Goal: Information Seeking & Learning: Learn about a topic

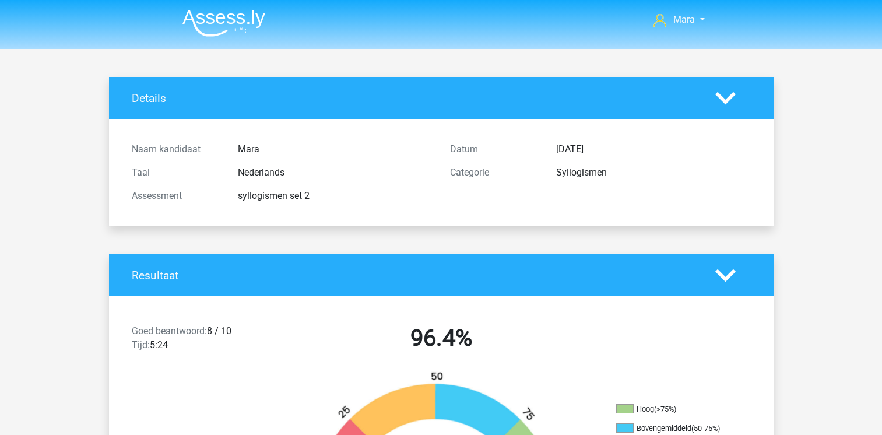
scroll to position [1306, 0]
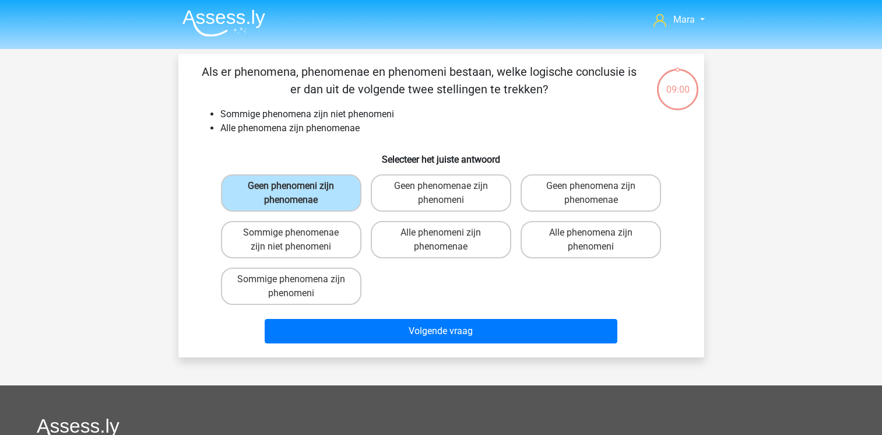
scroll to position [54, 0]
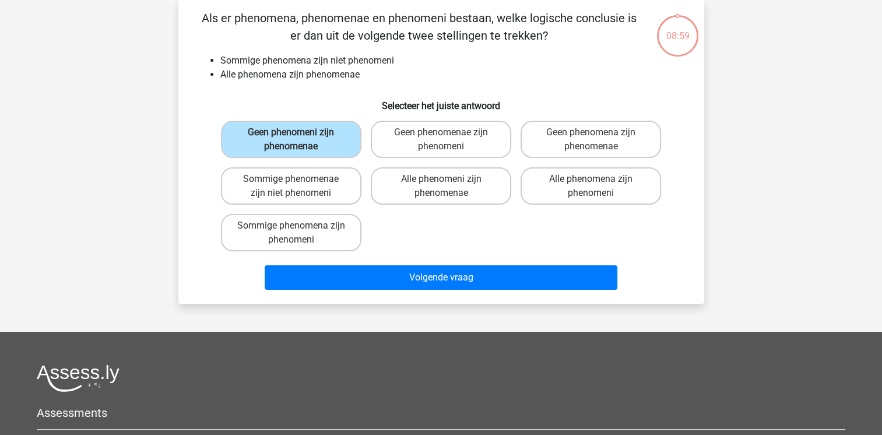
drag, startPoint x: 0, startPoint y: 0, endPoint x: 701, endPoint y: 86, distance: 706.5
click at [701, 86] on div "Als er phenomena, phenomenae en phenomeni bestaan, welke logische conclusie is …" at bounding box center [441, 152] width 526 height 304
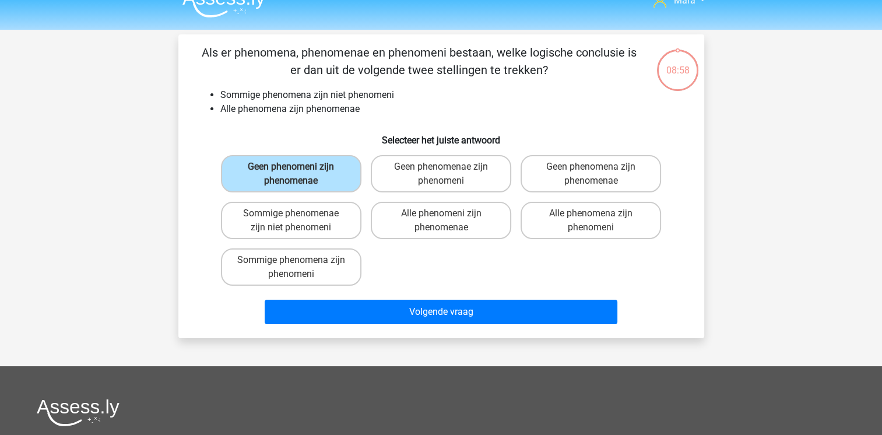
scroll to position [0, 0]
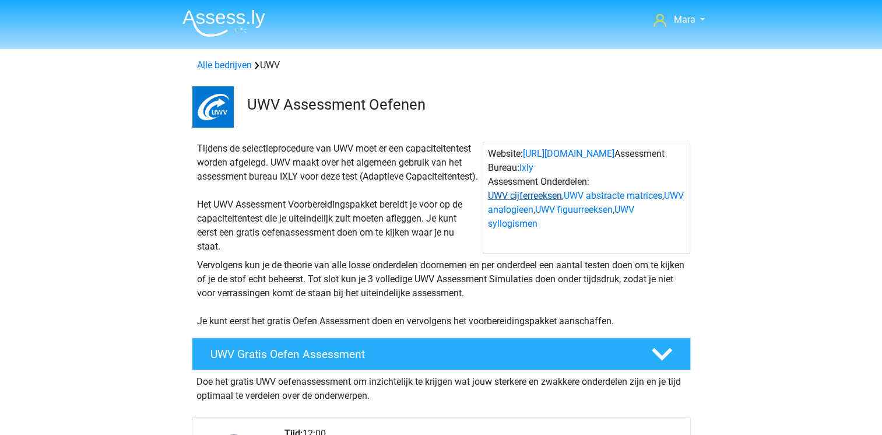
click at [507, 194] on link "UWV cijferreeksen" at bounding box center [525, 195] width 74 height 11
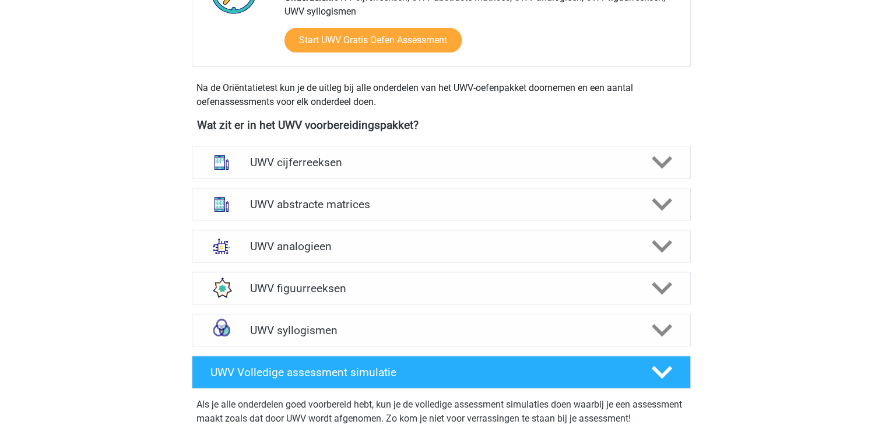
scroll to position [432, 0]
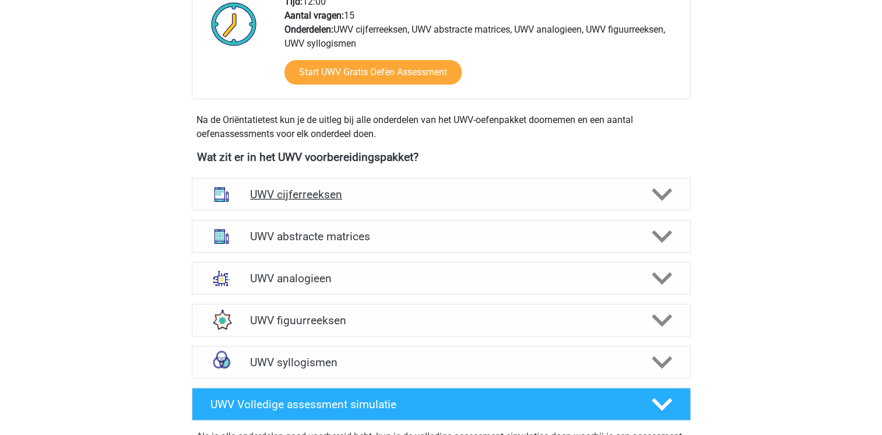
click at [330, 201] on h4 "UWV cijferreeksen" at bounding box center [441, 194] width 382 height 13
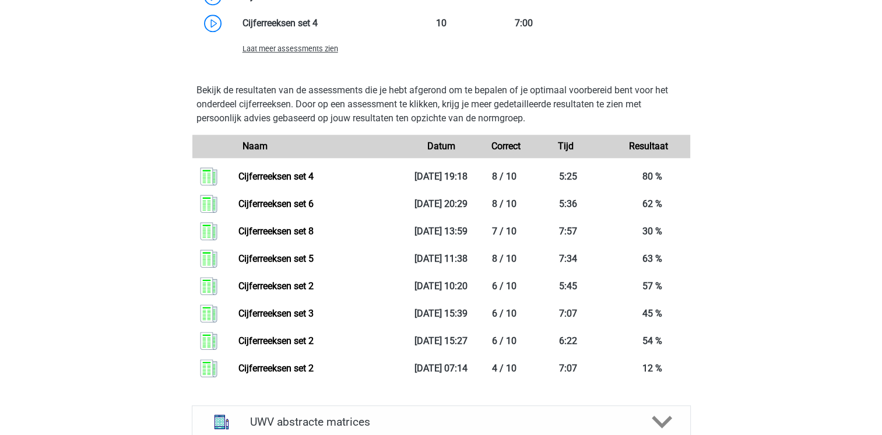
scroll to position [1155, 0]
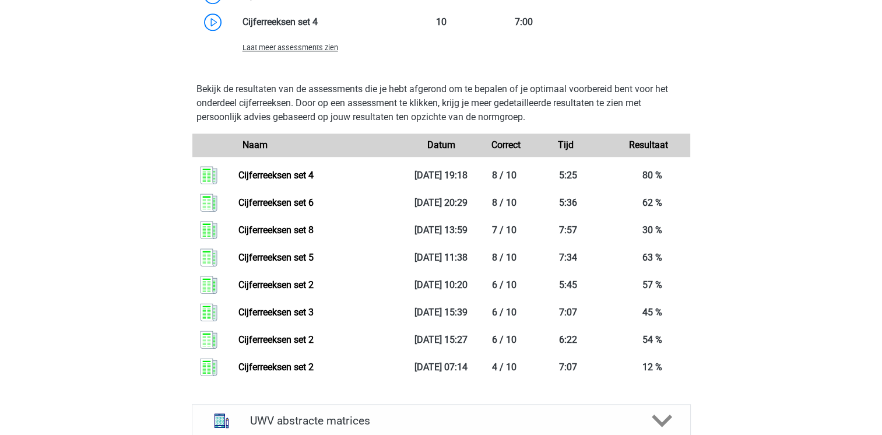
click at [282, 52] on span "Laat meer assessments zien" at bounding box center [291, 47] width 96 height 9
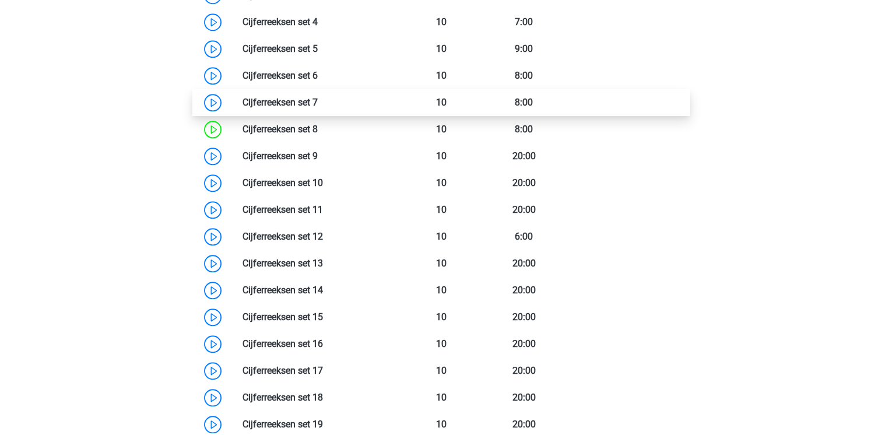
click at [318, 108] on link at bounding box center [318, 102] width 0 height 11
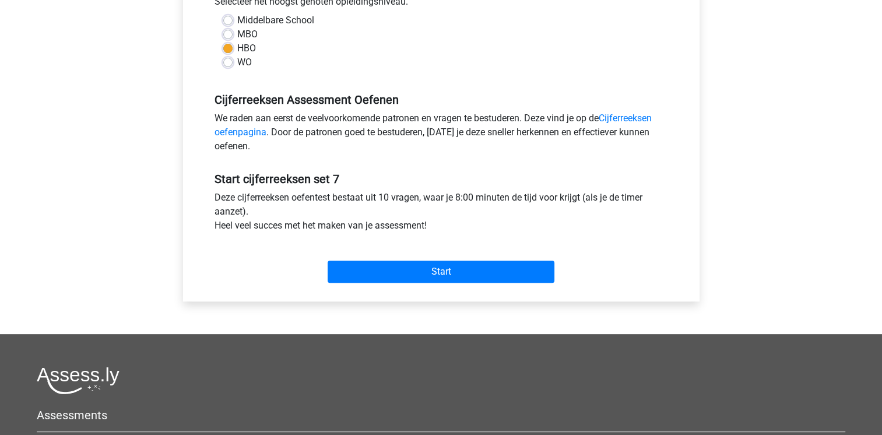
scroll to position [280, 0]
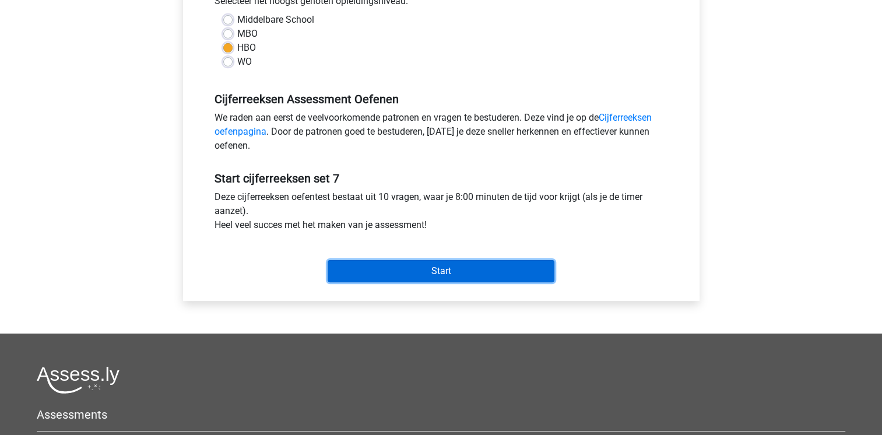
click at [443, 278] on input "Start" at bounding box center [441, 271] width 227 height 22
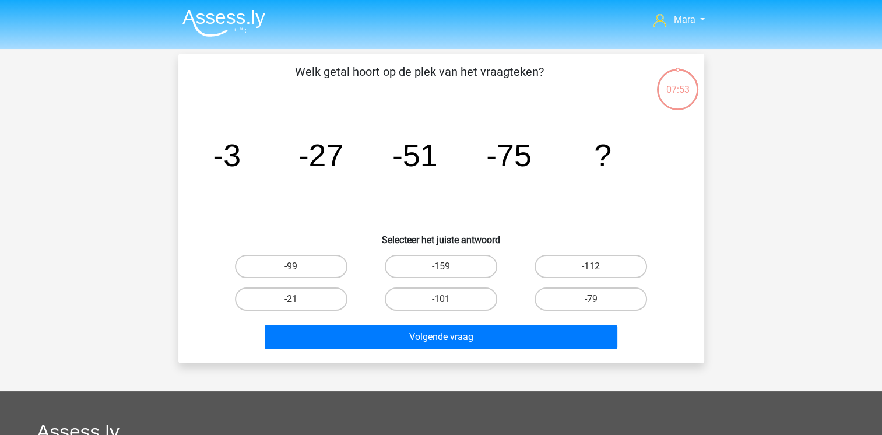
click at [294, 270] on input "-99" at bounding box center [295, 270] width 8 height 8
radio input "true"
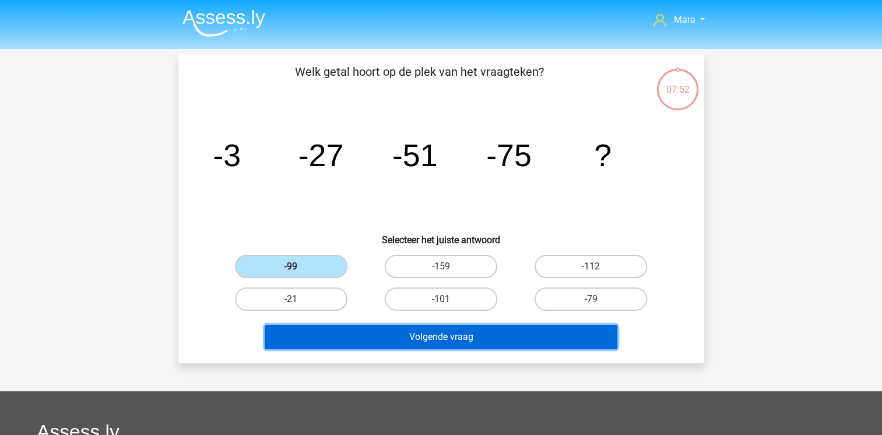
click at [381, 335] on button "Volgende vraag" at bounding box center [441, 337] width 353 height 24
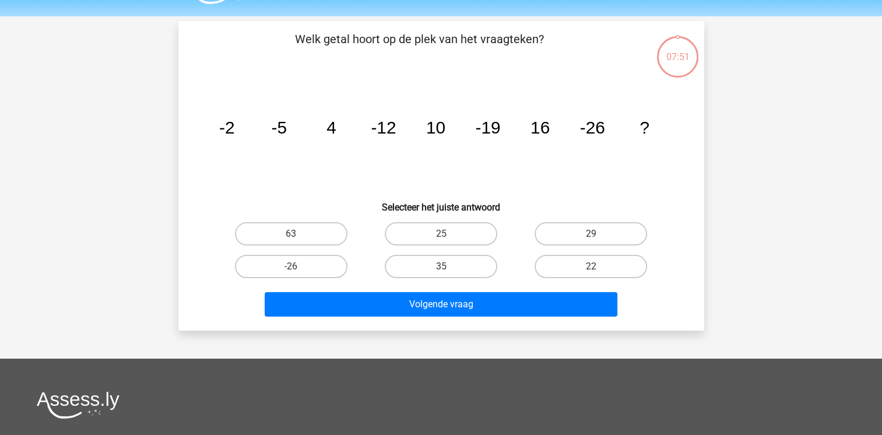
scroll to position [54, 0]
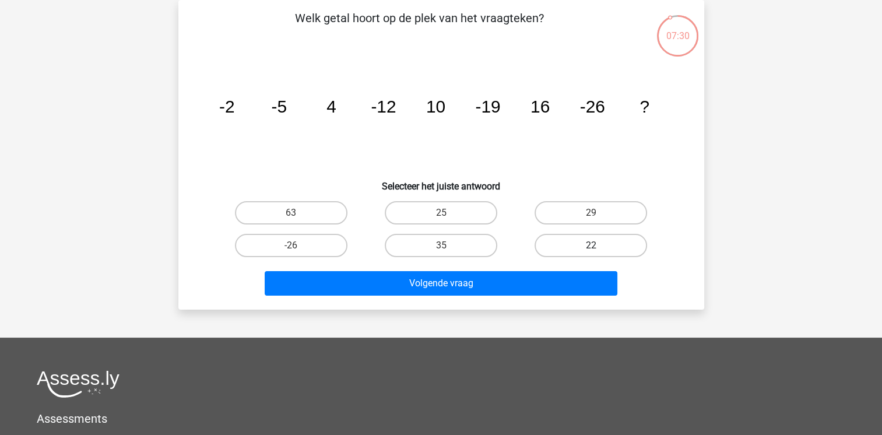
click at [570, 241] on label "22" at bounding box center [591, 245] width 113 height 23
click at [591, 245] on input "22" at bounding box center [595, 249] width 8 height 8
radio input "true"
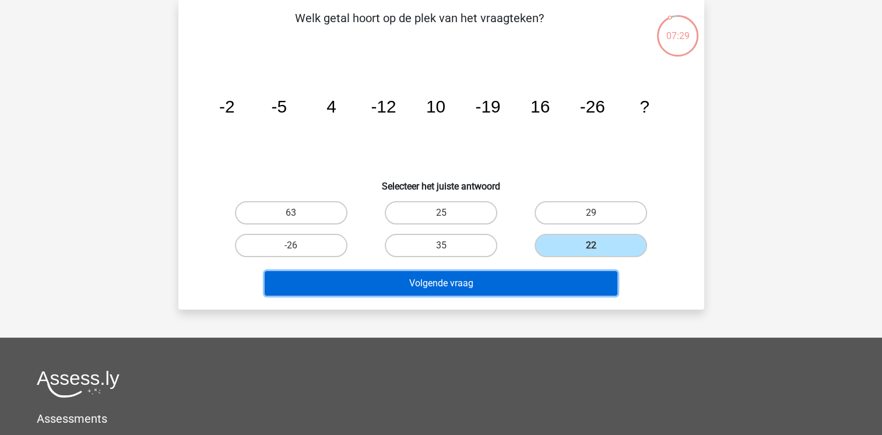
click at [538, 278] on button "Volgende vraag" at bounding box center [441, 283] width 353 height 24
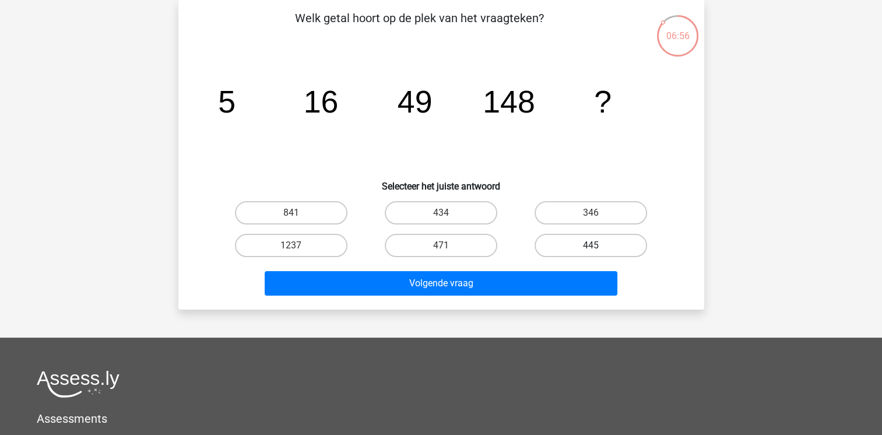
click at [564, 243] on label "445" at bounding box center [591, 245] width 113 height 23
click at [591, 245] on input "445" at bounding box center [595, 249] width 8 height 8
radio input "true"
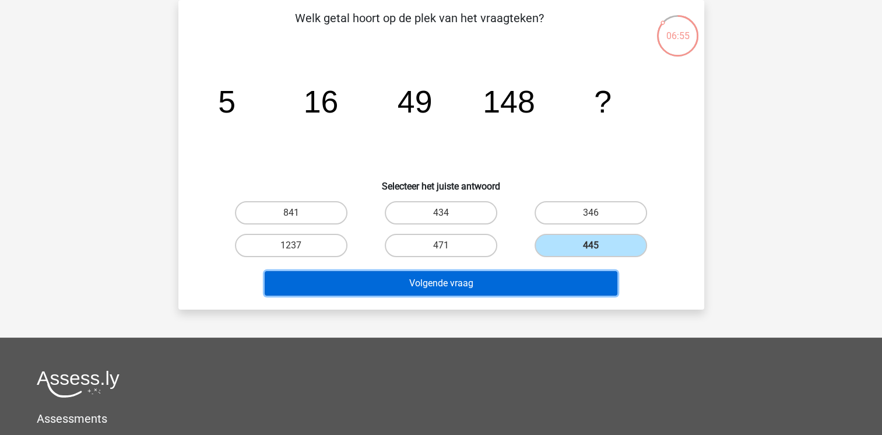
click at [532, 282] on button "Volgende vraag" at bounding box center [441, 283] width 353 height 24
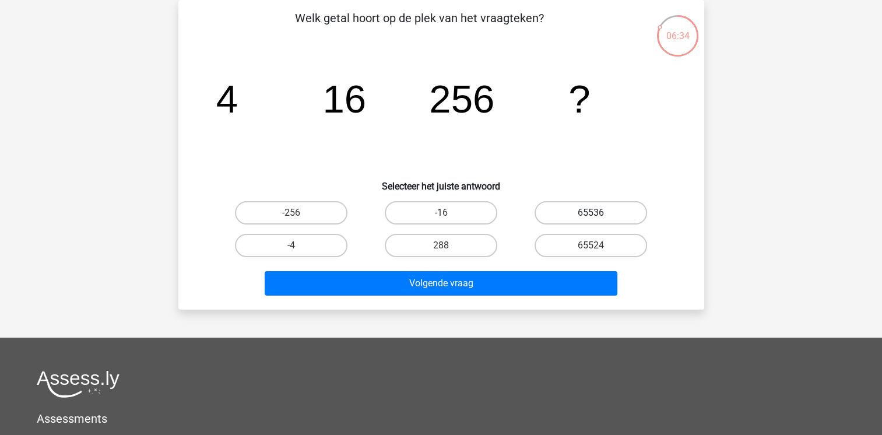
click at [580, 213] on label "65536" at bounding box center [591, 212] width 113 height 23
click at [591, 213] on input "65536" at bounding box center [595, 217] width 8 height 8
radio input "true"
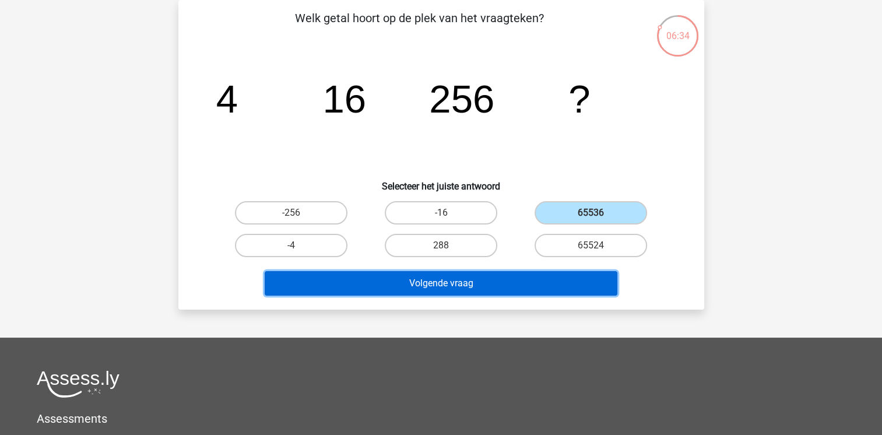
click at [535, 280] on button "Volgende vraag" at bounding box center [441, 283] width 353 height 24
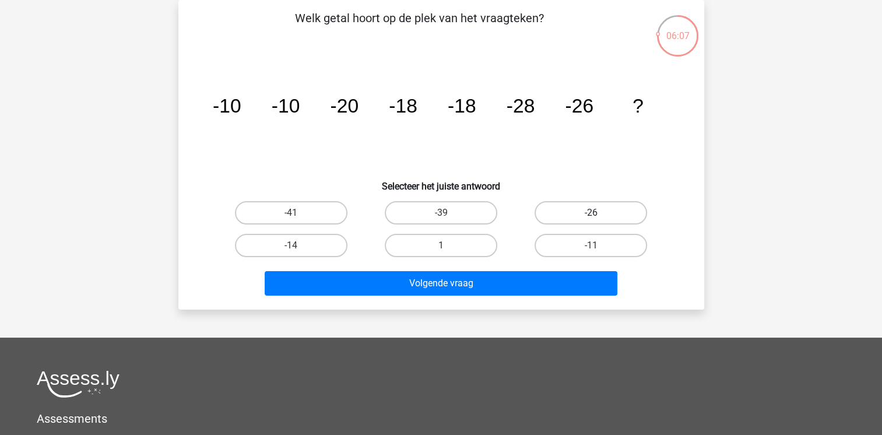
click at [561, 206] on label "-26" at bounding box center [591, 212] width 113 height 23
click at [591, 213] on input "-26" at bounding box center [595, 217] width 8 height 8
radio input "true"
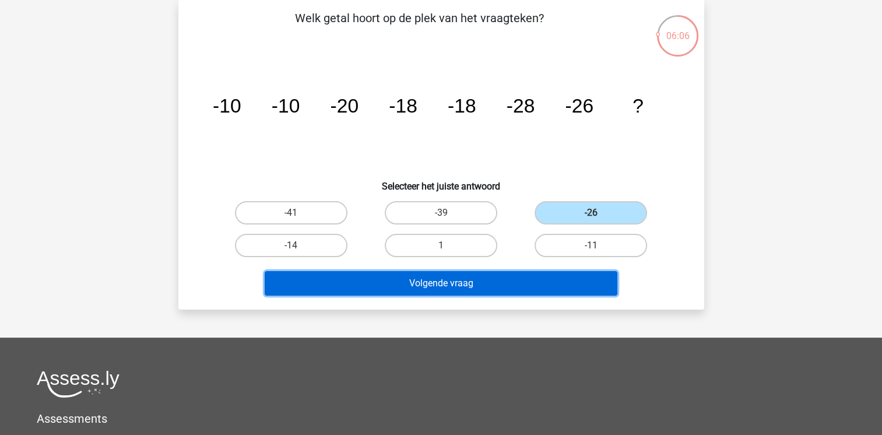
click at [508, 286] on button "Volgende vraag" at bounding box center [441, 283] width 353 height 24
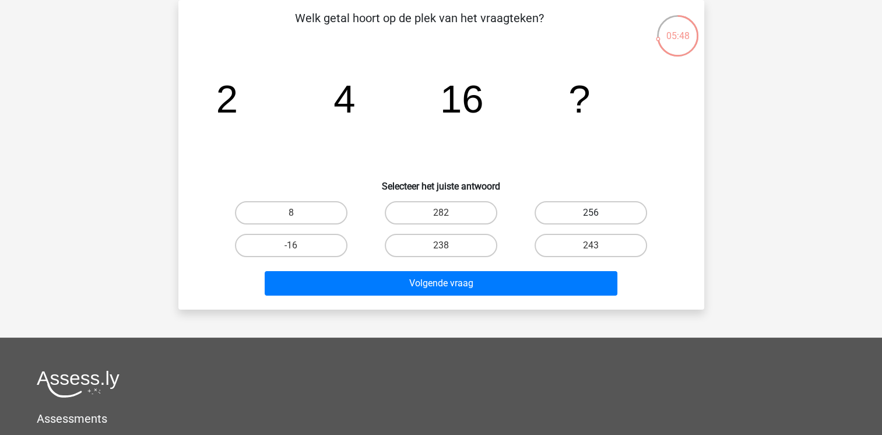
click at [576, 209] on label "256" at bounding box center [591, 212] width 113 height 23
click at [591, 213] on input "256" at bounding box center [595, 217] width 8 height 8
radio input "true"
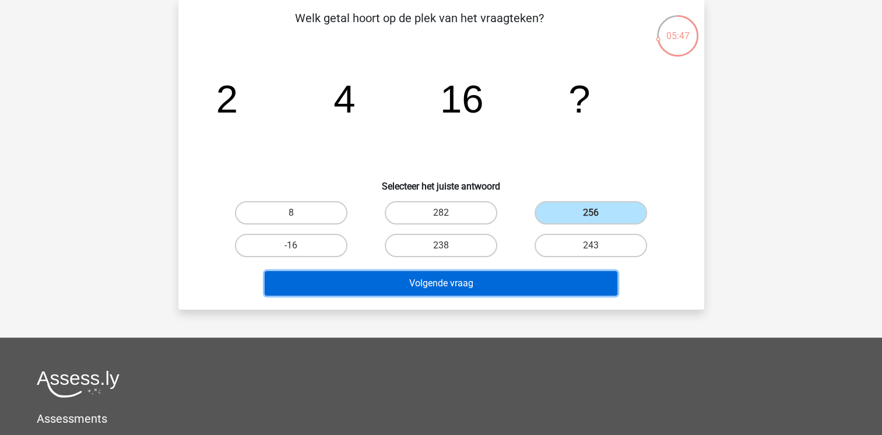
click at [501, 291] on button "Volgende vraag" at bounding box center [441, 283] width 353 height 24
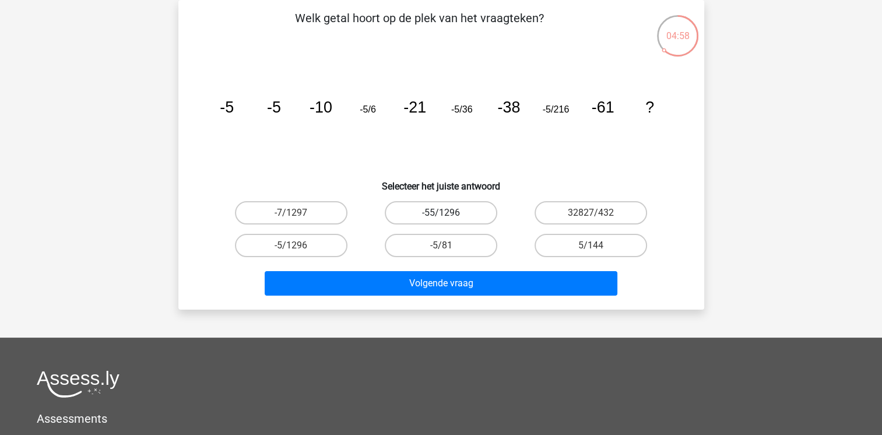
click at [454, 208] on label "-55/1296" at bounding box center [441, 212] width 113 height 23
click at [448, 213] on input "-55/1296" at bounding box center [445, 217] width 8 height 8
radio input "true"
click at [305, 244] on label "-5/1296" at bounding box center [291, 245] width 113 height 23
click at [298, 245] on input "-5/1296" at bounding box center [295, 249] width 8 height 8
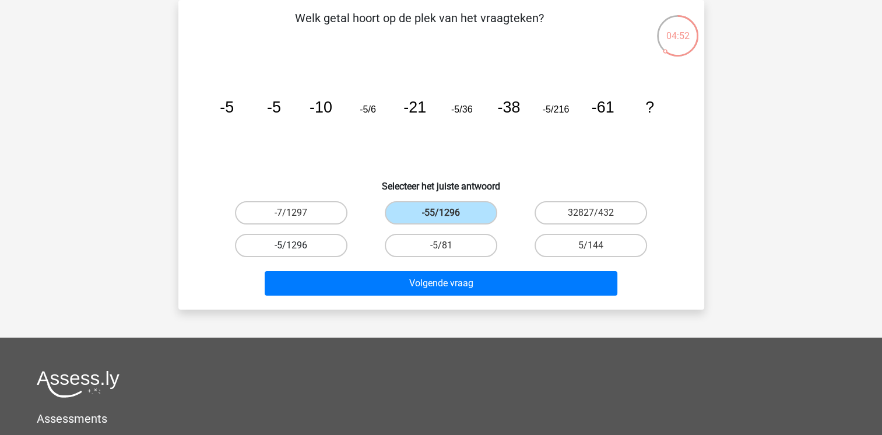
radio input "true"
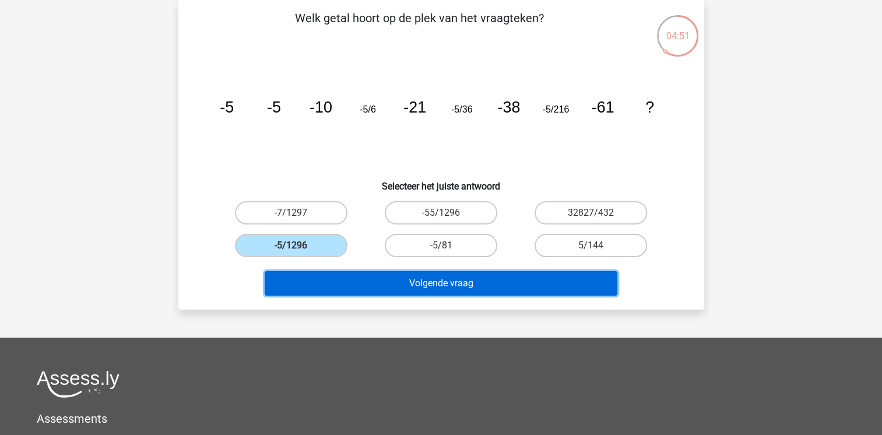
click at [339, 275] on button "Volgende vraag" at bounding box center [441, 283] width 353 height 24
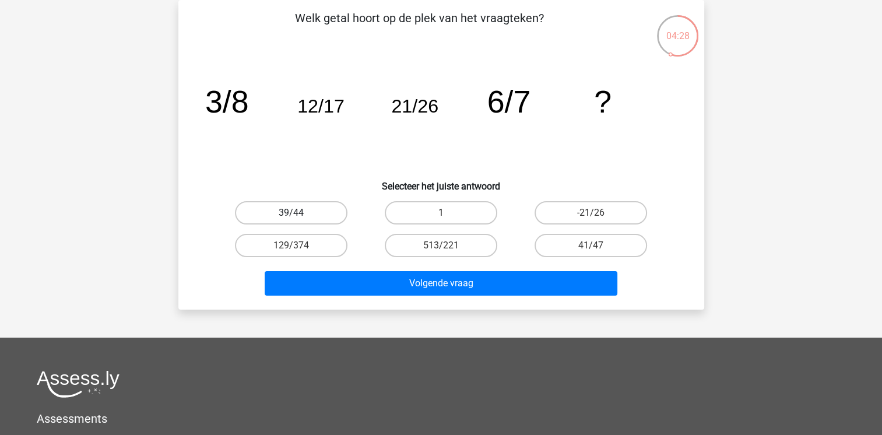
click at [289, 205] on label "39/44" at bounding box center [291, 212] width 113 height 23
click at [291, 213] on input "39/44" at bounding box center [295, 217] width 8 height 8
radio input "true"
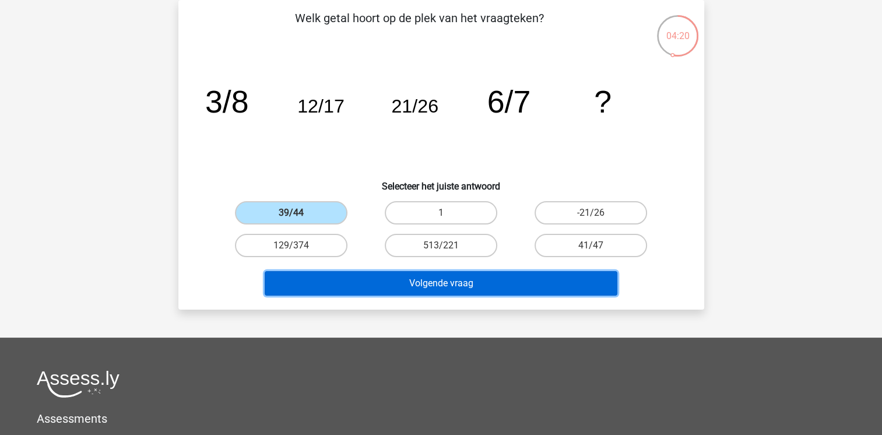
click at [340, 286] on button "Volgende vraag" at bounding box center [441, 283] width 353 height 24
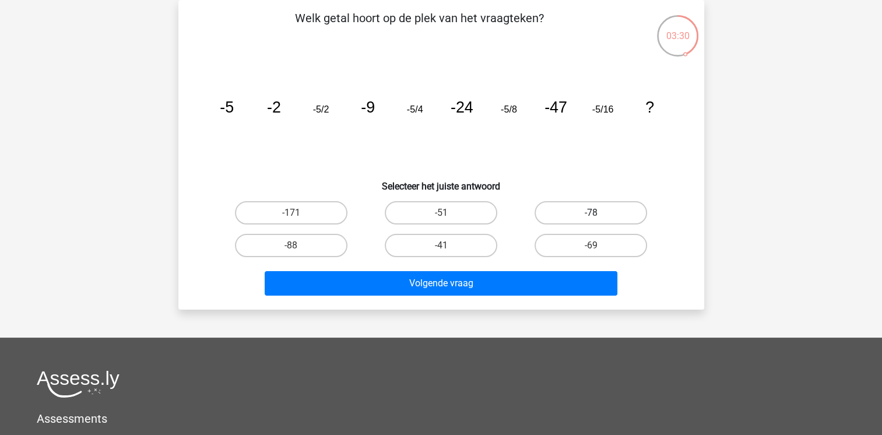
click at [558, 209] on label "-78" at bounding box center [591, 212] width 113 height 23
click at [591, 213] on input "-78" at bounding box center [595, 217] width 8 height 8
radio input "true"
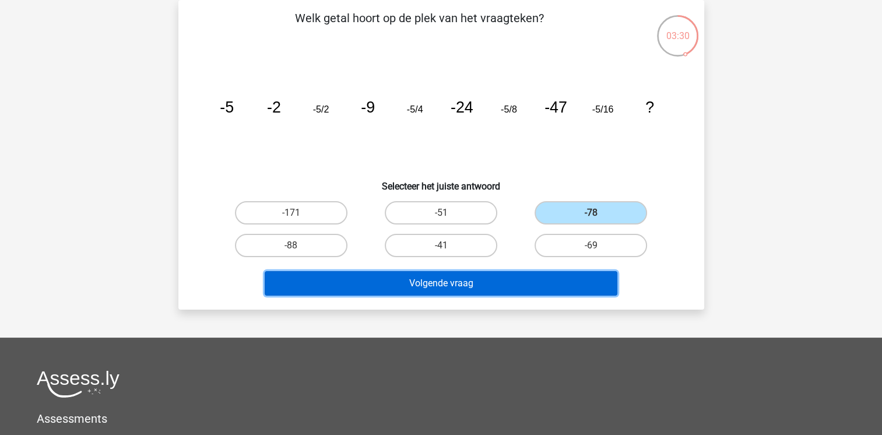
click at [508, 276] on button "Volgende vraag" at bounding box center [441, 283] width 353 height 24
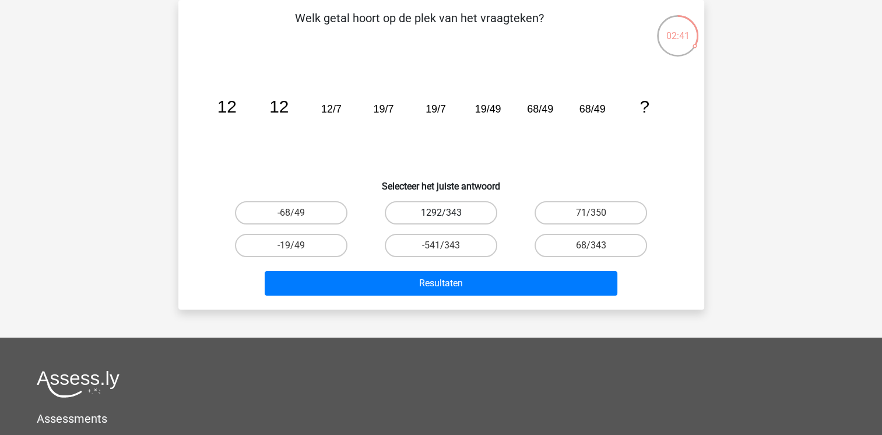
click at [457, 204] on label "1292/343" at bounding box center [441, 212] width 113 height 23
click at [448, 213] on input "1292/343" at bounding box center [445, 217] width 8 height 8
radio input "true"
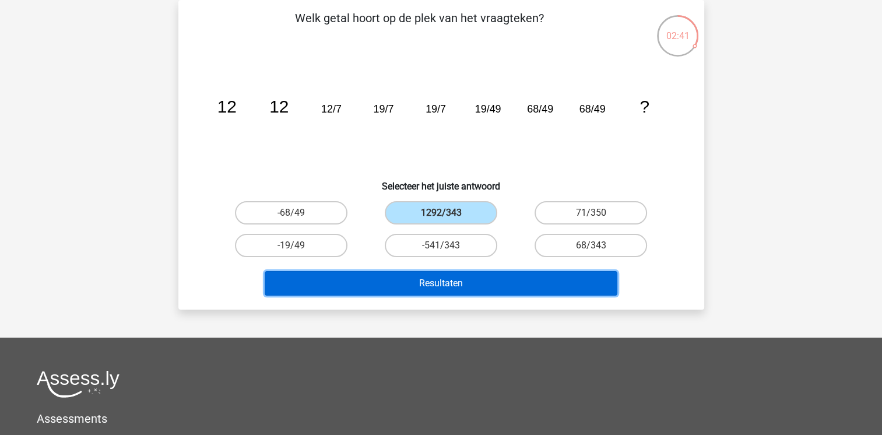
click at [459, 281] on button "Resultaten" at bounding box center [441, 283] width 353 height 24
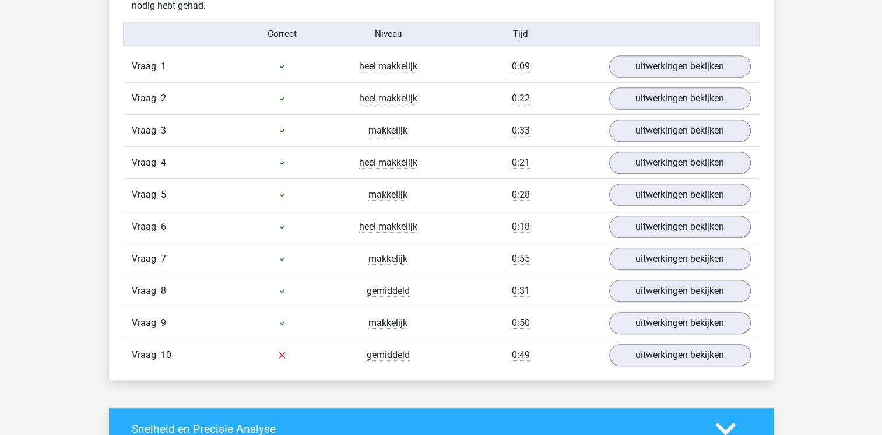
scroll to position [723, 0]
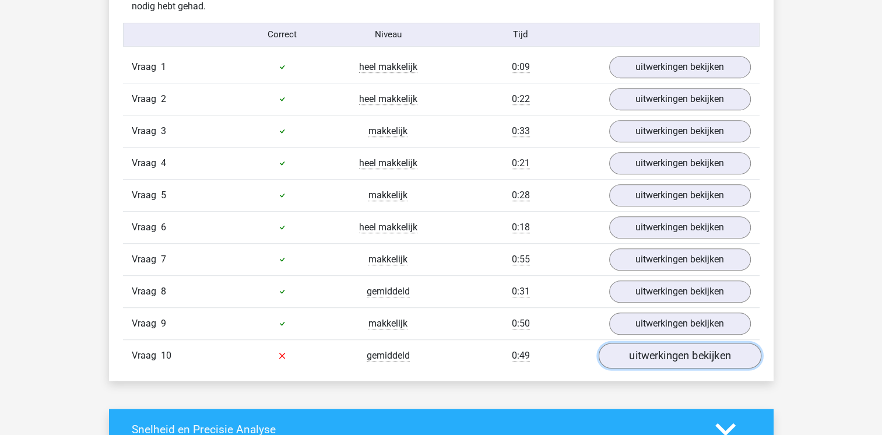
click at [651, 349] on link "uitwerkingen bekijken" at bounding box center [679, 356] width 163 height 26
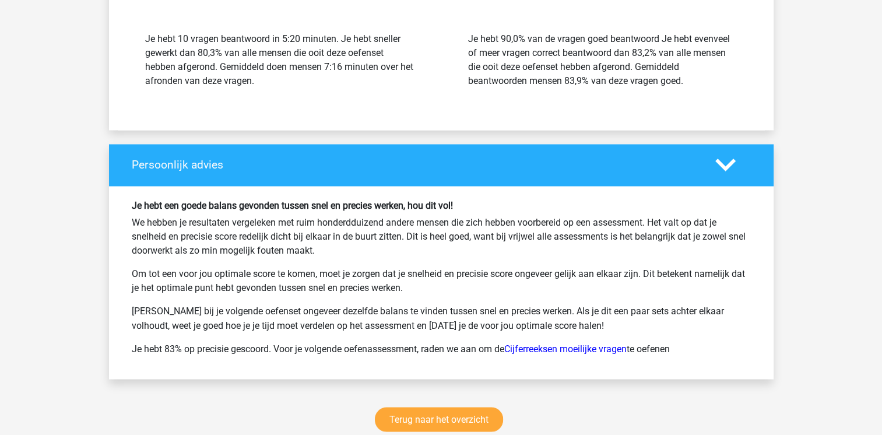
scroll to position [1912, 0]
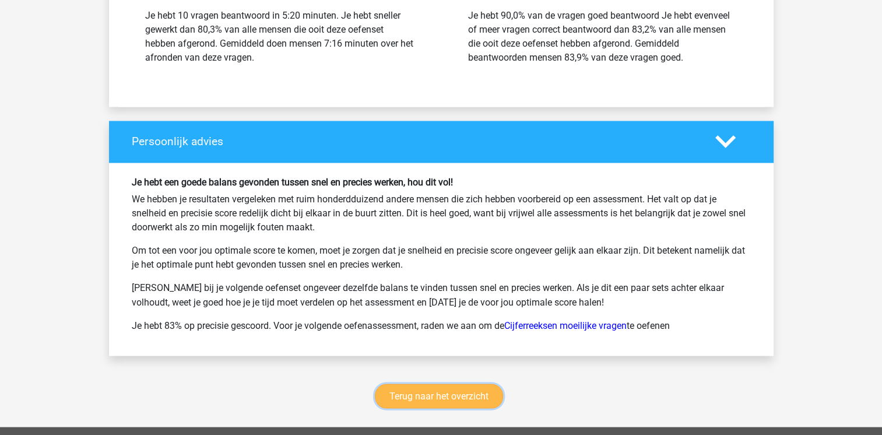
click at [494, 384] on link "Terug naar het overzicht" at bounding box center [439, 396] width 128 height 24
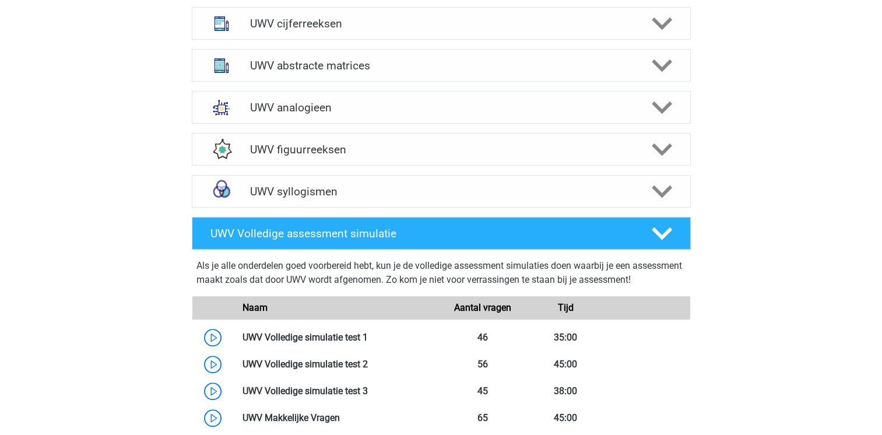
scroll to position [606, 0]
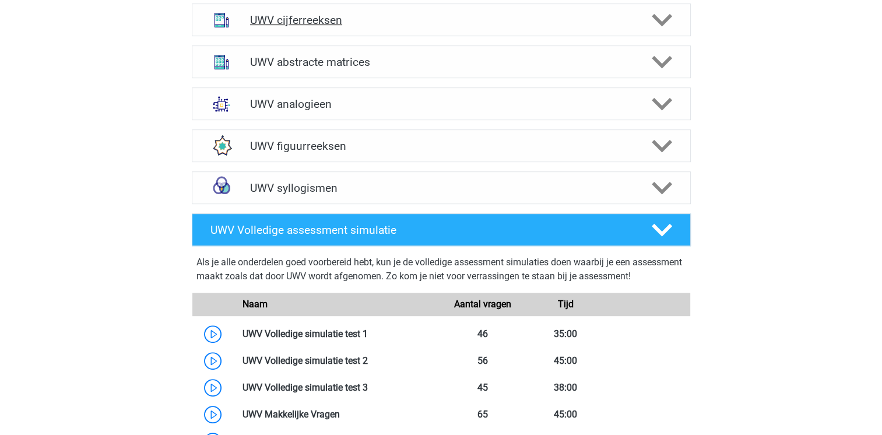
click at [659, 29] on icon at bounding box center [662, 20] width 20 height 20
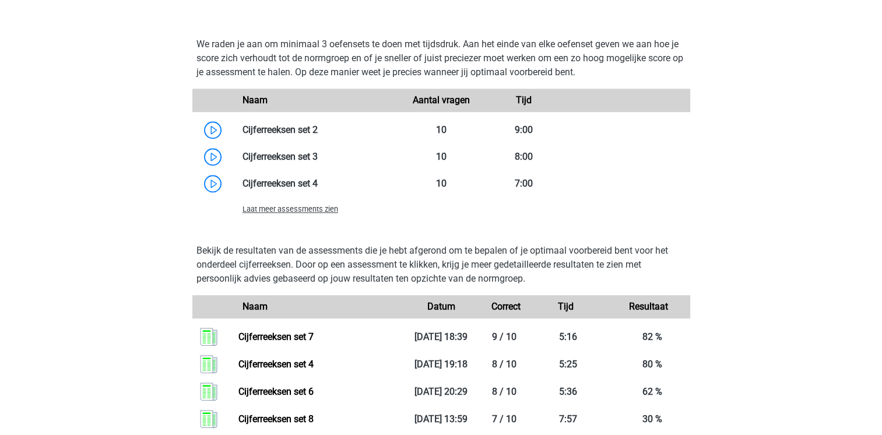
scroll to position [1026, 0]
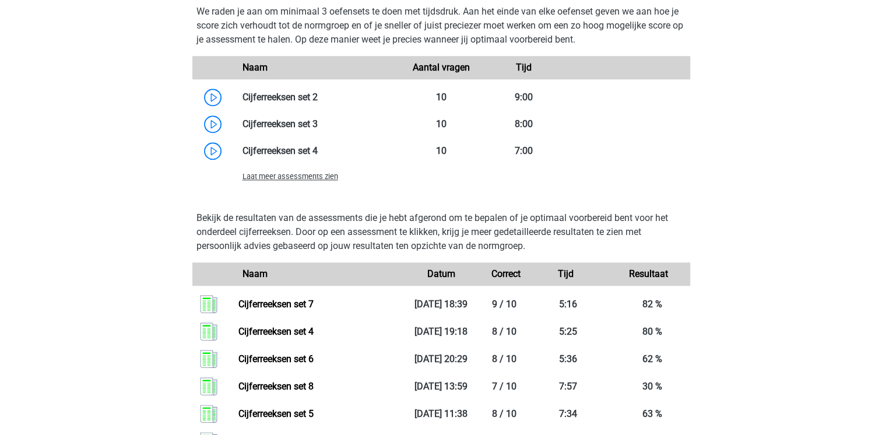
click at [280, 183] on div "Laat meer assessments zien" at bounding box center [317, 176] width 166 height 14
click at [283, 181] on span "Laat meer assessments zien" at bounding box center [291, 176] width 96 height 9
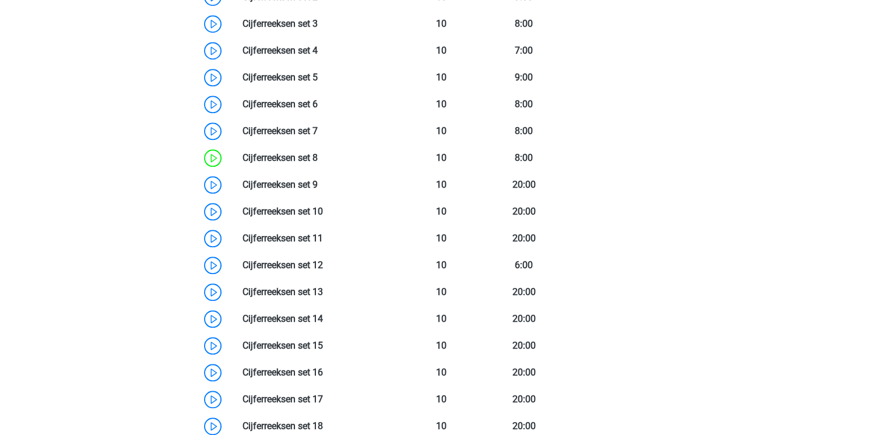
scroll to position [1166, 0]
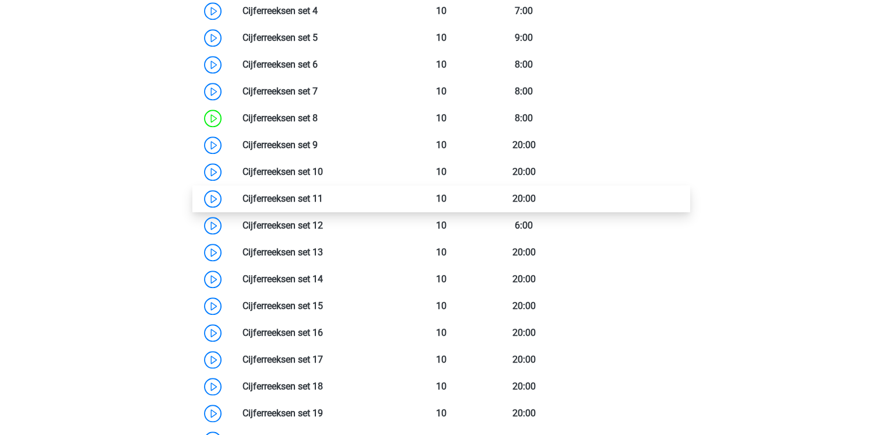
click at [323, 204] on link at bounding box center [323, 198] width 0 height 11
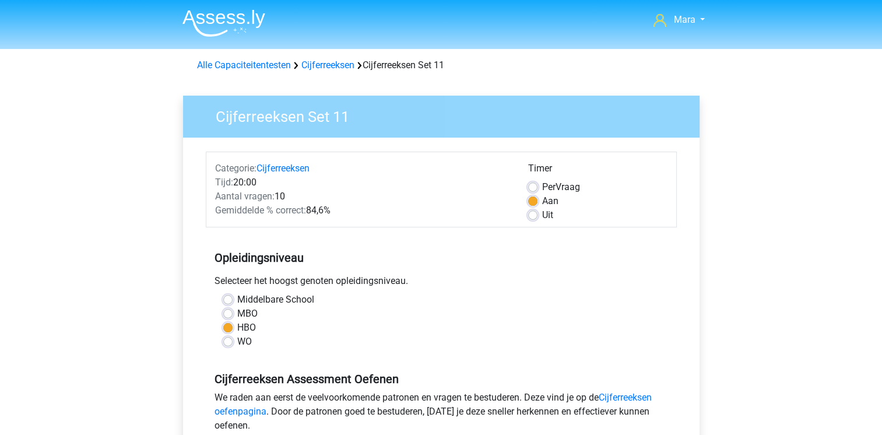
click at [407, 301] on div "Middelbare School" at bounding box center [441, 300] width 436 height 14
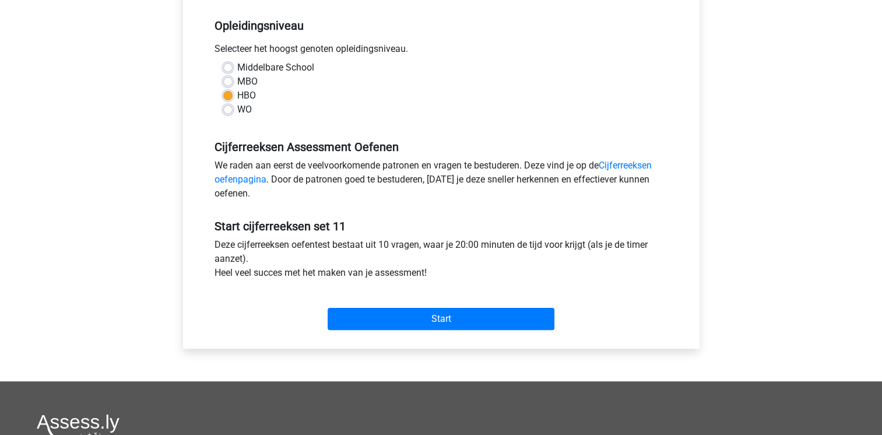
scroll to position [233, 0]
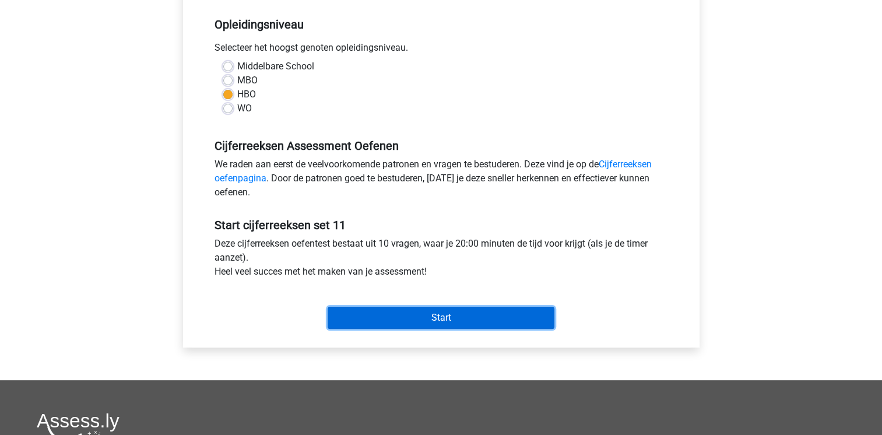
click at [409, 309] on input "Start" at bounding box center [441, 318] width 227 height 22
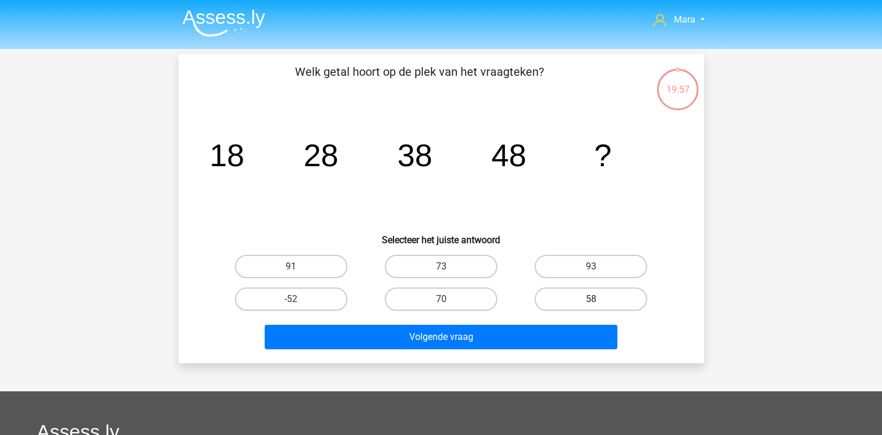
click at [569, 294] on label "58" at bounding box center [591, 298] width 113 height 23
click at [591, 299] on input "58" at bounding box center [595, 303] width 8 height 8
radio input "true"
click at [542, 322] on div "Volgende vraag" at bounding box center [441, 334] width 489 height 38
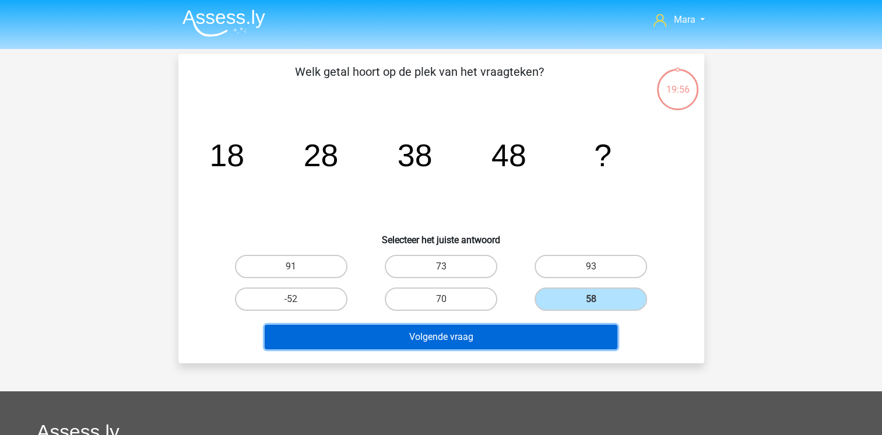
click at [533, 335] on button "Volgende vraag" at bounding box center [441, 337] width 353 height 24
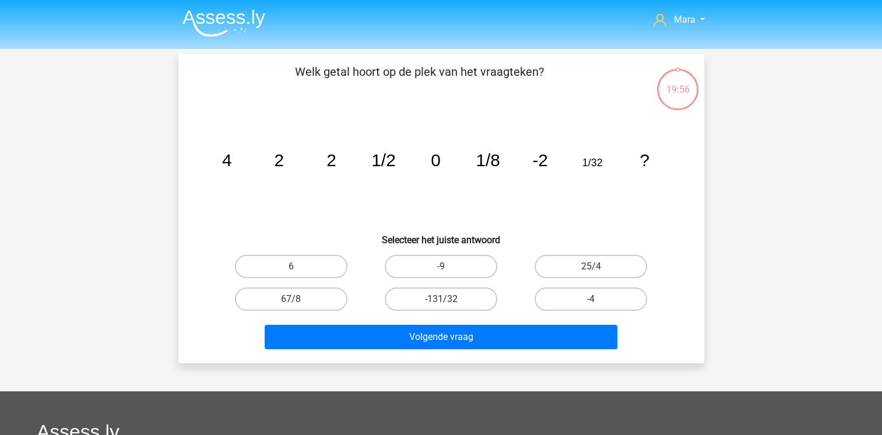
scroll to position [54, 0]
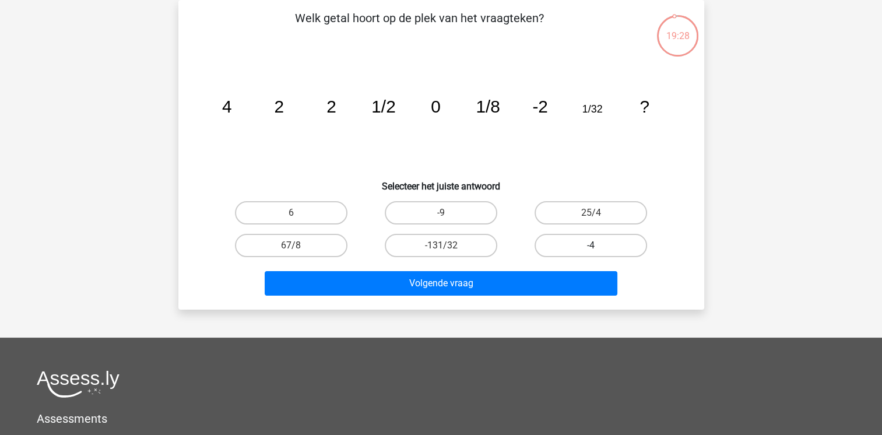
click at [554, 246] on label "-4" at bounding box center [591, 245] width 113 height 23
click at [591, 246] on input "-4" at bounding box center [595, 249] width 8 height 8
radio input "true"
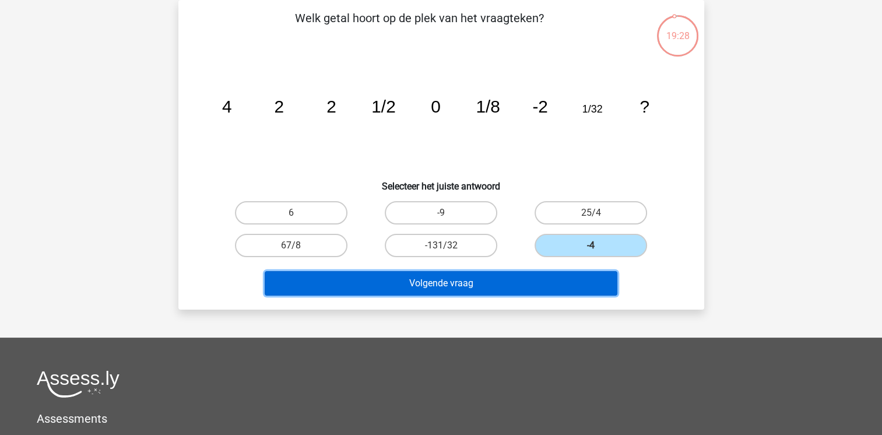
click at [532, 274] on button "Volgende vraag" at bounding box center [441, 283] width 353 height 24
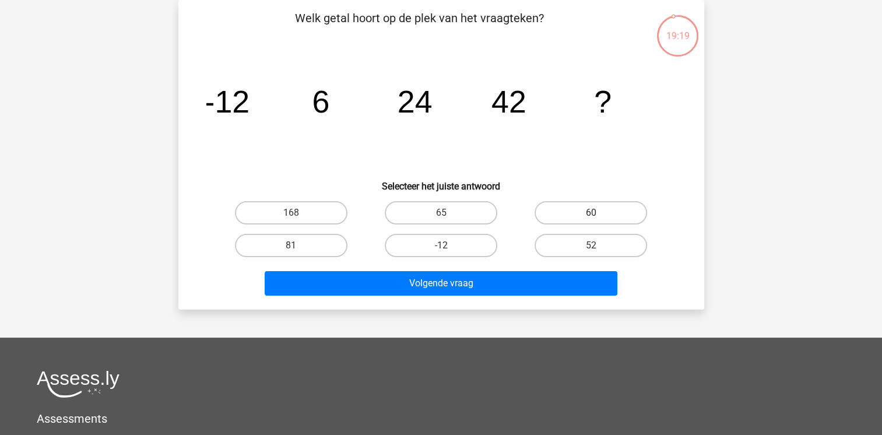
click at [574, 217] on label "60" at bounding box center [591, 212] width 113 height 23
click at [591, 217] on input "60" at bounding box center [595, 217] width 8 height 8
radio input "true"
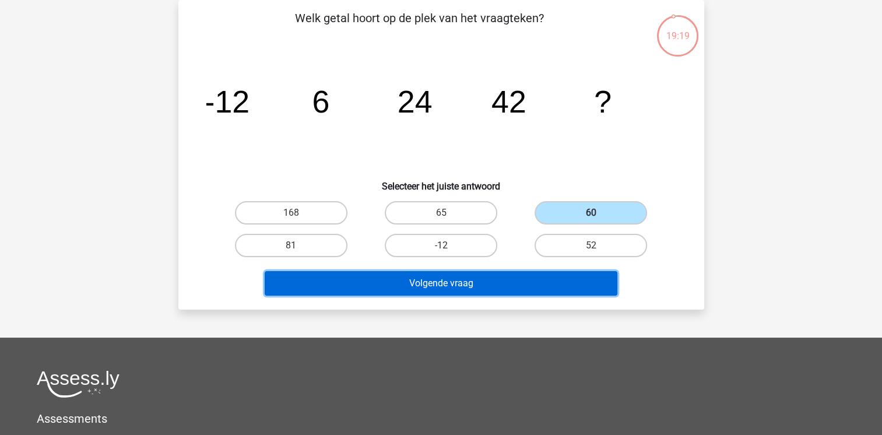
click at [510, 279] on button "Volgende vraag" at bounding box center [441, 283] width 353 height 24
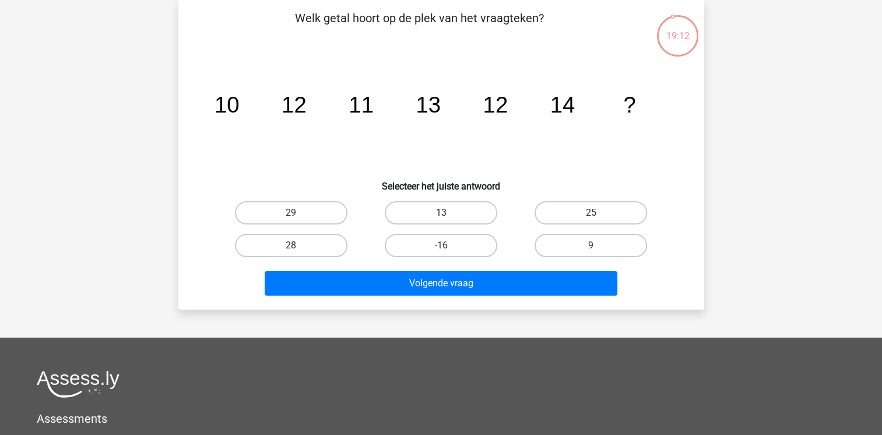
click at [464, 206] on label "13" at bounding box center [441, 212] width 113 height 23
click at [448, 213] on input "13" at bounding box center [445, 217] width 8 height 8
radio input "true"
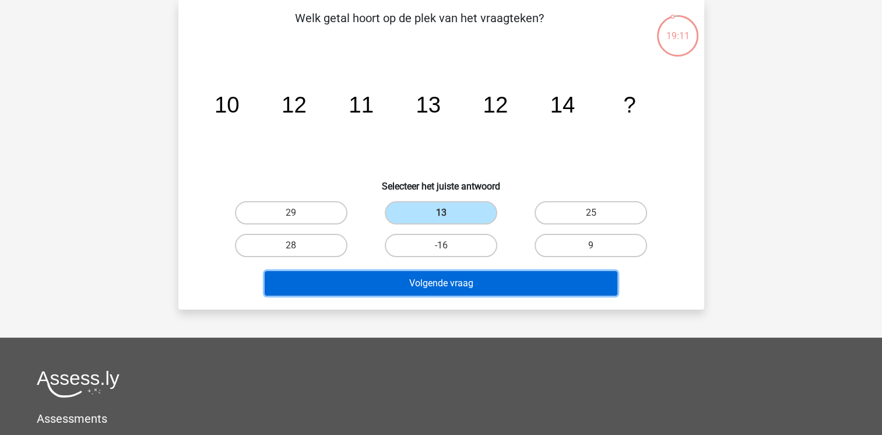
click at [448, 286] on button "Volgende vraag" at bounding box center [441, 283] width 353 height 24
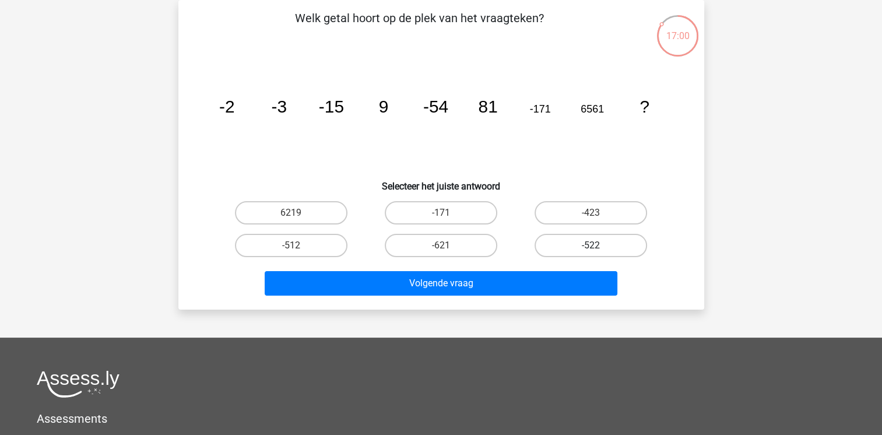
click at [603, 240] on label "-522" at bounding box center [591, 245] width 113 height 23
click at [599, 245] on input "-522" at bounding box center [595, 249] width 8 height 8
radio input "true"
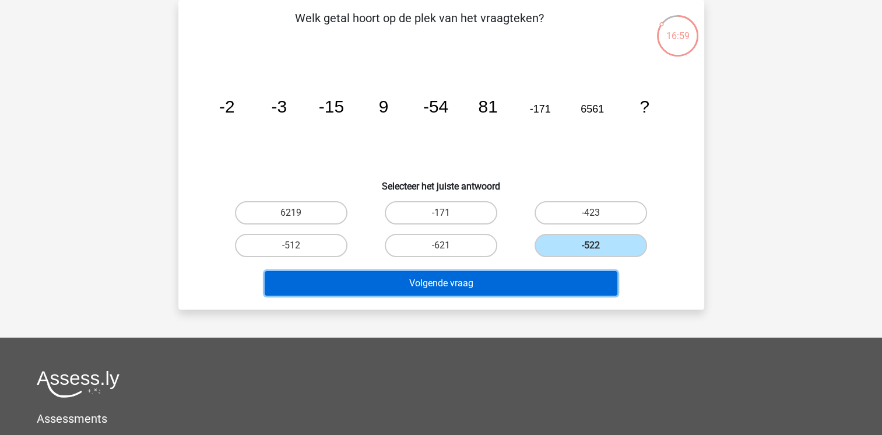
click at [569, 279] on button "Volgende vraag" at bounding box center [441, 283] width 353 height 24
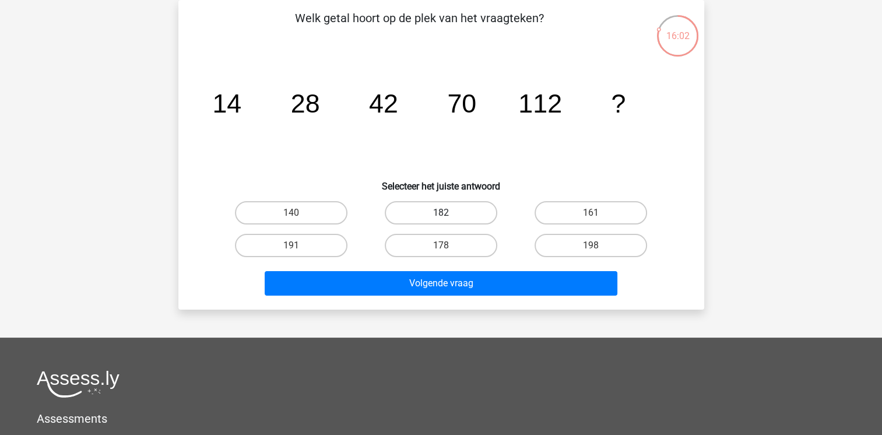
click at [423, 213] on label "182" at bounding box center [441, 212] width 113 height 23
click at [441, 213] on input "182" at bounding box center [445, 217] width 8 height 8
radio input "true"
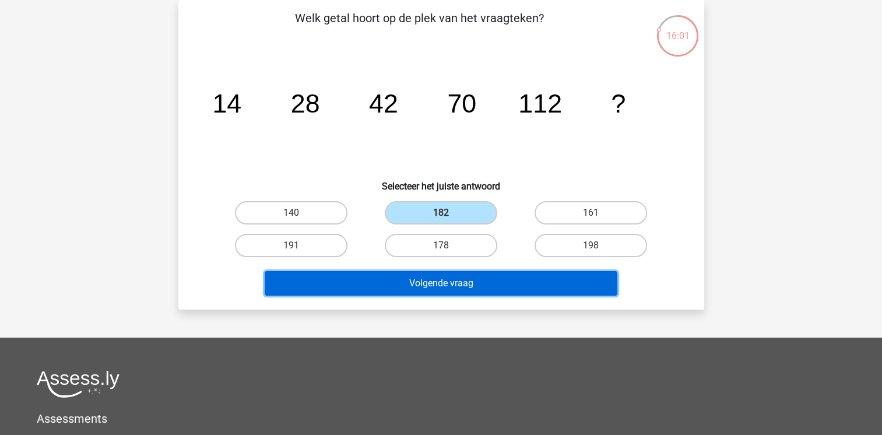
click at [417, 275] on button "Volgende vraag" at bounding box center [441, 283] width 353 height 24
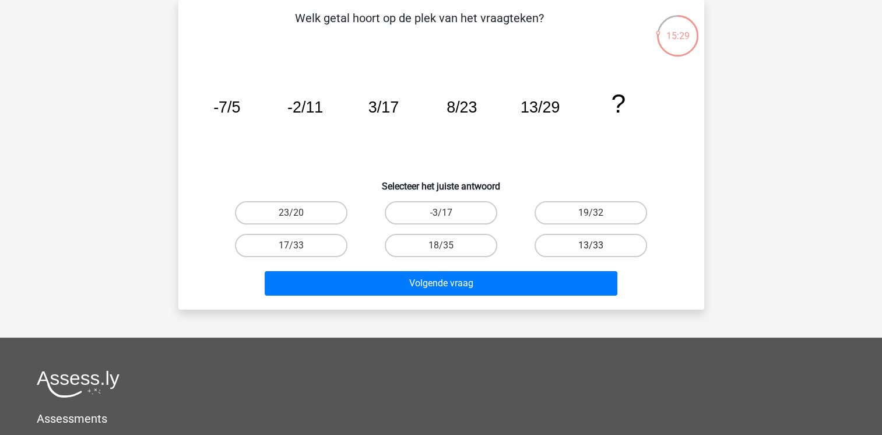
click at [578, 246] on label "13/33" at bounding box center [591, 245] width 113 height 23
click at [591, 246] on input "13/33" at bounding box center [595, 249] width 8 height 8
radio input "true"
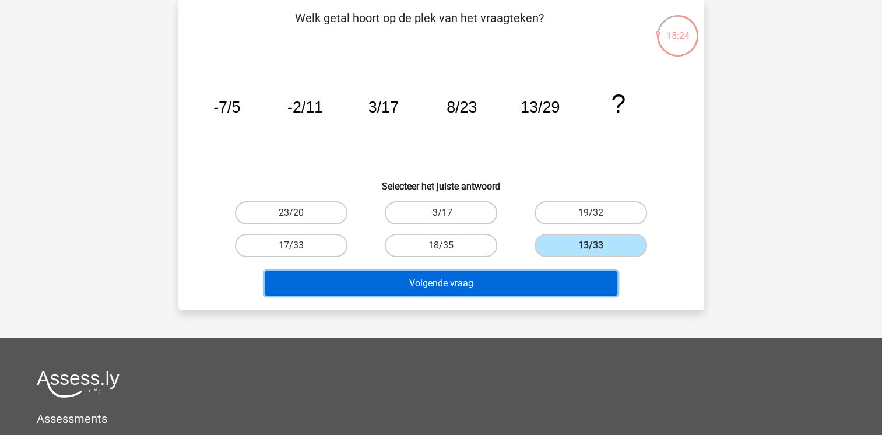
click at [319, 282] on button "Volgende vraag" at bounding box center [441, 283] width 353 height 24
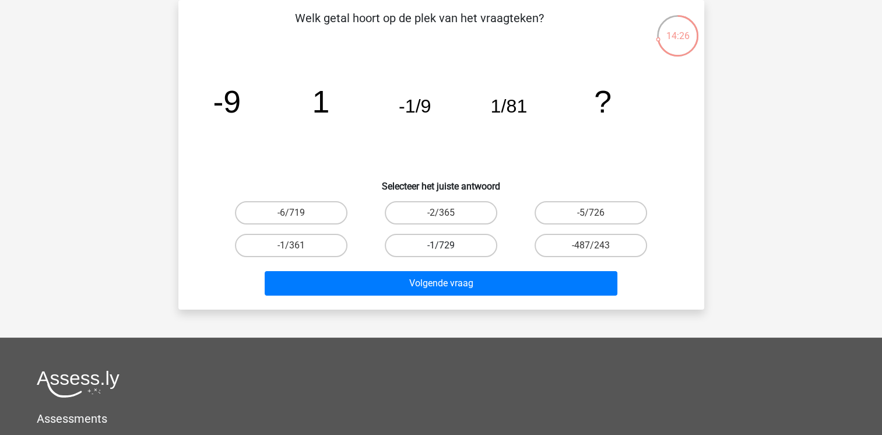
click at [431, 248] on label "-1/729" at bounding box center [441, 245] width 113 height 23
click at [441, 248] on input "-1/729" at bounding box center [445, 249] width 8 height 8
radio input "true"
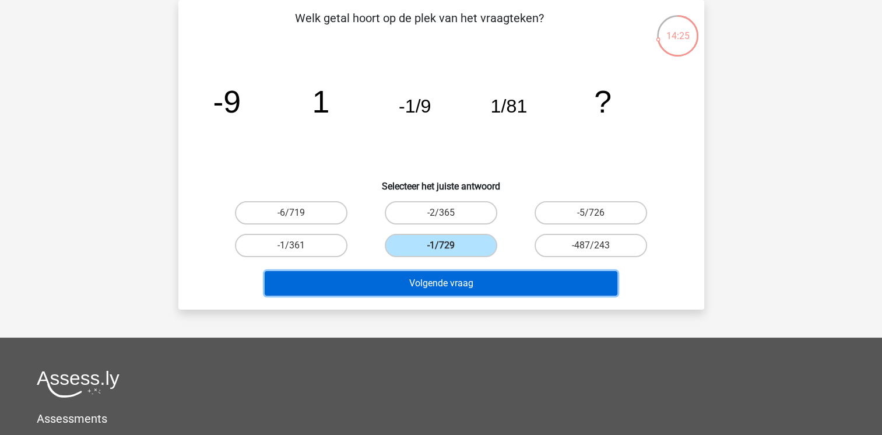
click at [418, 283] on button "Volgende vraag" at bounding box center [441, 283] width 353 height 24
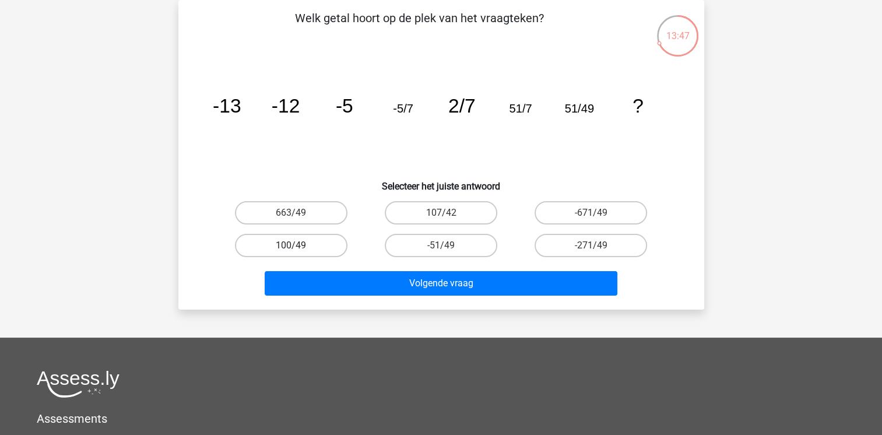
click at [303, 241] on label "100/49" at bounding box center [291, 245] width 113 height 23
click at [298, 245] on input "100/49" at bounding box center [295, 249] width 8 height 8
radio input "true"
click at [303, 241] on label "100/49" at bounding box center [291, 245] width 113 height 23
click at [298, 245] on input "100/49" at bounding box center [295, 249] width 8 height 8
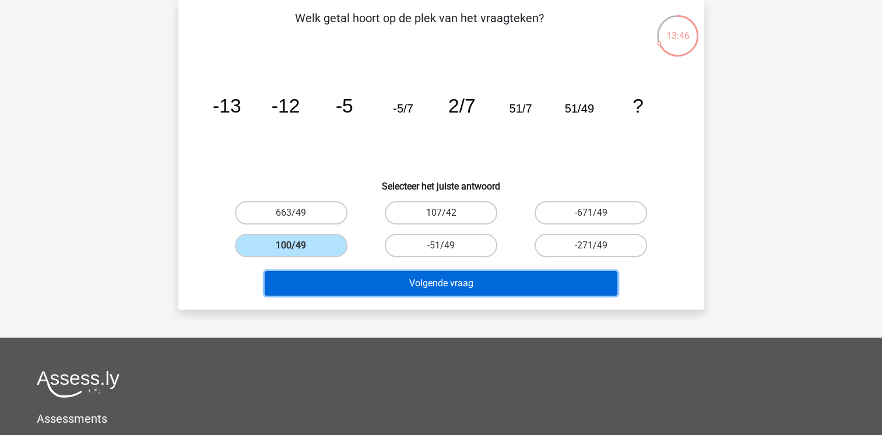
click at [352, 278] on button "Volgende vraag" at bounding box center [441, 283] width 353 height 24
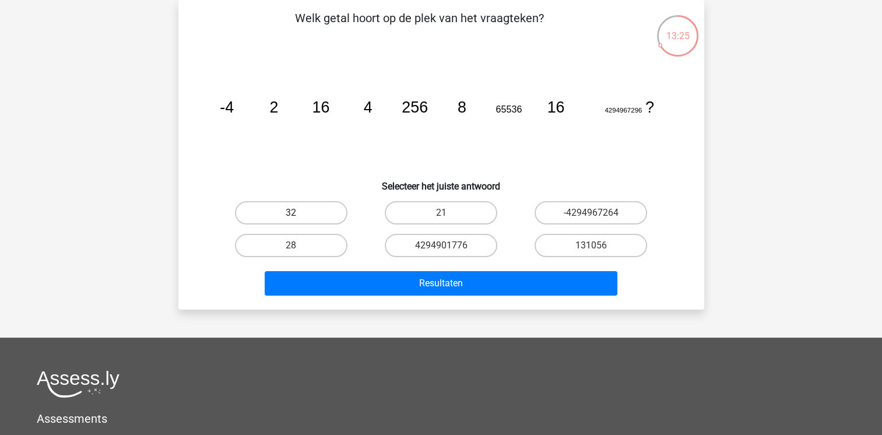
click at [305, 222] on label "32" at bounding box center [291, 212] width 113 height 23
click at [298, 220] on input "32" at bounding box center [295, 217] width 8 height 8
radio input "true"
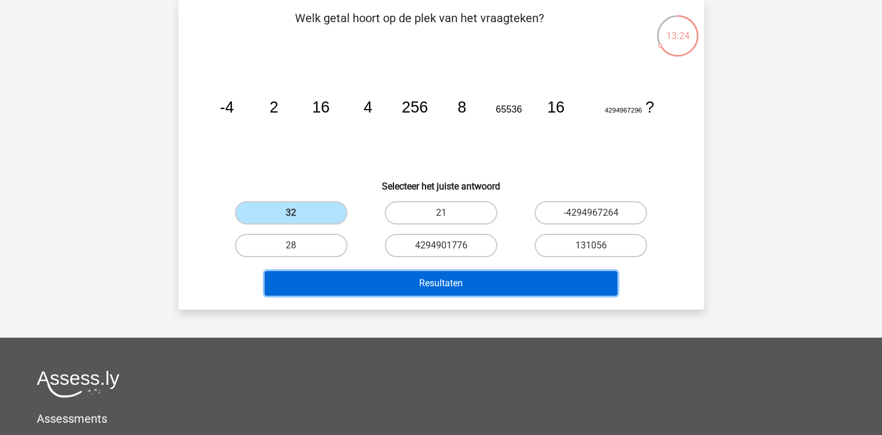
click at [360, 284] on button "Resultaten" at bounding box center [441, 283] width 353 height 24
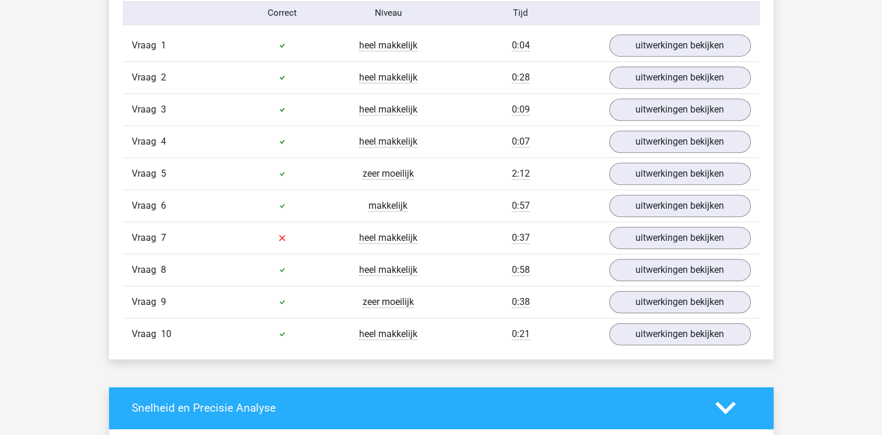
scroll to position [723, 0]
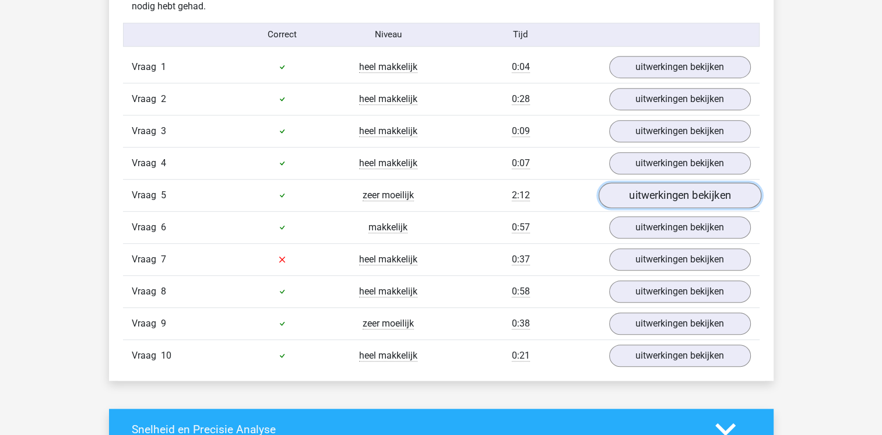
click at [669, 184] on link "uitwerkingen bekijken" at bounding box center [679, 195] width 163 height 26
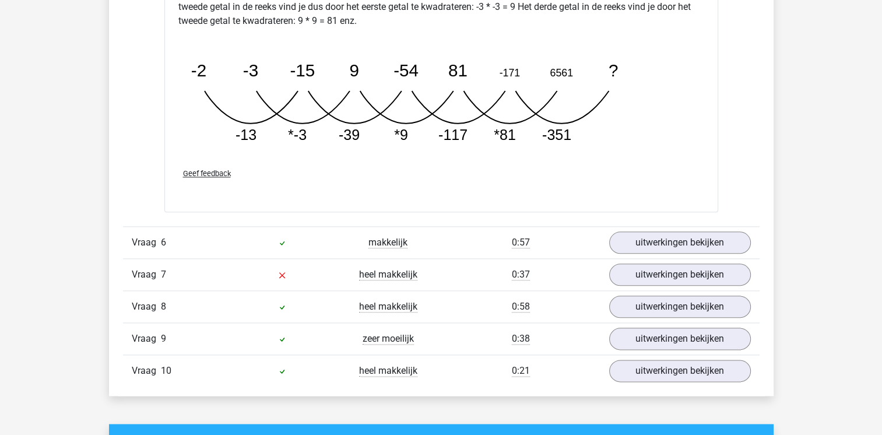
scroll to position [1329, 0]
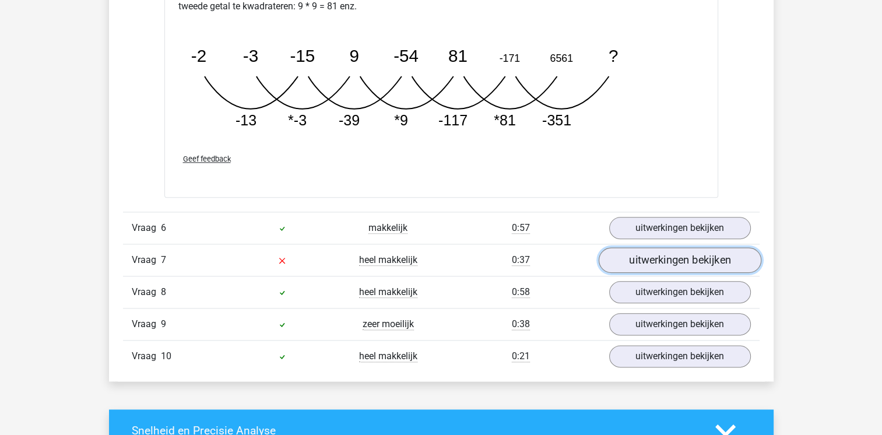
click at [660, 264] on link "uitwerkingen bekijken" at bounding box center [679, 260] width 163 height 26
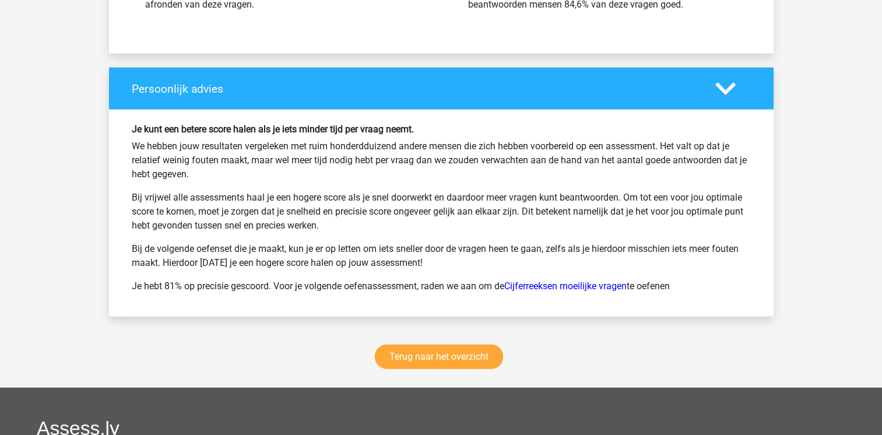
scroll to position [2728, 0]
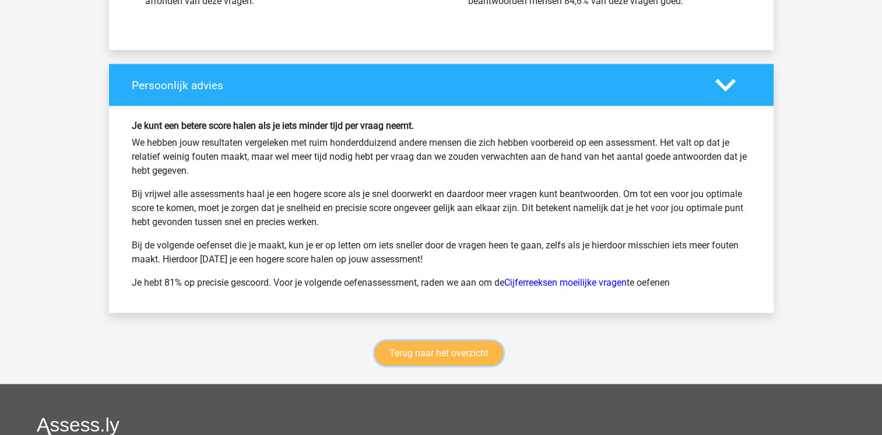
click at [441, 341] on link "Terug naar het overzicht" at bounding box center [439, 353] width 128 height 24
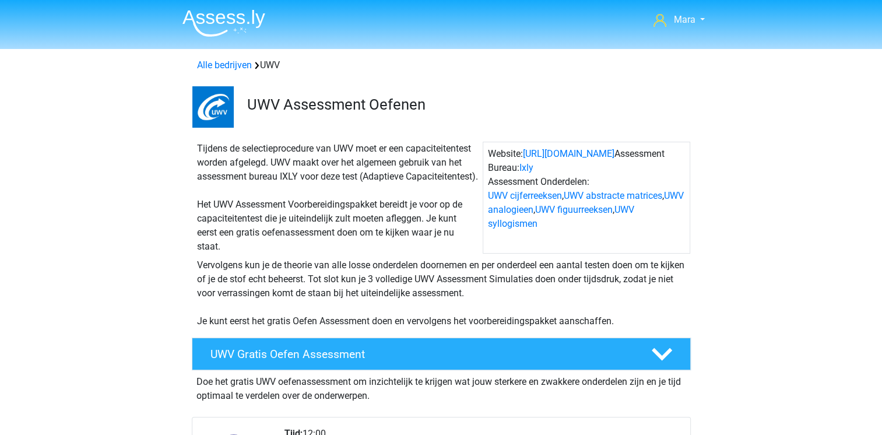
click at [235, 206] on div "Tijdens de selectieprocedure van UWV moet er een capaciteitentest worden afgele…" at bounding box center [337, 198] width 290 height 112
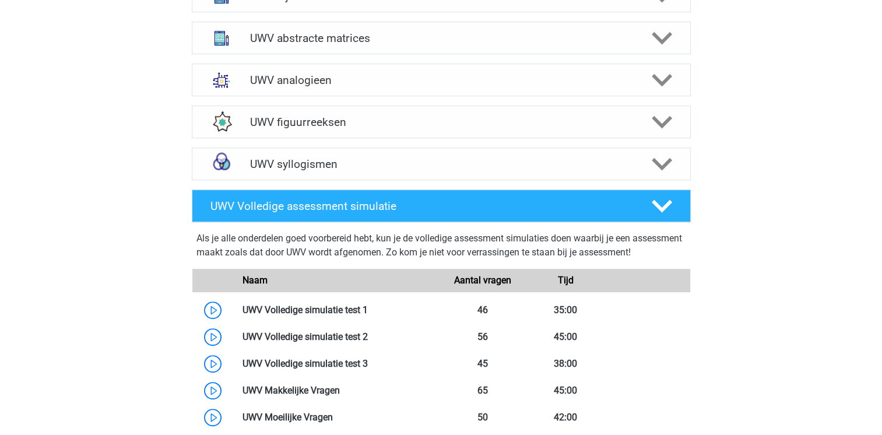
scroll to position [653, 0]
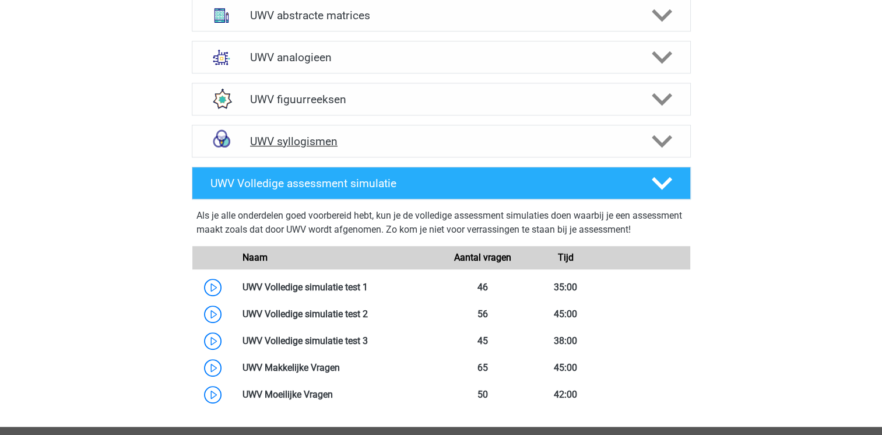
click at [300, 142] on div "UWV syllogismen" at bounding box center [441, 141] width 499 height 33
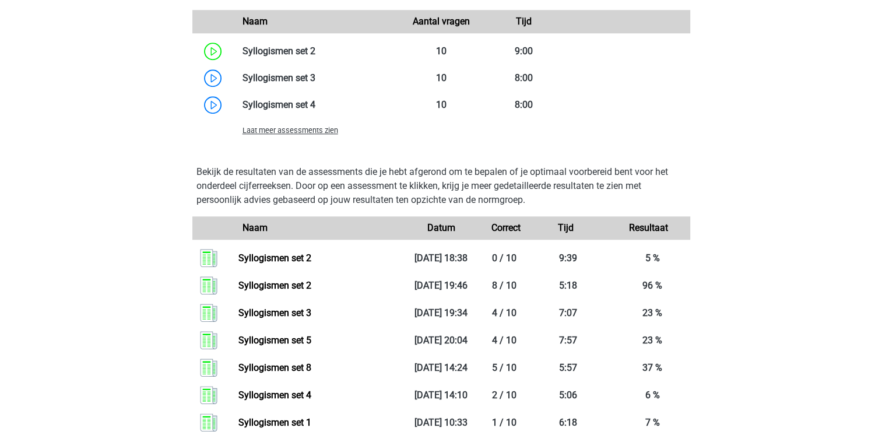
scroll to position [1049, 0]
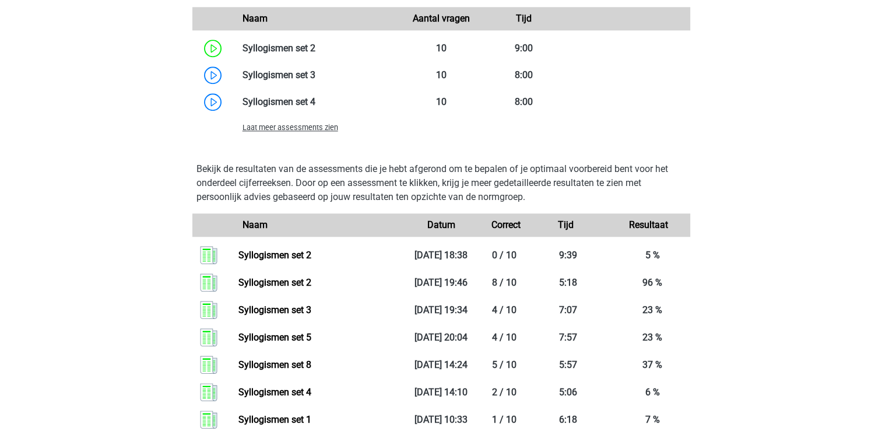
click at [324, 132] on span "Laat meer assessments zien" at bounding box center [291, 127] width 96 height 9
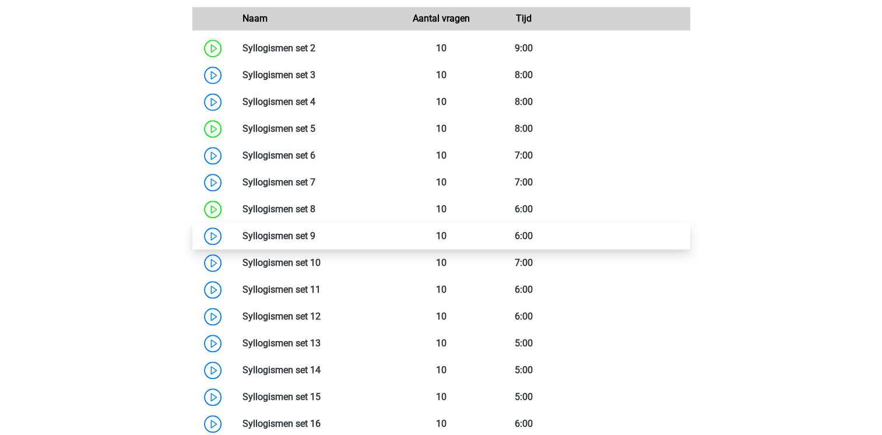
click at [315, 241] on link at bounding box center [315, 235] width 0 height 11
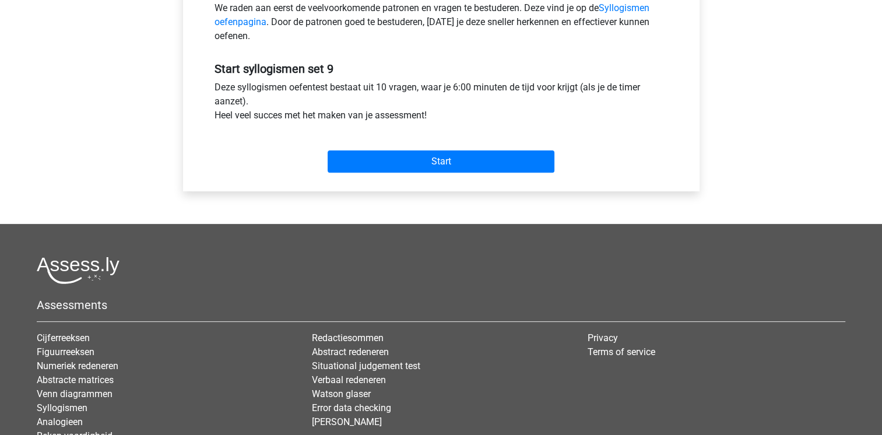
scroll to position [396, 0]
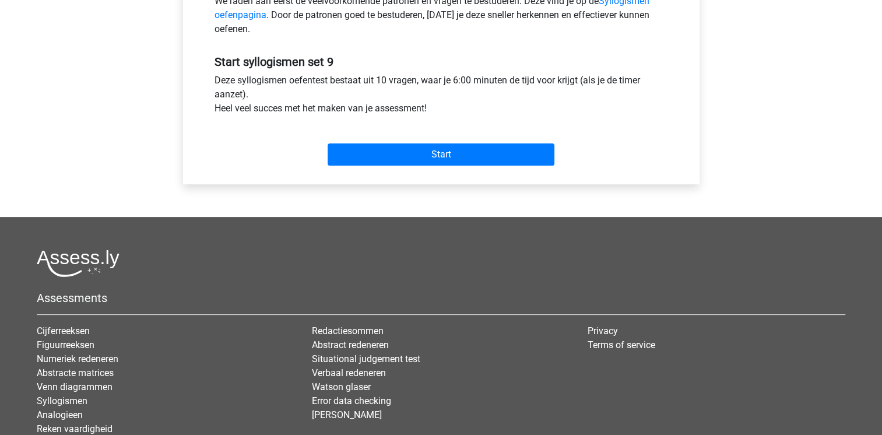
click at [452, 142] on div "Start" at bounding box center [441, 145] width 471 height 41
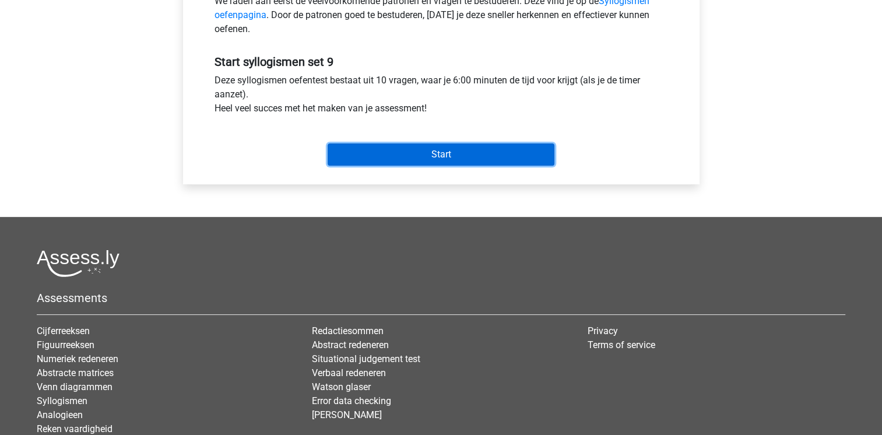
click at [453, 146] on input "Start" at bounding box center [441, 154] width 227 height 22
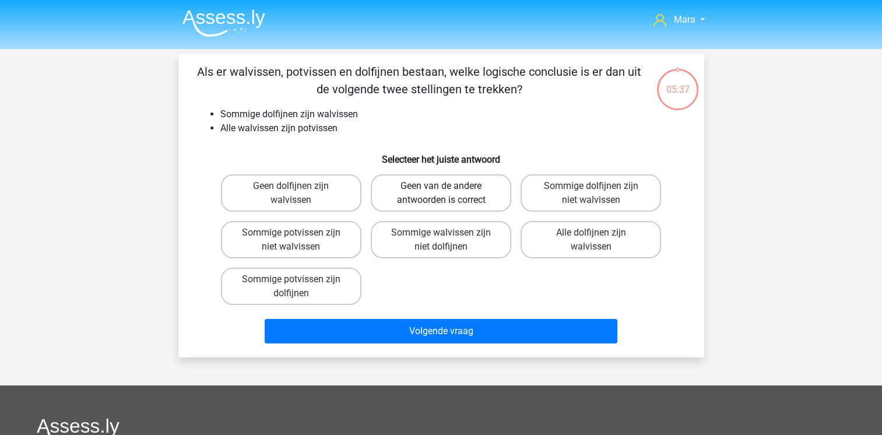
click at [394, 191] on label "Geen van de andere antwoorden is correct" at bounding box center [441, 192] width 140 height 37
click at [441, 191] on input "Geen van de andere antwoorden is correct" at bounding box center [445, 190] width 8 height 8
radio input "true"
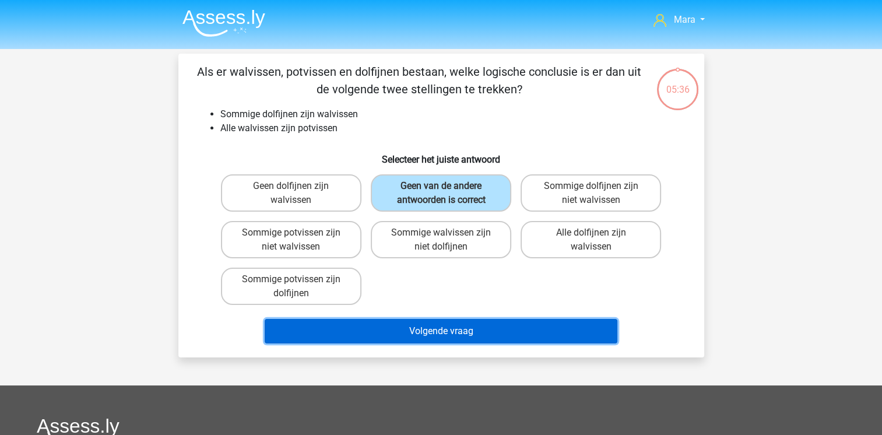
click at [419, 328] on button "Volgende vraag" at bounding box center [441, 331] width 353 height 24
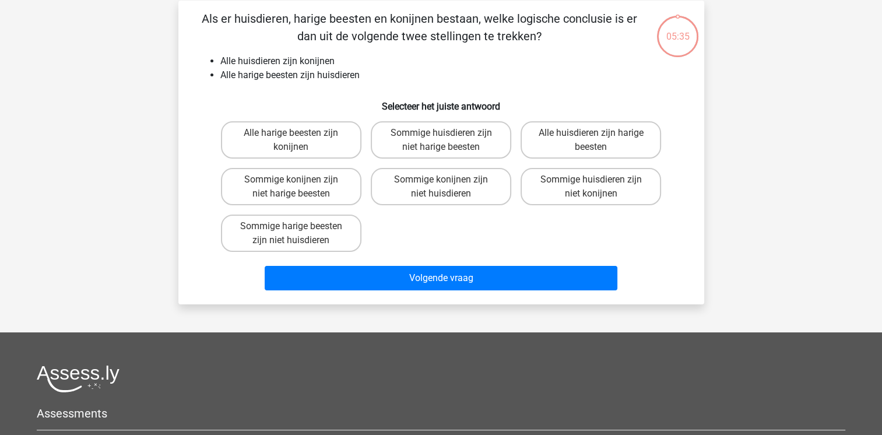
scroll to position [54, 0]
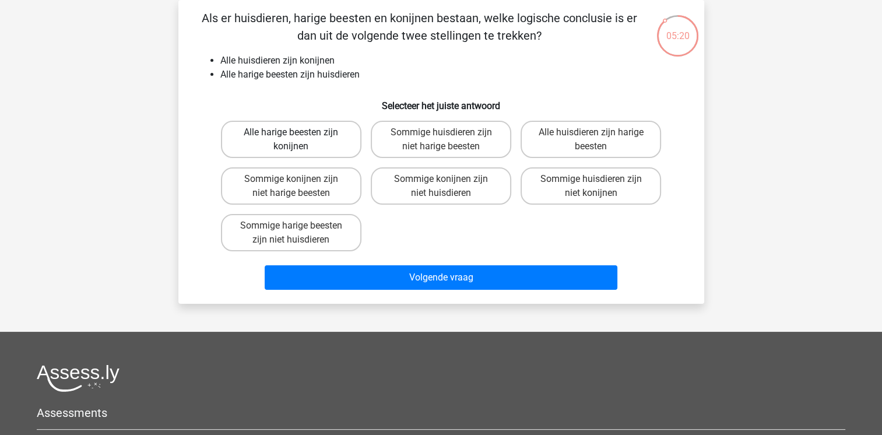
click at [287, 147] on label "Alle harige beesten zijn konijnen" at bounding box center [291, 139] width 140 height 37
click at [291, 140] on input "Alle harige beesten zijn konijnen" at bounding box center [295, 136] width 8 height 8
radio input "true"
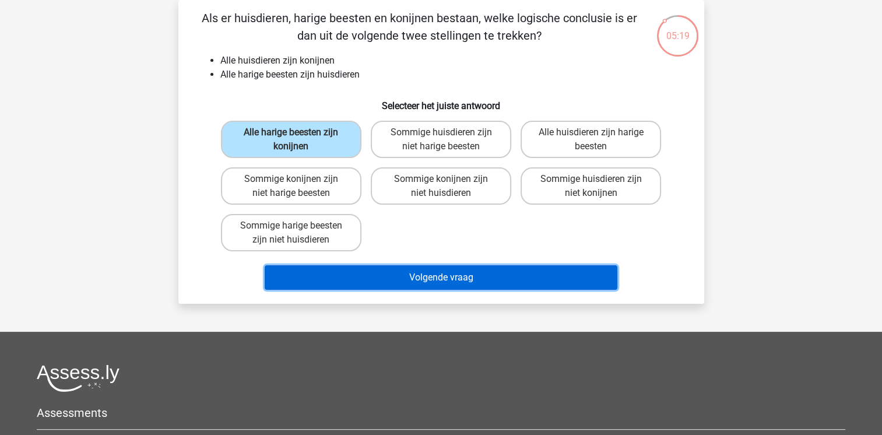
click at [348, 279] on button "Volgende vraag" at bounding box center [441, 277] width 353 height 24
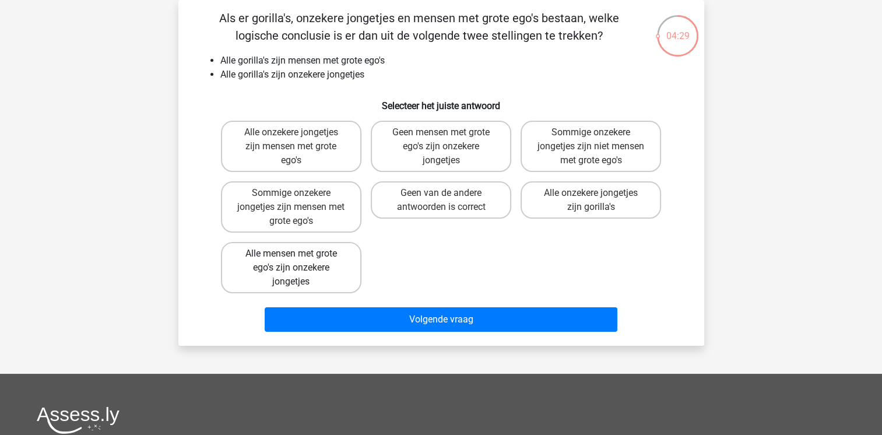
click at [301, 270] on label "Alle mensen met grote ego's zijn onzekere jongetjes" at bounding box center [291, 267] width 140 height 51
click at [298, 261] on input "Alle mensen met grote ego's zijn onzekere jongetjes" at bounding box center [295, 258] width 8 height 8
radio input "true"
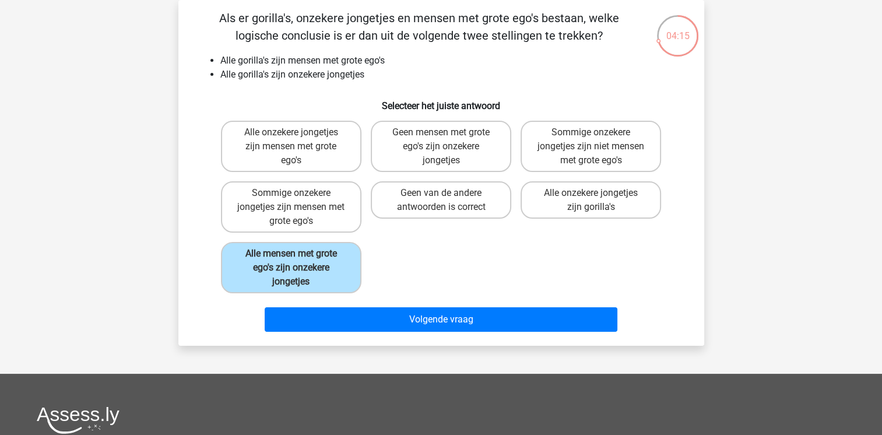
click at [448, 196] on input "Geen van de andere antwoorden is correct" at bounding box center [445, 197] width 8 height 8
radio input "true"
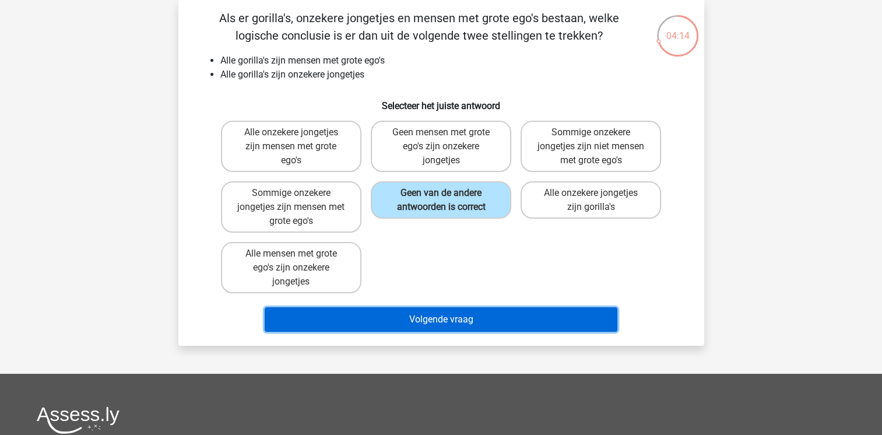
click at [438, 307] on button "Volgende vraag" at bounding box center [441, 319] width 353 height 24
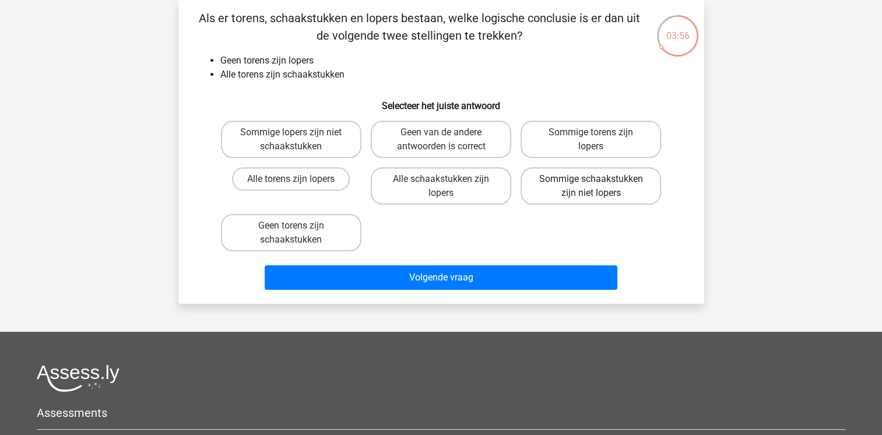
click at [592, 176] on label "Sommige schaakstukken zijn niet lopers" at bounding box center [591, 185] width 140 height 37
click at [592, 179] on input "Sommige schaakstukken zijn niet lopers" at bounding box center [595, 183] width 8 height 8
radio input "true"
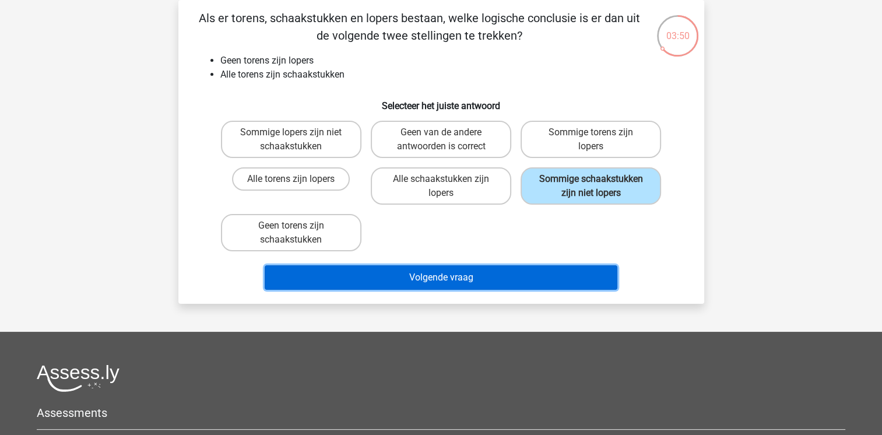
click at [407, 275] on button "Volgende vraag" at bounding box center [441, 277] width 353 height 24
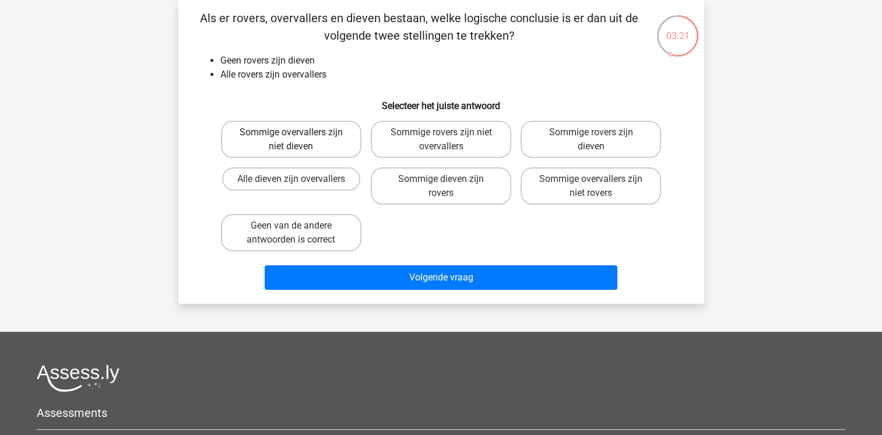
click at [277, 133] on label "Sommige overvallers zijn niet dieven" at bounding box center [291, 139] width 140 height 37
click at [291, 133] on input "Sommige overvallers zijn niet dieven" at bounding box center [295, 136] width 8 height 8
radio input "true"
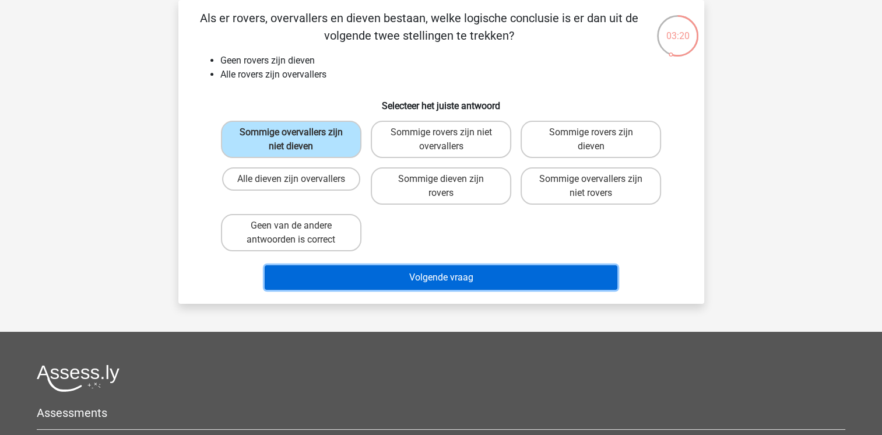
click at [368, 276] on button "Volgende vraag" at bounding box center [441, 277] width 353 height 24
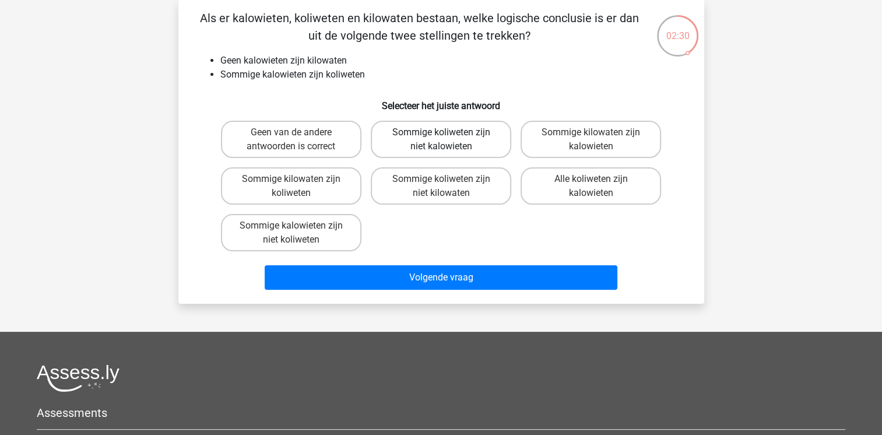
click at [387, 142] on label "Sommige koliweten zijn niet kalowieten" at bounding box center [441, 139] width 140 height 37
click at [441, 140] on input "Sommige koliweten zijn niet kalowieten" at bounding box center [445, 136] width 8 height 8
radio input "true"
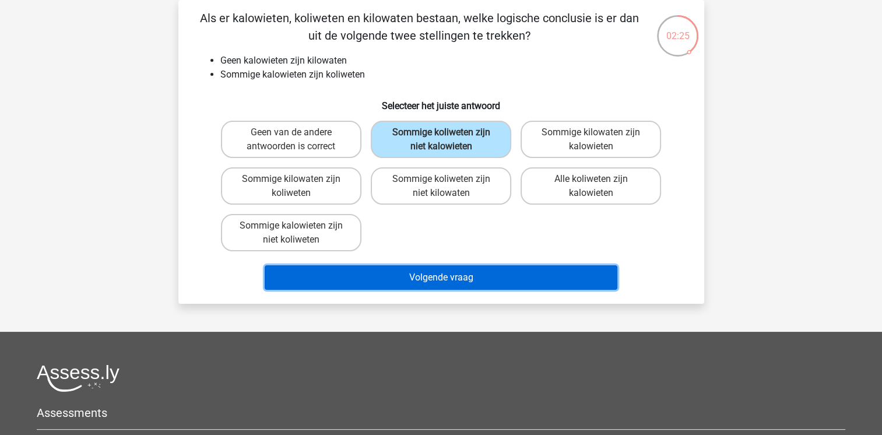
click at [367, 270] on button "Volgende vraag" at bounding box center [441, 277] width 353 height 24
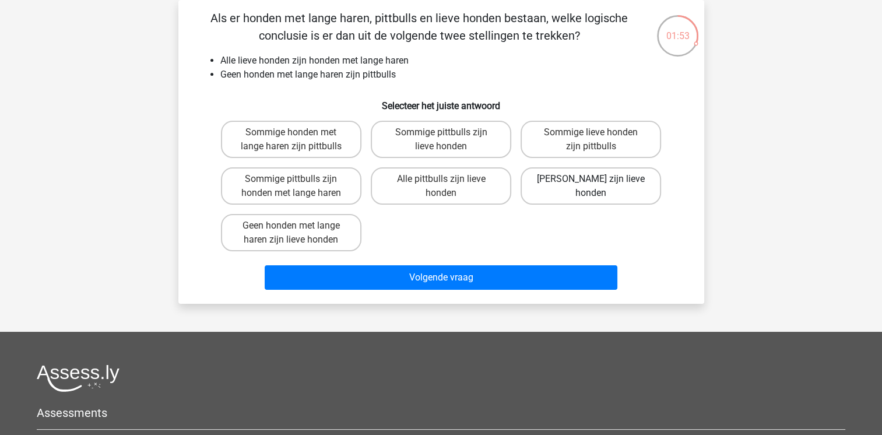
click at [546, 194] on label "Geen pittbulls zijn lieve honden" at bounding box center [591, 185] width 140 height 37
click at [591, 187] on input "Geen pittbulls zijn lieve honden" at bounding box center [595, 183] width 8 height 8
radio input "true"
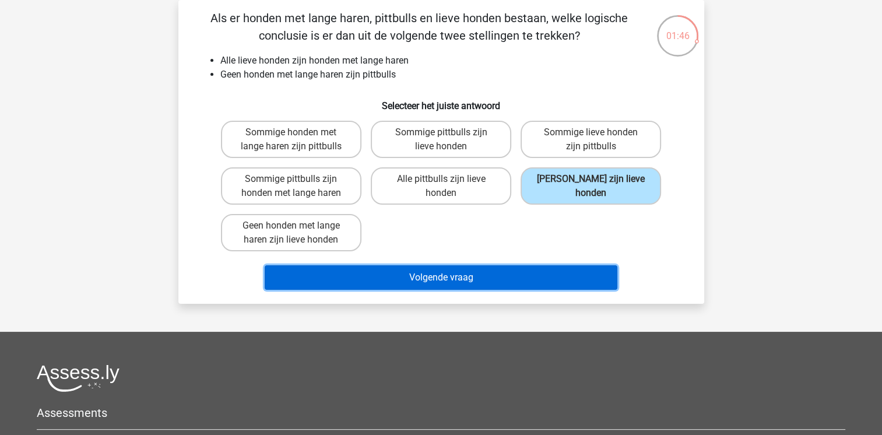
click at [497, 278] on button "Volgende vraag" at bounding box center [441, 277] width 353 height 24
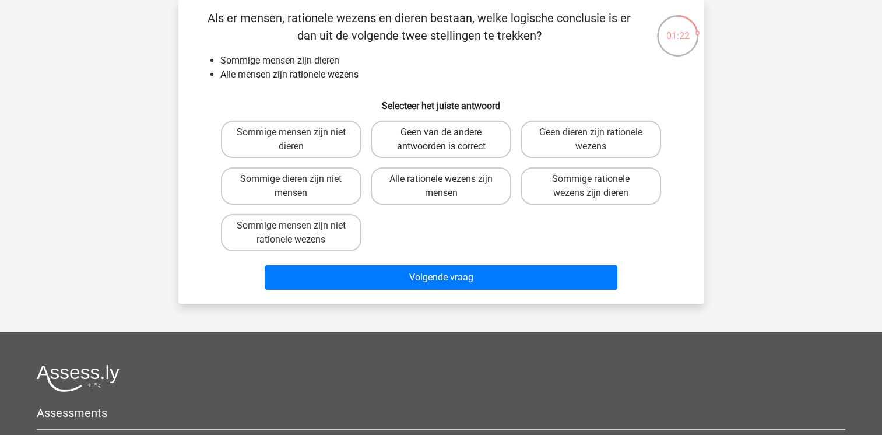
click at [419, 143] on label "Geen van de andere antwoorden is correct" at bounding box center [441, 139] width 140 height 37
click at [441, 140] on input "Geen van de andere antwoorden is correct" at bounding box center [445, 136] width 8 height 8
radio input "true"
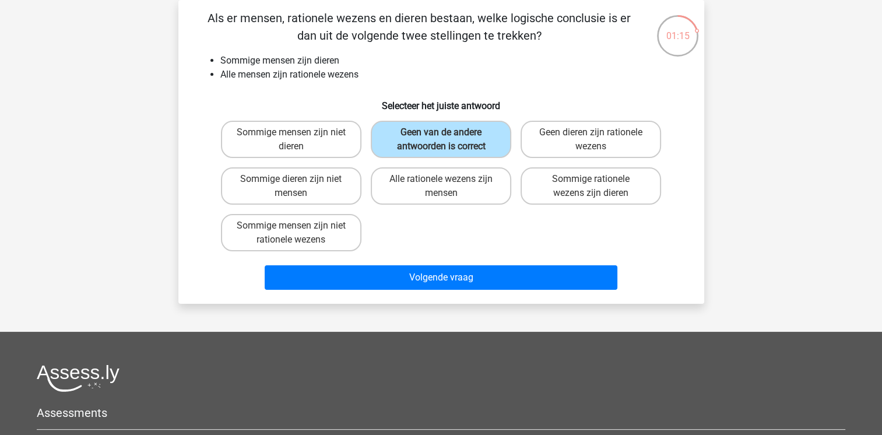
click at [471, 288] on div "Volgende vraag" at bounding box center [441, 279] width 450 height 29
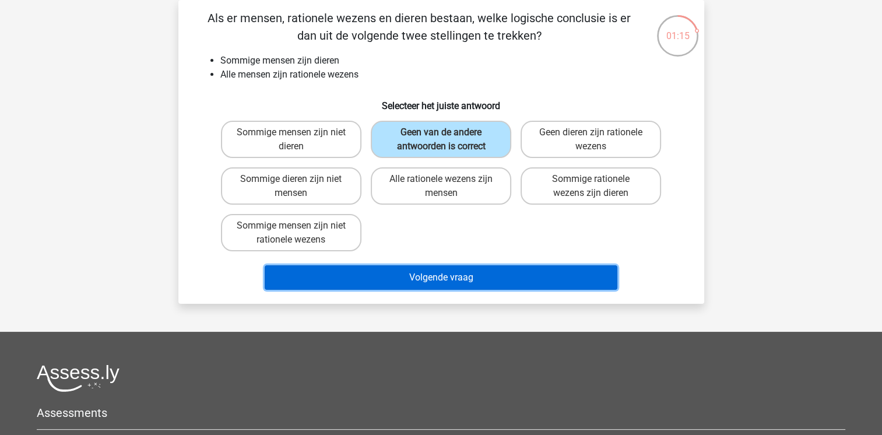
click at [469, 275] on button "Volgende vraag" at bounding box center [441, 277] width 353 height 24
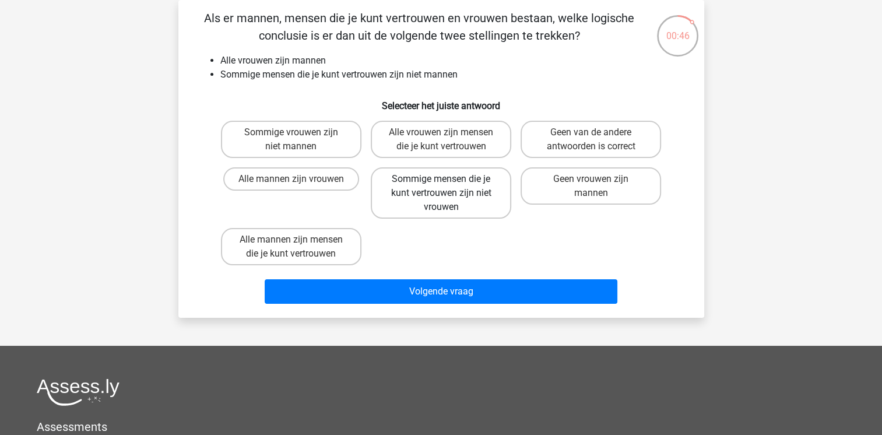
click at [461, 211] on label "Sommige mensen die je kunt vertrouwen zijn niet vrouwen" at bounding box center [441, 192] width 140 height 51
click at [448, 187] on input "Sommige mensen die je kunt vertrouwen zijn niet vrouwen" at bounding box center [445, 183] width 8 height 8
radio input "true"
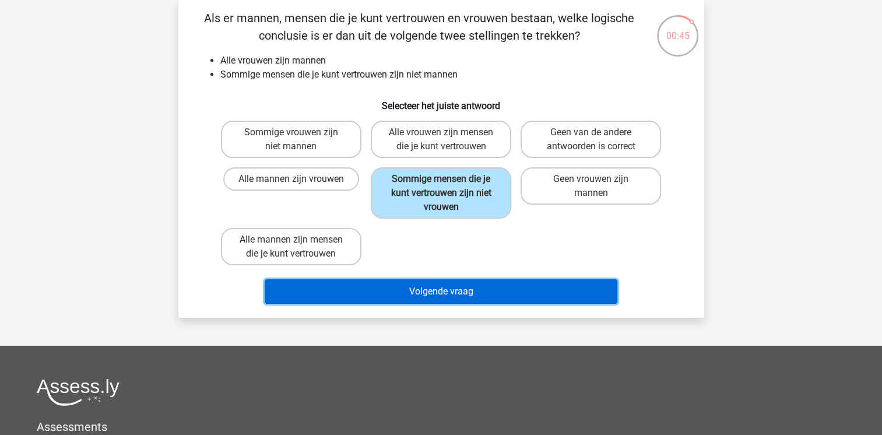
click at [456, 287] on button "Volgende vraag" at bounding box center [441, 291] width 353 height 24
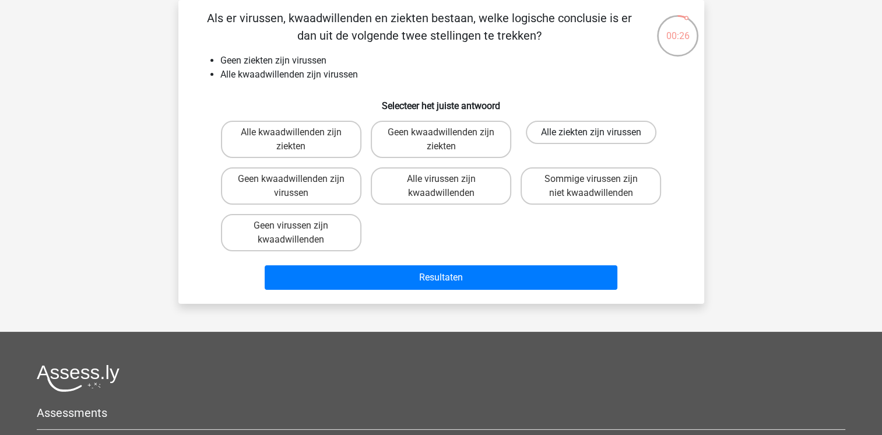
click at [555, 136] on label "Alle ziekten zijn virussen" at bounding box center [591, 132] width 131 height 23
click at [591, 136] on input "Alle ziekten zijn virussen" at bounding box center [595, 136] width 8 height 8
radio input "true"
click at [577, 185] on label "Sommige virussen zijn niet kwaadwillenden" at bounding box center [591, 185] width 140 height 37
click at [591, 185] on input "Sommige virussen zijn niet kwaadwillenden" at bounding box center [595, 183] width 8 height 8
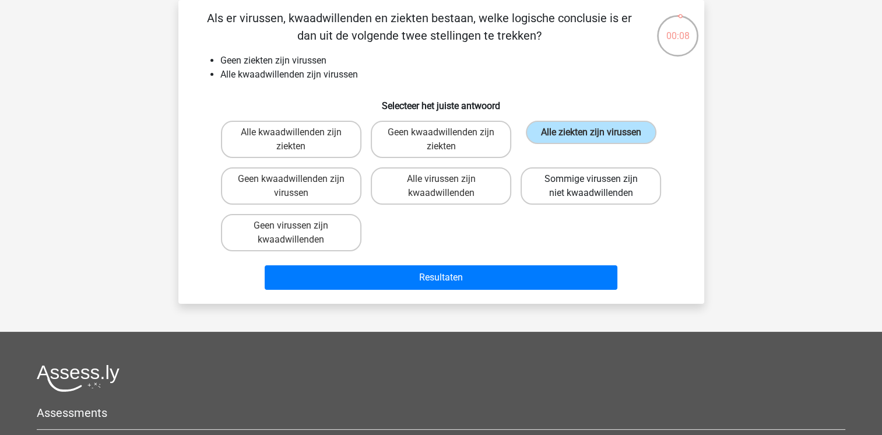
radio input "true"
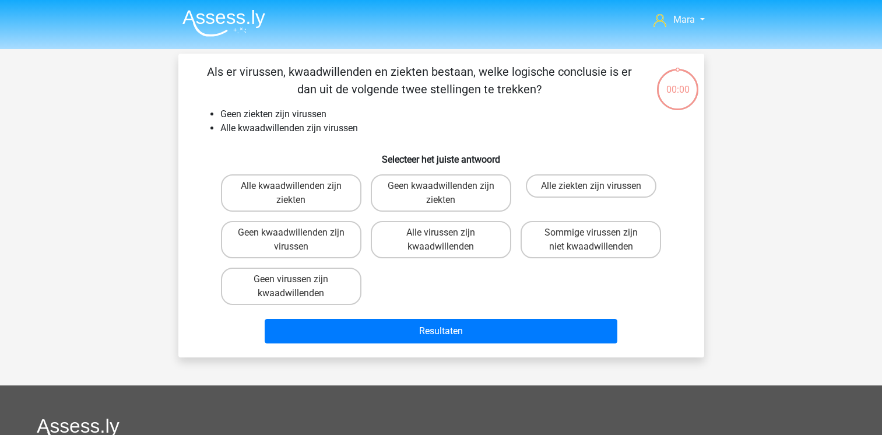
scroll to position [54, 0]
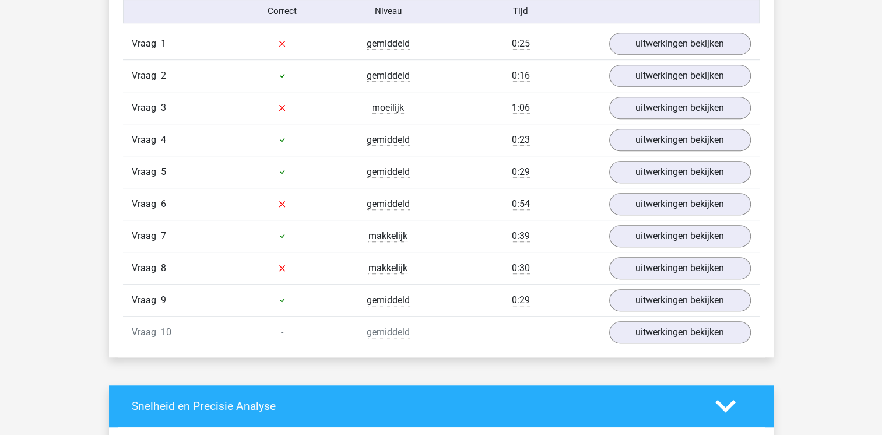
scroll to position [723, 0]
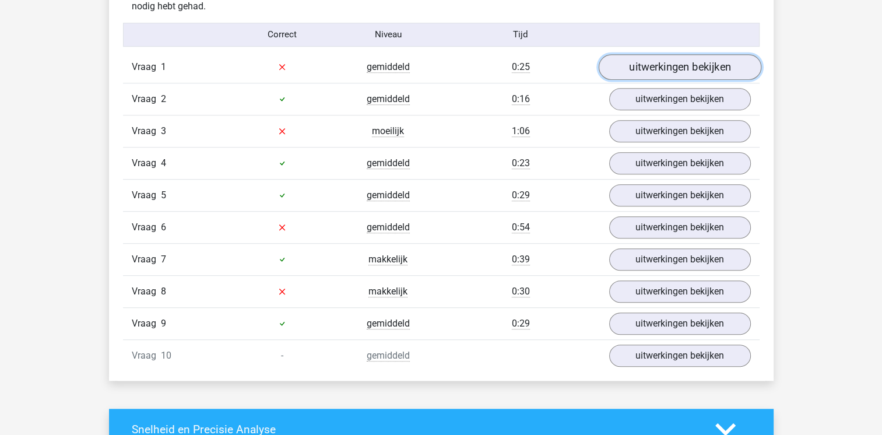
click at [662, 66] on link "uitwerkingen bekijken" at bounding box center [679, 67] width 163 height 26
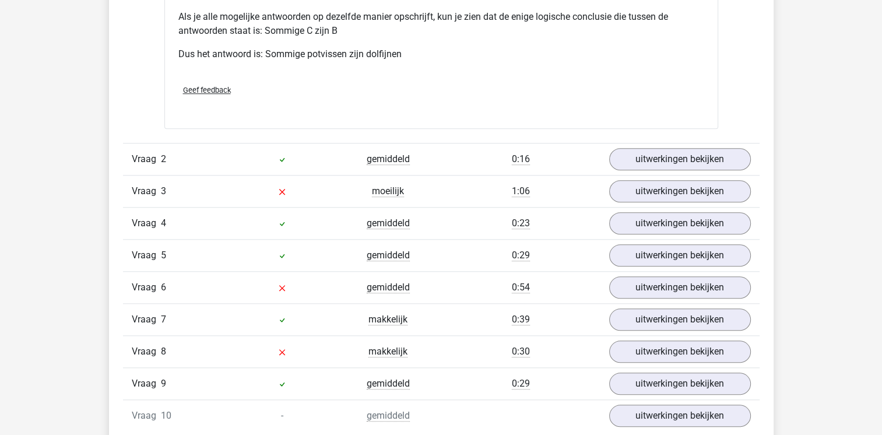
scroll to position [1143, 0]
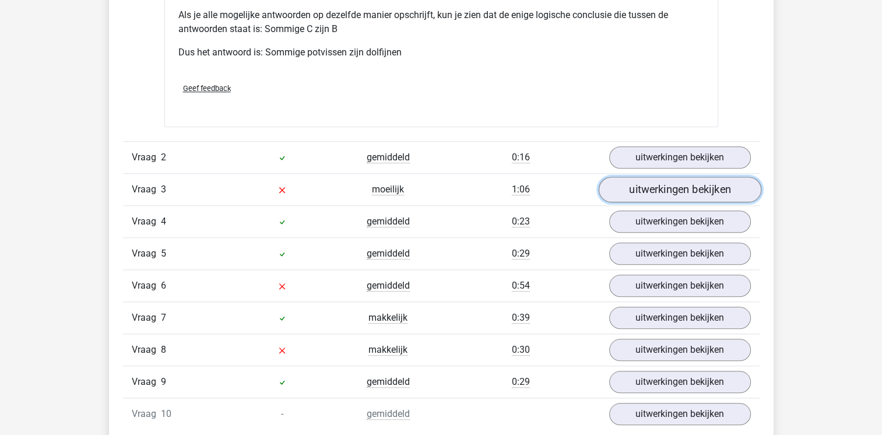
click at [627, 189] on link "uitwerkingen bekijken" at bounding box center [679, 190] width 163 height 26
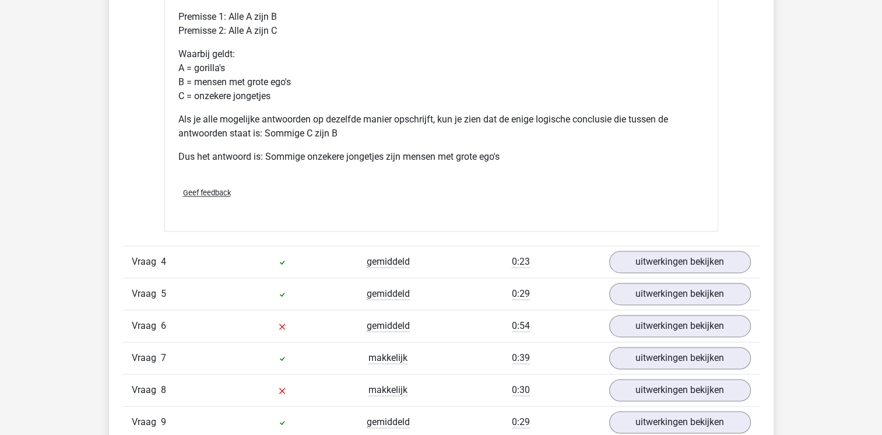
scroll to position [1726, 0]
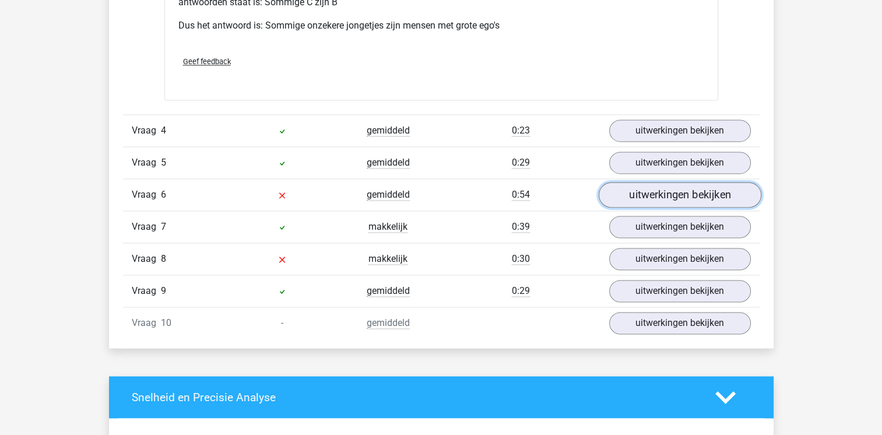
click at [627, 189] on link "uitwerkingen bekijken" at bounding box center [679, 195] width 163 height 26
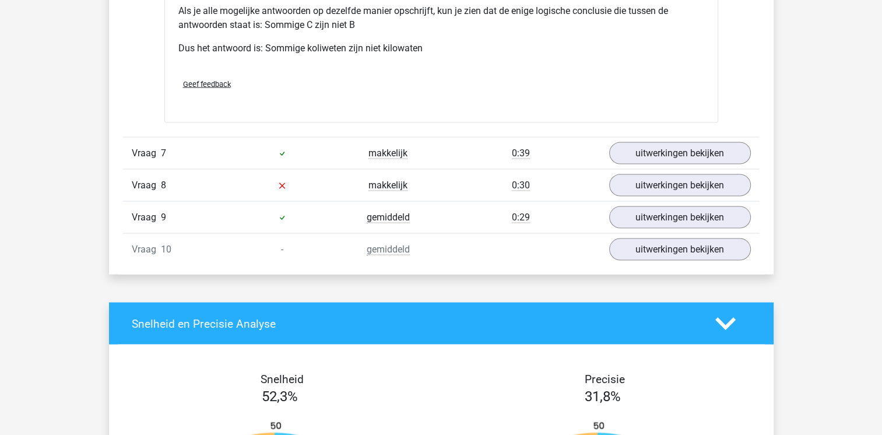
scroll to position [2379, 0]
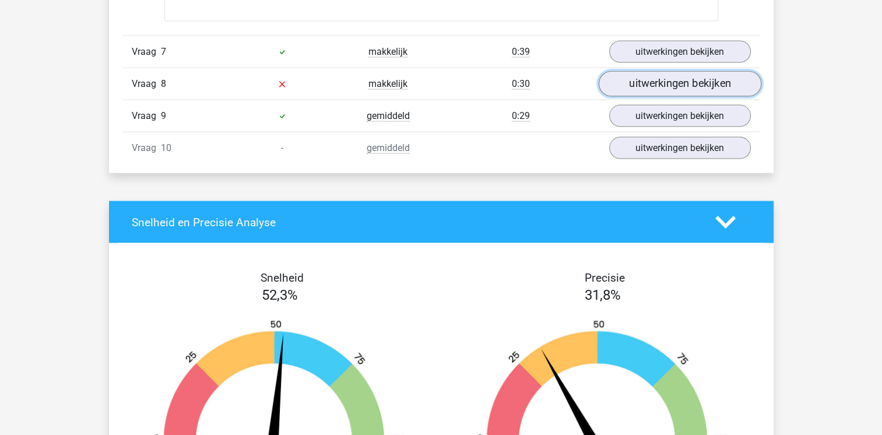
click at [624, 87] on link "uitwerkingen bekijken" at bounding box center [679, 84] width 163 height 26
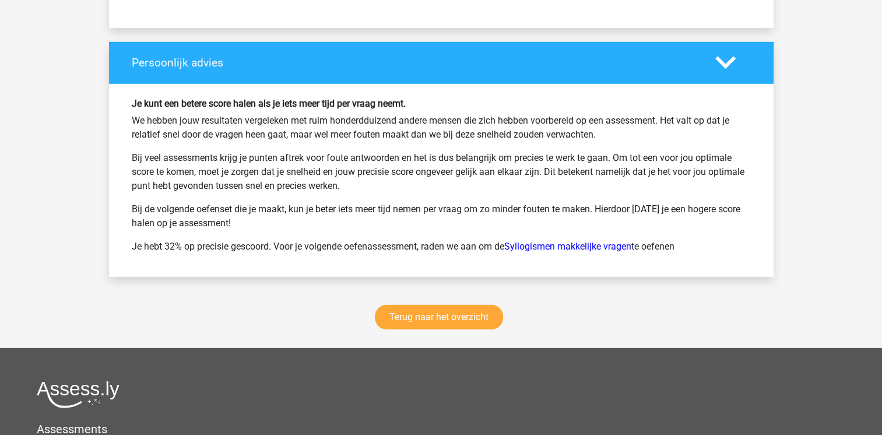
scroll to position [3521, 0]
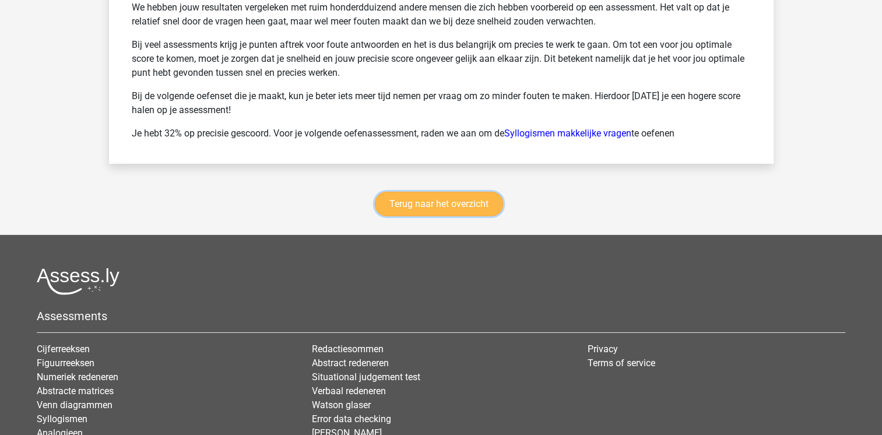
click at [452, 192] on link "Terug naar het overzicht" at bounding box center [439, 204] width 128 height 24
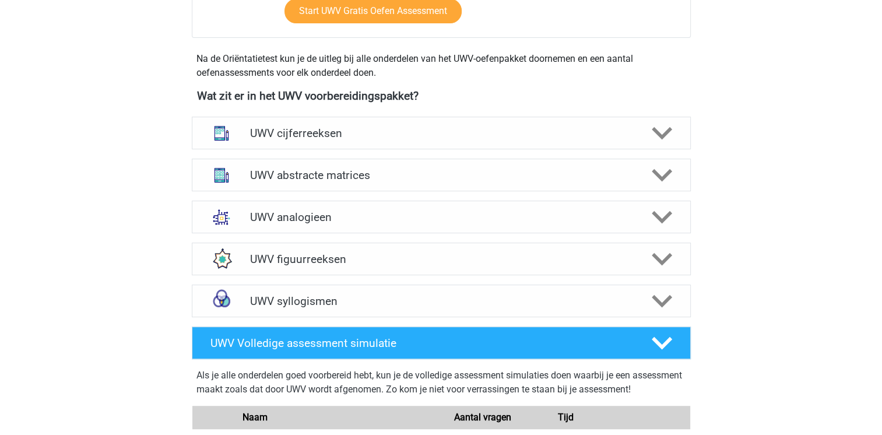
scroll to position [466, 0]
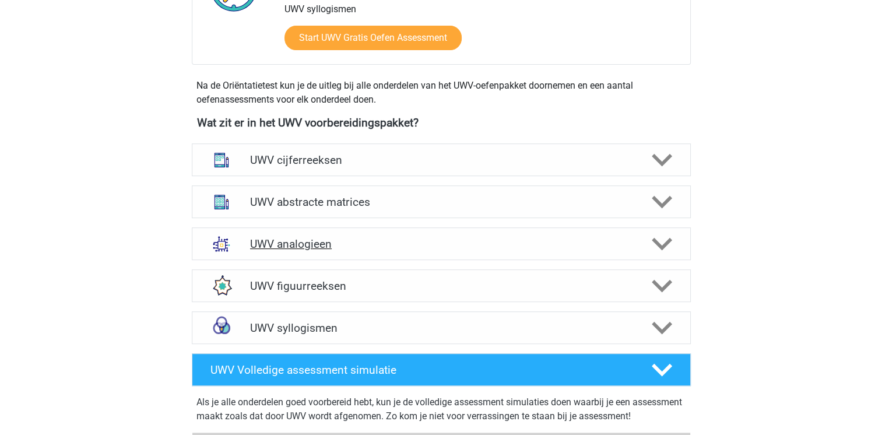
click at [345, 250] on div "UWV analogieen" at bounding box center [441, 243] width 499 height 33
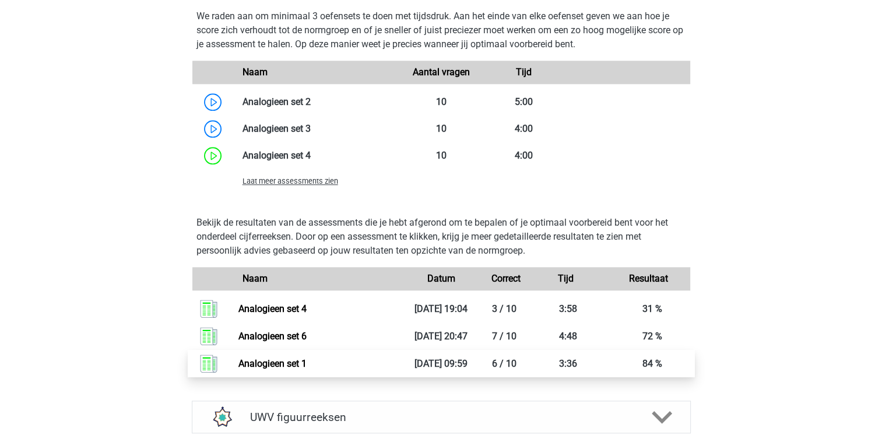
scroll to position [1189, 0]
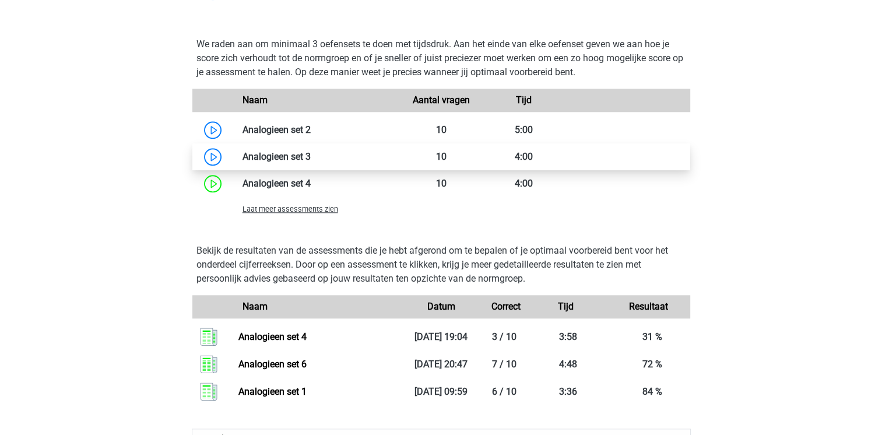
click at [311, 162] on link at bounding box center [311, 156] width 0 height 11
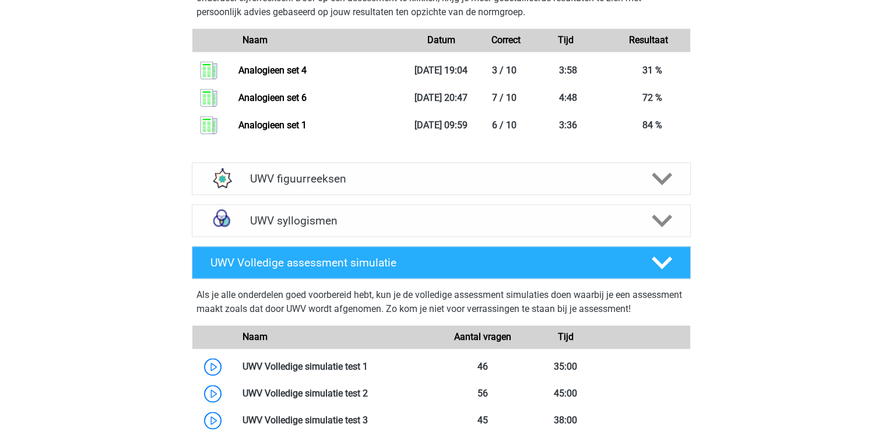
scroll to position [1469, 0]
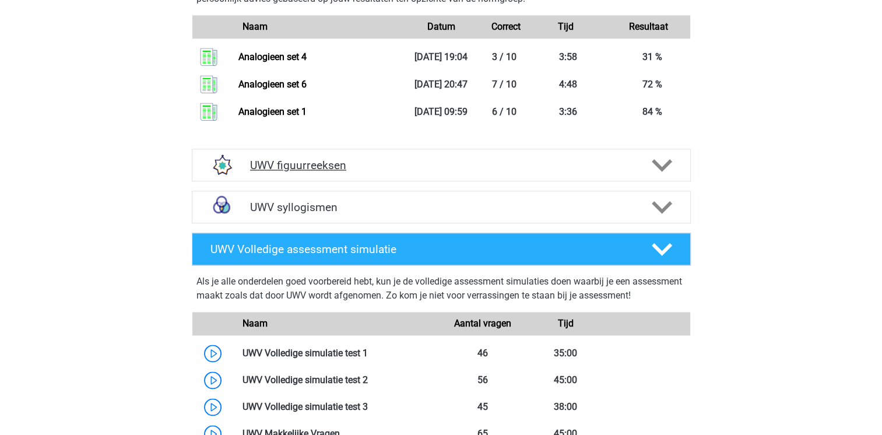
click at [287, 172] on h4 "UWV figuurreeksen" at bounding box center [441, 165] width 382 height 13
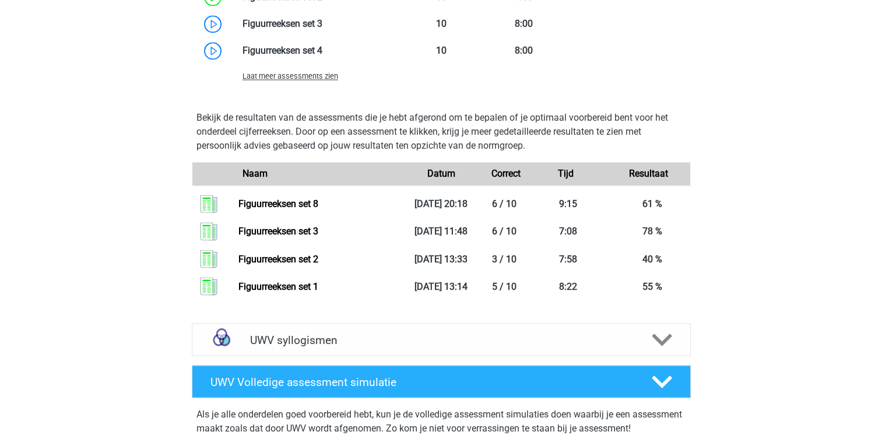
scroll to position [1982, 0]
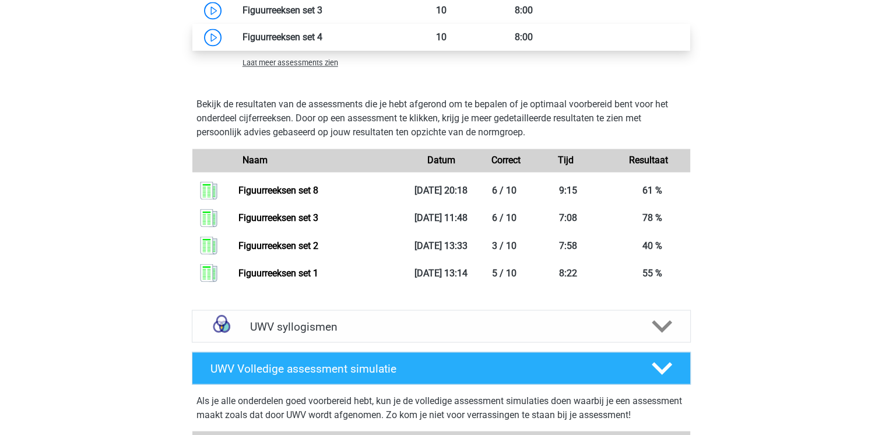
click at [322, 43] on link at bounding box center [322, 36] width 0 height 11
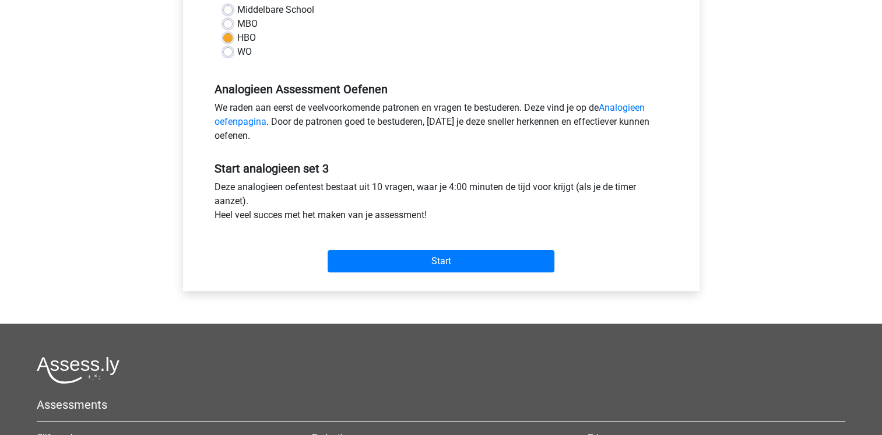
scroll to position [303, 0]
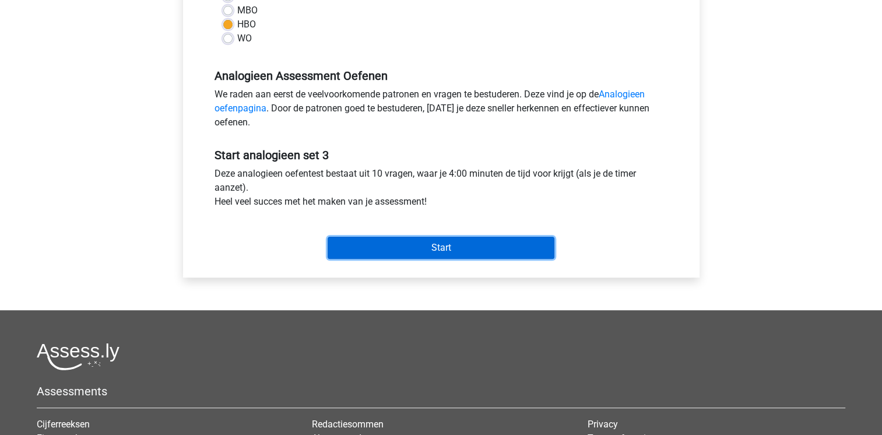
click at [373, 237] on input "Start" at bounding box center [441, 248] width 227 height 22
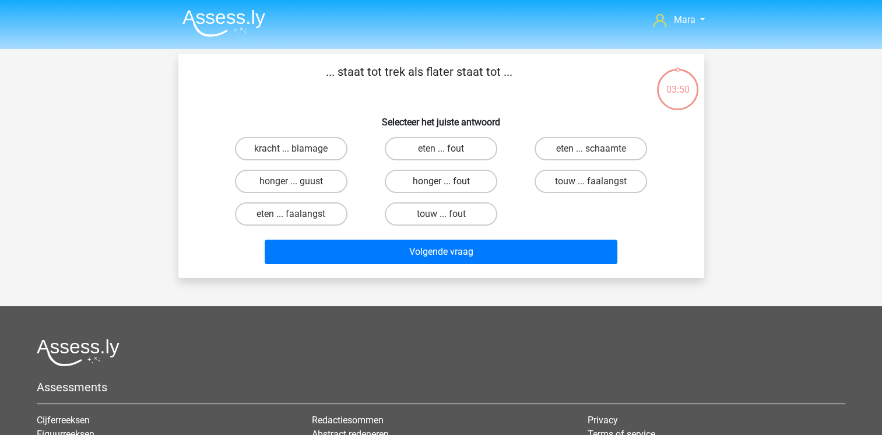
click at [420, 181] on label "honger ... fout" at bounding box center [441, 181] width 113 height 23
click at [441, 181] on input "honger ... fout" at bounding box center [445, 185] width 8 height 8
radio input "true"
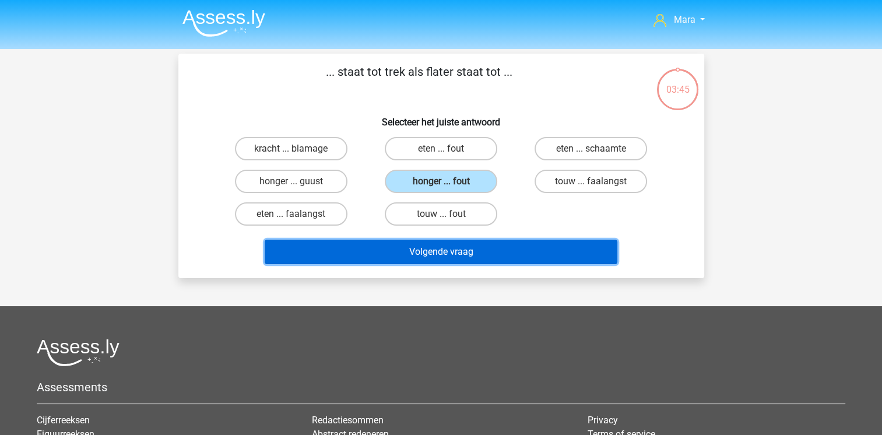
click at [405, 255] on button "Volgende vraag" at bounding box center [441, 252] width 353 height 24
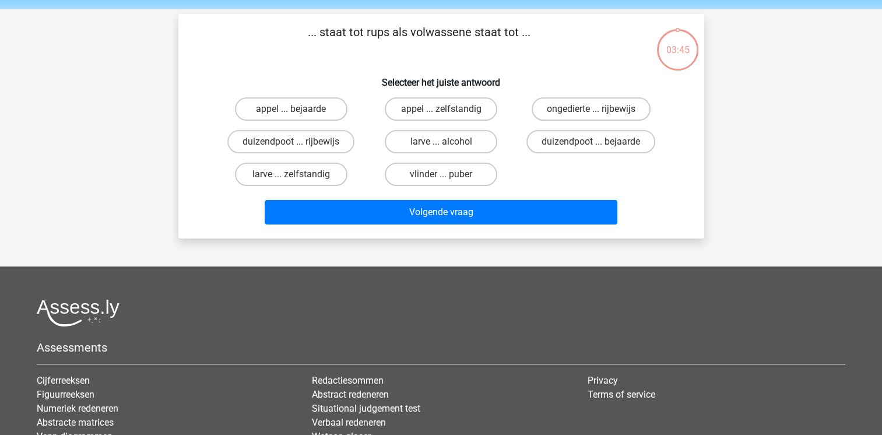
scroll to position [54, 0]
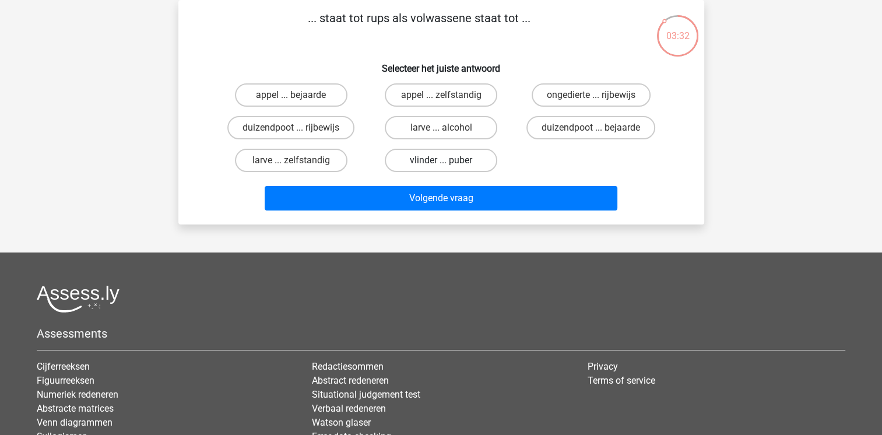
click at [457, 164] on label "vlinder ... puber" at bounding box center [441, 160] width 113 height 23
click at [448, 164] on input "vlinder ... puber" at bounding box center [445, 164] width 8 height 8
radio input "true"
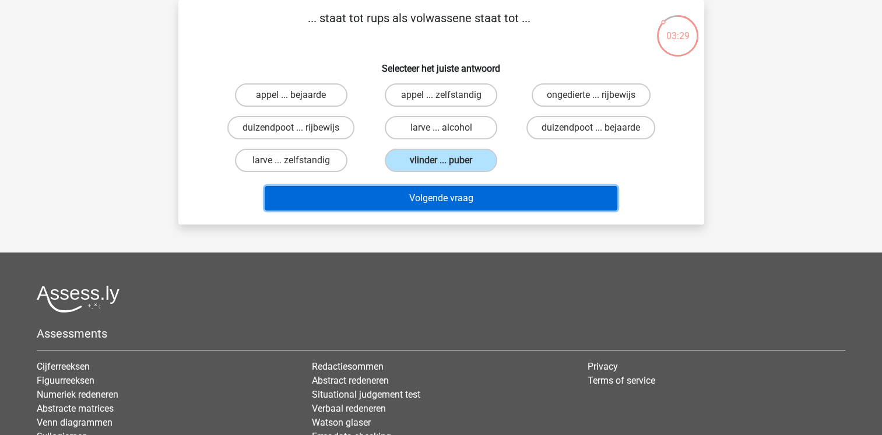
click at [461, 198] on button "Volgende vraag" at bounding box center [441, 198] width 353 height 24
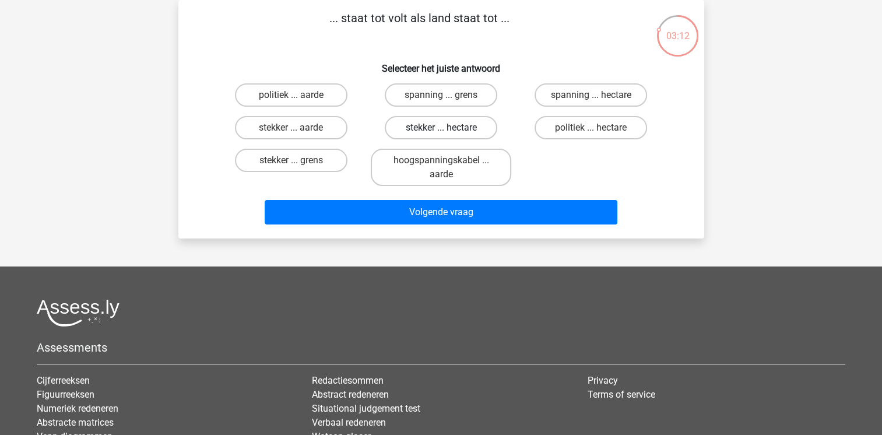
click at [471, 127] on label "stekker ... hectare" at bounding box center [441, 127] width 113 height 23
click at [448, 128] on input "stekker ... hectare" at bounding box center [445, 132] width 8 height 8
radio input "true"
click at [584, 95] on label "spanning ... hectare" at bounding box center [591, 94] width 113 height 23
click at [591, 95] on input "spanning ... hectare" at bounding box center [595, 99] width 8 height 8
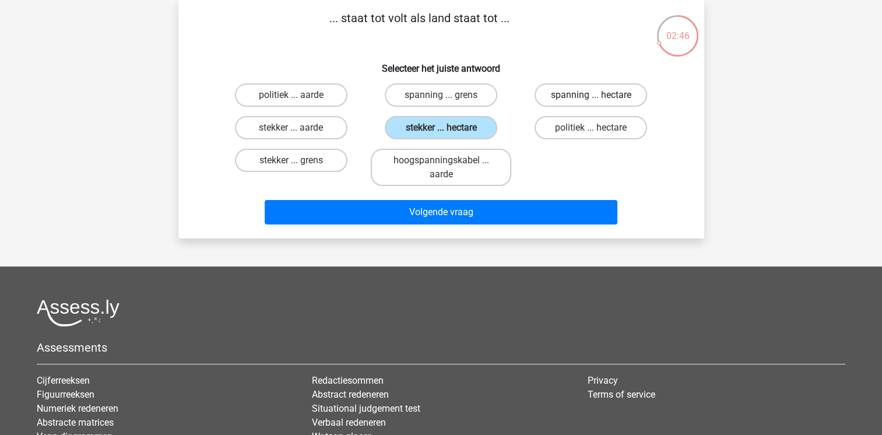
radio input "true"
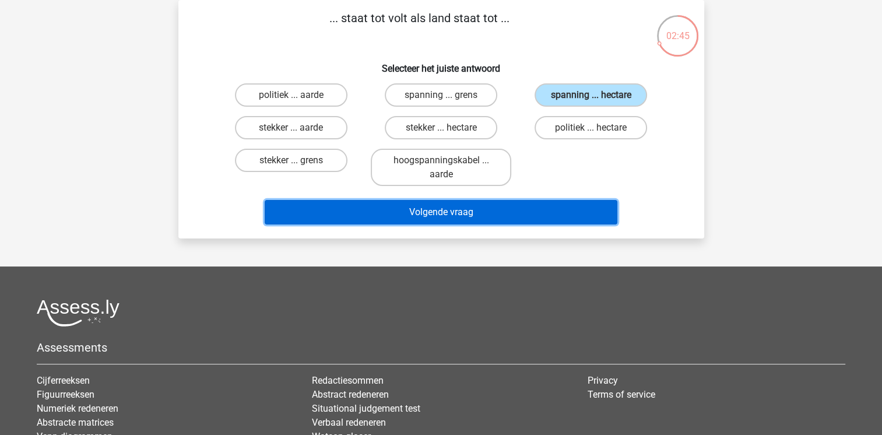
click at [531, 212] on button "Volgende vraag" at bounding box center [441, 212] width 353 height 24
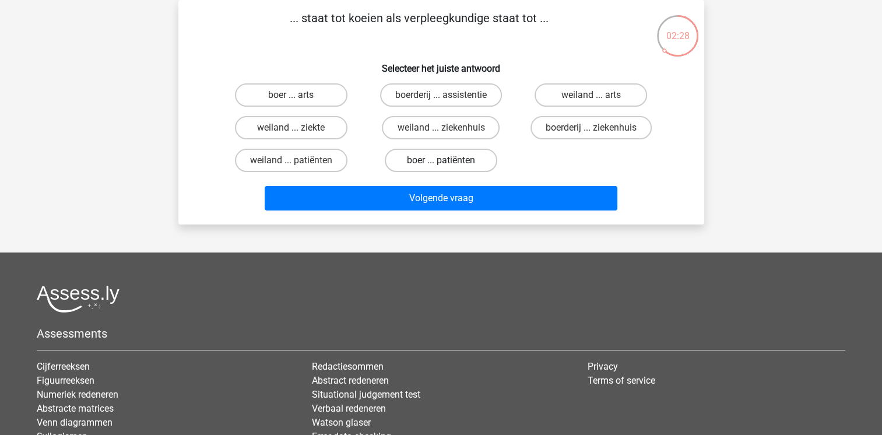
click at [454, 160] on label "boer ... patiënten" at bounding box center [441, 160] width 113 height 23
click at [448, 160] on input "boer ... patiënten" at bounding box center [445, 164] width 8 height 8
radio input "true"
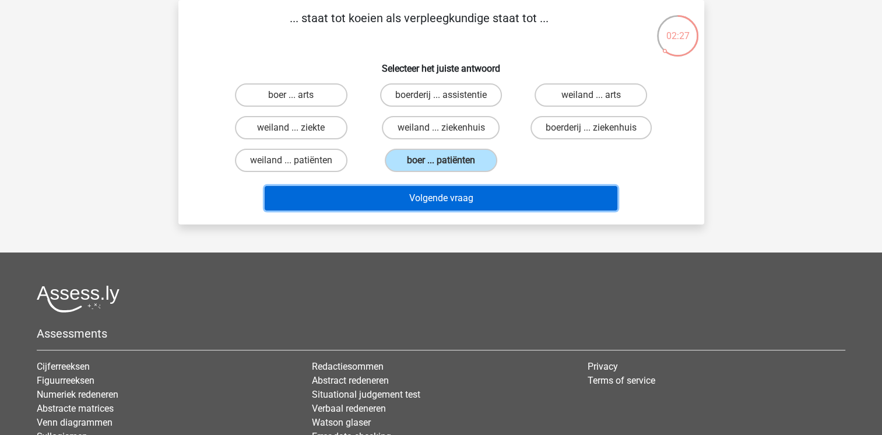
click at [458, 196] on button "Volgende vraag" at bounding box center [441, 198] width 353 height 24
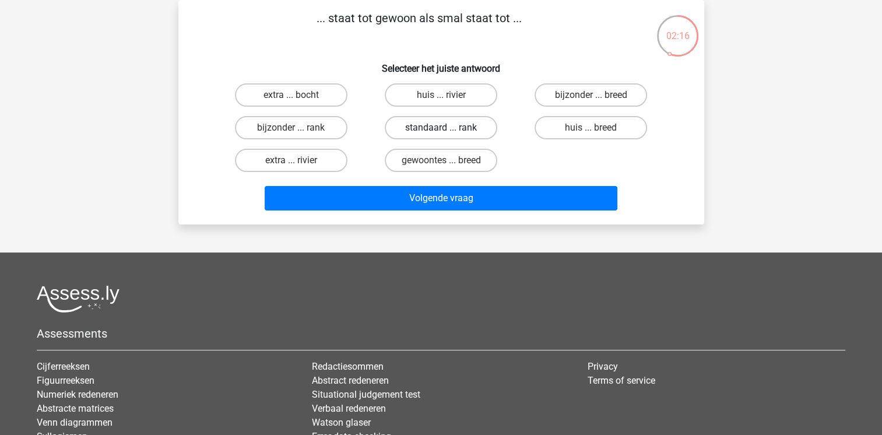
click at [417, 132] on label "standaard ... rank" at bounding box center [441, 127] width 113 height 23
click at [441, 132] on input "standaard ... rank" at bounding box center [445, 132] width 8 height 8
radio input "true"
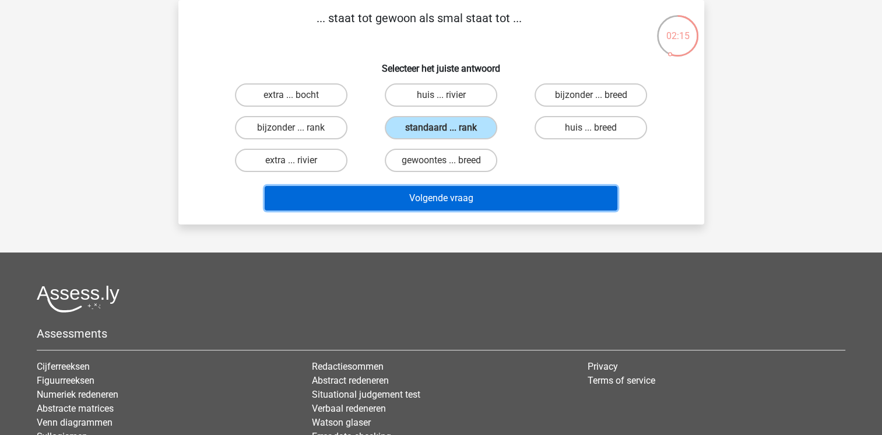
click at [409, 202] on button "Volgende vraag" at bounding box center [441, 198] width 353 height 24
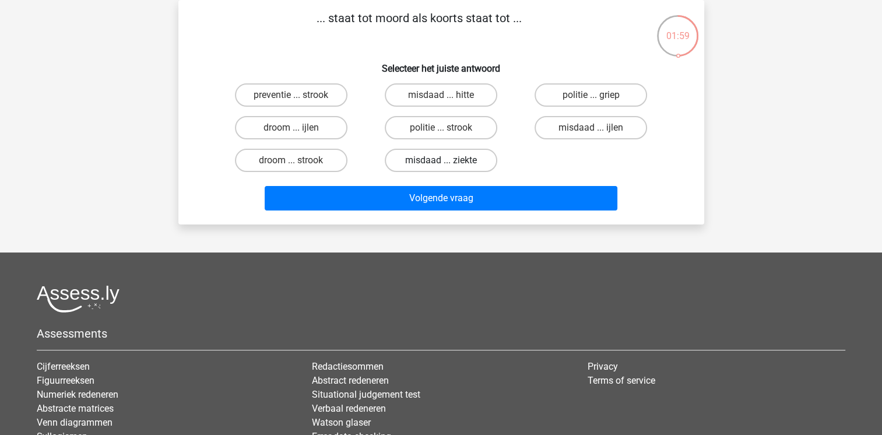
click at [431, 167] on label "misdaad ... ziekte" at bounding box center [441, 160] width 113 height 23
click at [441, 167] on input "misdaad ... ziekte" at bounding box center [445, 164] width 8 height 8
radio input "true"
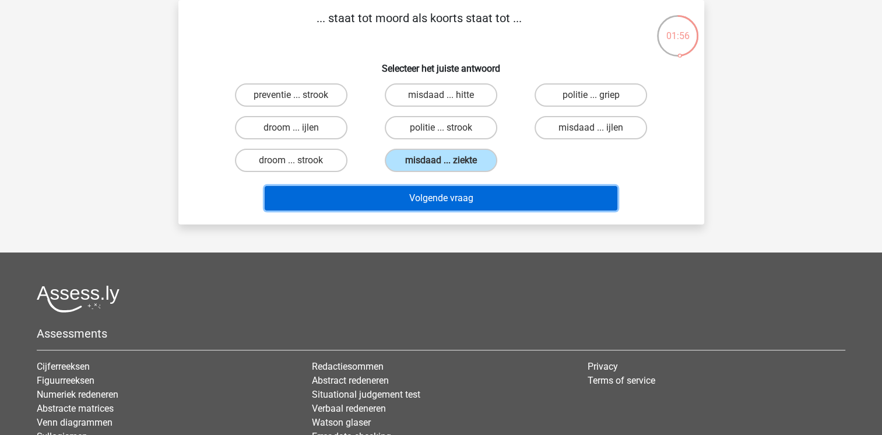
click at [434, 196] on button "Volgende vraag" at bounding box center [441, 198] width 353 height 24
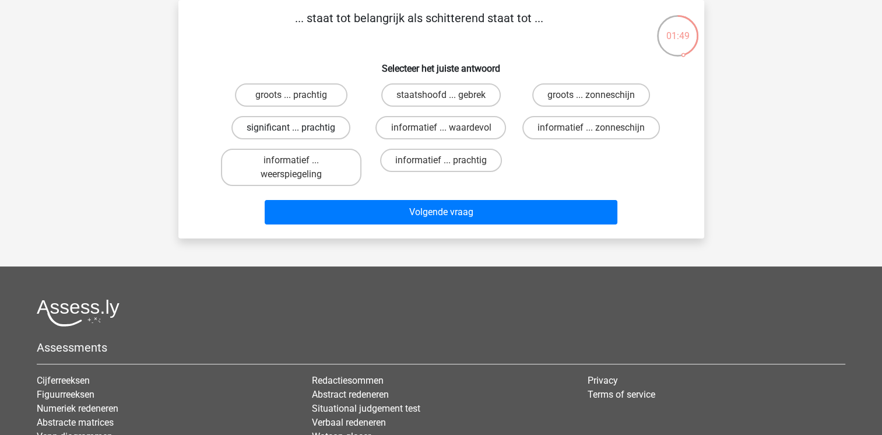
click at [324, 123] on label "significant ... prachtig" at bounding box center [290, 127] width 119 height 23
click at [298, 128] on input "significant ... prachtig" at bounding box center [295, 132] width 8 height 8
radio input "true"
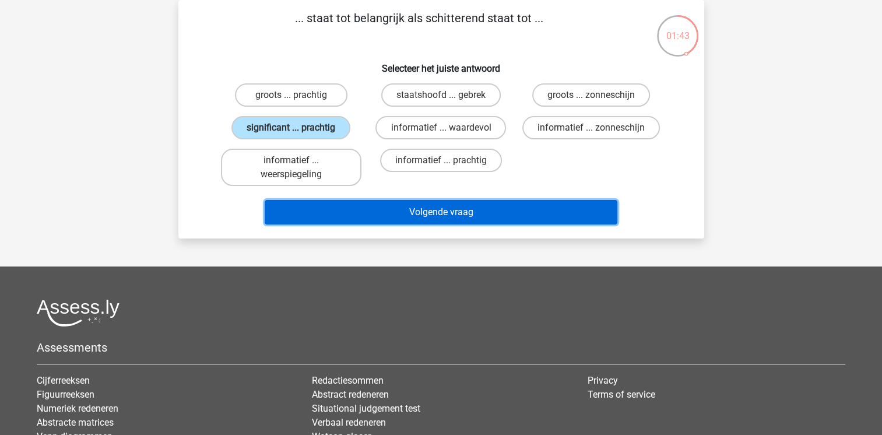
click at [364, 211] on button "Volgende vraag" at bounding box center [441, 212] width 353 height 24
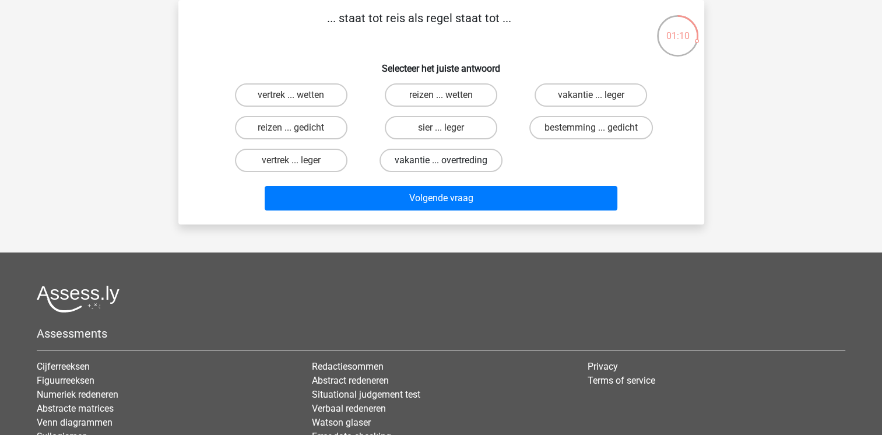
click at [473, 155] on label "vakantie ... overtreding" at bounding box center [441, 160] width 123 height 23
click at [448, 160] on input "vakantie ... overtreding" at bounding box center [445, 164] width 8 height 8
radio input "true"
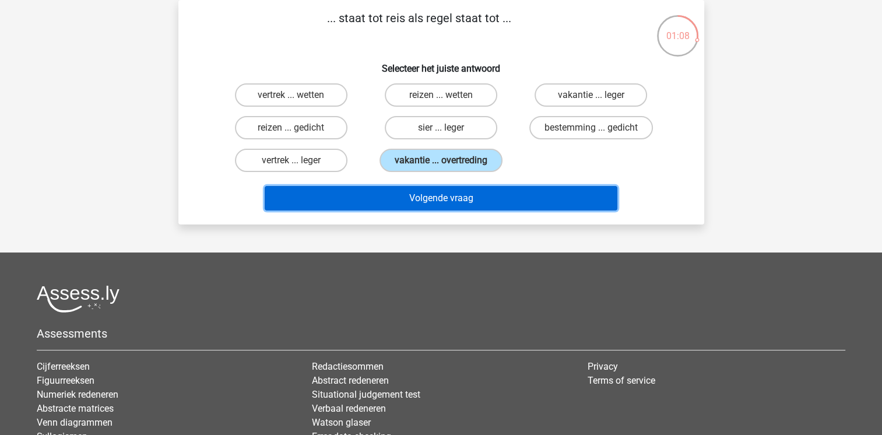
click at [473, 203] on button "Volgende vraag" at bounding box center [441, 198] width 353 height 24
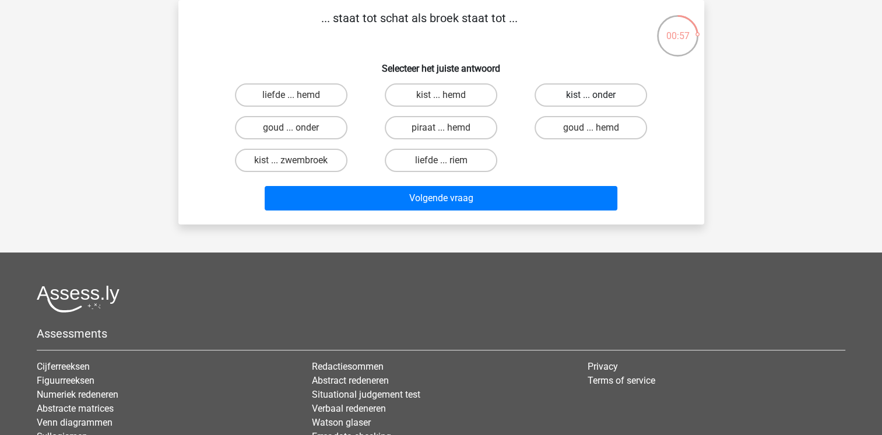
click at [569, 95] on label "kist ... onder" at bounding box center [591, 94] width 113 height 23
click at [591, 95] on input "kist ... onder" at bounding box center [595, 99] width 8 height 8
radio input "true"
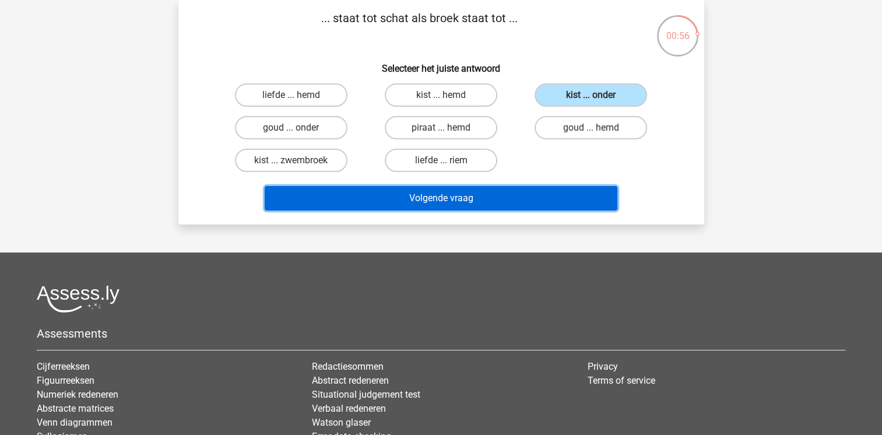
click at [501, 191] on button "Volgende vraag" at bounding box center [441, 198] width 353 height 24
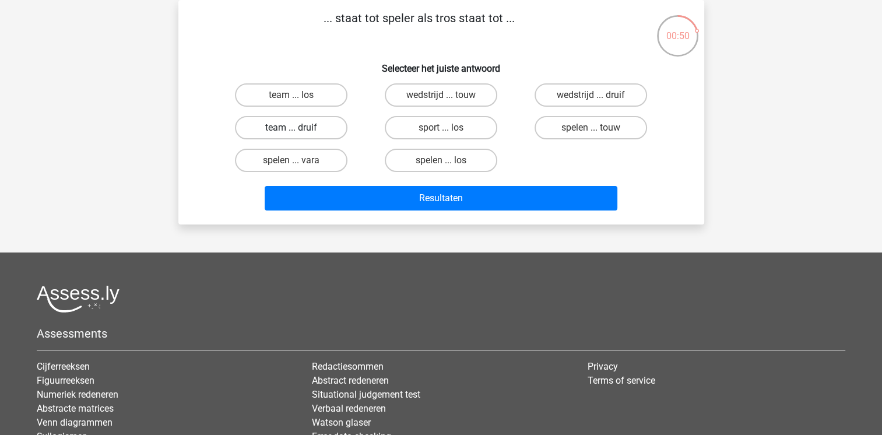
click at [282, 127] on label "team ... druif" at bounding box center [291, 127] width 113 height 23
click at [291, 128] on input "team ... druif" at bounding box center [295, 132] width 8 height 8
radio input "true"
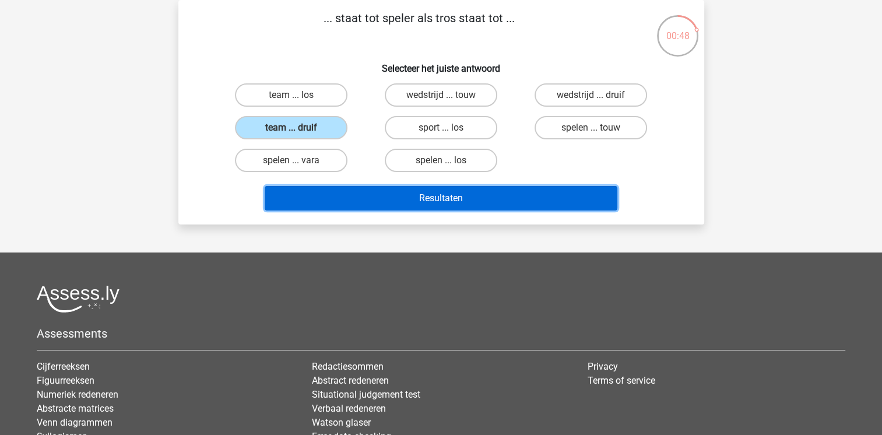
click at [382, 199] on button "Resultaten" at bounding box center [441, 198] width 353 height 24
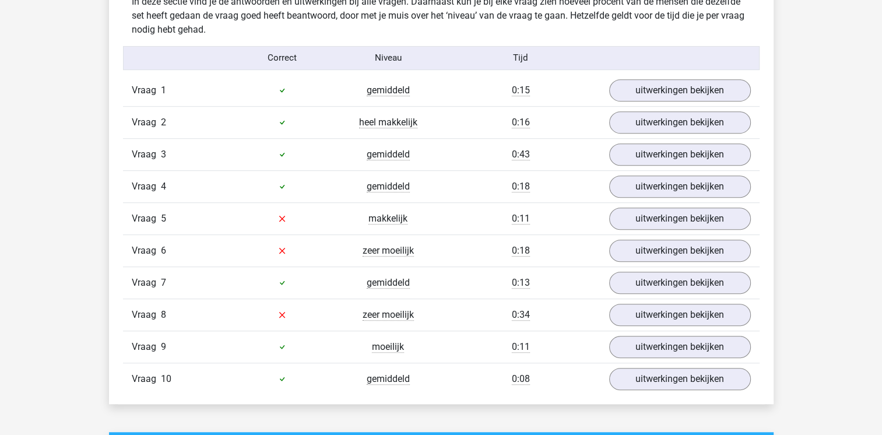
scroll to position [746, 0]
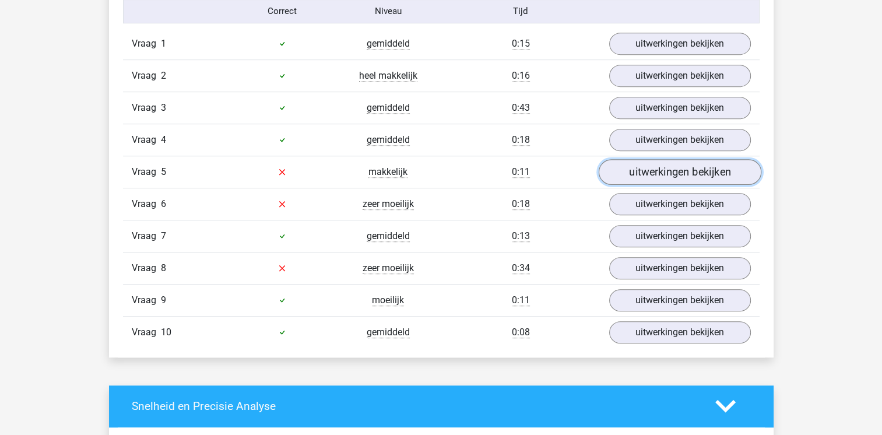
click at [662, 174] on link "uitwerkingen bekijken" at bounding box center [679, 172] width 163 height 26
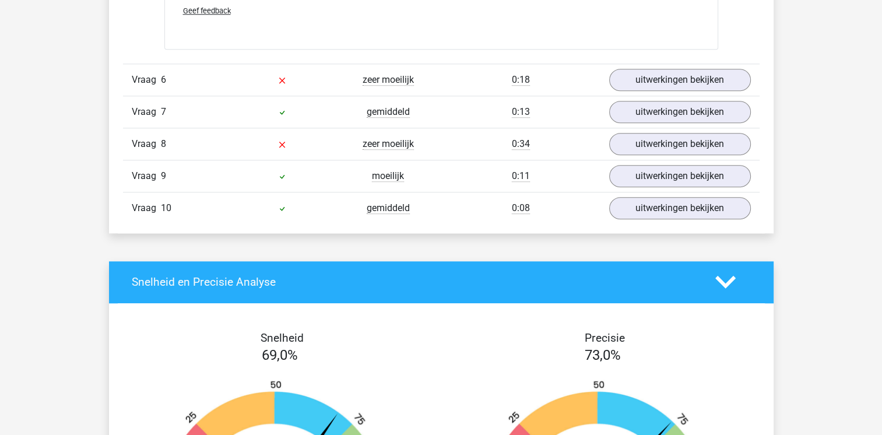
scroll to position [1166, 0]
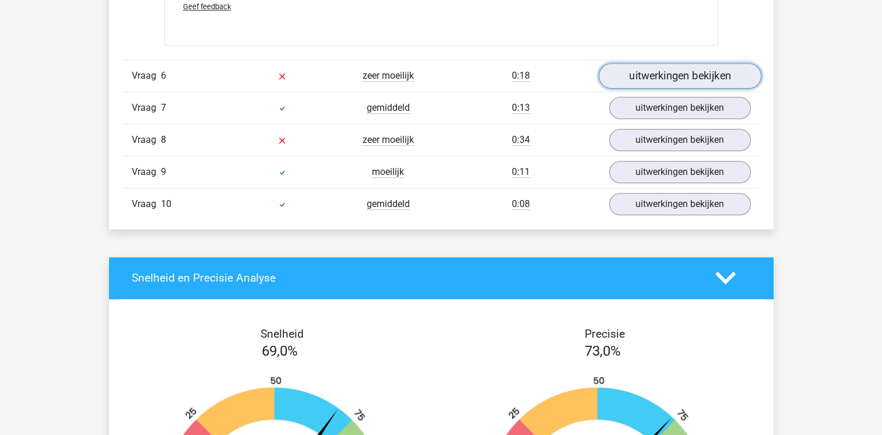
click at [678, 69] on link "uitwerkingen bekijken" at bounding box center [679, 76] width 163 height 26
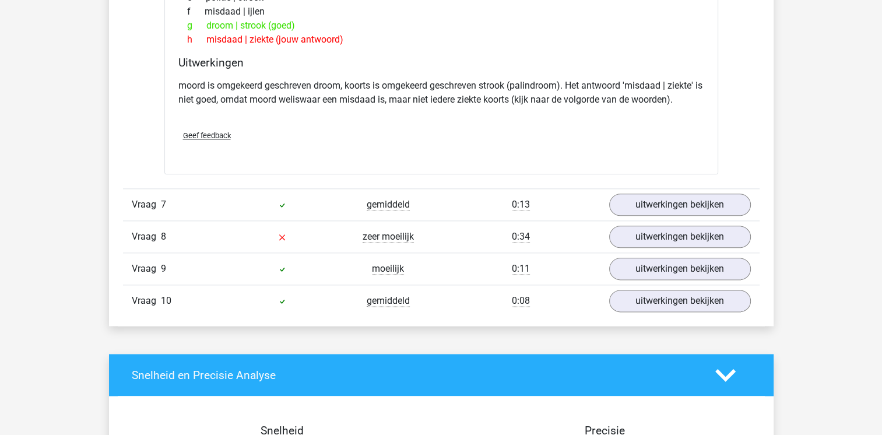
scroll to position [1376, 0]
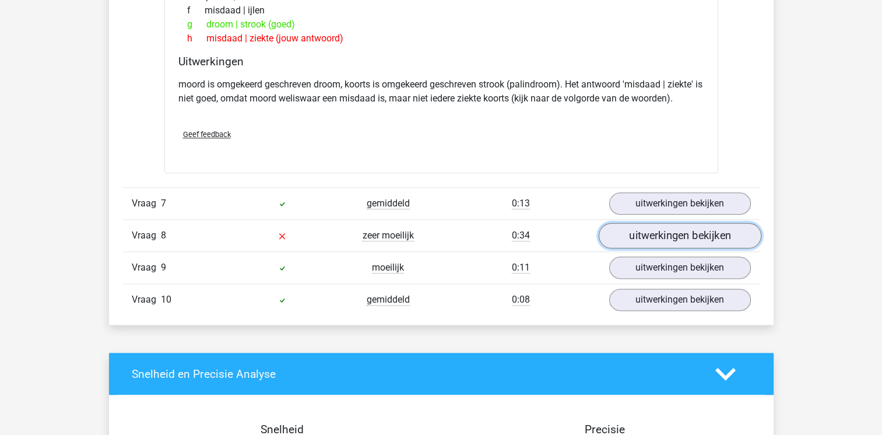
click at [662, 241] on link "uitwerkingen bekijken" at bounding box center [679, 236] width 163 height 26
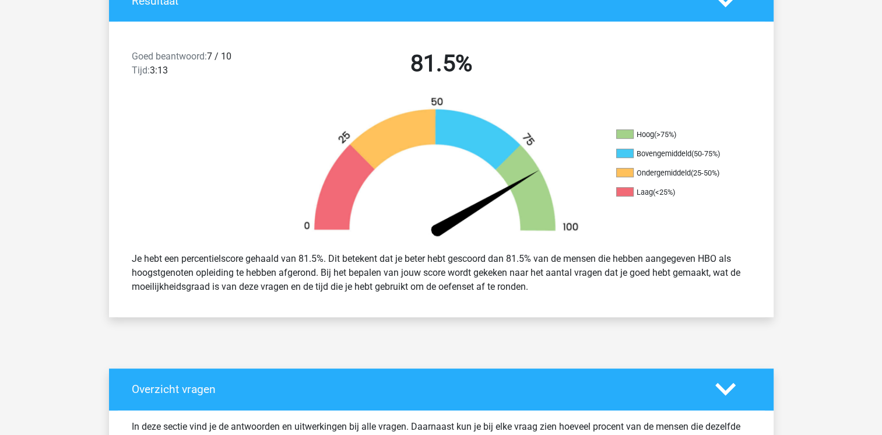
scroll to position [257, 0]
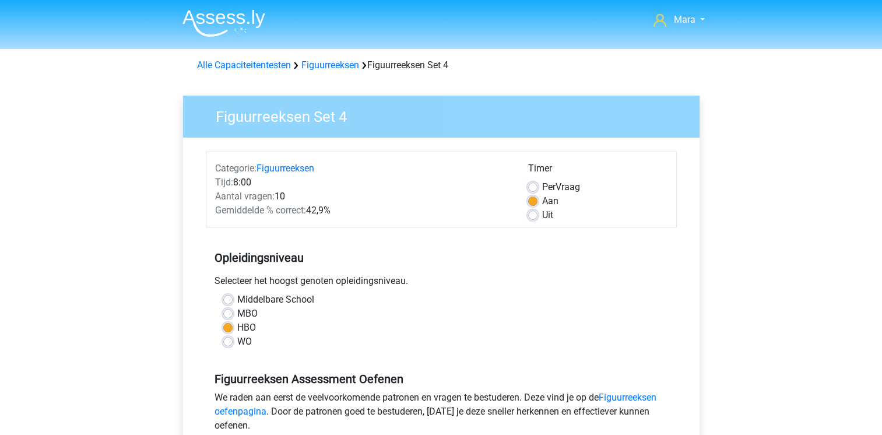
click at [518, 358] on div "Figuurreeksen Assessment Oefenen We raden aan eerst de veelvoorkomende patronen…" at bounding box center [441, 397] width 471 height 79
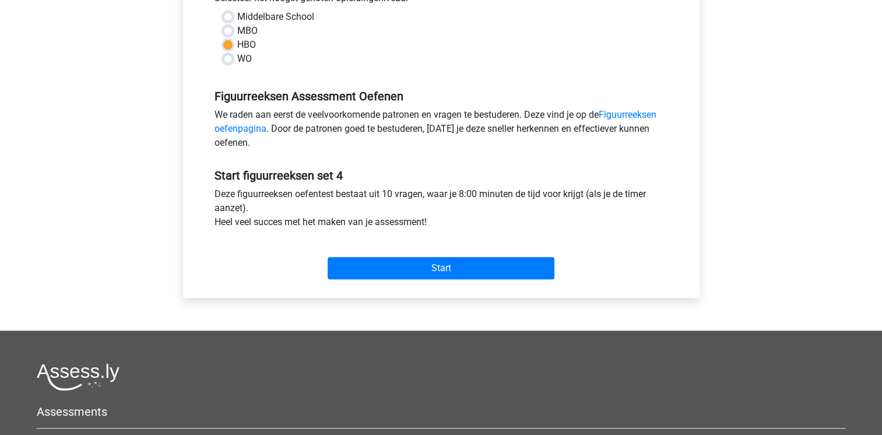
scroll to position [350, 0]
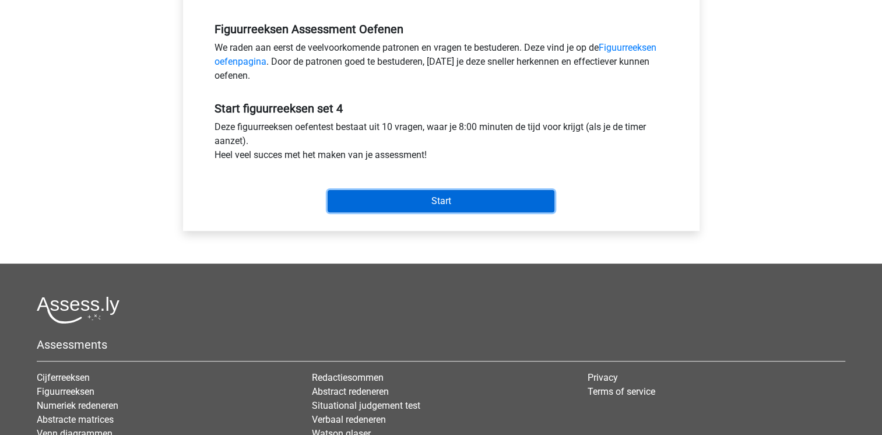
click at [416, 190] on input "Start" at bounding box center [441, 201] width 227 height 22
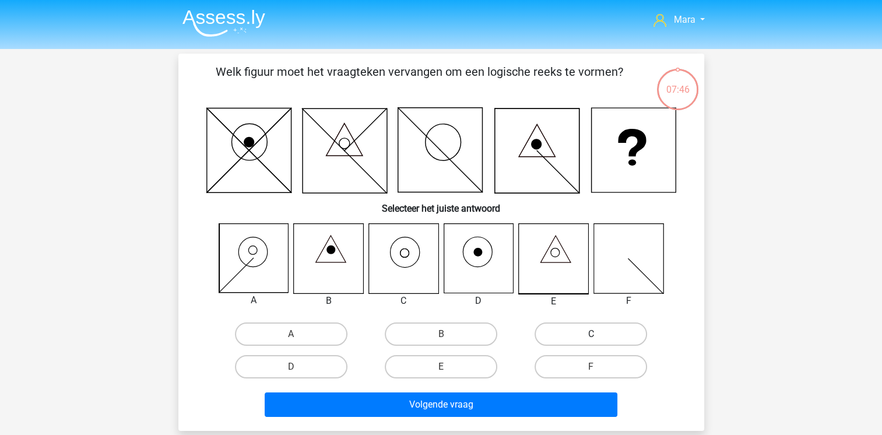
click at [567, 332] on label "C" at bounding box center [591, 333] width 113 height 23
click at [591, 334] on input "C" at bounding box center [595, 338] width 8 height 8
radio input "true"
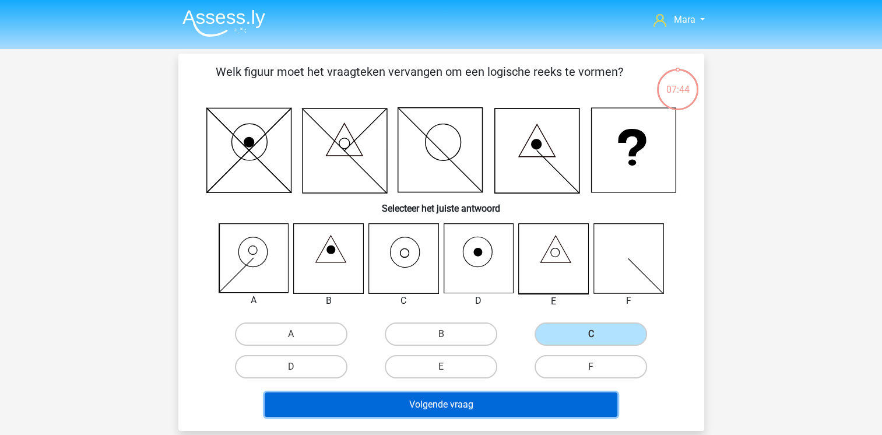
click at [475, 410] on button "Volgende vraag" at bounding box center [441, 404] width 353 height 24
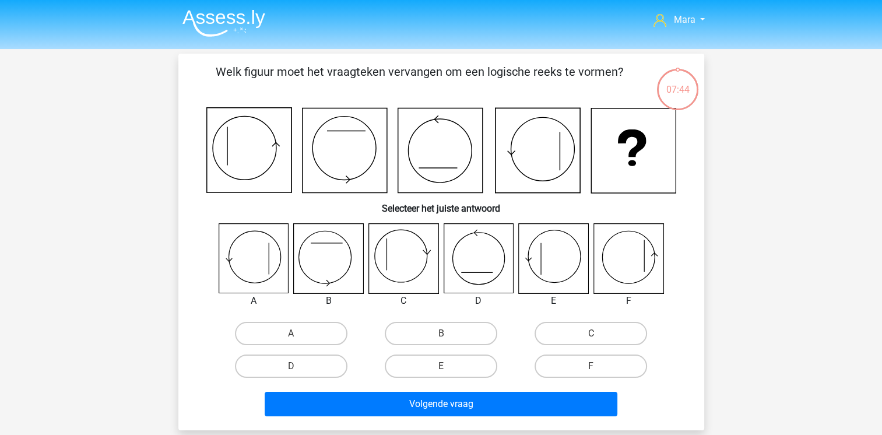
scroll to position [54, 0]
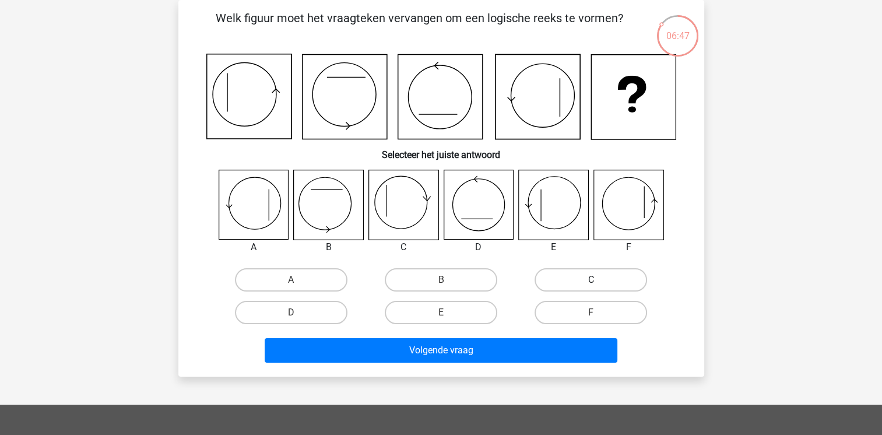
click at [573, 280] on label "C" at bounding box center [591, 279] width 113 height 23
click at [591, 280] on input "C" at bounding box center [595, 284] width 8 height 8
radio input "true"
click at [573, 280] on label "C" at bounding box center [591, 279] width 113 height 23
click at [591, 280] on input "C" at bounding box center [595, 284] width 8 height 8
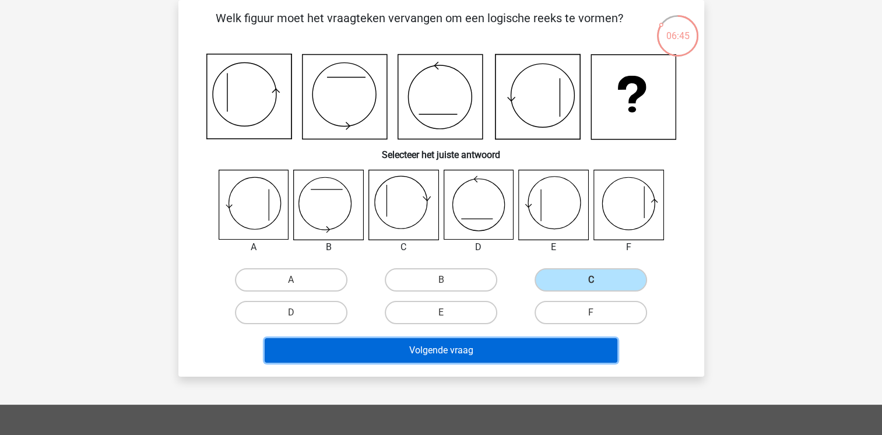
click at [513, 349] on button "Volgende vraag" at bounding box center [441, 350] width 353 height 24
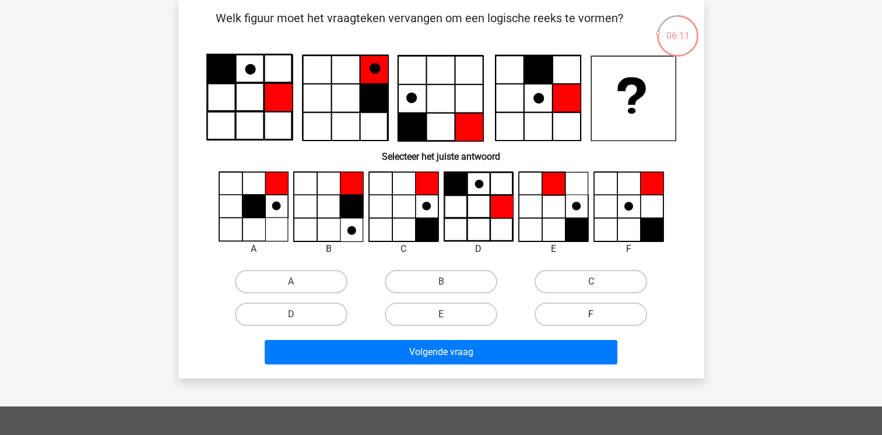
click at [546, 309] on label "F" at bounding box center [591, 314] width 113 height 23
click at [591, 314] on input "F" at bounding box center [595, 318] width 8 height 8
radio input "true"
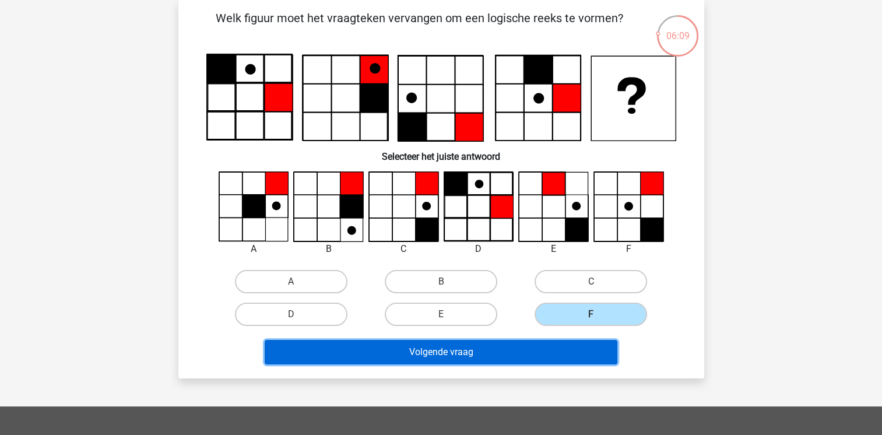
click at [549, 356] on button "Volgende vraag" at bounding box center [441, 352] width 353 height 24
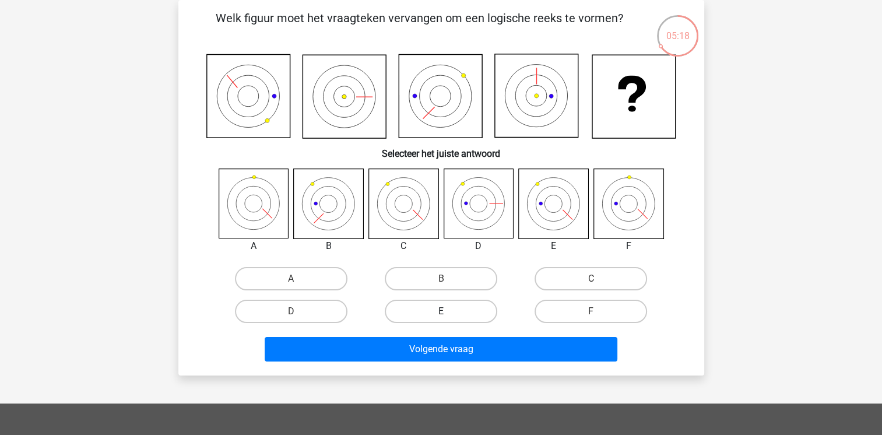
click at [452, 314] on label "E" at bounding box center [441, 311] width 113 height 23
click at [448, 314] on input "E" at bounding box center [445, 315] width 8 height 8
radio input "true"
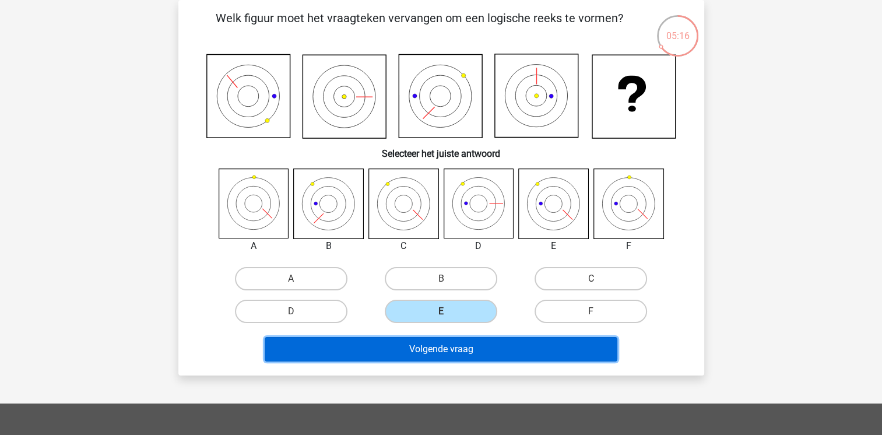
click at [458, 346] on button "Volgende vraag" at bounding box center [441, 349] width 353 height 24
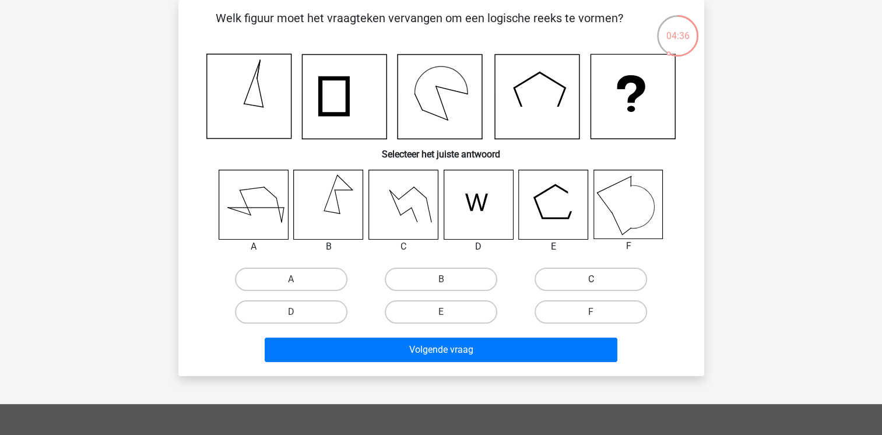
click at [545, 275] on label "C" at bounding box center [591, 279] width 113 height 23
click at [591, 279] on input "C" at bounding box center [595, 283] width 8 height 8
radio input "true"
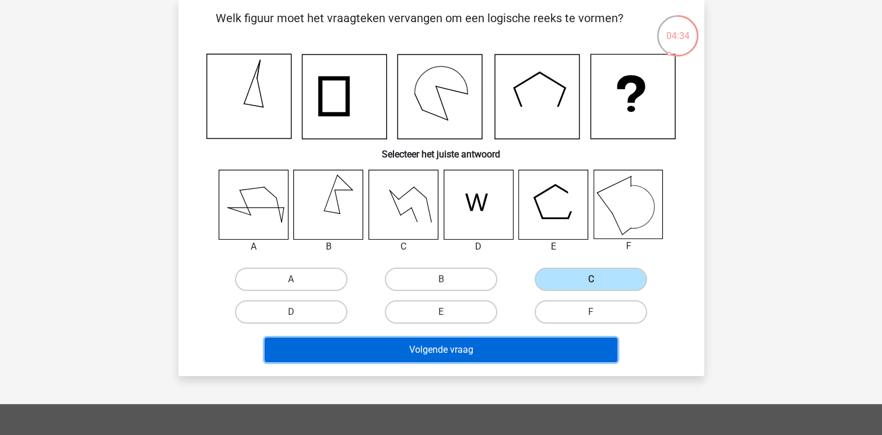
click at [504, 360] on button "Volgende vraag" at bounding box center [441, 350] width 353 height 24
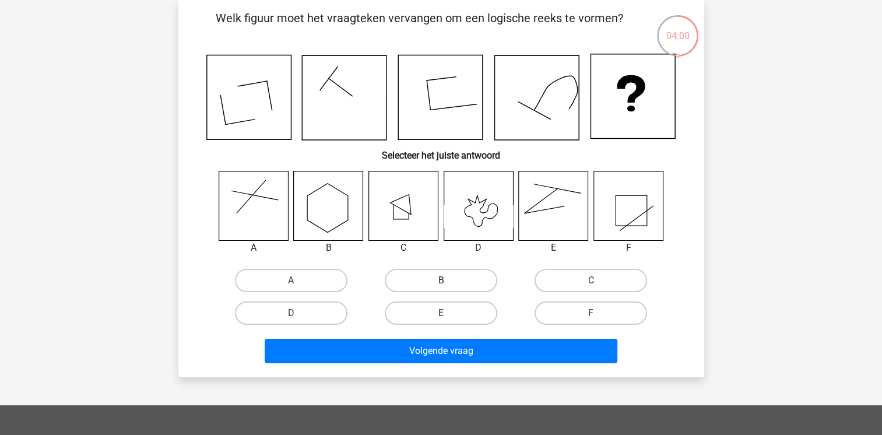
drag, startPoint x: 470, startPoint y: 318, endPoint x: 481, endPoint y: 286, distance: 33.9
click at [465, 303] on label "E" at bounding box center [441, 312] width 113 height 23
click at [448, 313] on input "E" at bounding box center [445, 317] width 8 height 8
radio input "true"
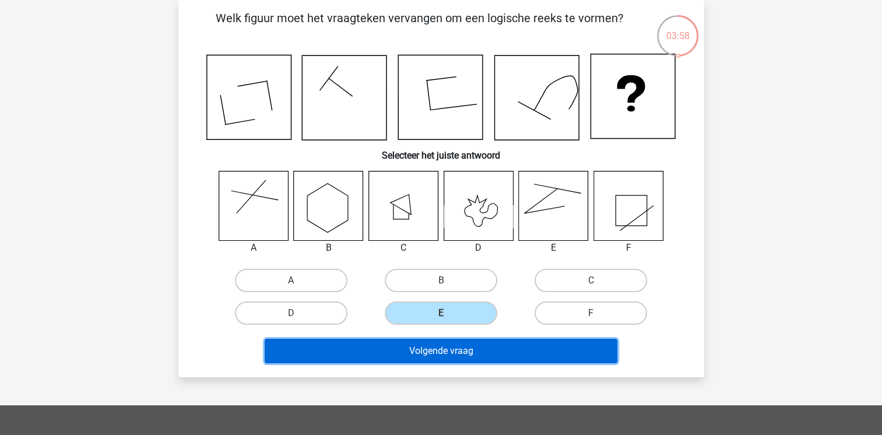
click at [435, 347] on button "Volgende vraag" at bounding box center [441, 351] width 353 height 24
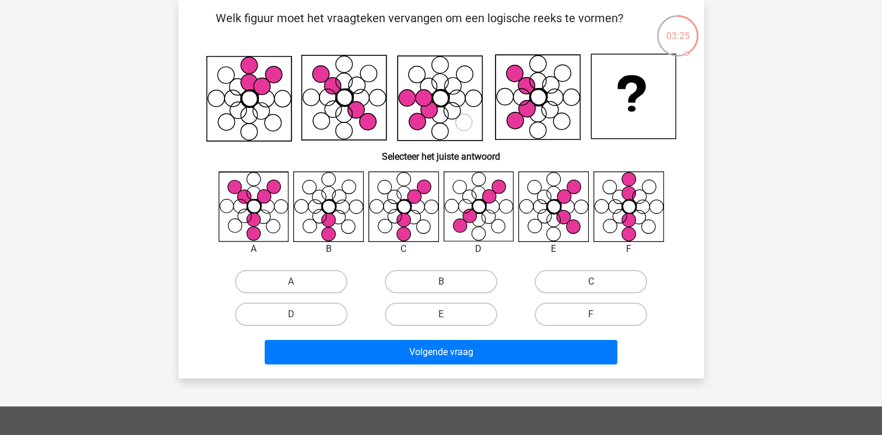
click at [585, 275] on label "C" at bounding box center [591, 281] width 113 height 23
click at [591, 282] on input "C" at bounding box center [595, 286] width 8 height 8
radio input "true"
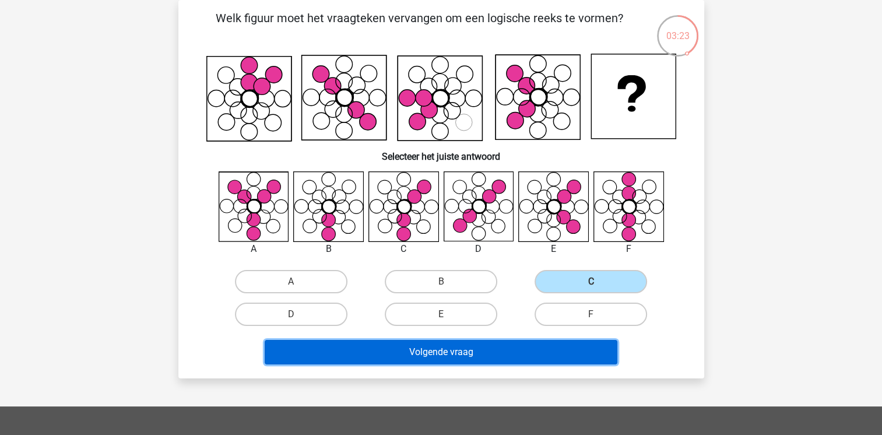
click at [491, 358] on button "Volgende vraag" at bounding box center [441, 352] width 353 height 24
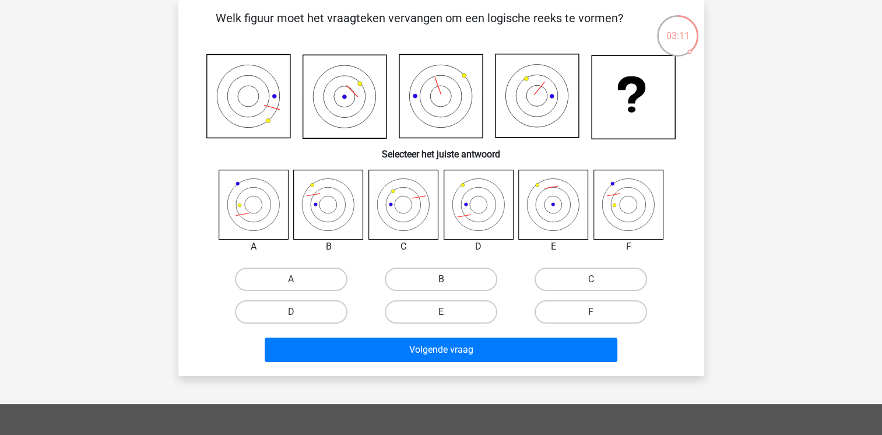
click at [445, 272] on label "B" at bounding box center [441, 279] width 113 height 23
click at [445, 279] on input "B" at bounding box center [445, 283] width 8 height 8
radio input "true"
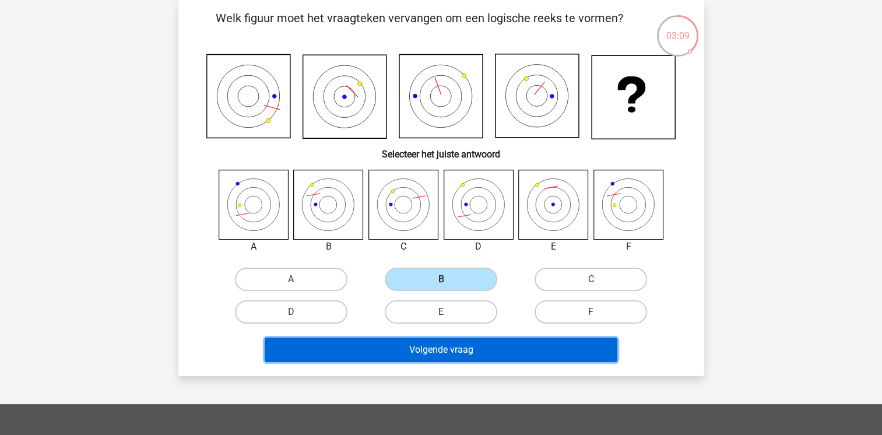
click at [470, 353] on button "Volgende vraag" at bounding box center [441, 350] width 353 height 24
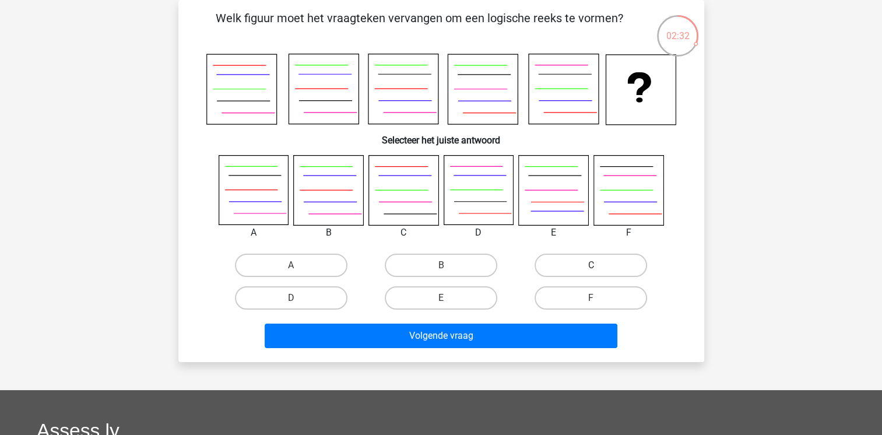
click at [564, 261] on label "C" at bounding box center [591, 265] width 113 height 23
click at [591, 265] on input "C" at bounding box center [595, 269] width 8 height 8
radio input "true"
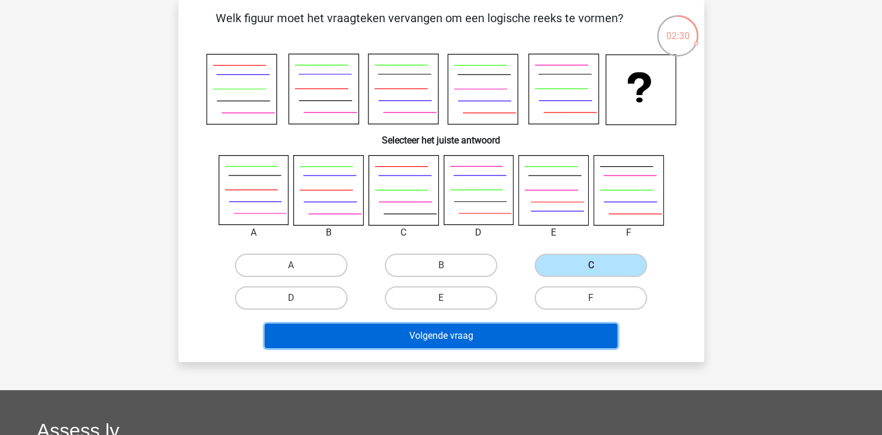
click at [479, 336] on button "Volgende vraag" at bounding box center [441, 336] width 353 height 24
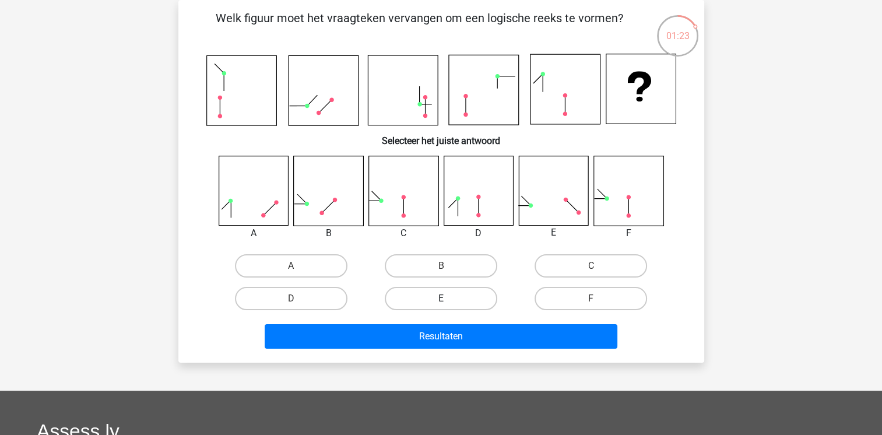
click at [447, 294] on label "E" at bounding box center [441, 298] width 113 height 23
click at [447, 298] on input "E" at bounding box center [445, 302] width 8 height 8
radio input "true"
click at [440, 260] on label "B" at bounding box center [441, 265] width 113 height 23
click at [441, 266] on input "B" at bounding box center [445, 270] width 8 height 8
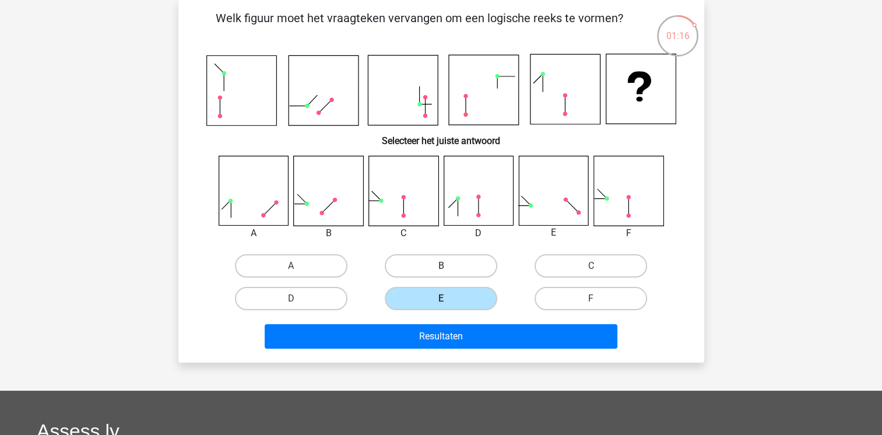
radio input "true"
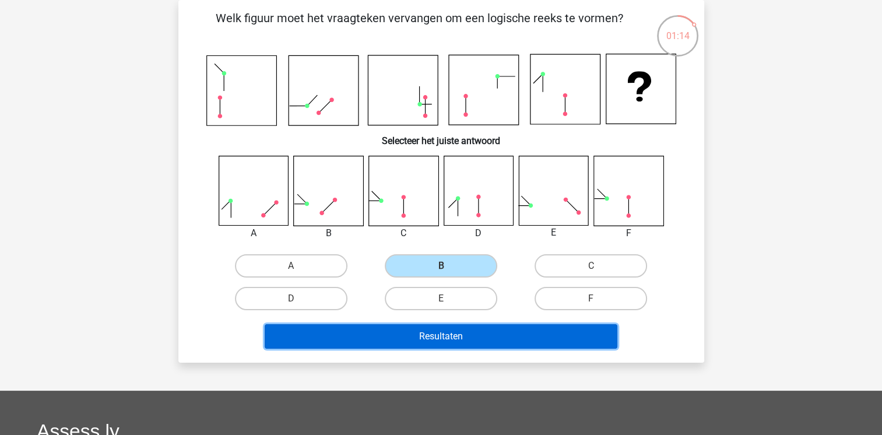
click at [422, 343] on button "Resultaten" at bounding box center [441, 336] width 353 height 24
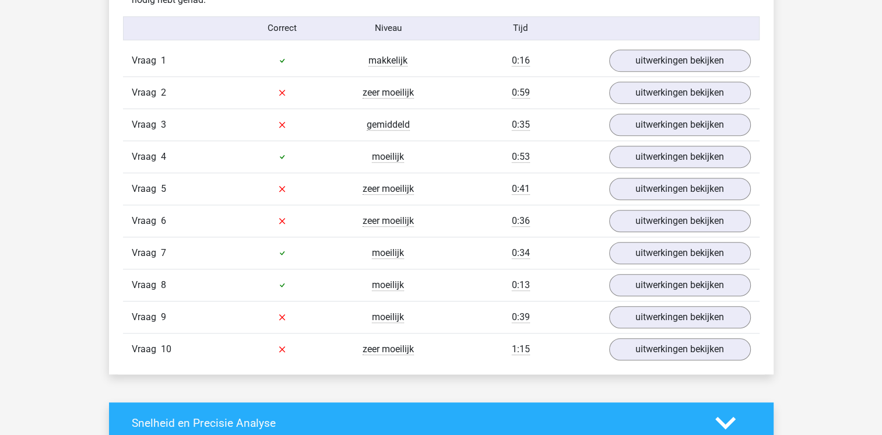
scroll to position [746, 0]
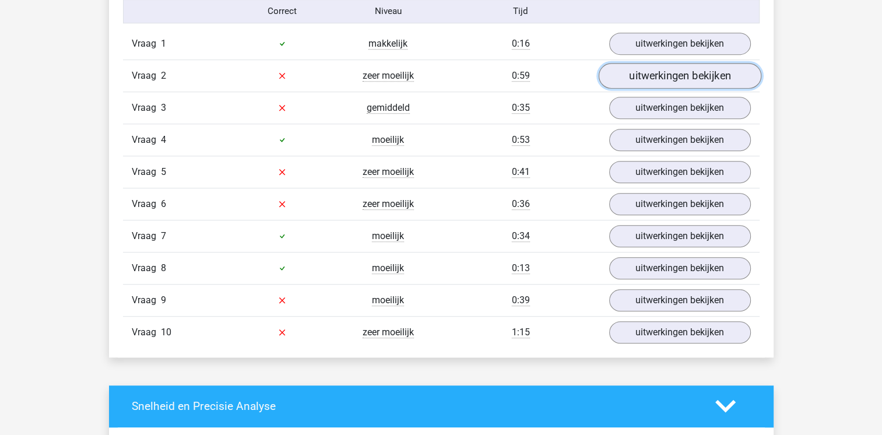
click at [625, 76] on link "uitwerkingen bekijken" at bounding box center [679, 76] width 163 height 26
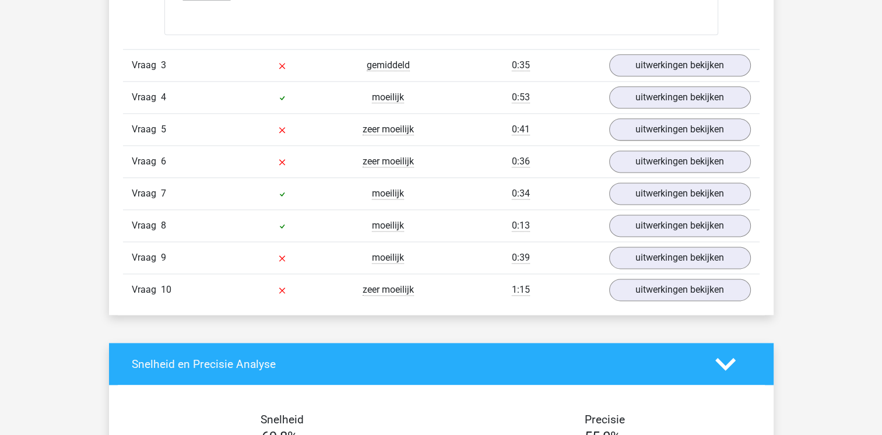
scroll to position [1516, 0]
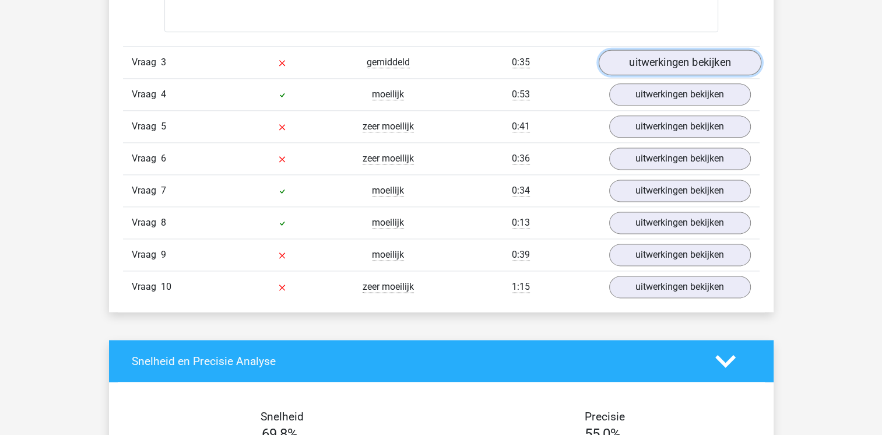
click at [637, 54] on link "uitwerkingen bekijken" at bounding box center [679, 63] width 163 height 26
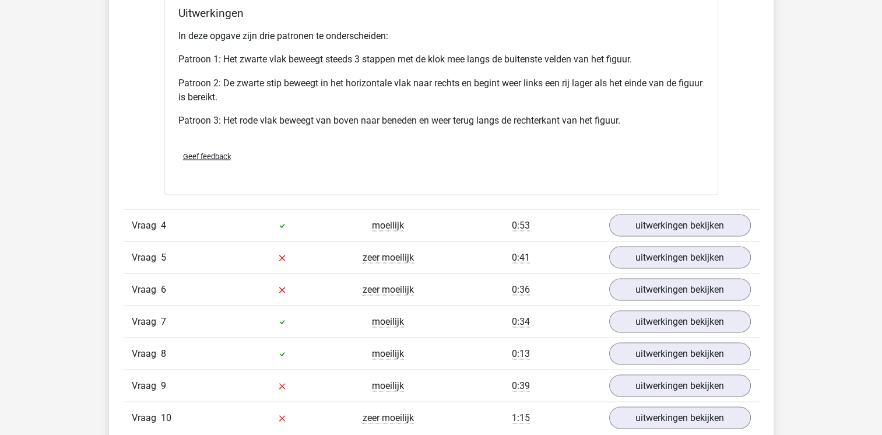
scroll to position [2145, 0]
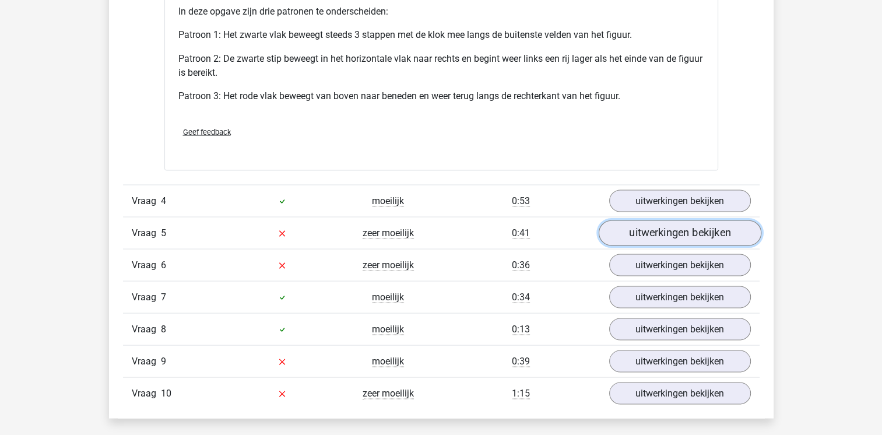
click at [642, 238] on link "uitwerkingen bekijken" at bounding box center [679, 233] width 163 height 26
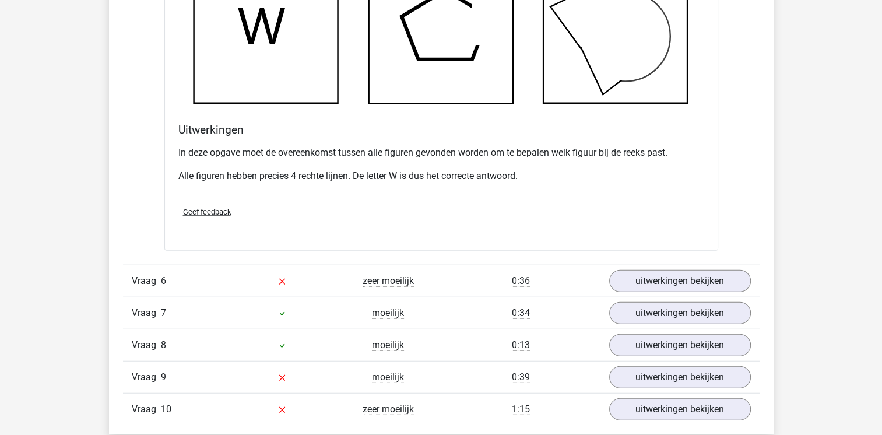
scroll to position [2845, 0]
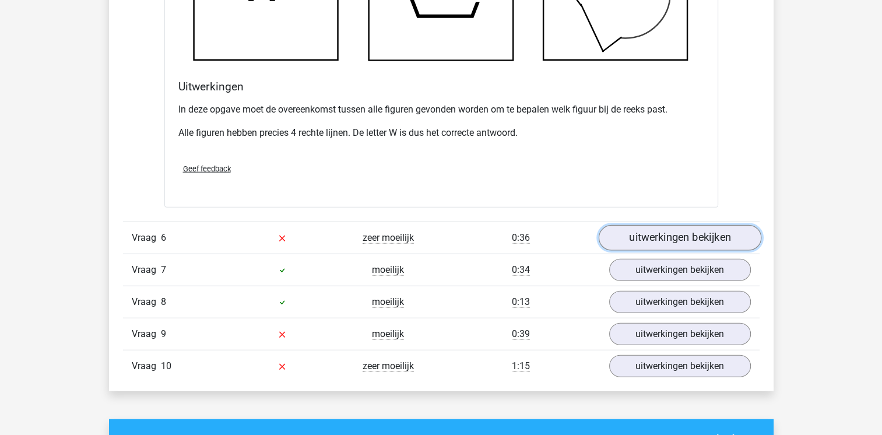
click at [638, 232] on link "uitwerkingen bekijken" at bounding box center [679, 238] width 163 height 26
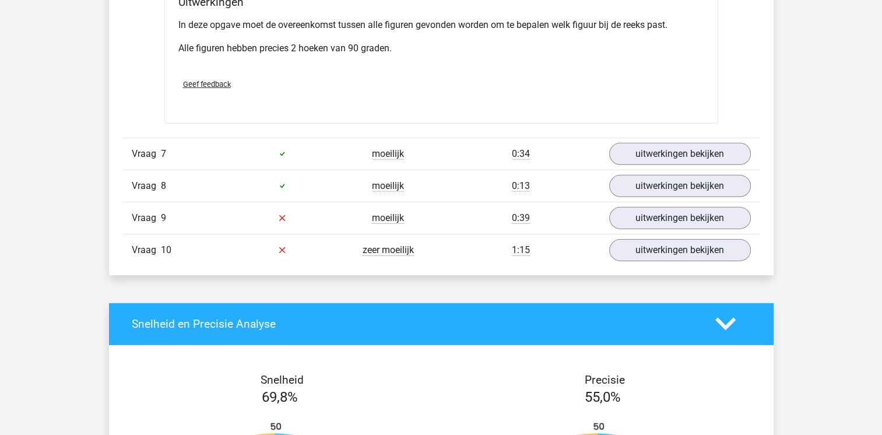
scroll to position [3661, 0]
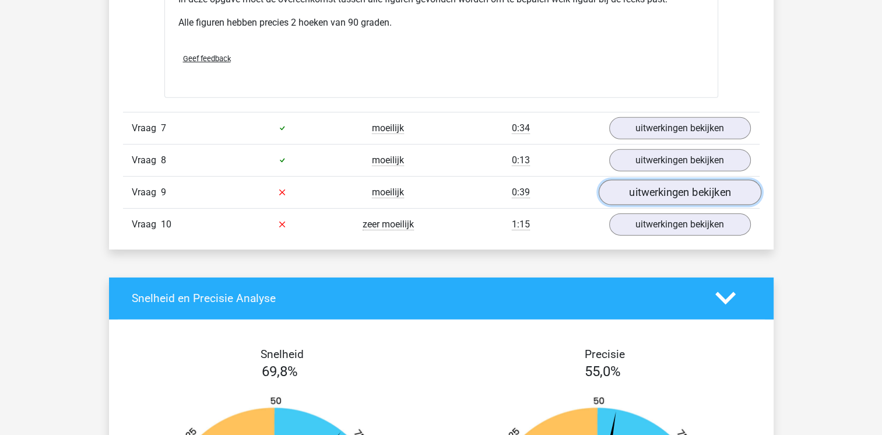
click at [651, 182] on link "uitwerkingen bekijken" at bounding box center [679, 193] width 163 height 26
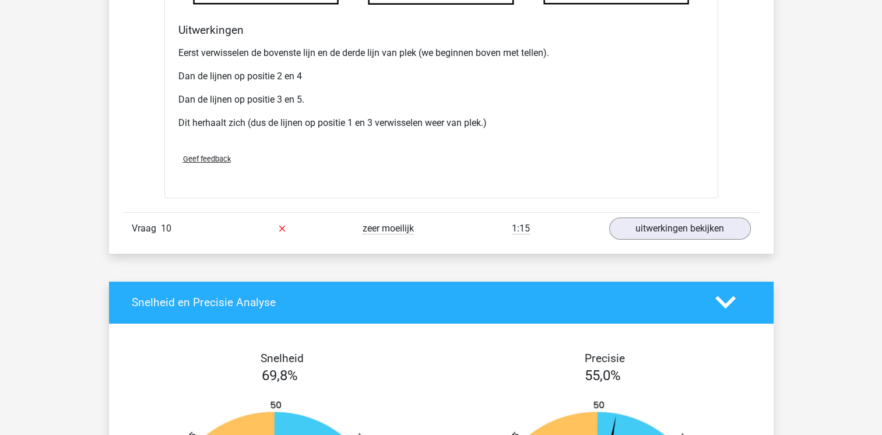
scroll to position [4337, 0]
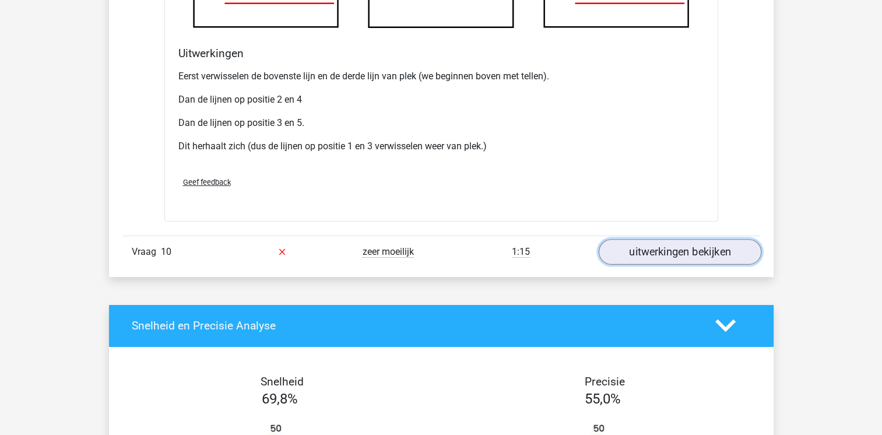
click at [655, 241] on link "uitwerkingen bekijken" at bounding box center [679, 252] width 163 height 26
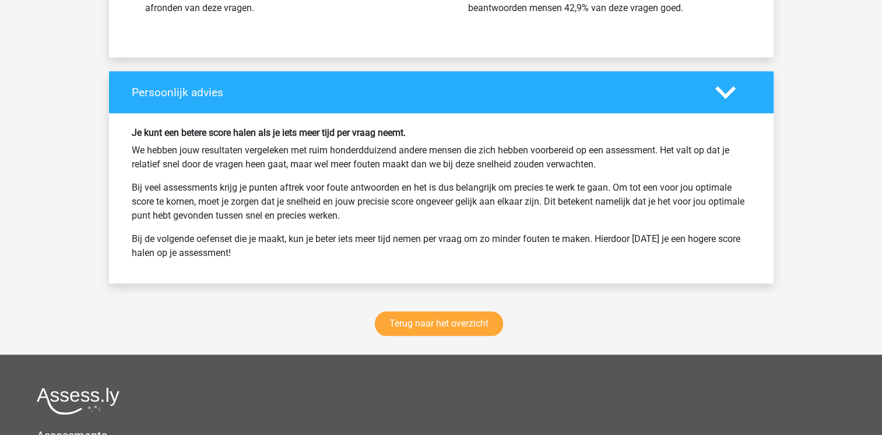
scroll to position [5736, 0]
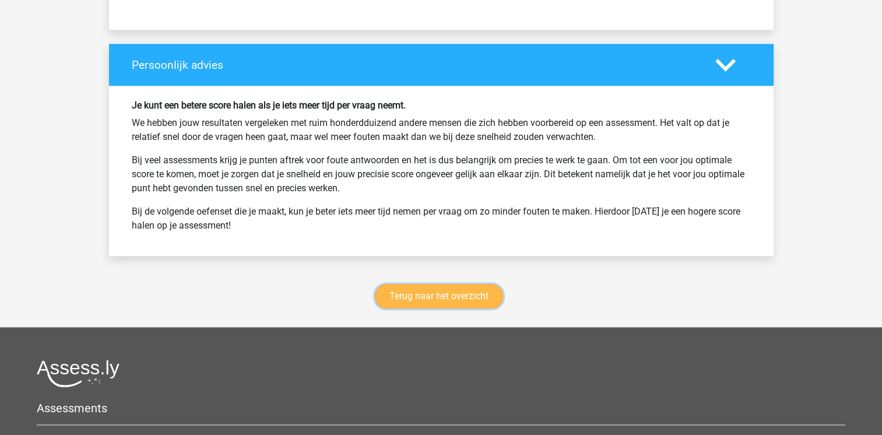
click at [408, 294] on link "Terug naar het overzicht" at bounding box center [439, 296] width 128 height 24
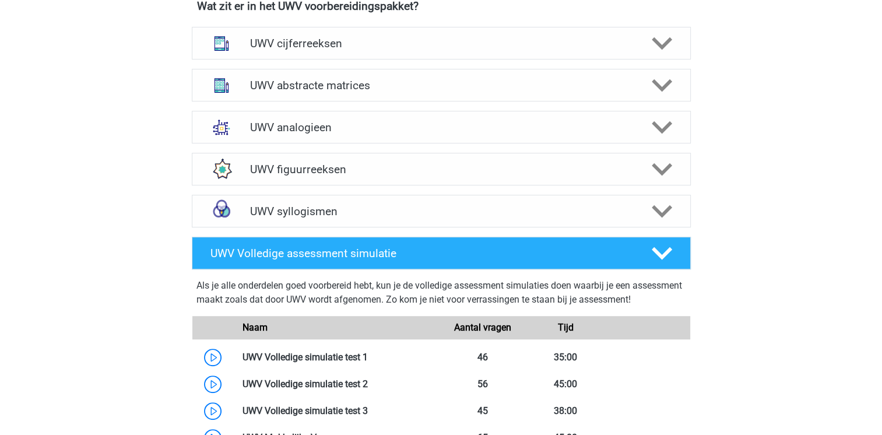
scroll to position [560, 0]
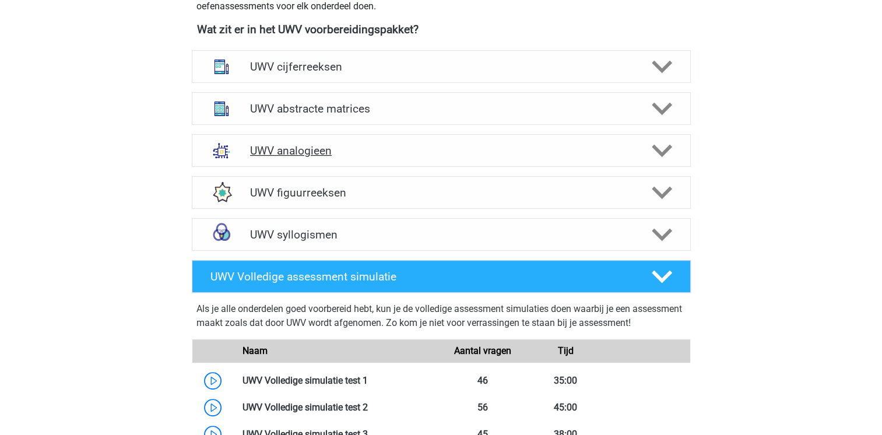
click at [676, 150] on div "UWV analogieen" at bounding box center [441, 150] width 499 height 33
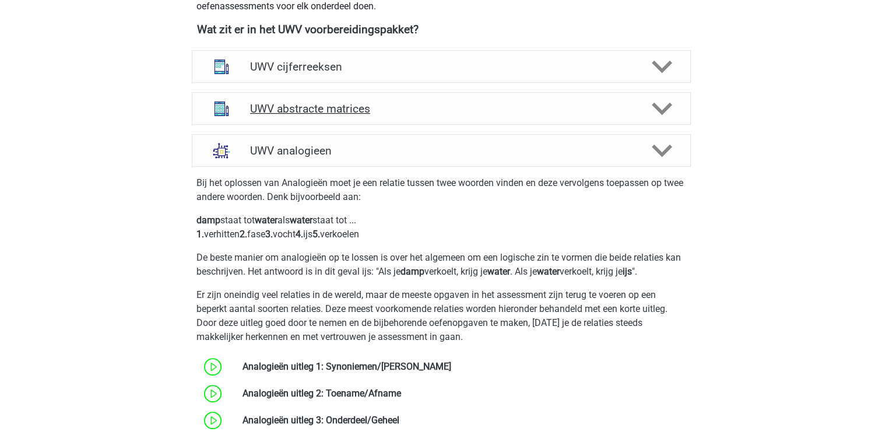
click at [422, 110] on div "UWV abstracte matrices" at bounding box center [441, 108] width 499 height 33
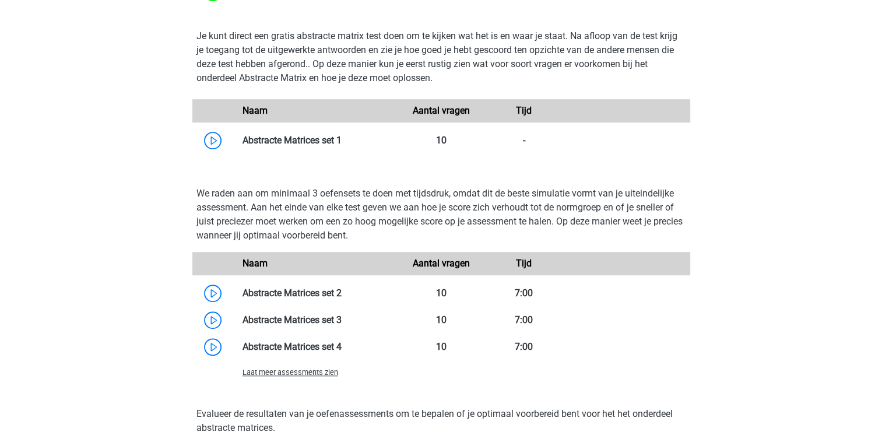
scroll to position [839, 0]
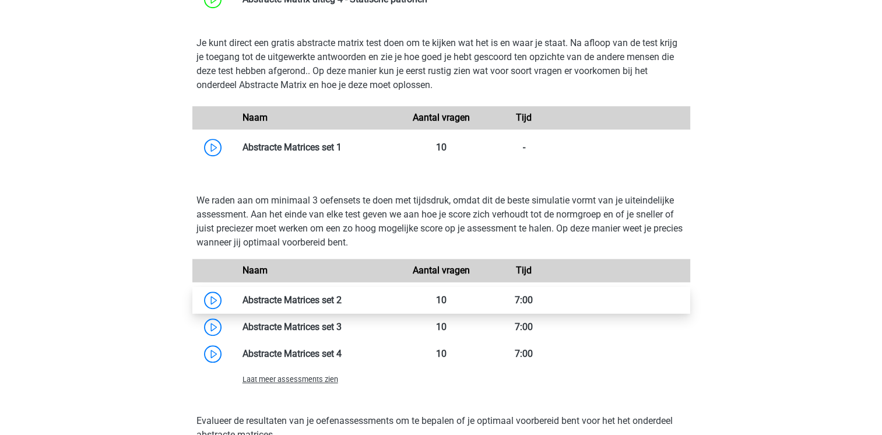
click at [342, 305] on link at bounding box center [342, 299] width 0 height 11
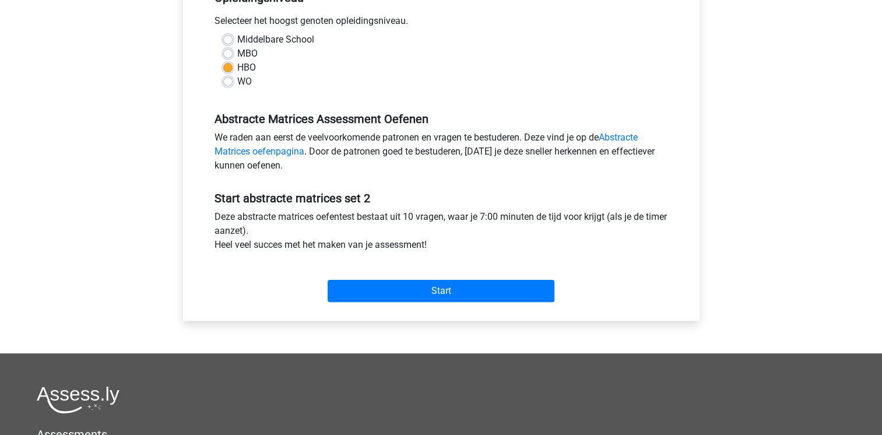
scroll to position [187, 0]
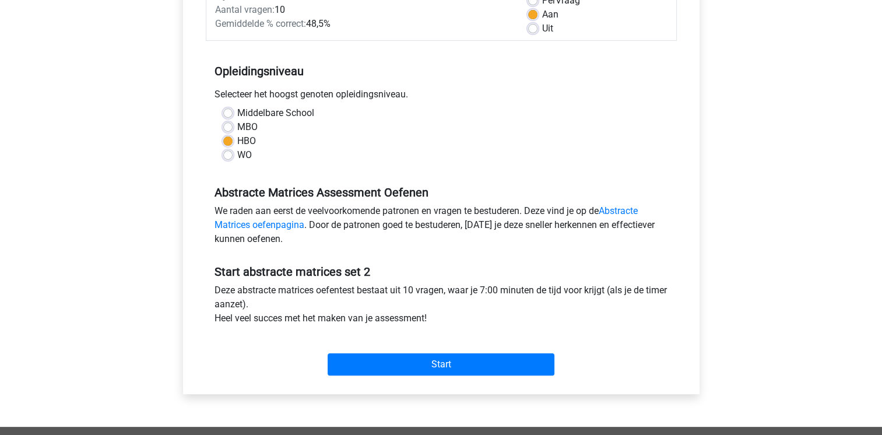
click at [434, 339] on div "Start" at bounding box center [441, 355] width 471 height 41
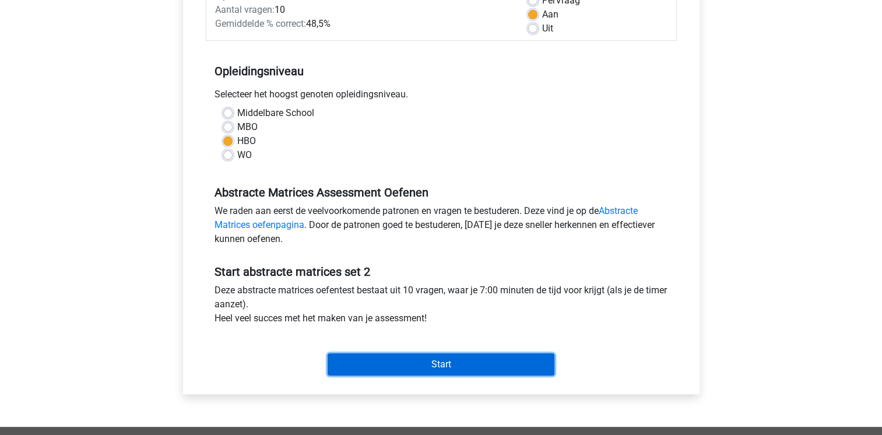
click at [421, 366] on input "Start" at bounding box center [441, 364] width 227 height 22
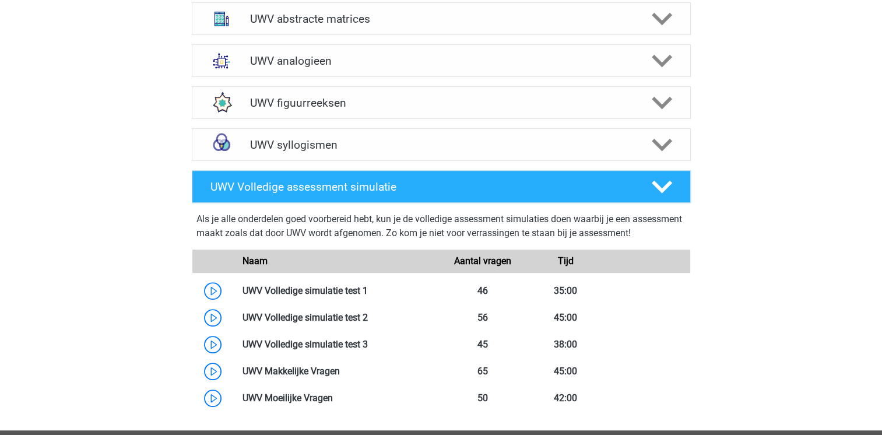
scroll to position [583, 0]
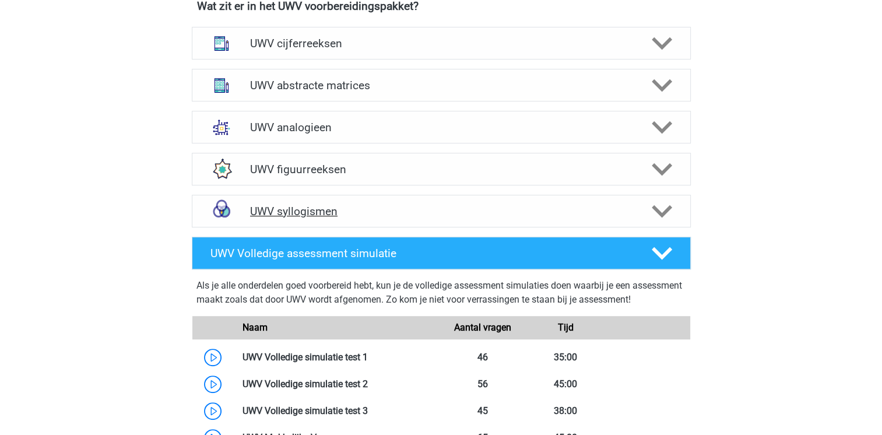
click at [662, 222] on icon at bounding box center [662, 211] width 20 height 20
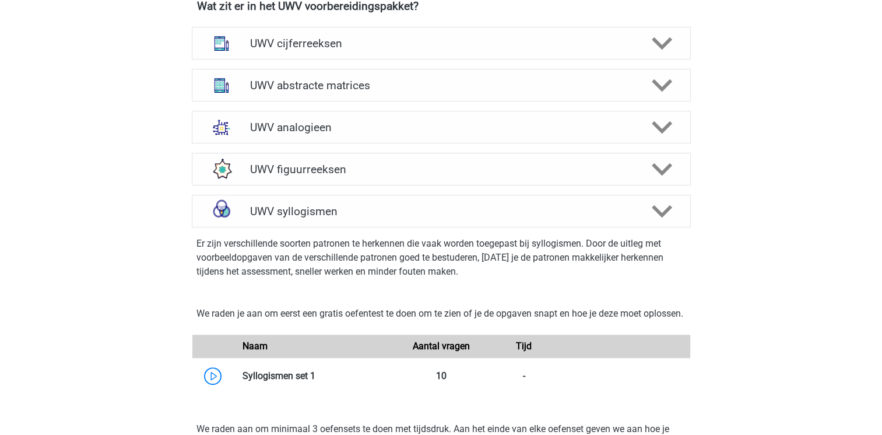
click at [357, 279] on p "Er zijn verschillende soorten patronen te herkennen die vaak worden toegepast b…" at bounding box center [441, 258] width 490 height 42
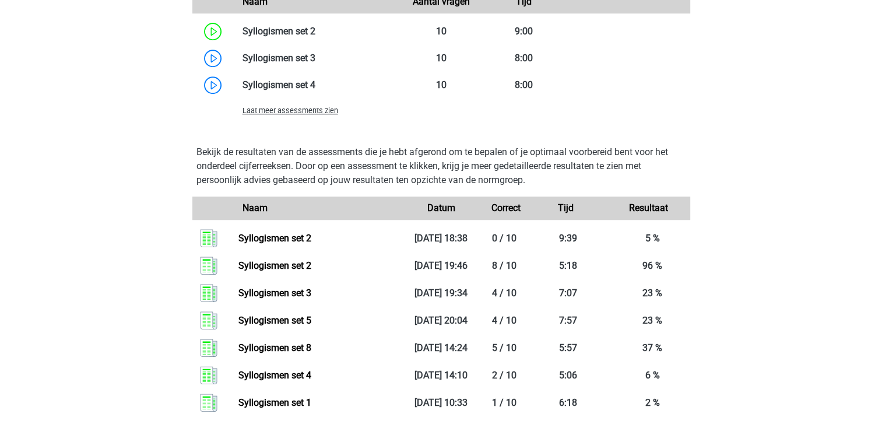
scroll to position [1073, 0]
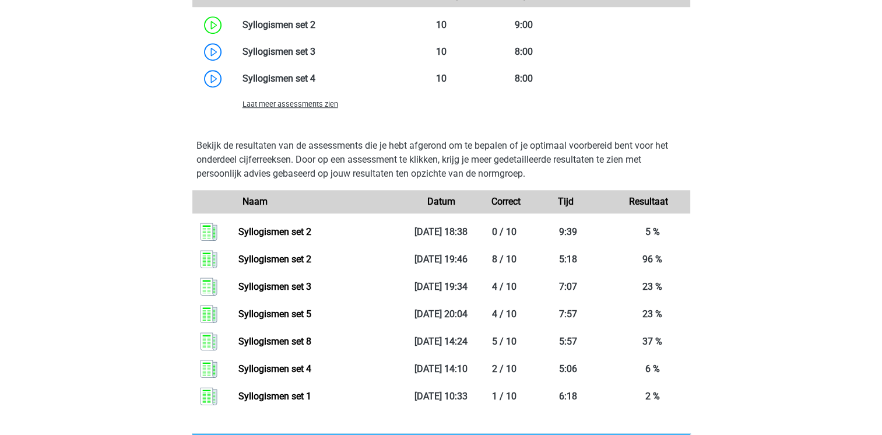
click at [310, 108] on span "Laat meer assessments zien" at bounding box center [291, 104] width 96 height 9
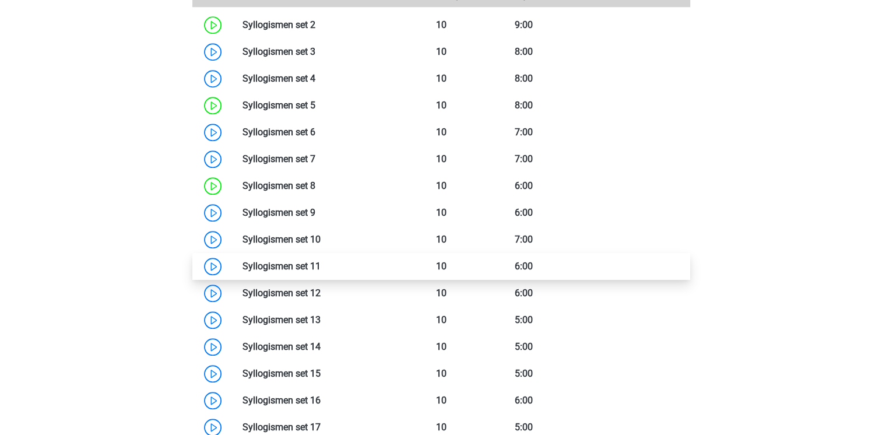
click at [321, 272] on link at bounding box center [321, 266] width 0 height 11
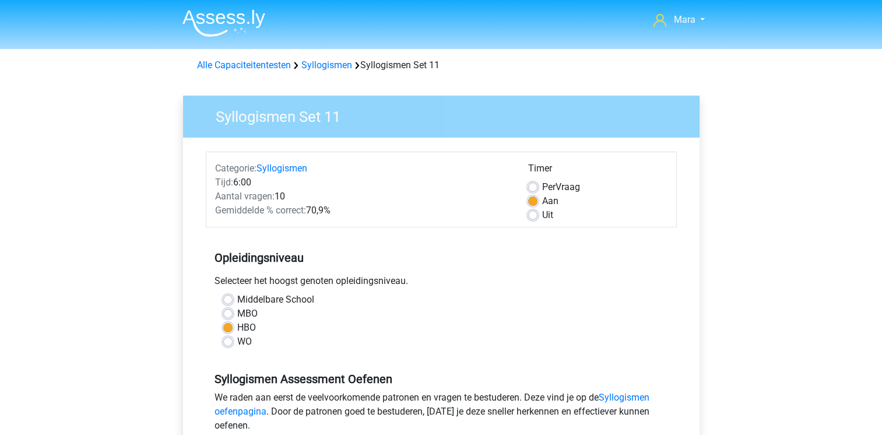
click at [248, 298] on label "Middelbare School" at bounding box center [275, 300] width 77 height 14
click at [233, 298] on input "Middelbare School" at bounding box center [227, 299] width 9 height 12
radio input "true"
click at [223, 307] on input "MBO" at bounding box center [227, 313] width 9 height 12
radio input "true"
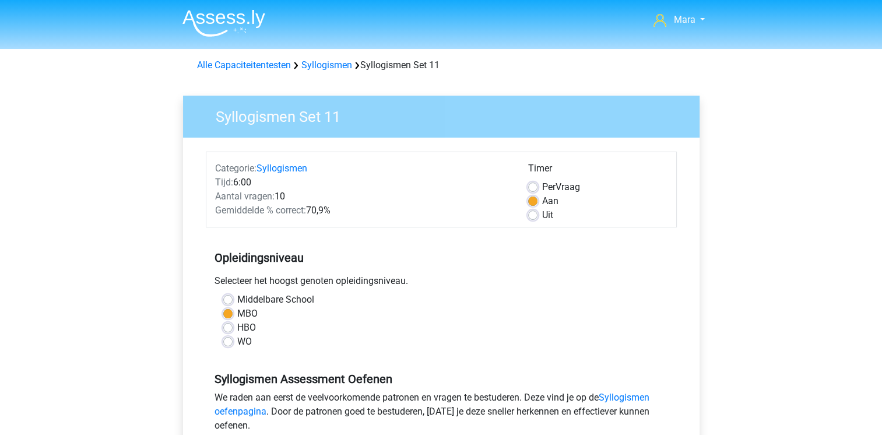
click at [223, 293] on input "Middelbare School" at bounding box center [227, 299] width 9 height 12
radio input "true"
click at [223, 307] on input "MBO" at bounding box center [227, 313] width 9 height 12
radio input "true"
click at [223, 321] on input "HBO" at bounding box center [227, 327] width 9 height 12
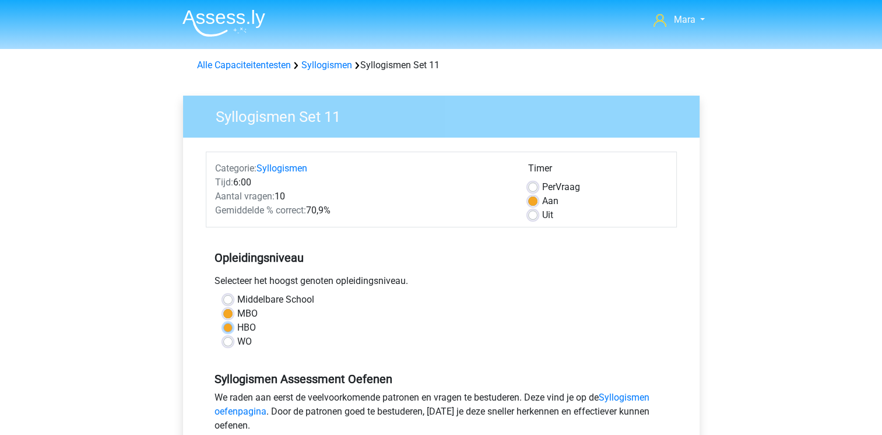
radio input "true"
click at [566, 321] on div "HBO" at bounding box center [441, 328] width 436 height 14
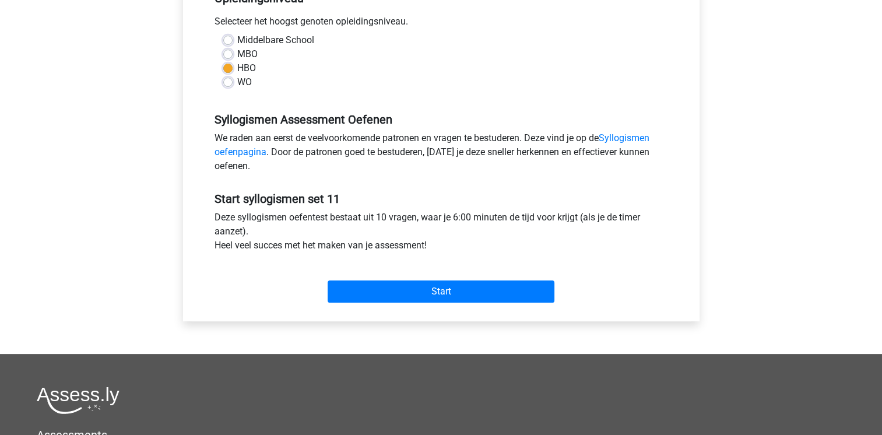
scroll to position [303, 0]
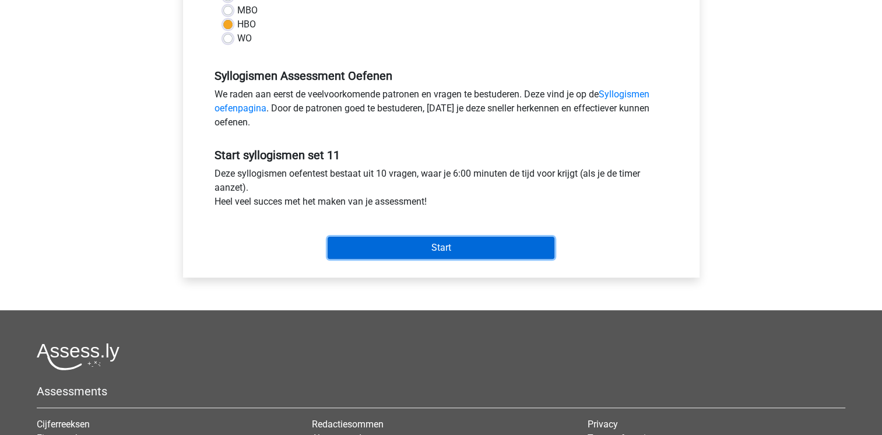
click at [485, 239] on input "Start" at bounding box center [441, 248] width 227 height 22
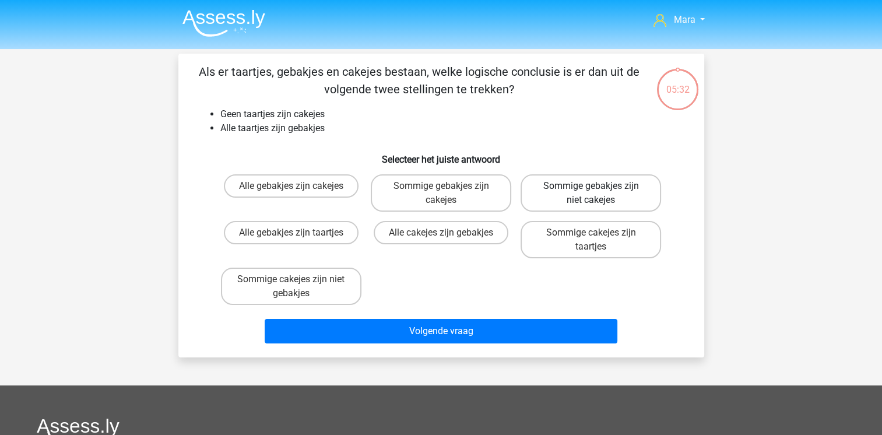
click at [564, 185] on label "Sommige gebakjes zijn niet cakejes" at bounding box center [591, 192] width 140 height 37
click at [591, 186] on input "Sommige gebakjes zijn niet cakejes" at bounding box center [595, 190] width 8 height 8
radio input "true"
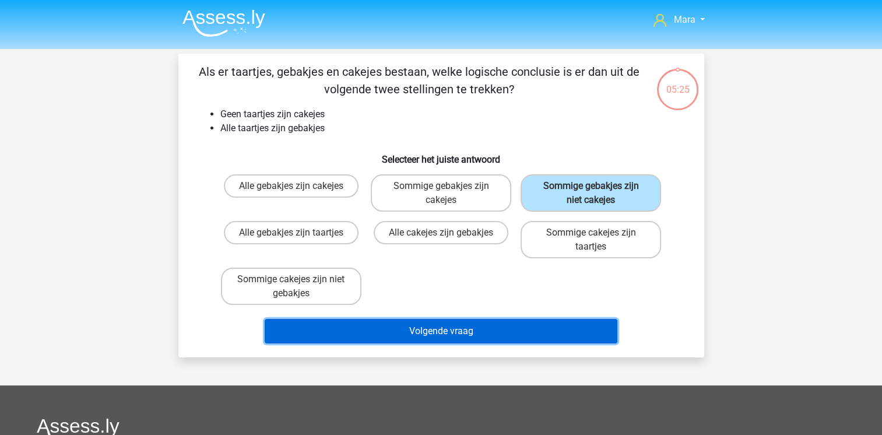
click at [424, 321] on button "Volgende vraag" at bounding box center [441, 331] width 353 height 24
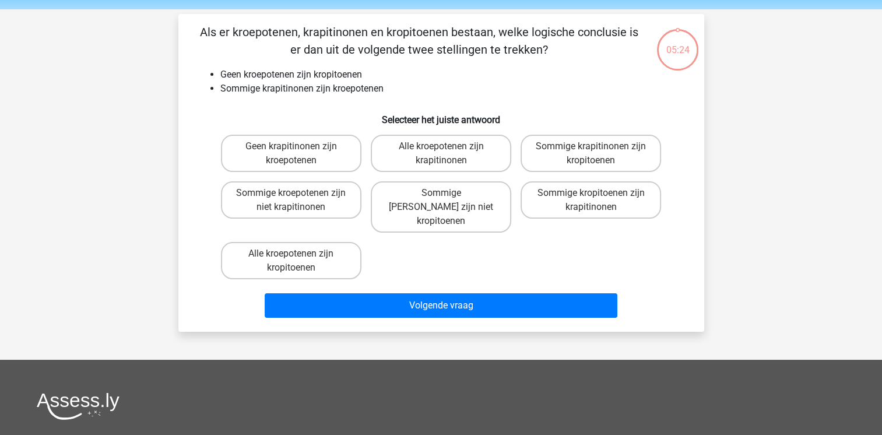
scroll to position [54, 0]
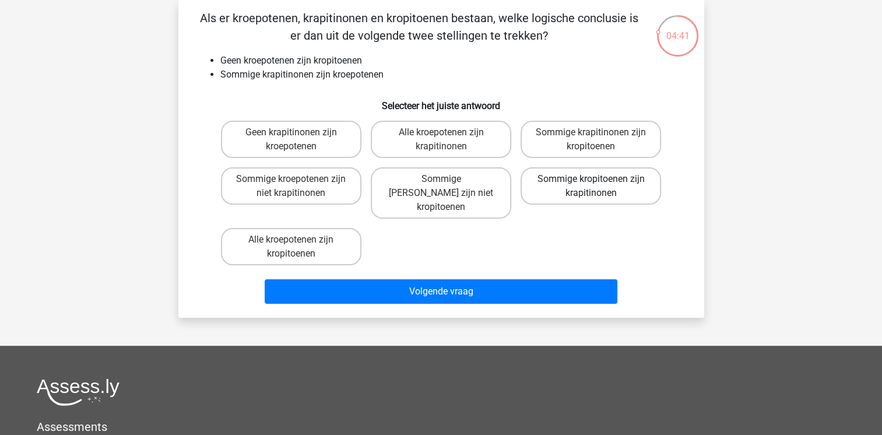
click at [609, 182] on label "Sommige kropitoenen zijn krapitinonen" at bounding box center [591, 185] width 140 height 37
click at [599, 182] on input "Sommige kropitoenen zijn krapitinonen" at bounding box center [595, 183] width 8 height 8
radio input "true"
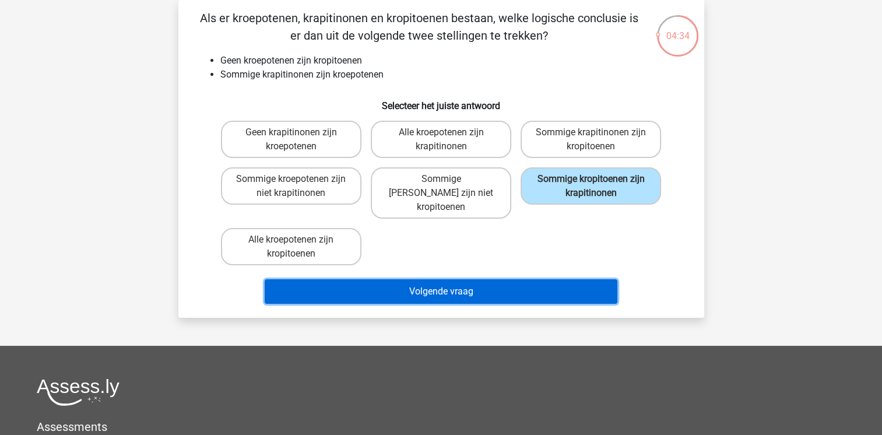
click at [442, 279] on button "Volgende vraag" at bounding box center [441, 291] width 353 height 24
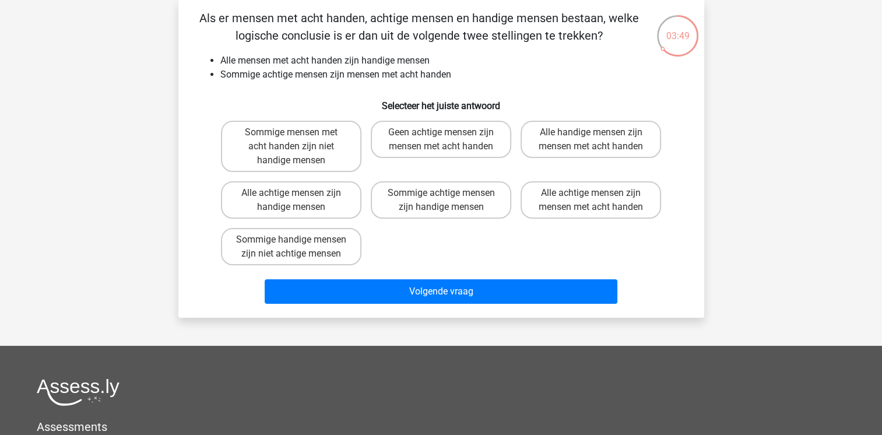
click at [298, 240] on input "Sommige handige mensen zijn niet achtige mensen" at bounding box center [295, 244] width 8 height 8
radio input "true"
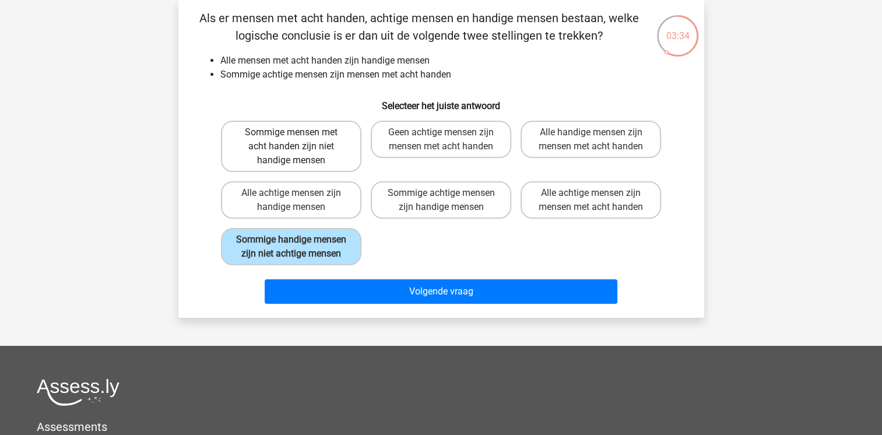
click at [308, 145] on label "Sommige mensen met acht handen zijn niet handige mensen" at bounding box center [291, 146] width 140 height 51
click at [298, 140] on input "Sommige mensen met acht handen zijn niet handige mensen" at bounding box center [295, 136] width 8 height 8
radio input "true"
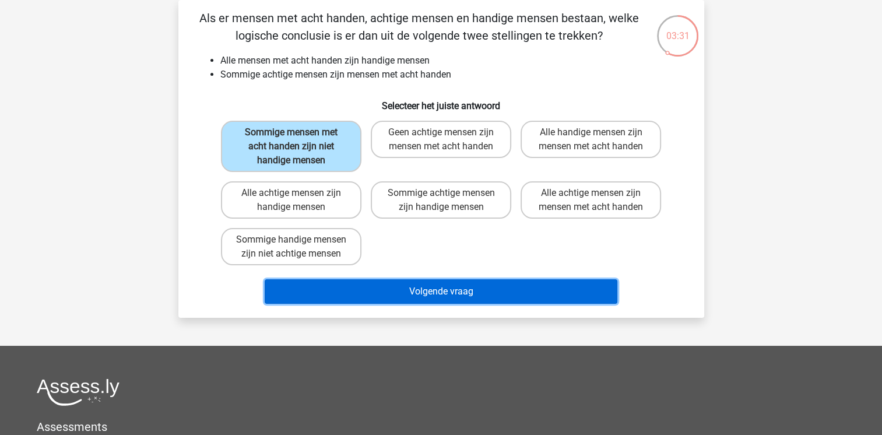
click at [368, 282] on button "Volgende vraag" at bounding box center [441, 291] width 353 height 24
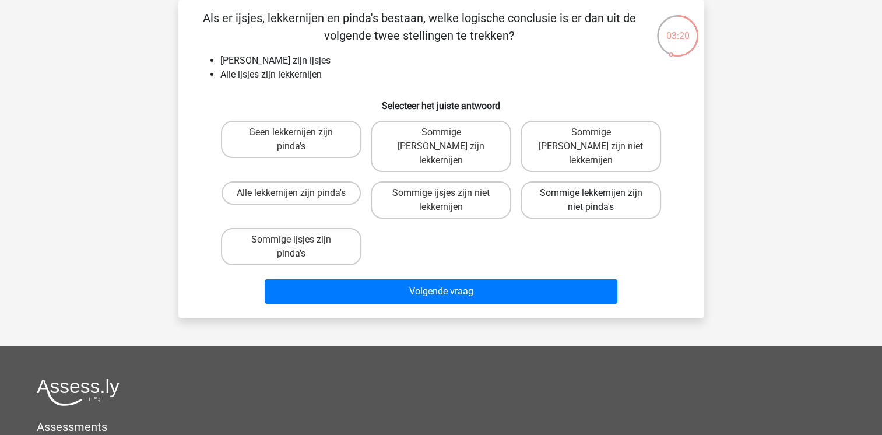
click at [603, 181] on label "Sommige lekkernijen zijn niet pinda's" at bounding box center [591, 199] width 140 height 37
click at [599, 193] on input "Sommige lekkernijen zijn niet pinda's" at bounding box center [595, 197] width 8 height 8
radio input "true"
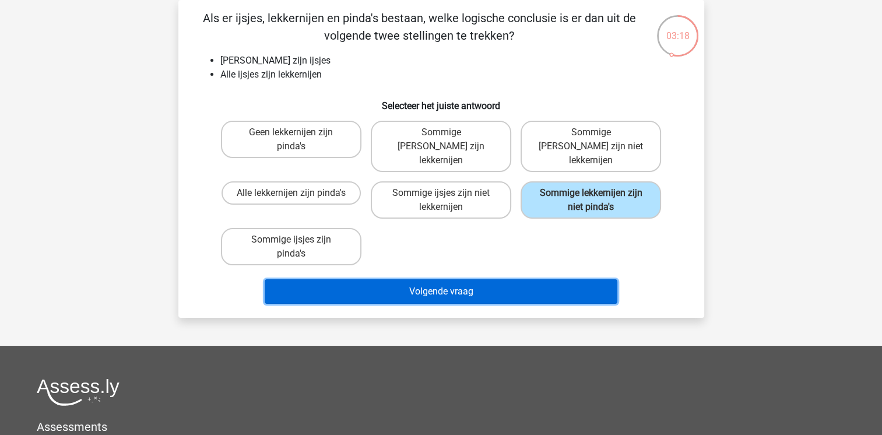
click at [501, 284] on button "Volgende vraag" at bounding box center [441, 291] width 353 height 24
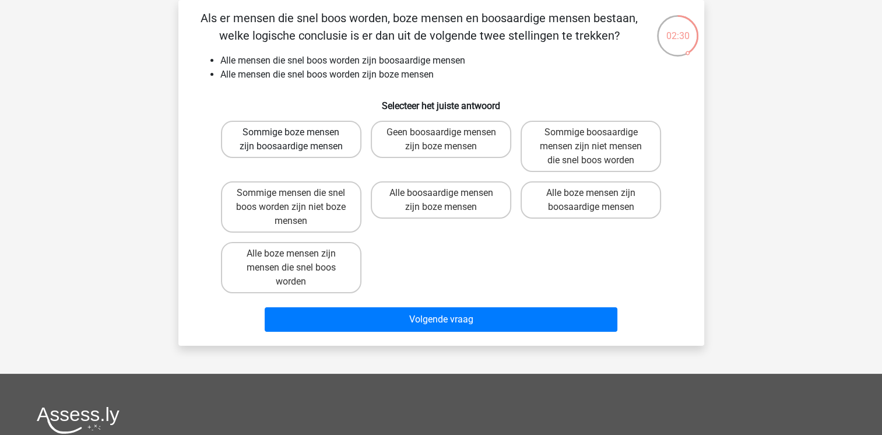
click at [349, 143] on label "Sommige boze mensen zijn boosaardige mensen" at bounding box center [291, 139] width 140 height 37
click at [298, 140] on input "Sommige boze mensen zijn boosaardige mensen" at bounding box center [295, 136] width 8 height 8
radio input "true"
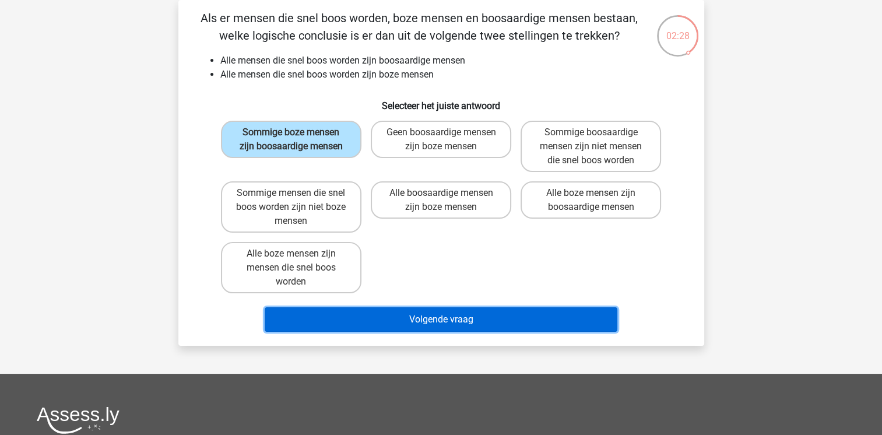
click at [366, 311] on button "Volgende vraag" at bounding box center [441, 319] width 353 height 24
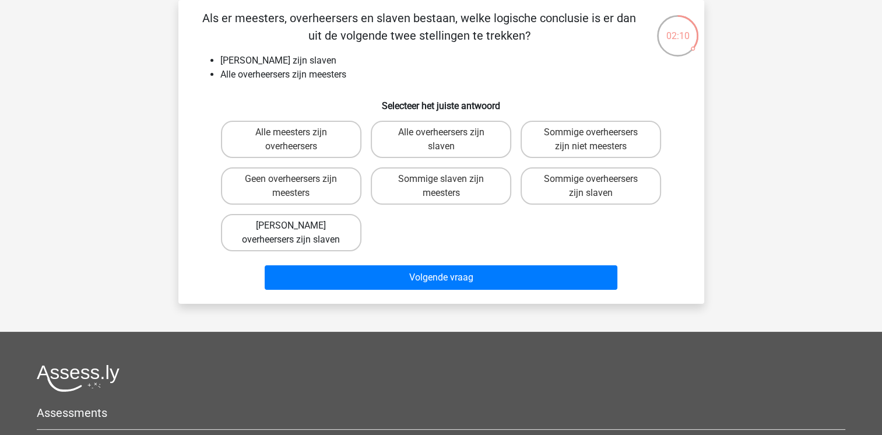
click at [303, 225] on label "[PERSON_NAME] overheersers zijn slaven" at bounding box center [291, 232] width 140 height 37
click at [298, 226] on input "[PERSON_NAME] overheersers zijn slaven" at bounding box center [295, 230] width 8 height 8
radio input "true"
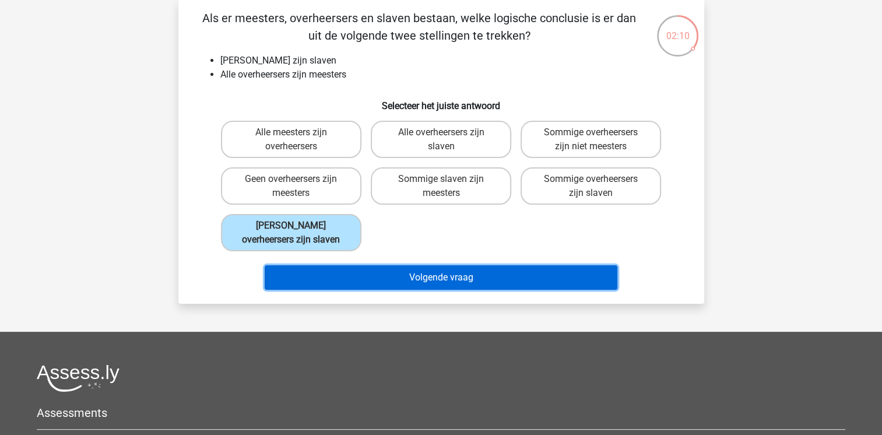
click at [347, 266] on button "Volgende vraag" at bounding box center [441, 277] width 353 height 24
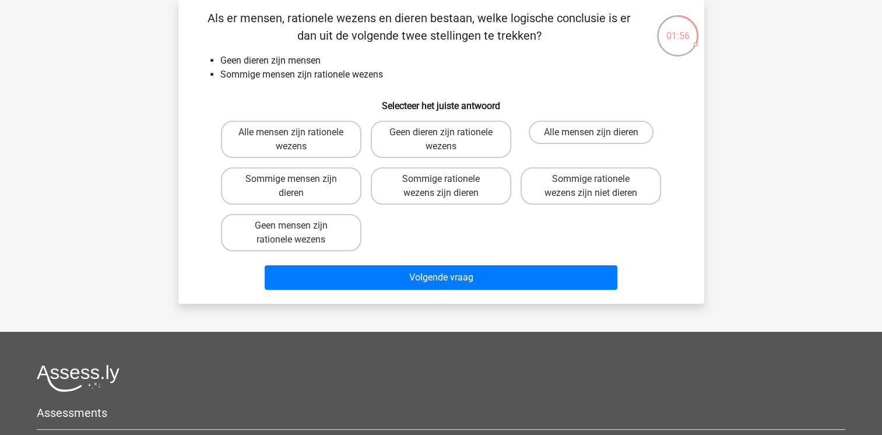
click at [592, 183] on input "Sommige rationele wezens zijn niet dieren" at bounding box center [595, 183] width 8 height 8
radio input "true"
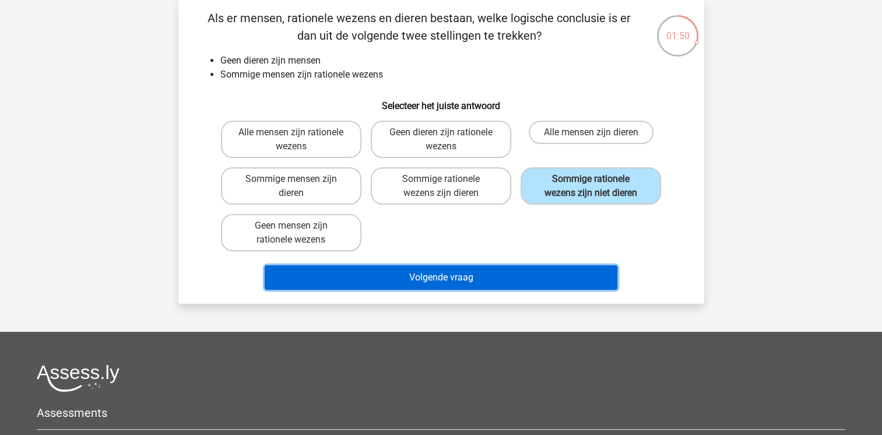
click at [511, 276] on button "Volgende vraag" at bounding box center [441, 277] width 353 height 24
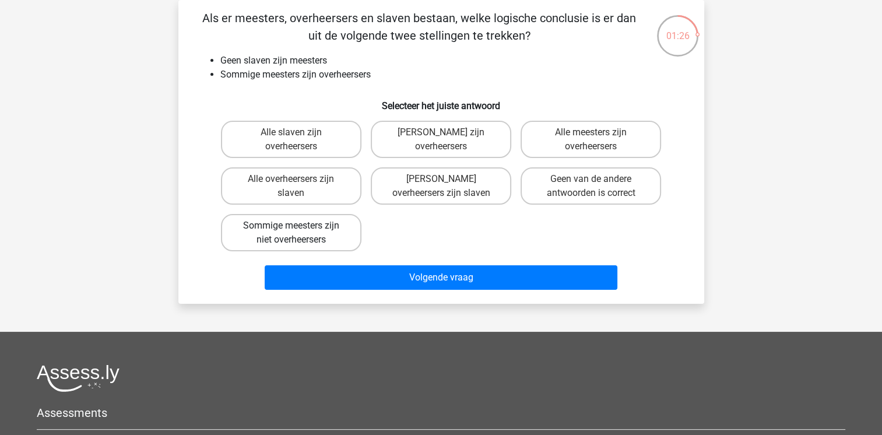
click at [310, 234] on label "Sommige meesters zijn niet overheersers" at bounding box center [291, 232] width 140 height 37
click at [298, 233] on input "Sommige meesters zijn niet overheersers" at bounding box center [295, 230] width 8 height 8
radio input "true"
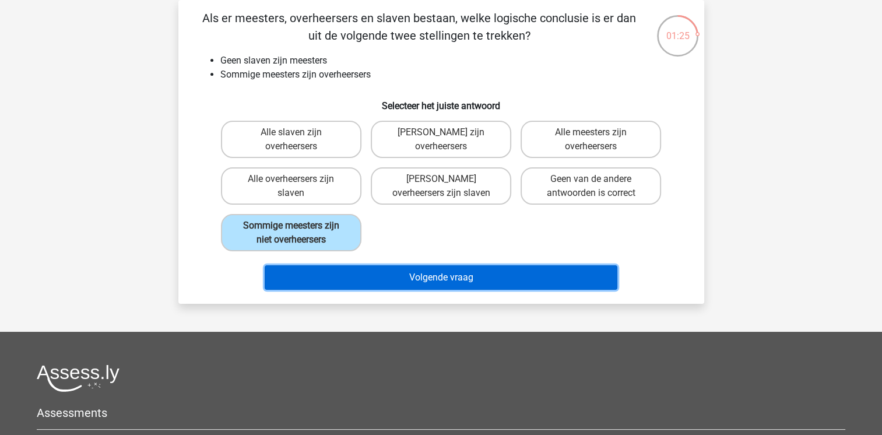
click at [394, 281] on button "Volgende vraag" at bounding box center [441, 277] width 353 height 24
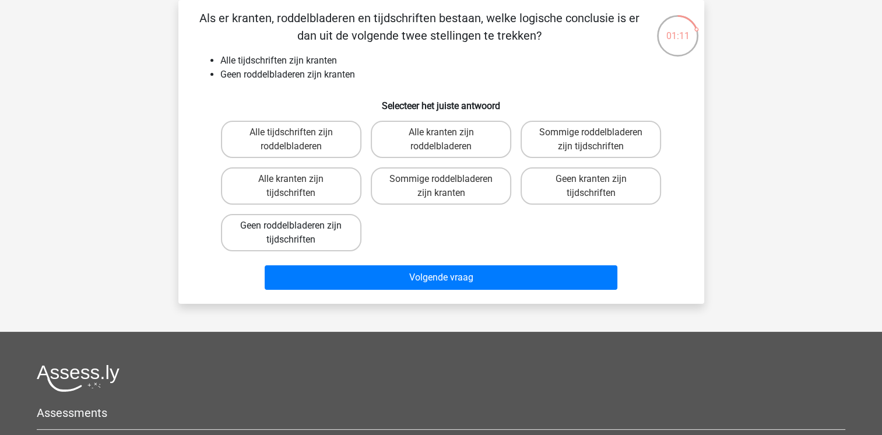
click at [334, 227] on label "Geen roddelbladeren zijn tijdschriften" at bounding box center [291, 232] width 140 height 37
click at [298, 227] on input "Geen roddelbladeren zijn tijdschriften" at bounding box center [295, 230] width 8 height 8
radio input "true"
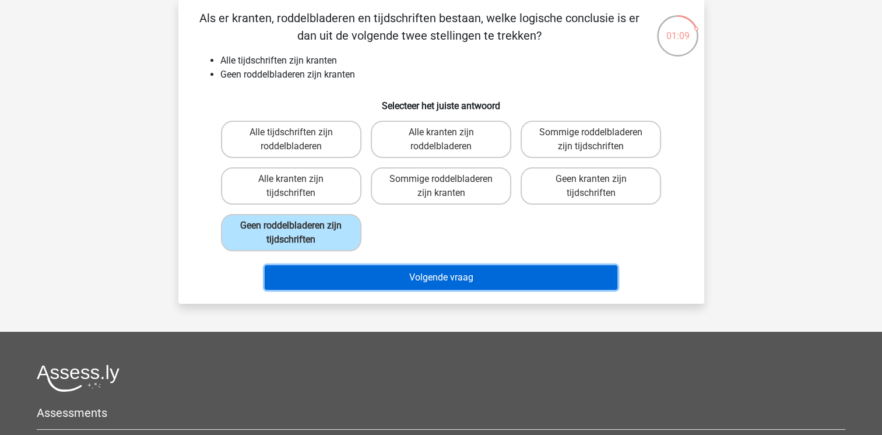
click at [364, 269] on button "Volgende vraag" at bounding box center [441, 277] width 353 height 24
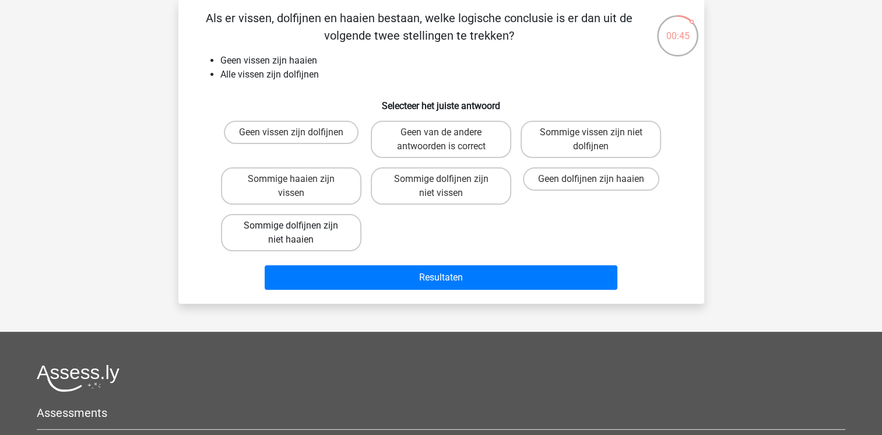
click at [312, 232] on label "Sommige dolfijnen zijn niet haaien" at bounding box center [291, 232] width 140 height 37
click at [298, 232] on input "Sommige dolfijnen zijn niet haaien" at bounding box center [295, 230] width 8 height 8
radio input "true"
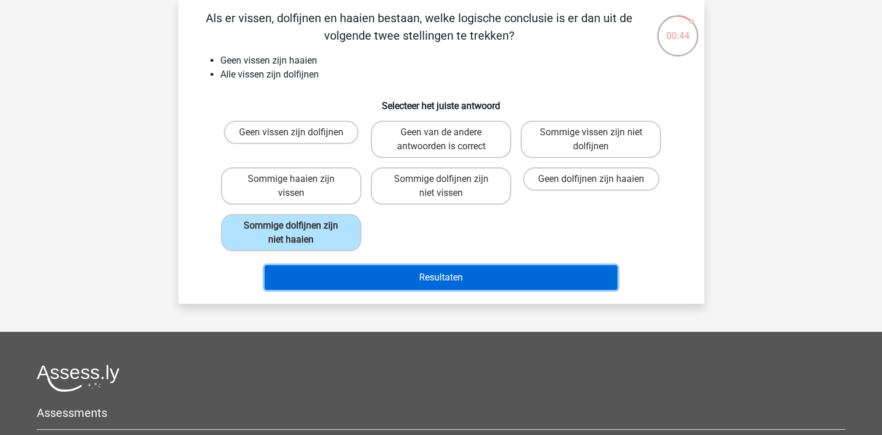
click at [347, 286] on button "Resultaten" at bounding box center [441, 277] width 353 height 24
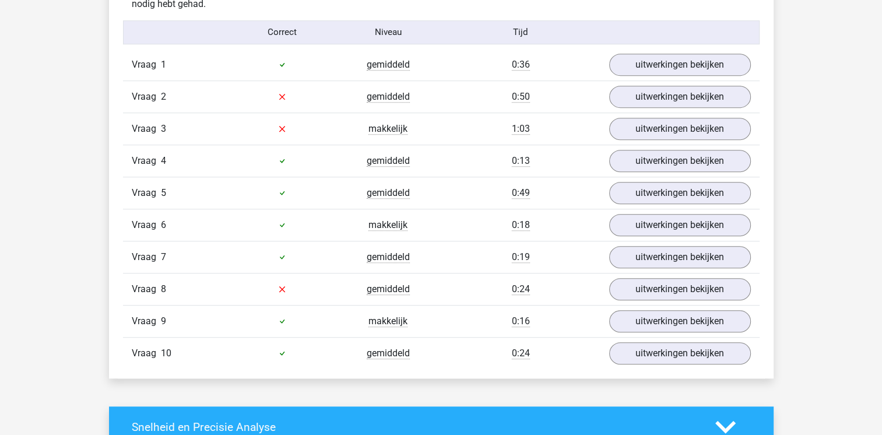
scroll to position [723, 0]
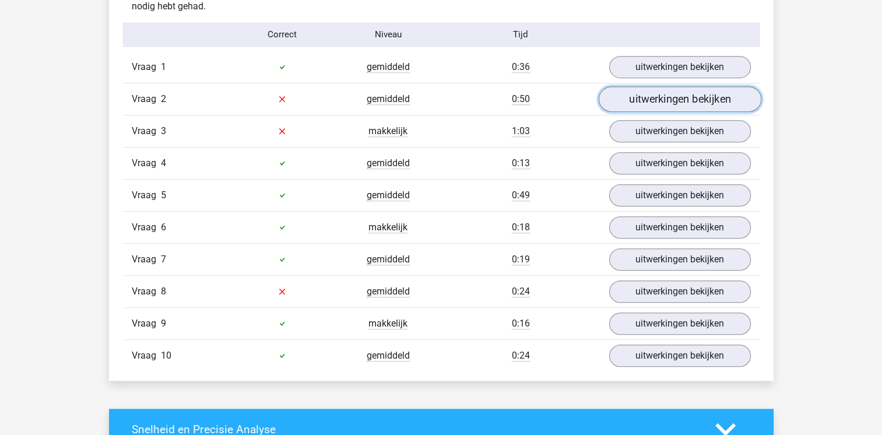
click at [637, 94] on link "uitwerkingen bekijken" at bounding box center [679, 99] width 163 height 26
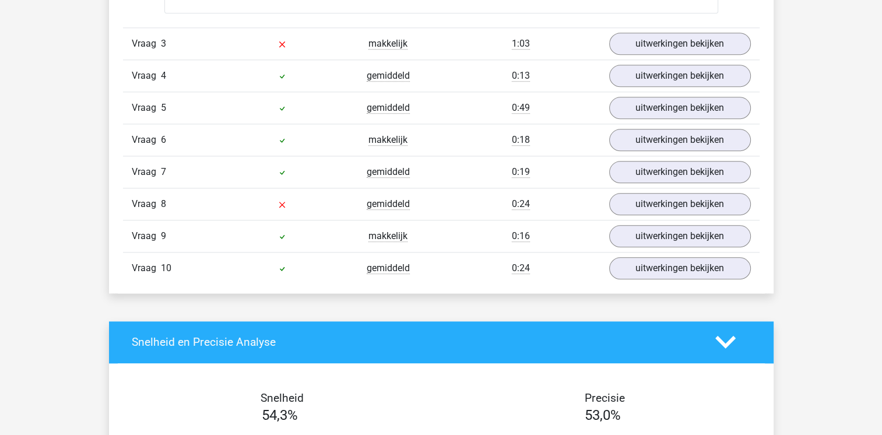
scroll to position [1306, 0]
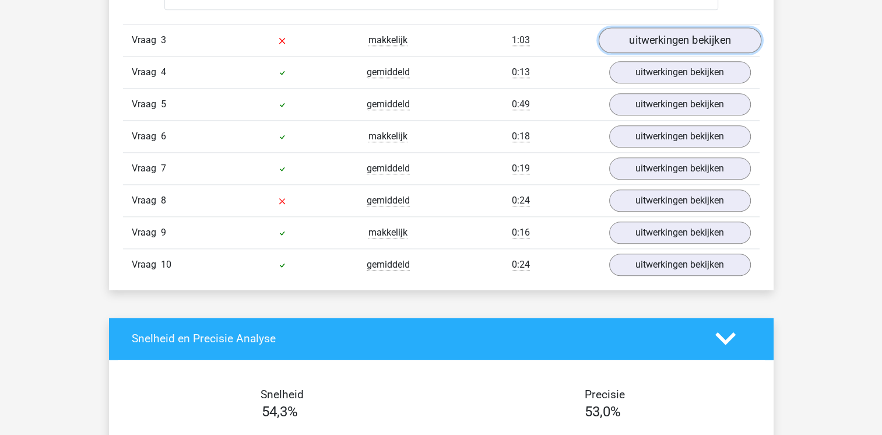
click at [648, 33] on link "uitwerkingen bekijken" at bounding box center [679, 40] width 163 height 26
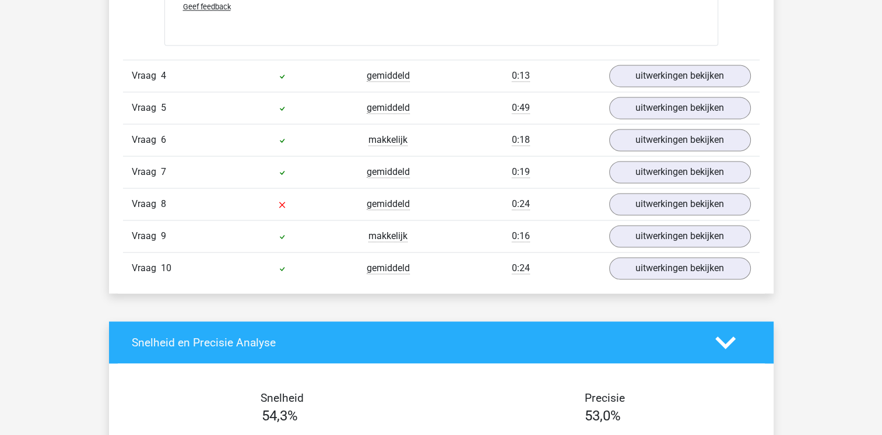
scroll to position [1796, 0]
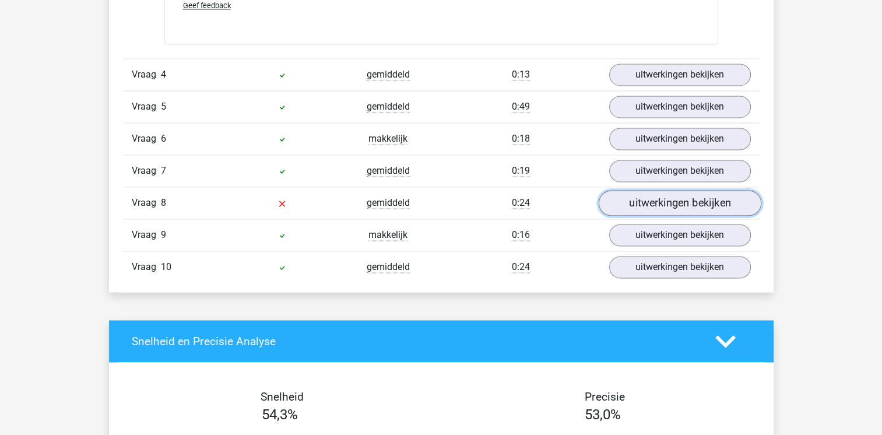
click at [628, 200] on link "uitwerkingen bekijken" at bounding box center [679, 203] width 163 height 26
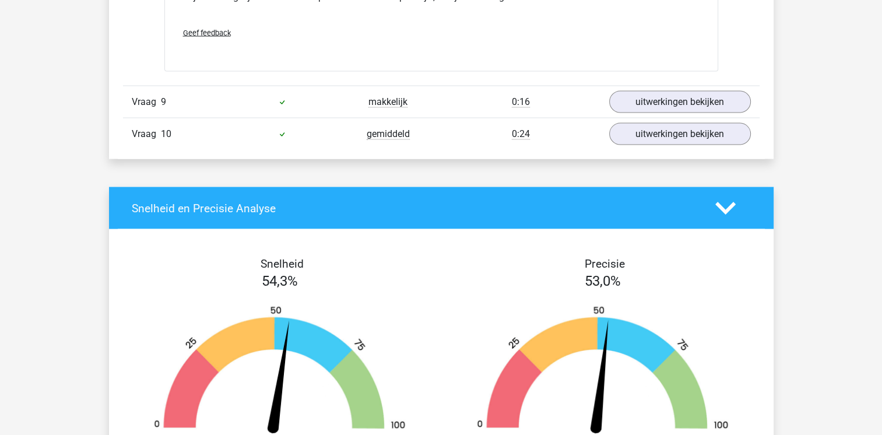
scroll to position [2402, 0]
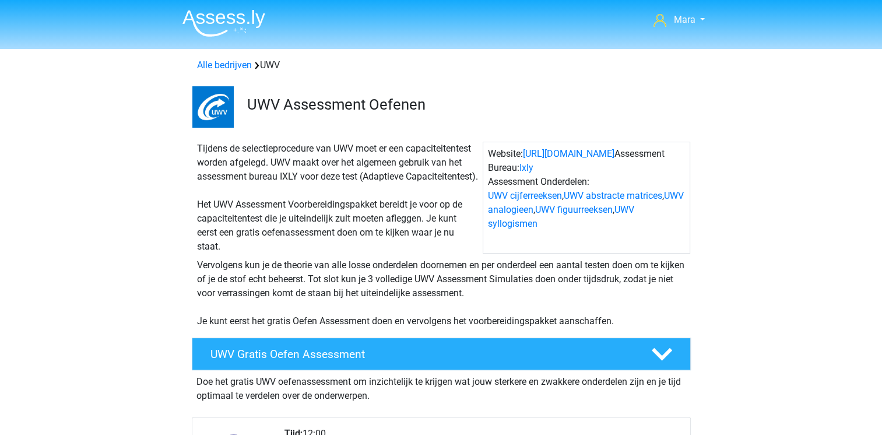
click at [314, 172] on div "Tijdens de selectieprocedure van UWV moet er een capaciteitentest worden afgele…" at bounding box center [337, 198] width 290 height 112
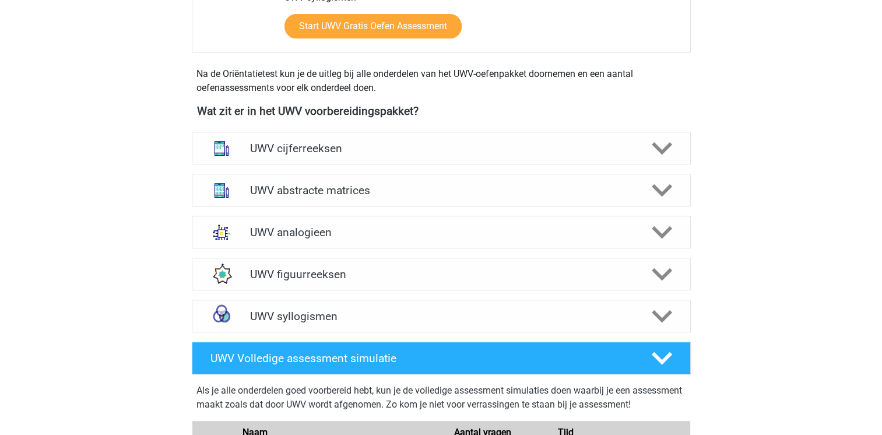
scroll to position [513, 0]
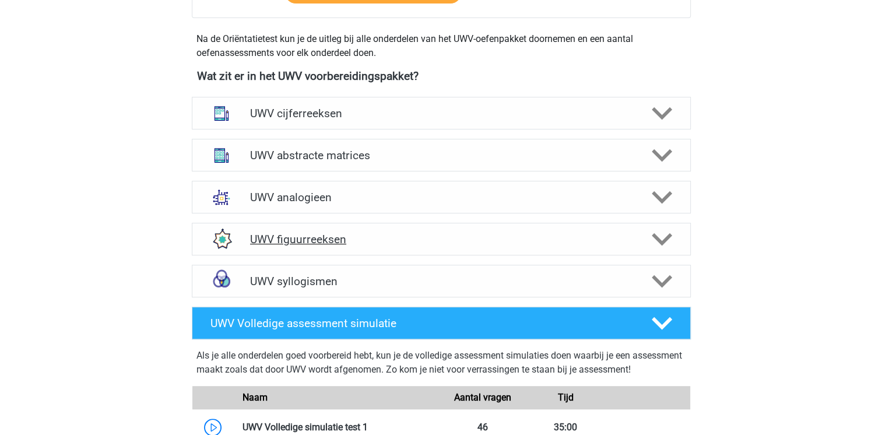
click at [317, 246] on h4 "UWV figuurreeksen" at bounding box center [441, 239] width 382 height 13
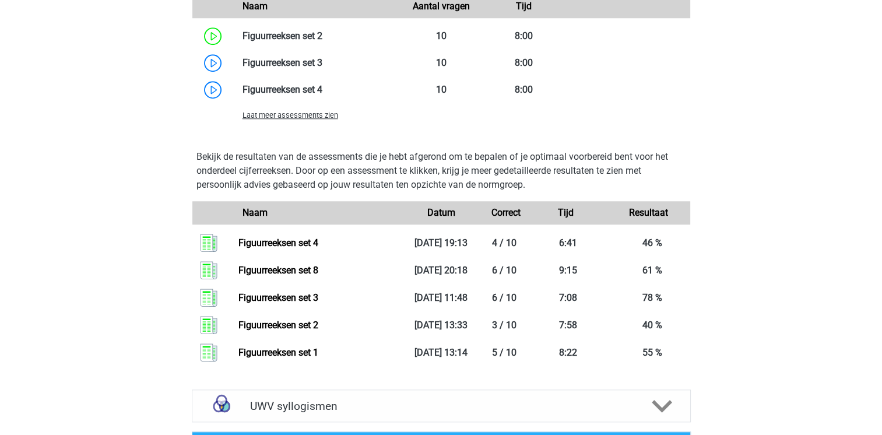
scroll to position [1049, 0]
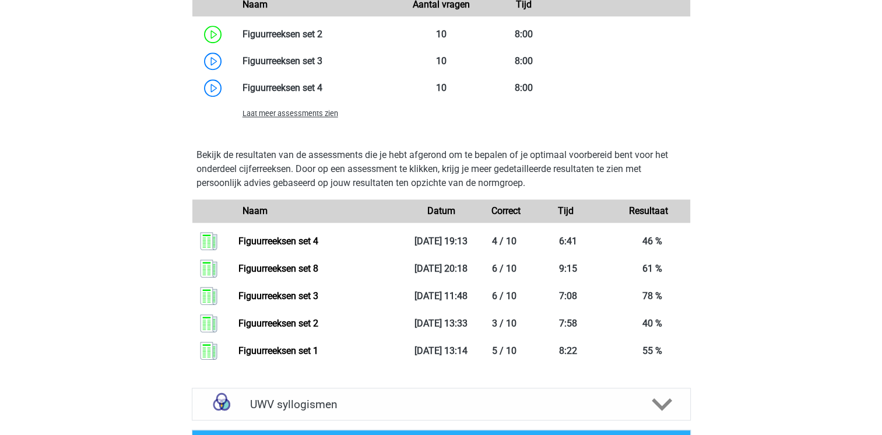
click at [305, 118] on span "Laat meer assessments zien" at bounding box center [291, 113] width 96 height 9
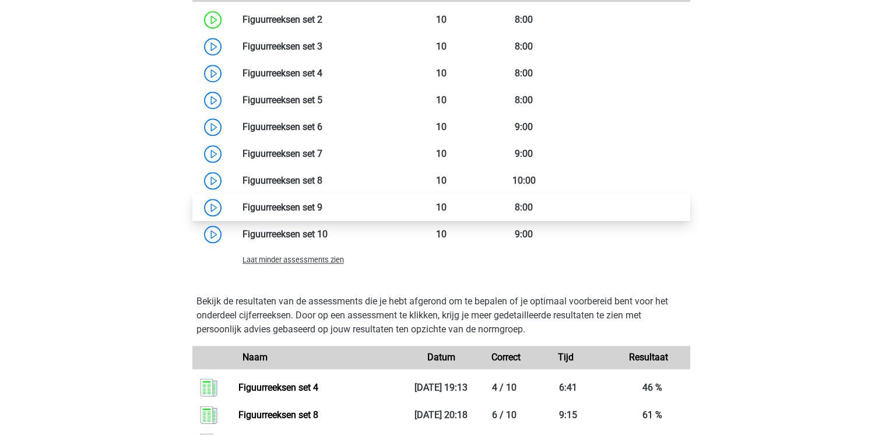
scroll to position [1026, 0]
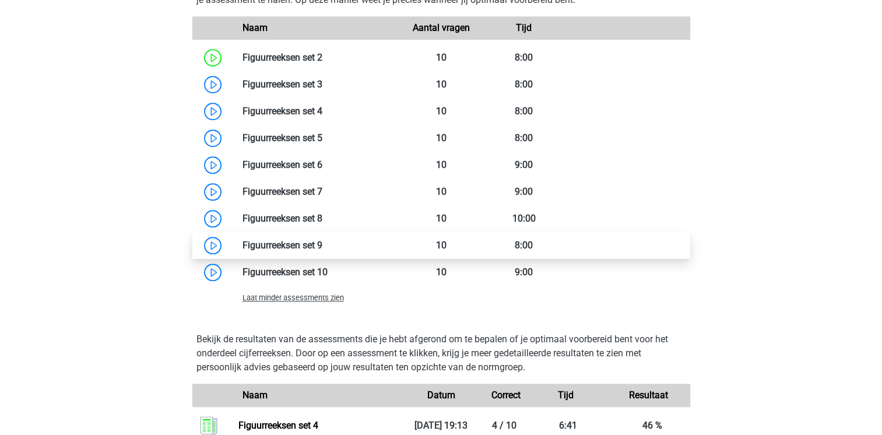
click at [322, 251] on link at bounding box center [322, 245] width 0 height 11
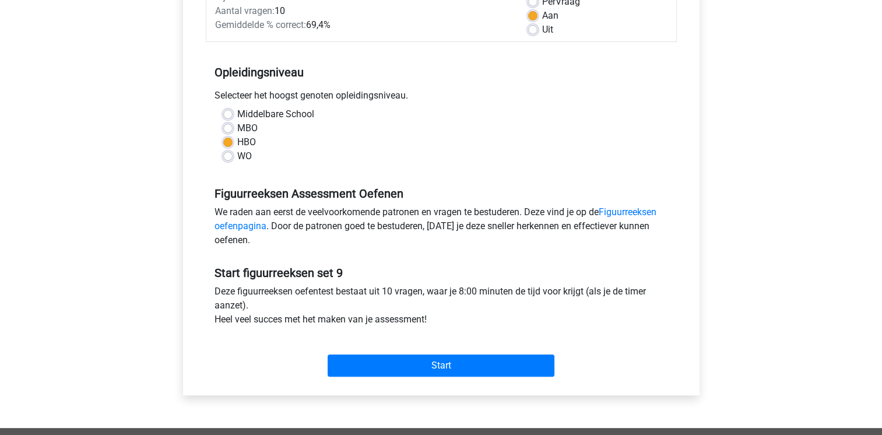
scroll to position [187, 0]
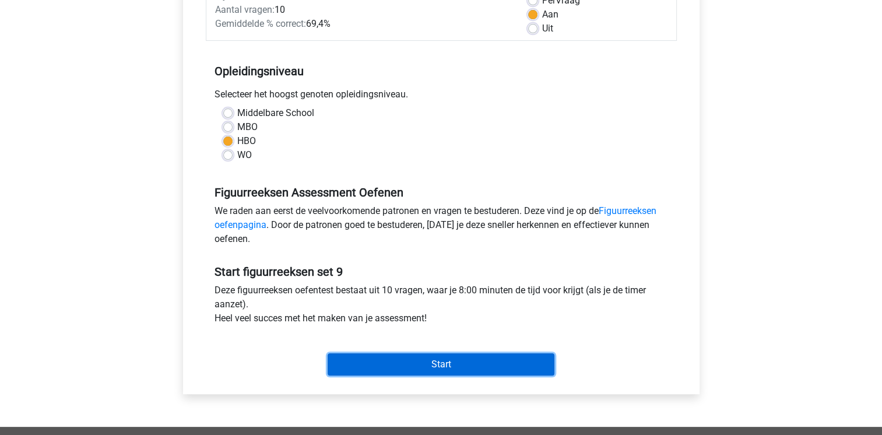
click at [426, 353] on input "Start" at bounding box center [441, 364] width 227 height 22
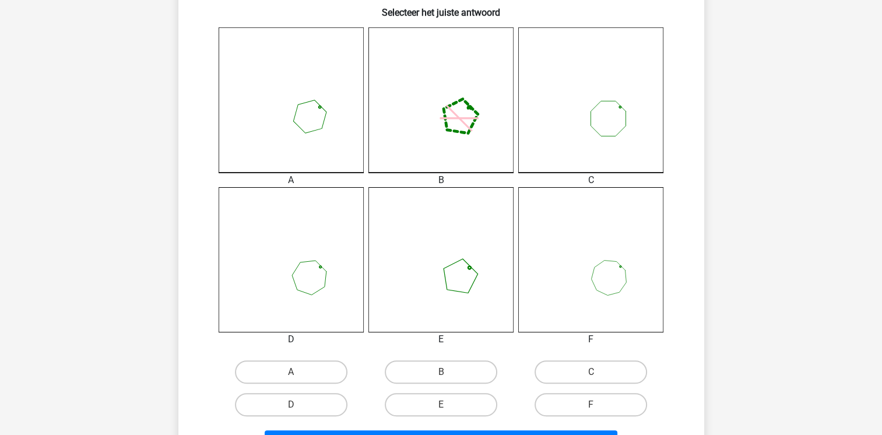
scroll to position [303, 0]
click at [314, 356] on div "A" at bounding box center [291, 370] width 150 height 33
click at [308, 363] on label "A" at bounding box center [291, 370] width 113 height 23
click at [298, 371] on input "A" at bounding box center [295, 375] width 8 height 8
radio input "true"
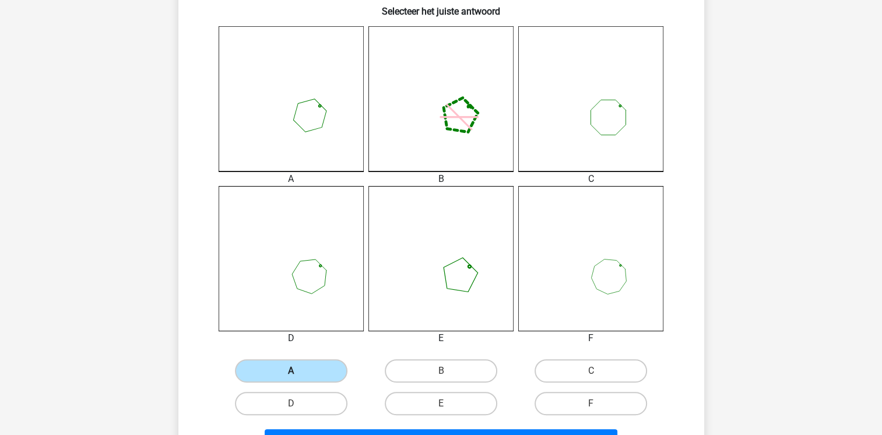
click at [591, 403] on input "F" at bounding box center [595, 407] width 8 height 8
radio input "true"
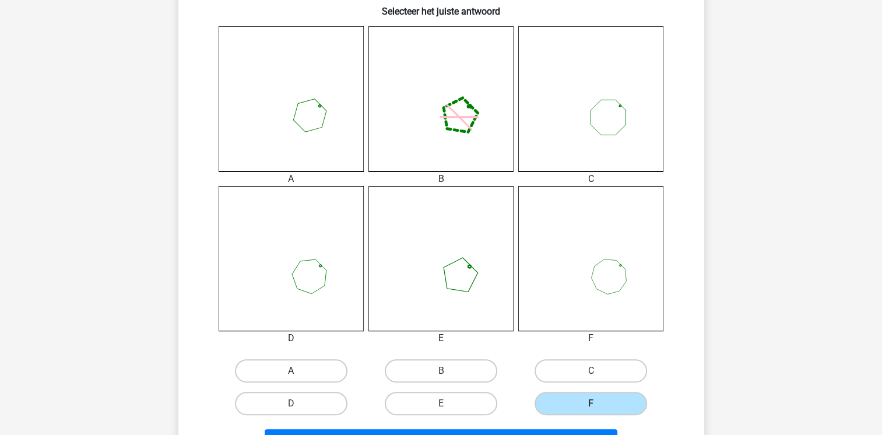
click at [441, 403] on input "E" at bounding box center [445, 407] width 8 height 8
radio input "true"
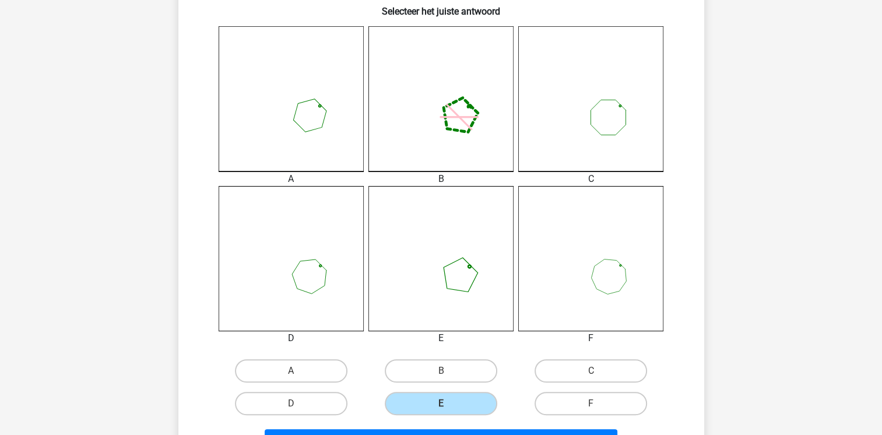
click at [839, 280] on div "Mara [EMAIL_ADDRESS][DOMAIN_NAME] Nederlands English" at bounding box center [441, 250] width 882 height 1106
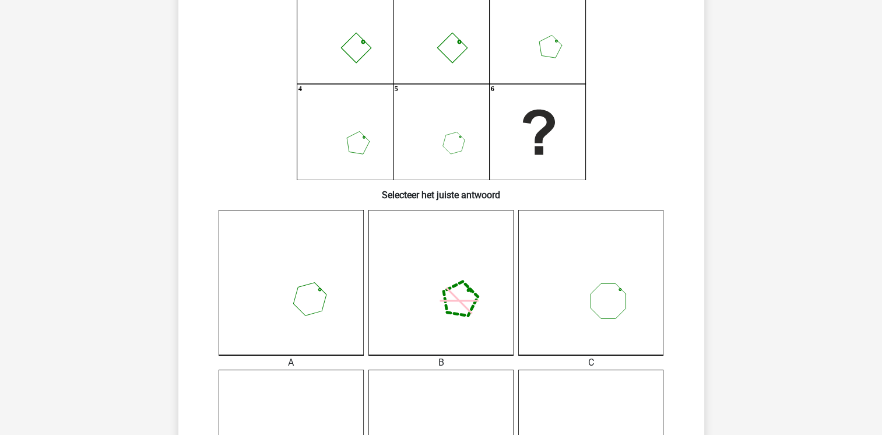
click at [839, 280] on div "Mara [EMAIL_ADDRESS][DOMAIN_NAME] Nederlands English" at bounding box center [441, 433] width 882 height 1106
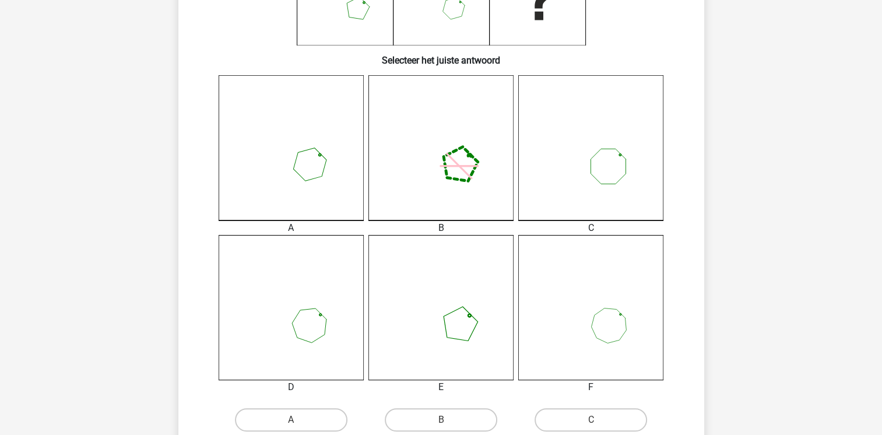
scroll to position [396, 0]
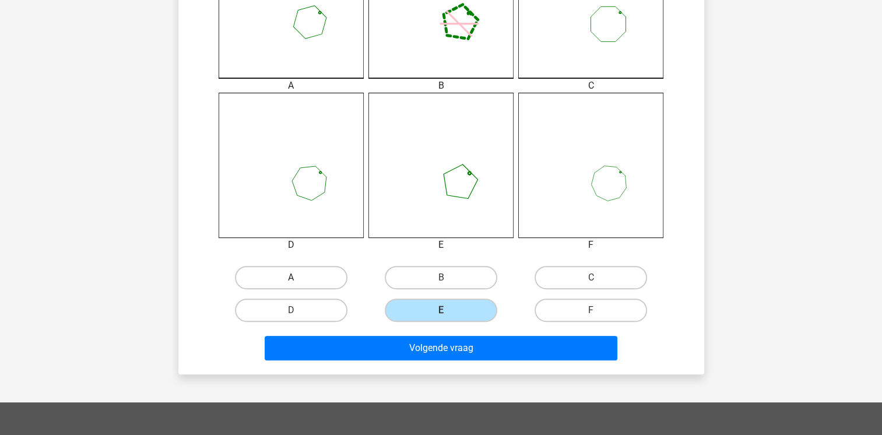
click at [287, 269] on label "A" at bounding box center [291, 277] width 113 height 23
click at [291, 277] on input "A" at bounding box center [295, 281] width 8 height 8
radio input "true"
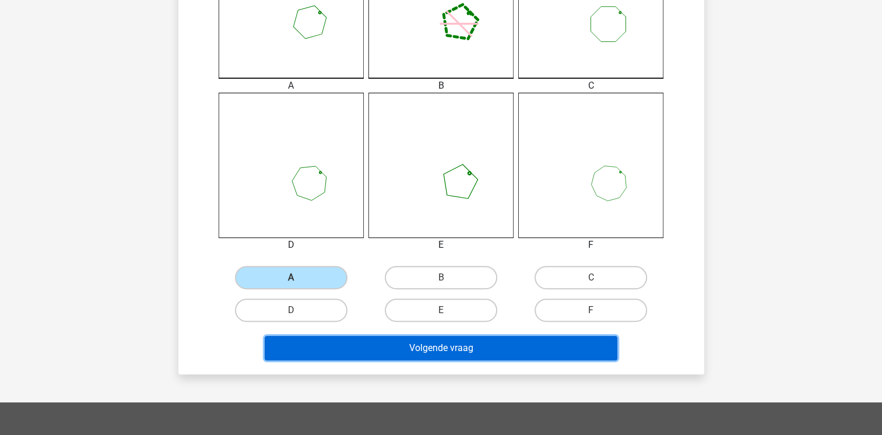
click at [345, 347] on button "Volgende vraag" at bounding box center [441, 348] width 353 height 24
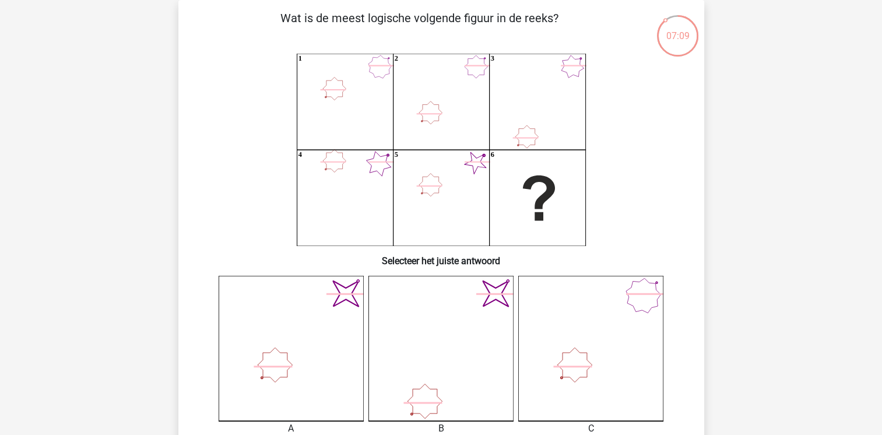
scroll to position [54, 0]
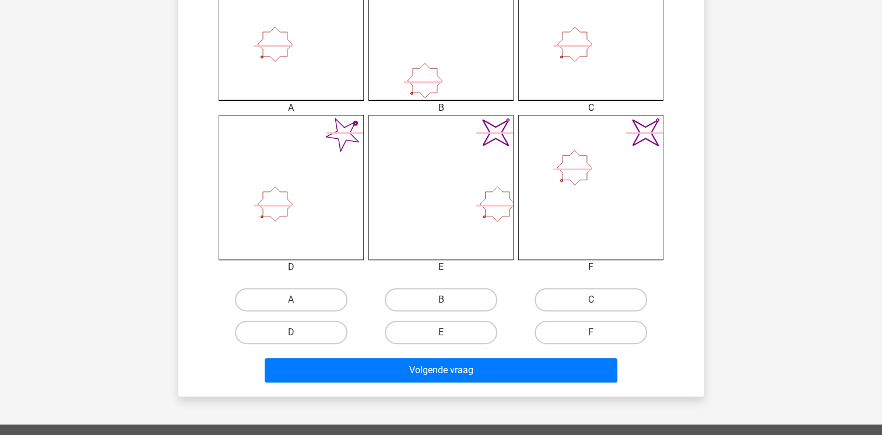
scroll to position [427, 0]
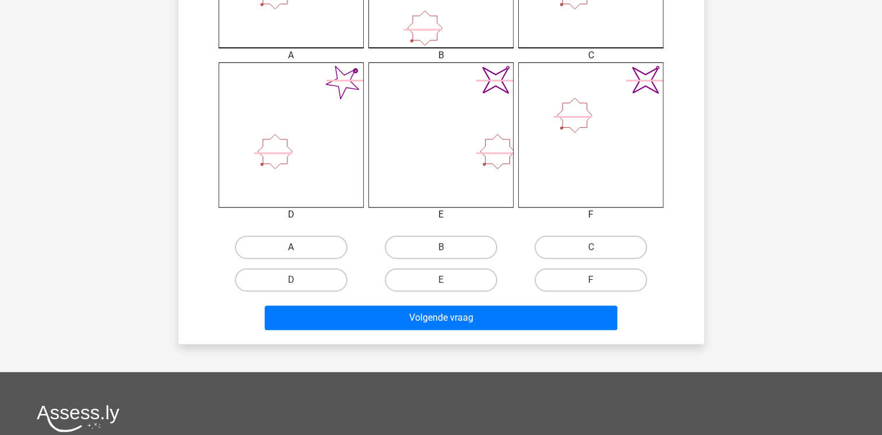
click at [308, 249] on label "A" at bounding box center [291, 247] width 113 height 23
click at [298, 249] on input "A" at bounding box center [295, 251] width 8 height 8
radio input "true"
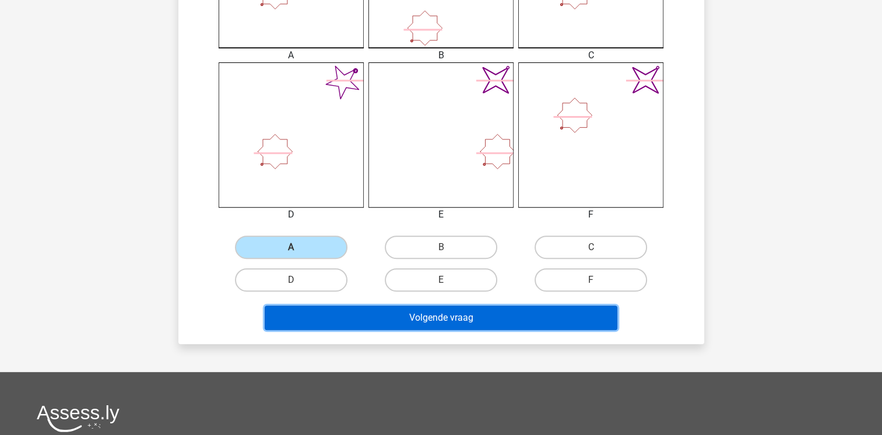
click at [393, 319] on button "Volgende vraag" at bounding box center [441, 317] width 353 height 24
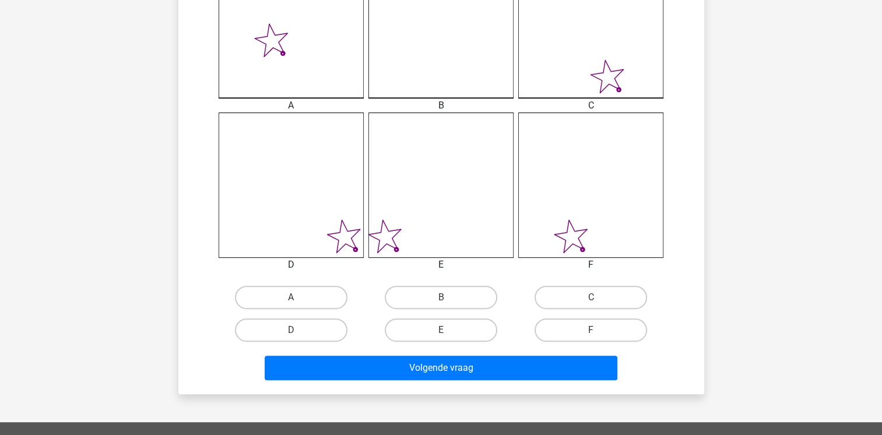
scroll to position [380, 0]
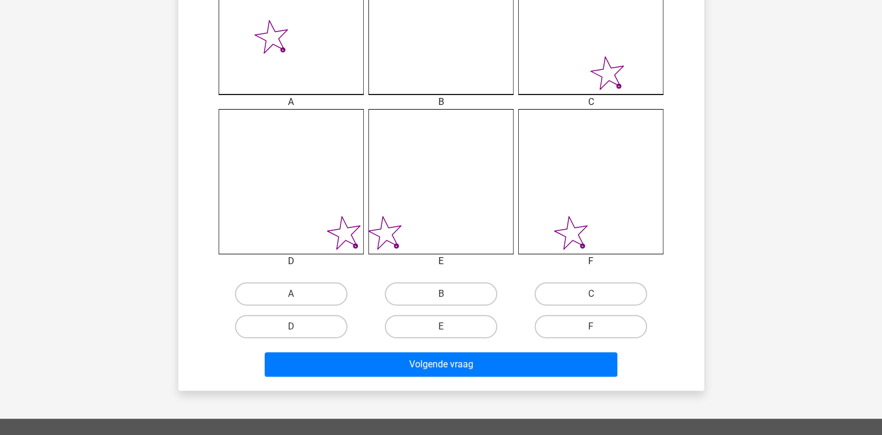
click at [349, 323] on div "D" at bounding box center [291, 326] width 140 height 23
click at [318, 324] on label "D" at bounding box center [291, 326] width 113 height 23
click at [298, 326] on input "D" at bounding box center [295, 330] width 8 height 8
radio input "true"
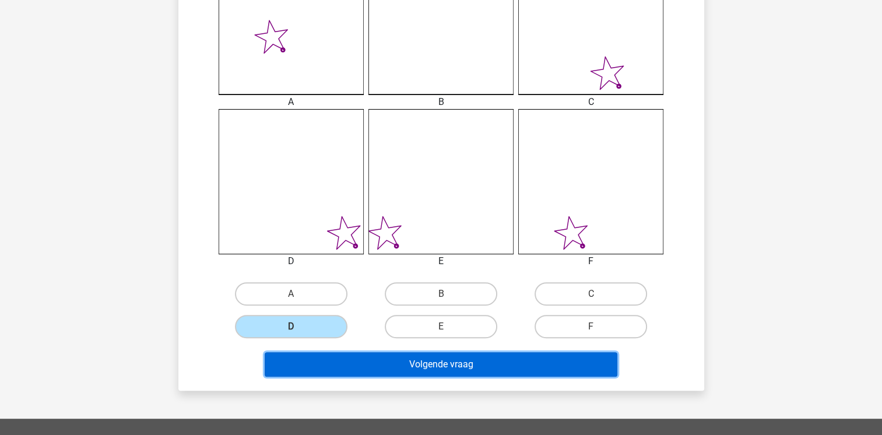
click at [329, 361] on button "Volgende vraag" at bounding box center [441, 364] width 353 height 24
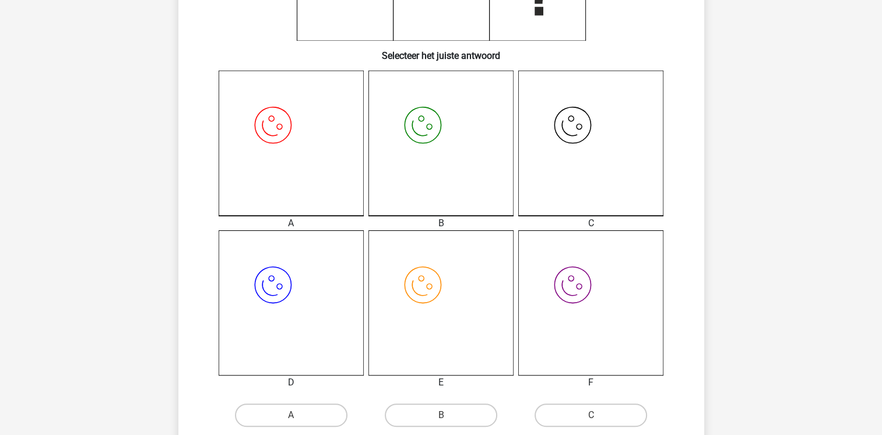
scroll to position [333, 0]
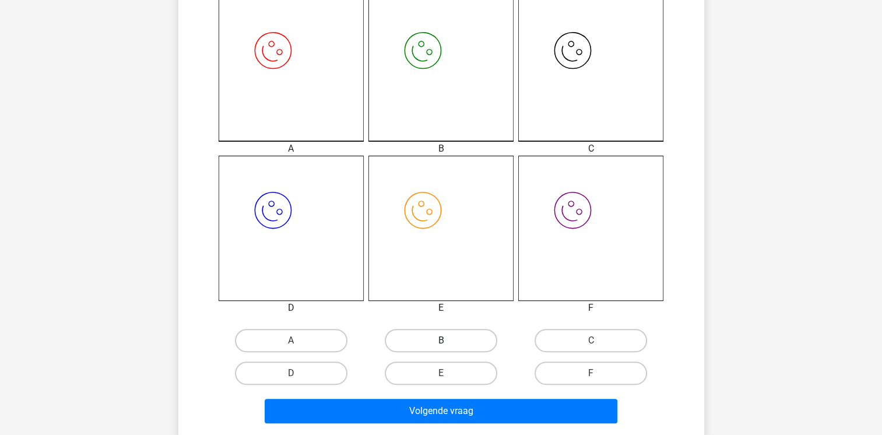
click at [434, 332] on label "B" at bounding box center [441, 340] width 113 height 23
click at [441, 340] on input "B" at bounding box center [445, 344] width 8 height 8
radio input "true"
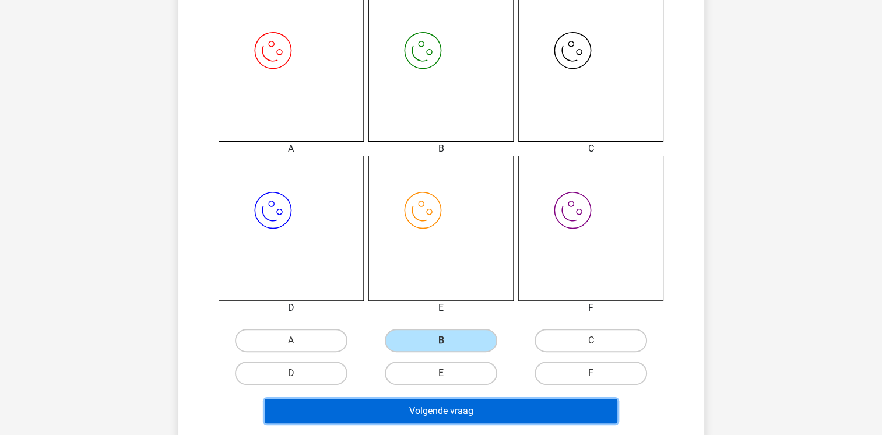
click at [420, 414] on button "Volgende vraag" at bounding box center [441, 411] width 353 height 24
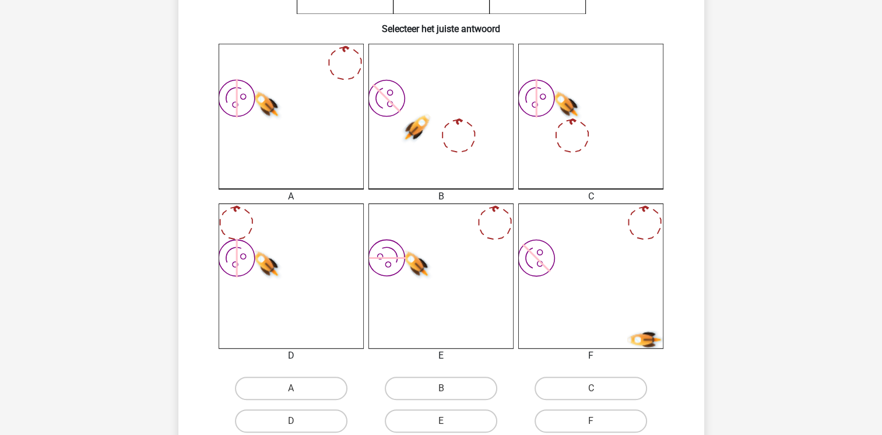
scroll to position [287, 0]
click at [283, 381] on label "A" at bounding box center [291, 386] width 113 height 23
click at [291, 387] on input "A" at bounding box center [295, 391] width 8 height 8
radio input "true"
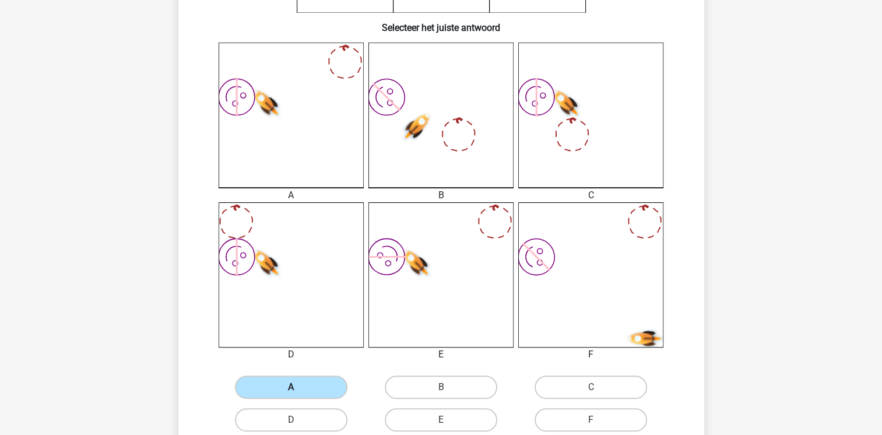
click at [283, 381] on label "A" at bounding box center [291, 386] width 113 height 23
click at [291, 387] on input "A" at bounding box center [295, 391] width 8 height 8
click at [363, 355] on div "E" at bounding box center [441, 354] width 163 height 14
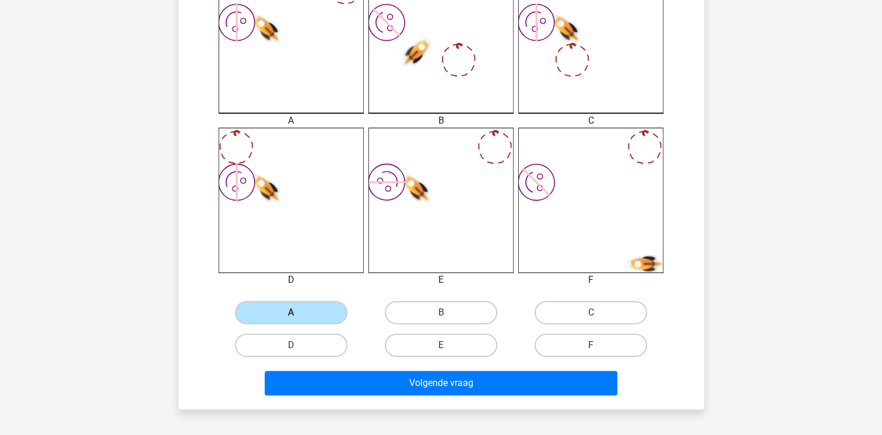
scroll to position [427, 0]
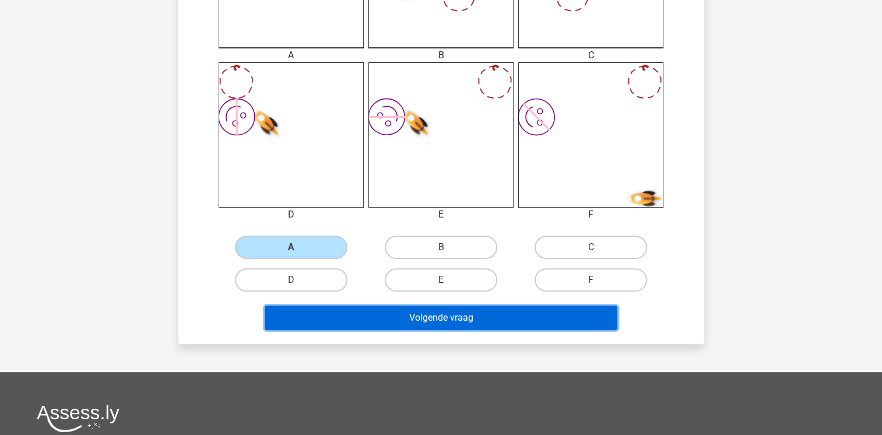
click at [385, 323] on button "Volgende vraag" at bounding box center [441, 317] width 353 height 24
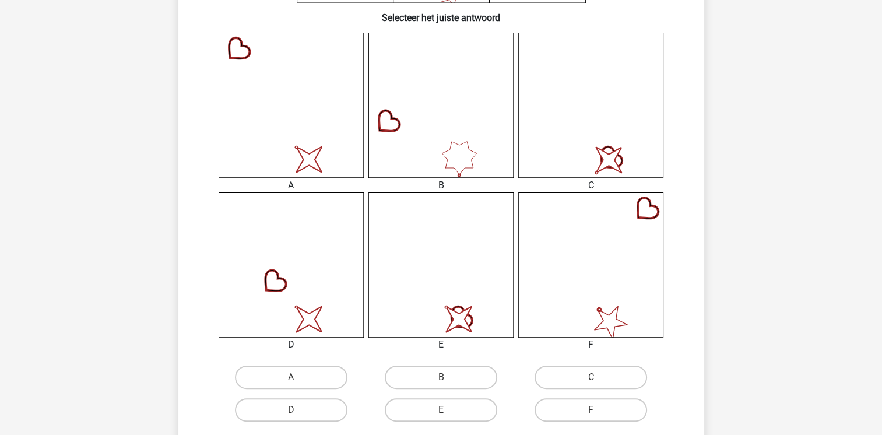
scroll to position [310, 0]
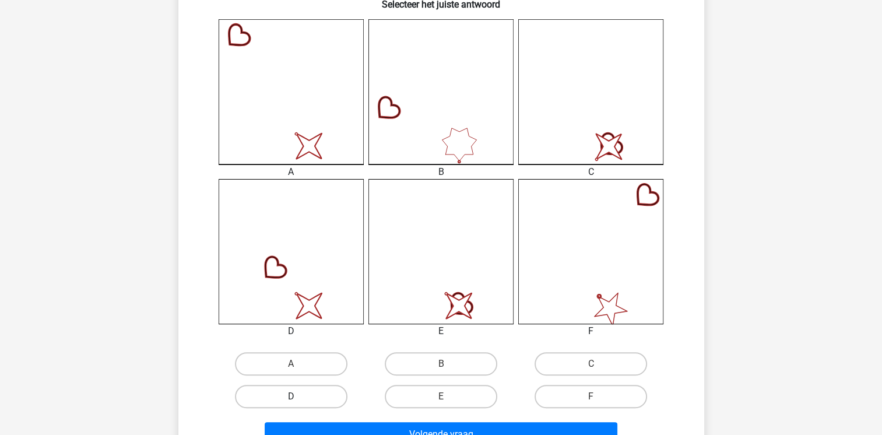
click at [290, 387] on label "D" at bounding box center [291, 396] width 113 height 23
click at [291, 396] on input "D" at bounding box center [295, 400] width 8 height 8
radio input "true"
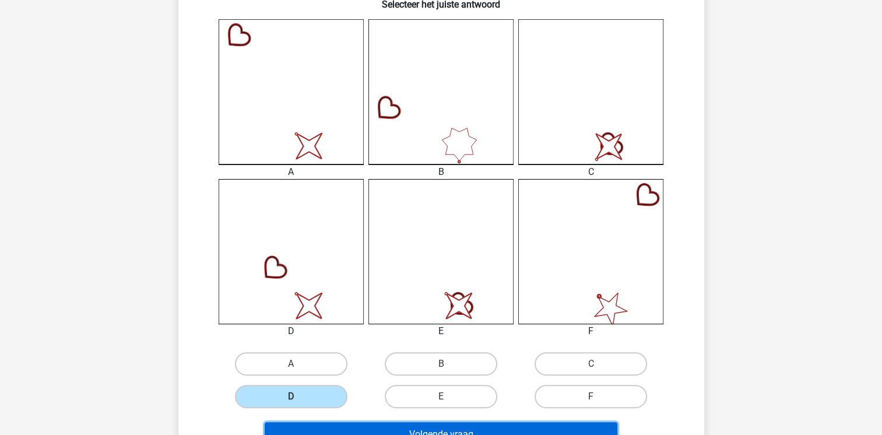
click at [318, 428] on button "Volgende vraag" at bounding box center [441, 434] width 353 height 24
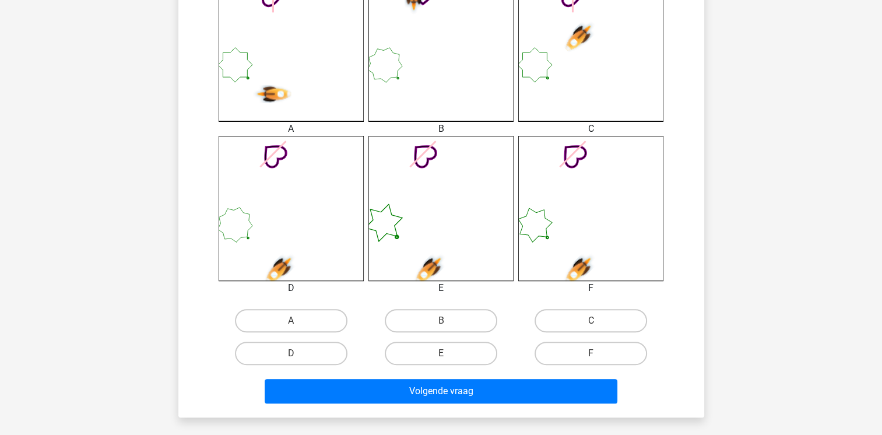
scroll to position [357, 0]
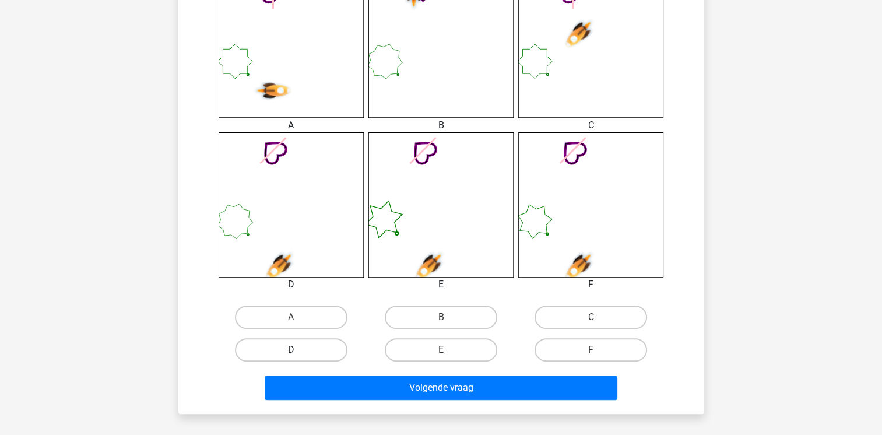
click at [320, 344] on label "D" at bounding box center [291, 349] width 113 height 23
click at [298, 350] on input "D" at bounding box center [295, 354] width 8 height 8
radio input "true"
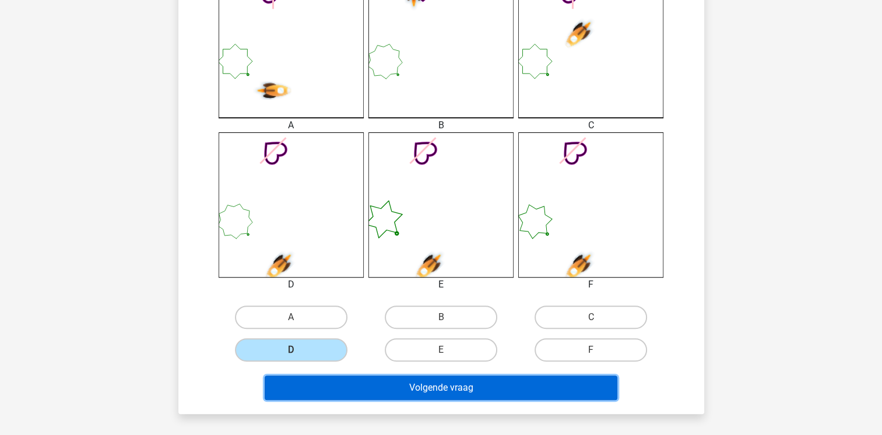
click at [334, 393] on button "Volgende vraag" at bounding box center [441, 387] width 353 height 24
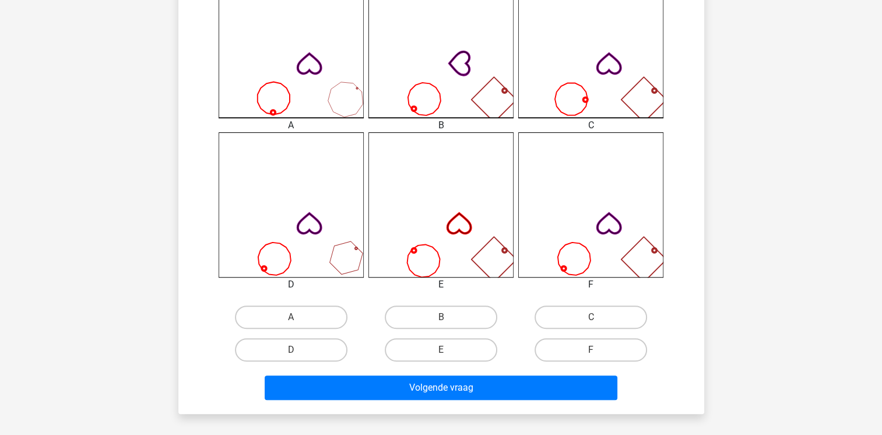
click at [431, 303] on div "B" at bounding box center [441, 317] width 150 height 33
click at [431, 321] on label "B" at bounding box center [441, 316] width 113 height 23
click at [441, 321] on input "B" at bounding box center [445, 321] width 8 height 8
radio input "true"
click at [430, 374] on div "Volgende vraag" at bounding box center [441, 385] width 489 height 38
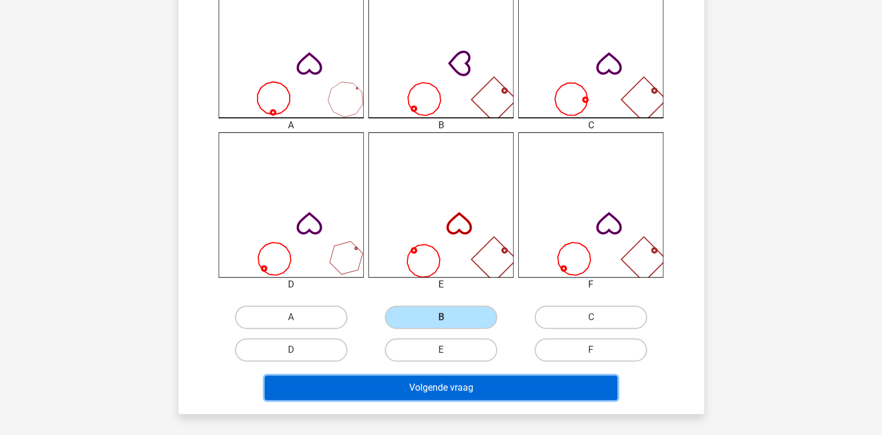
click at [431, 382] on button "Volgende vraag" at bounding box center [441, 387] width 353 height 24
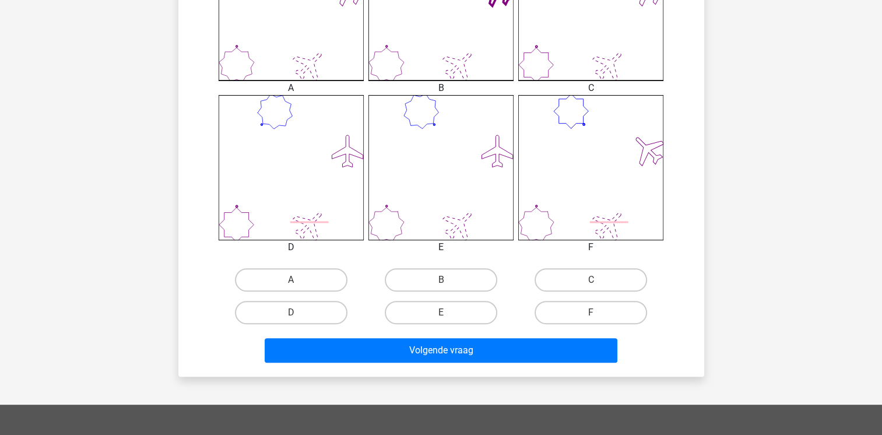
scroll to position [427, 0]
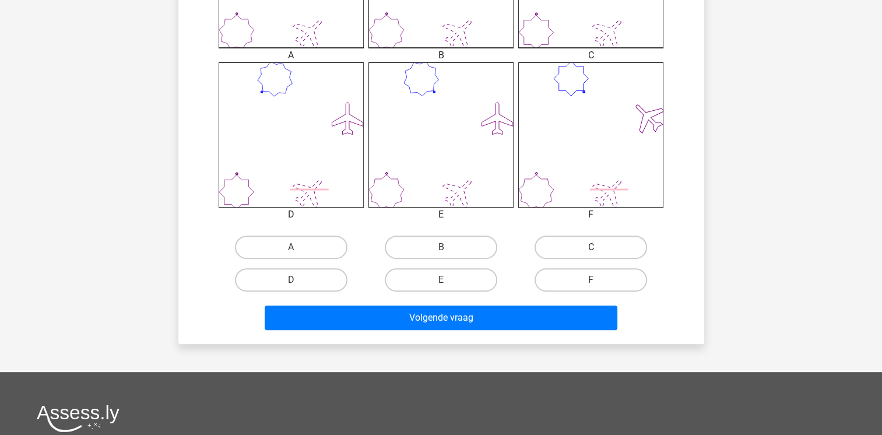
click at [585, 250] on label "C" at bounding box center [591, 247] width 113 height 23
click at [591, 250] on input "C" at bounding box center [595, 251] width 8 height 8
radio input "true"
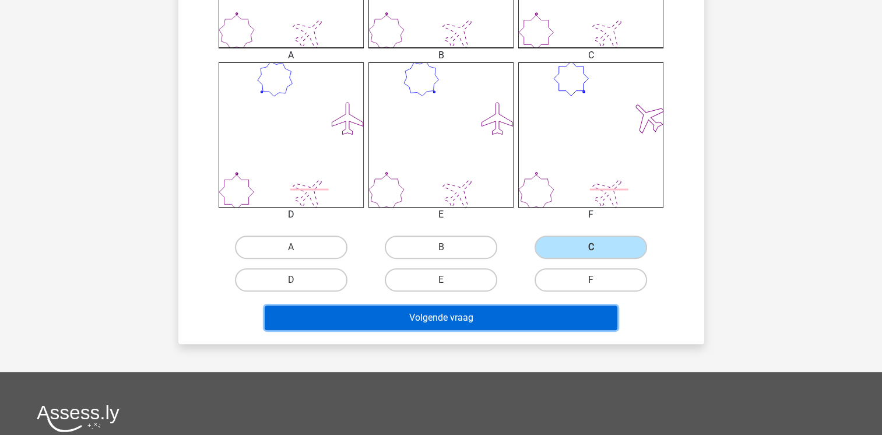
click at [532, 311] on button "Volgende vraag" at bounding box center [441, 317] width 353 height 24
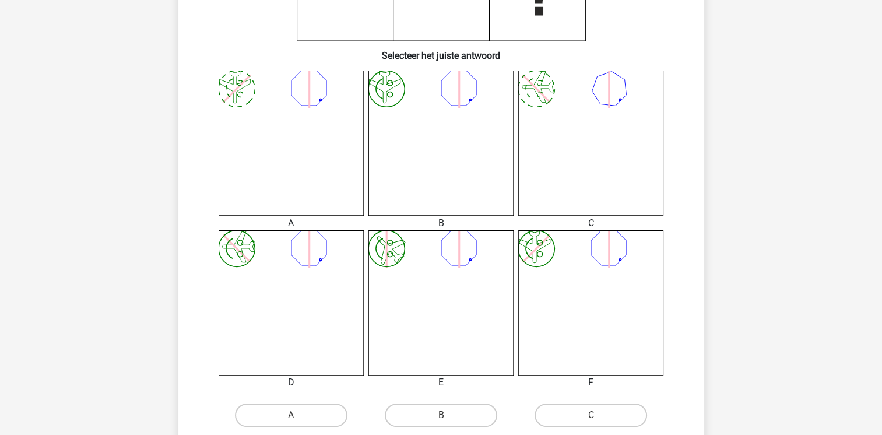
scroll to position [287, 0]
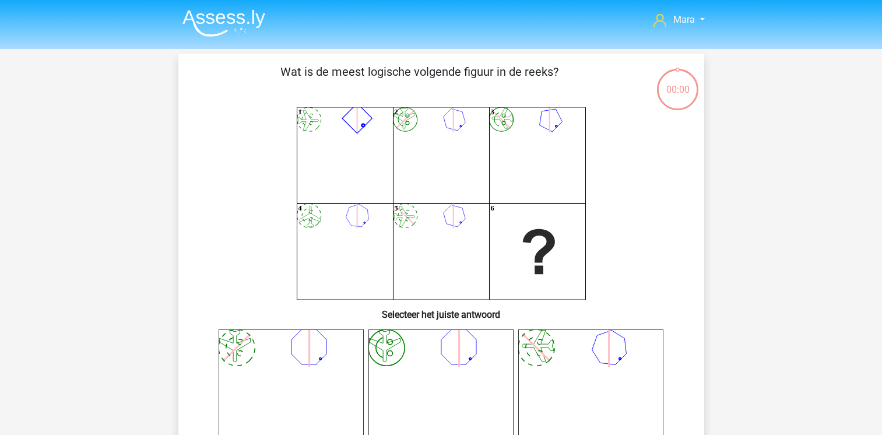
scroll to position [287, 0]
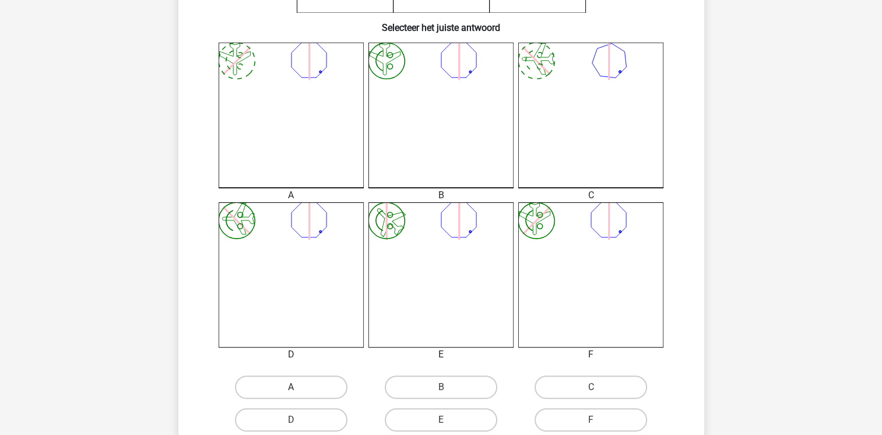
click at [324, 380] on label "A" at bounding box center [291, 386] width 113 height 23
click at [298, 387] on input "A" at bounding box center [295, 391] width 8 height 8
radio input "true"
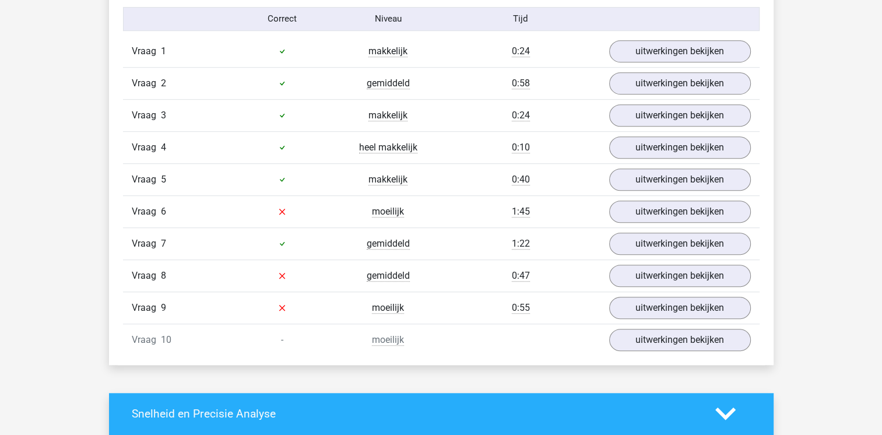
scroll to position [746, 0]
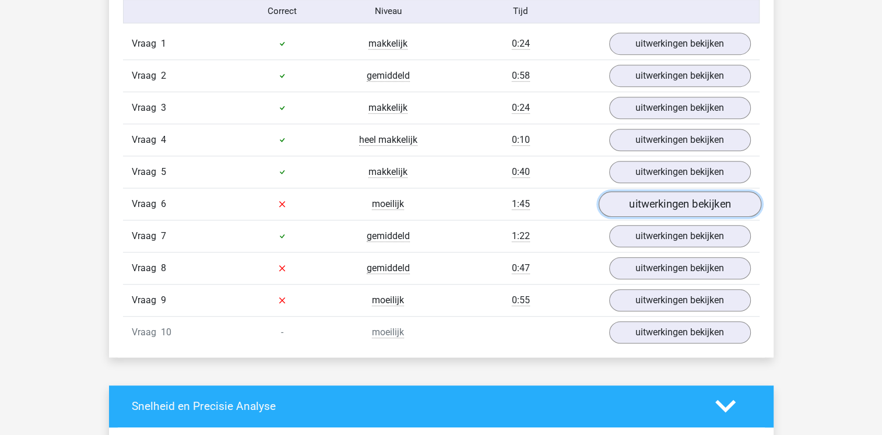
click at [701, 206] on link "uitwerkingen bekijken" at bounding box center [679, 204] width 163 height 26
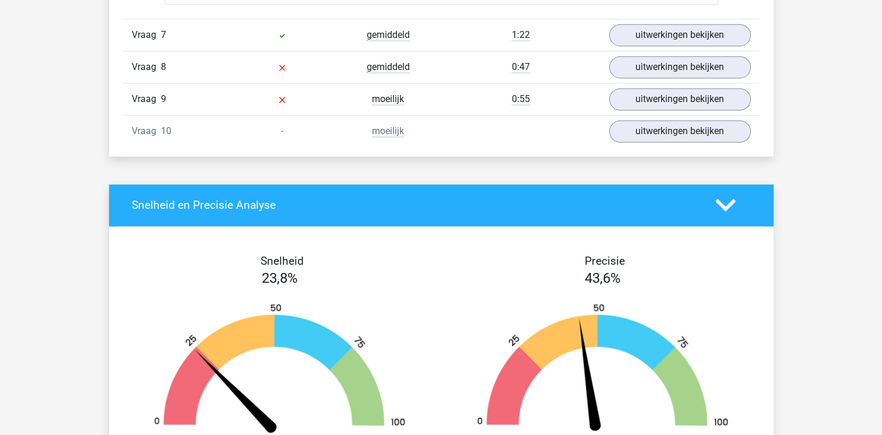
scroll to position [1842, 0]
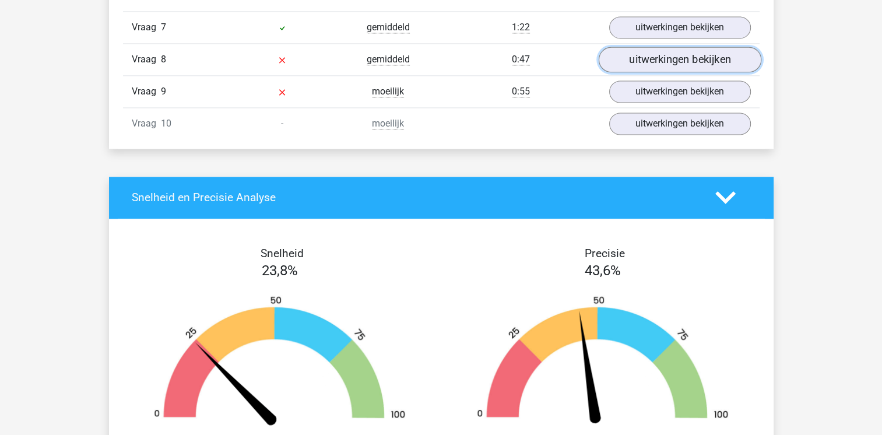
click at [690, 59] on link "uitwerkingen bekijken" at bounding box center [679, 60] width 163 height 26
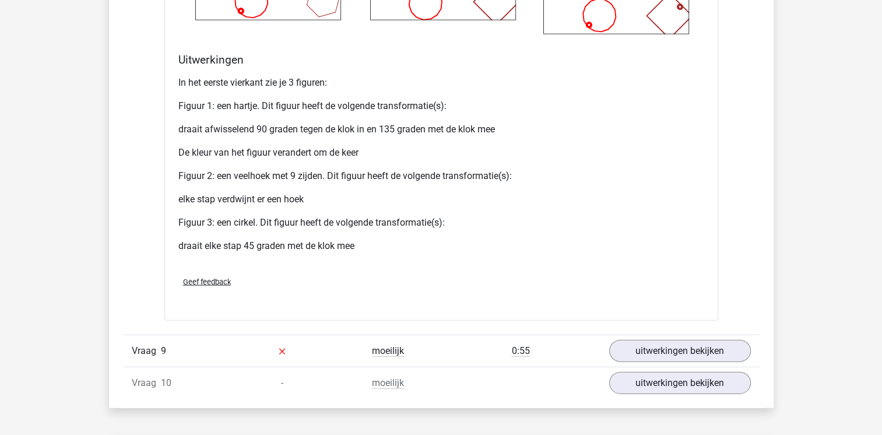
scroll to position [2495, 0]
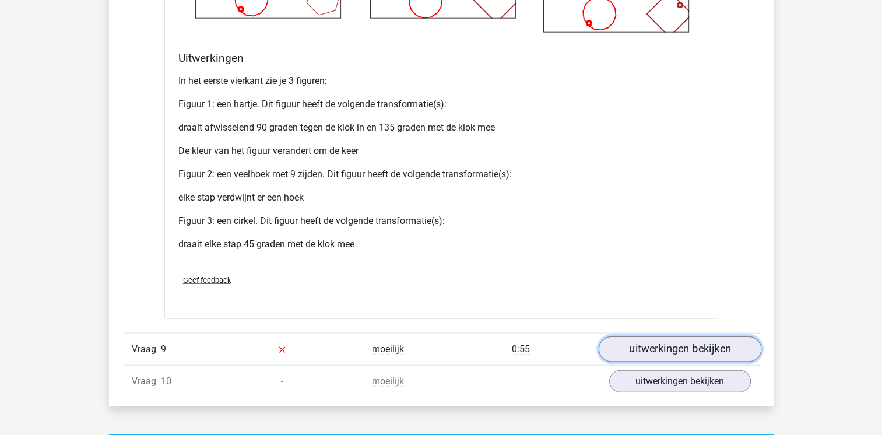
click at [660, 340] on link "uitwerkingen bekijken" at bounding box center [679, 349] width 163 height 26
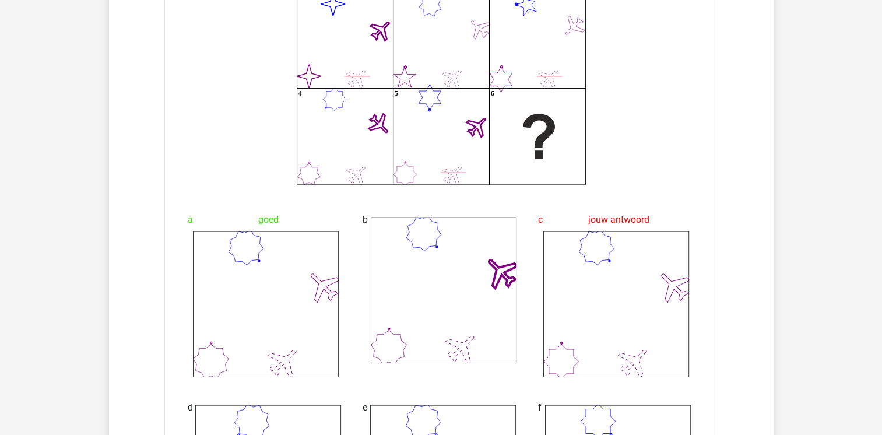
scroll to position [2938, 0]
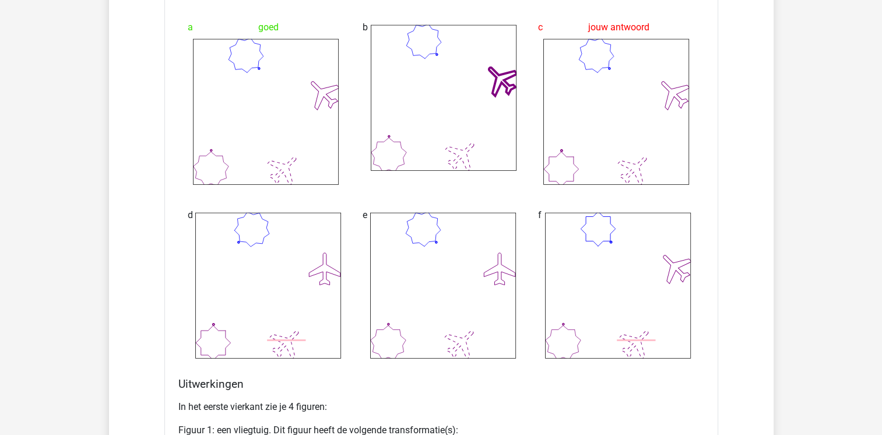
scroll to position [3101, 0]
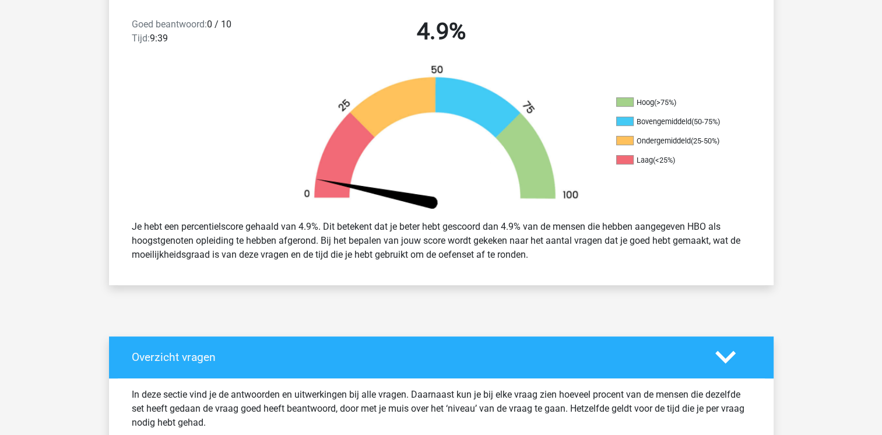
scroll to position [350, 0]
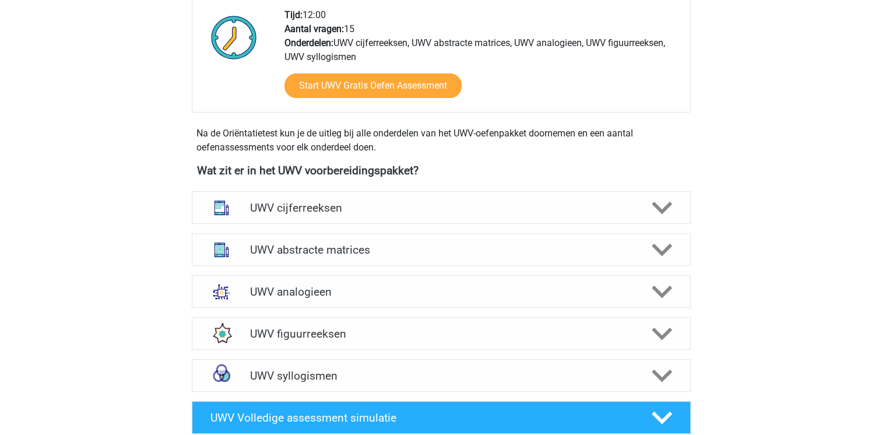
scroll to position [420, 0]
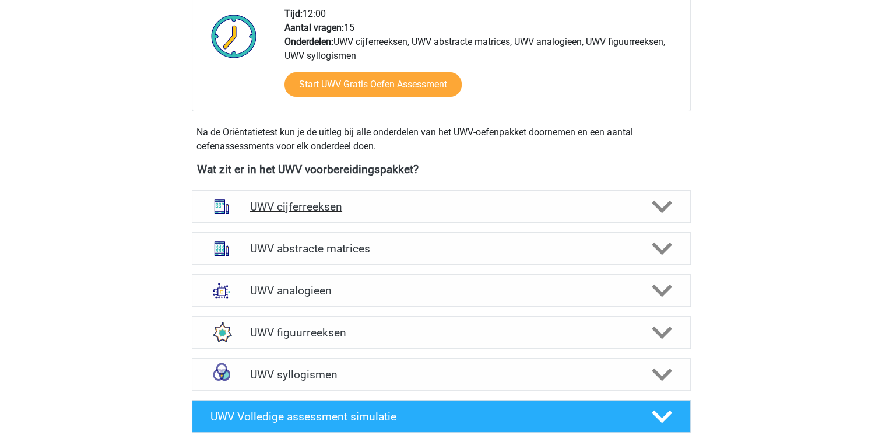
click at [305, 213] on h4 "UWV cijferreeksen" at bounding box center [441, 206] width 382 height 13
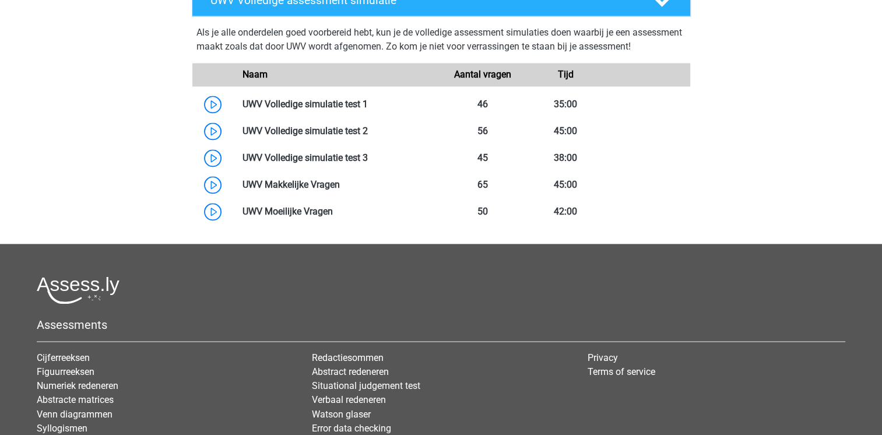
scroll to position [1749, 0]
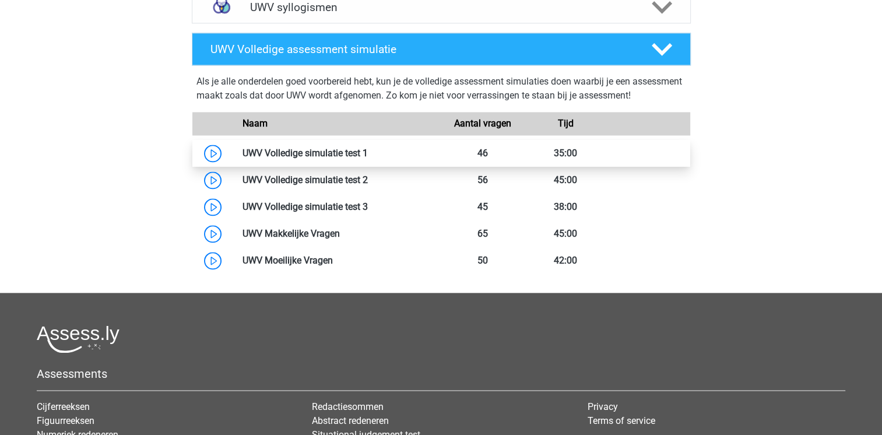
click at [368, 159] on link at bounding box center [368, 152] width 0 height 11
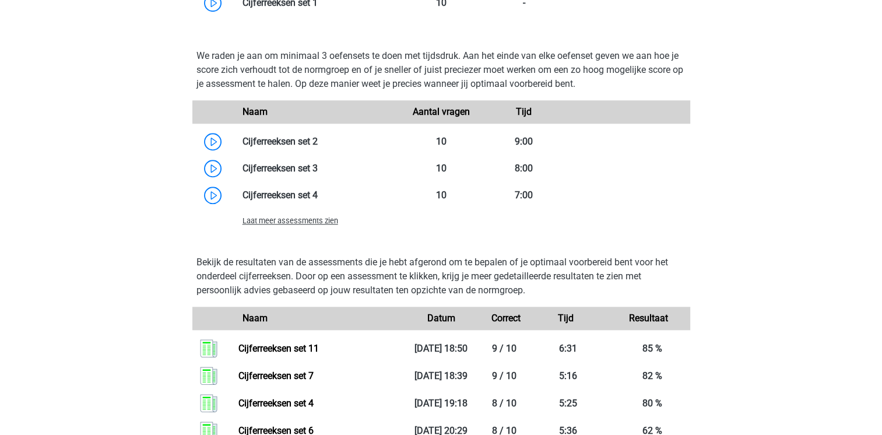
scroll to position [979, 0]
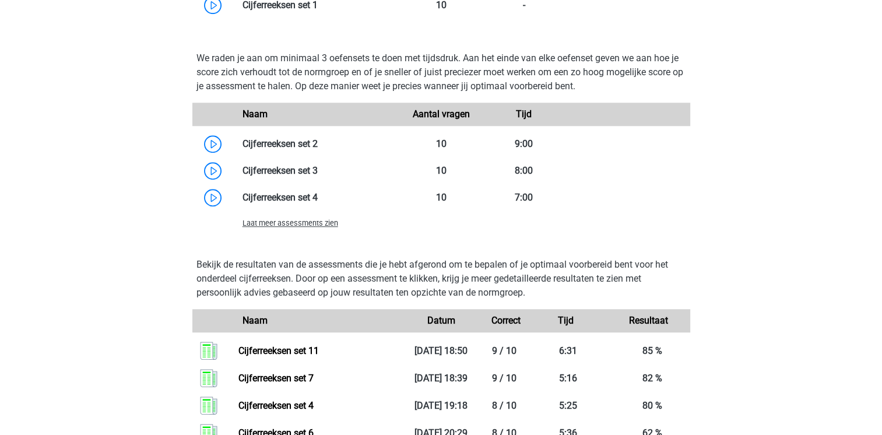
click at [285, 227] on span "Laat meer assessments zien" at bounding box center [291, 223] width 96 height 9
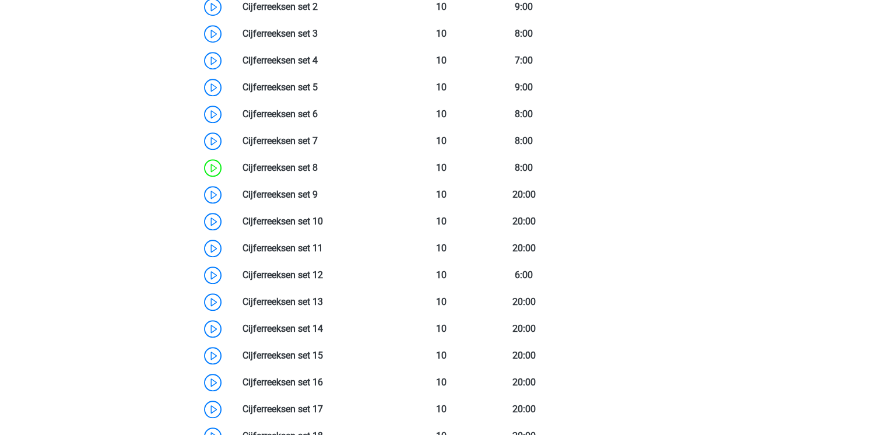
scroll to position [1213, 0]
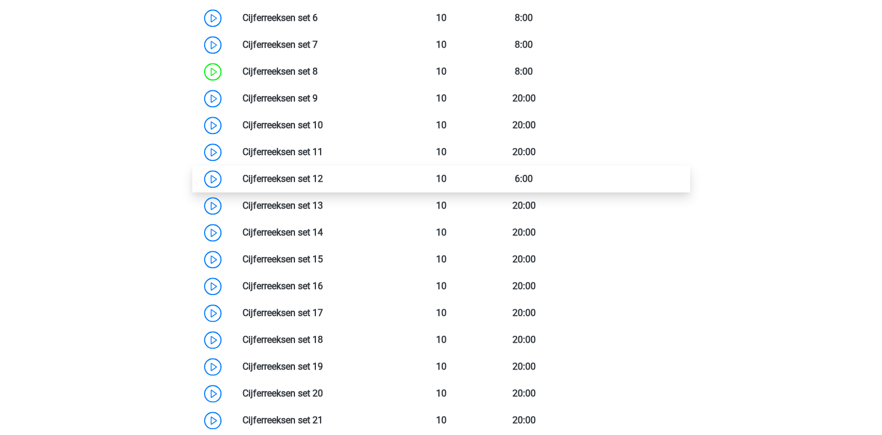
click at [323, 184] on link at bounding box center [323, 178] width 0 height 11
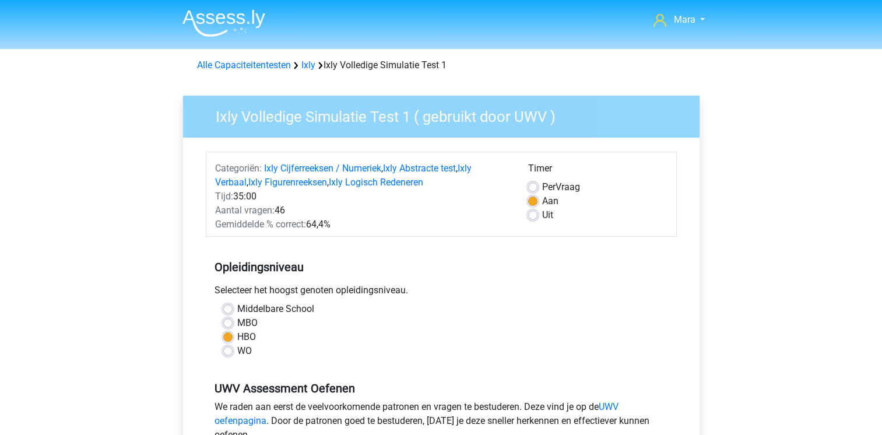
click at [541, 292] on div "Selecteer het hoogst genoten opleidingsniveau." at bounding box center [441, 292] width 471 height 19
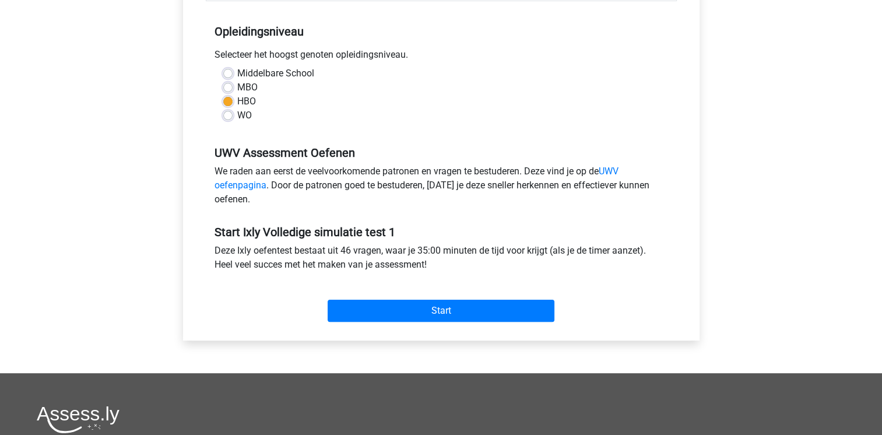
scroll to position [257, 0]
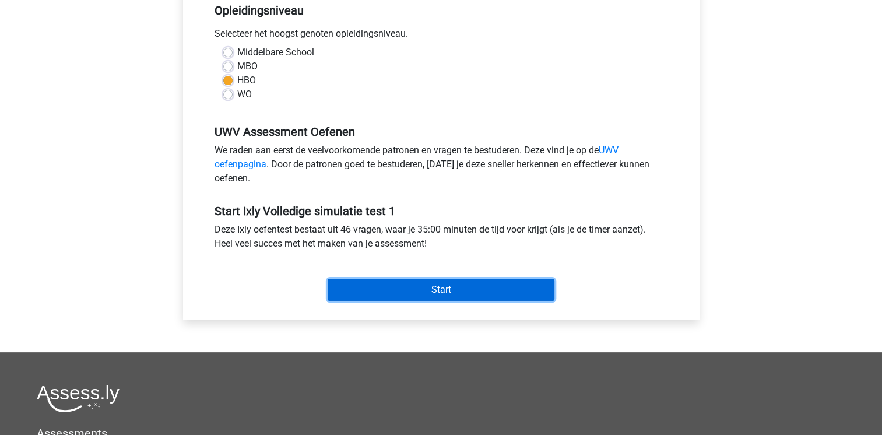
click at [532, 290] on input "Start" at bounding box center [441, 290] width 227 height 22
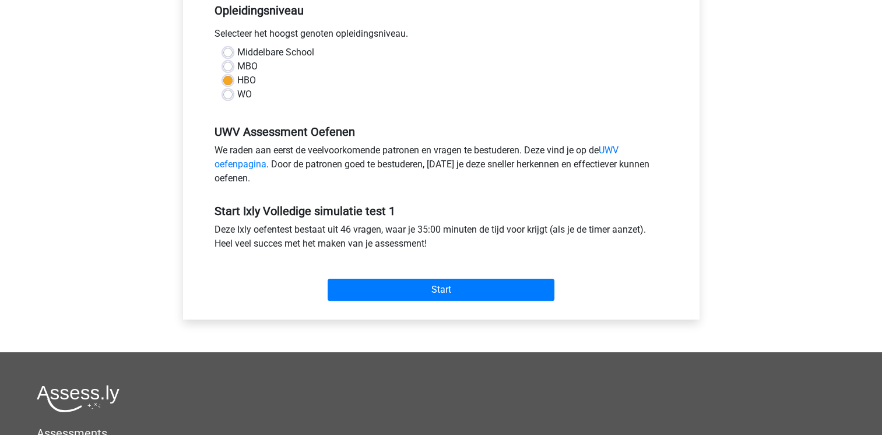
click at [160, 153] on div "Mara maravansoelen@hotmail.com" at bounding box center [441, 201] width 882 height 916
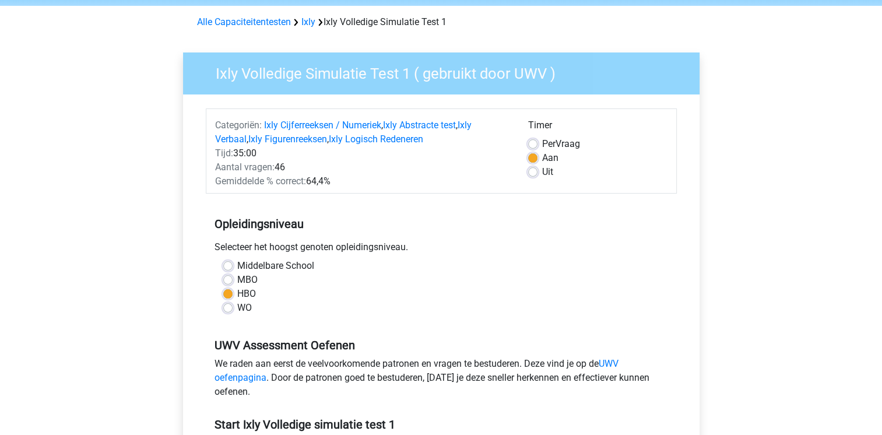
scroll to position [0, 0]
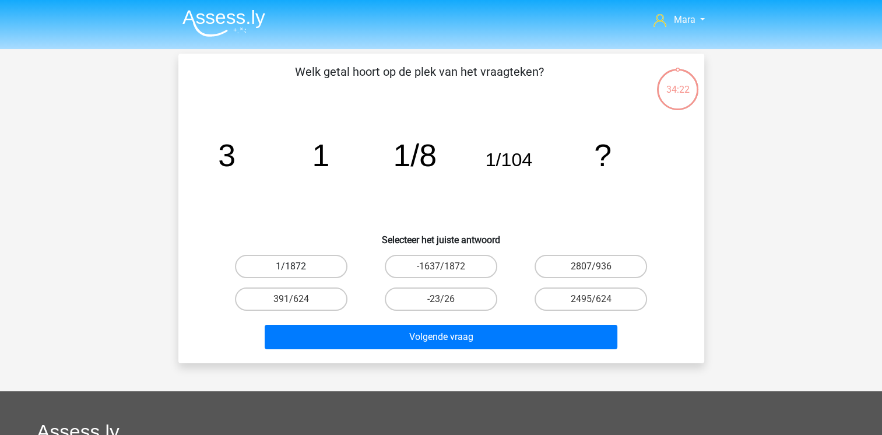
click at [272, 269] on label "1/1872" at bounding box center [291, 266] width 113 height 23
click at [291, 269] on input "1/1872" at bounding box center [295, 270] width 8 height 8
radio input "true"
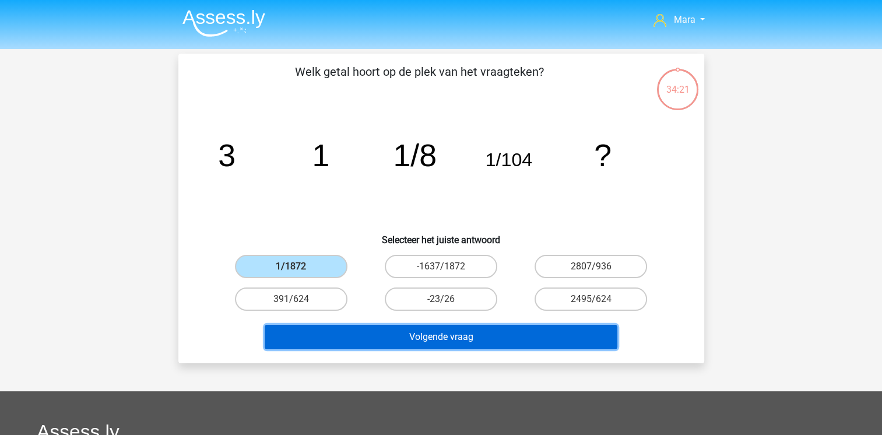
click at [326, 331] on button "Volgende vraag" at bounding box center [441, 337] width 353 height 24
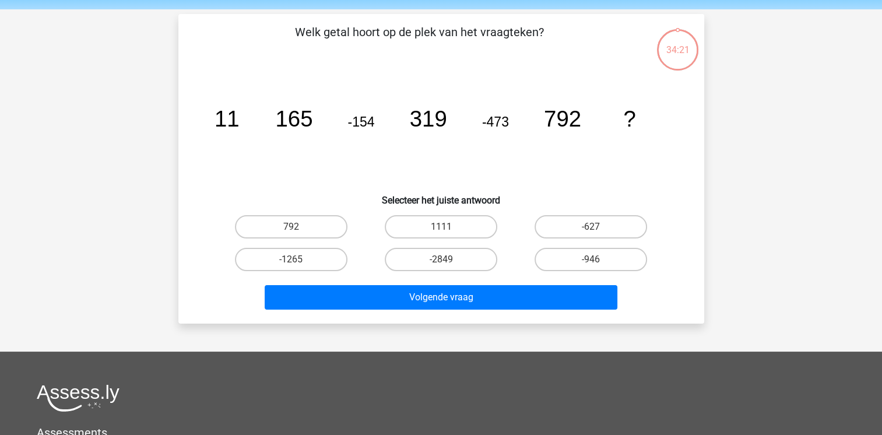
scroll to position [54, 0]
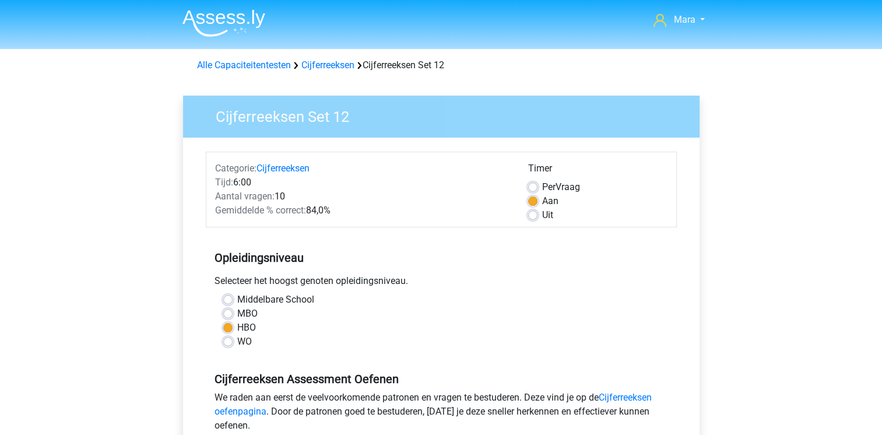
click at [521, 248] on h5 "Opleidingsniveau" at bounding box center [442, 257] width 454 height 23
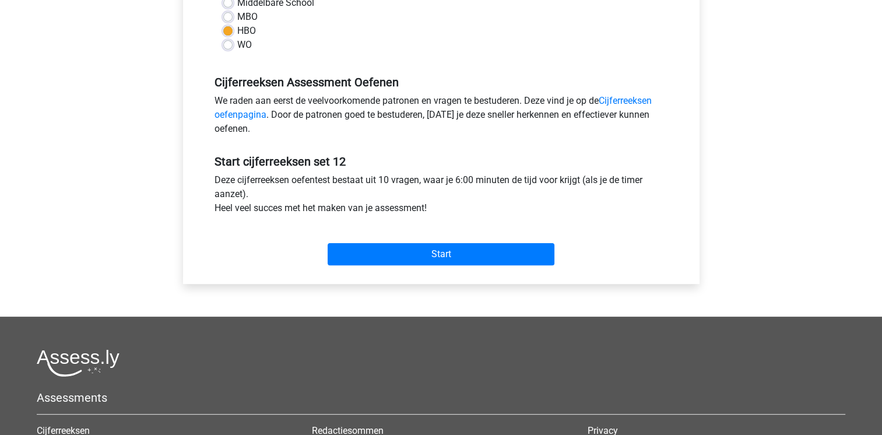
scroll to position [303, 0]
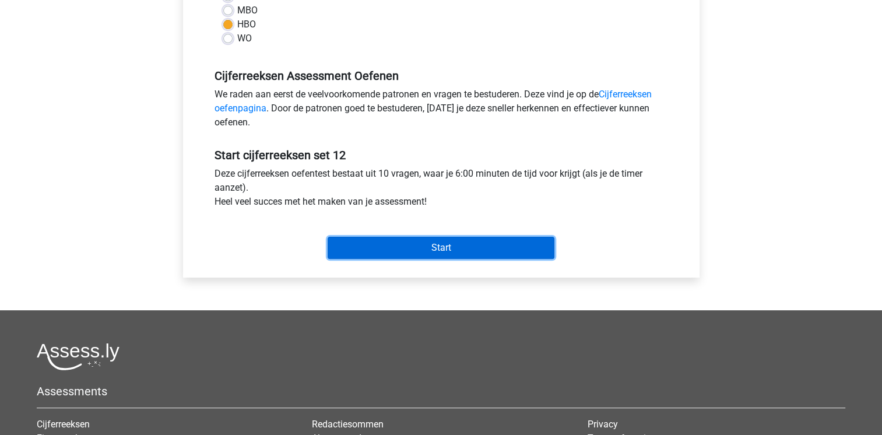
click at [521, 248] on input "Start" at bounding box center [441, 248] width 227 height 22
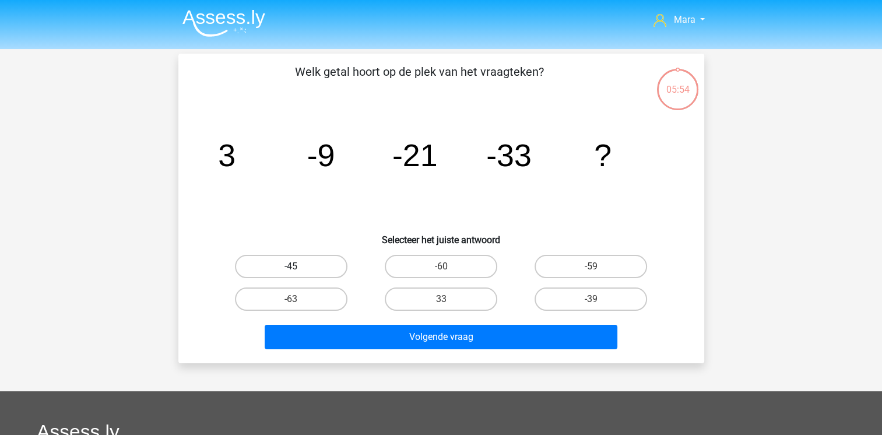
click at [320, 261] on label "-45" at bounding box center [291, 266] width 113 height 23
click at [298, 266] on input "-45" at bounding box center [295, 270] width 8 height 8
radio input "true"
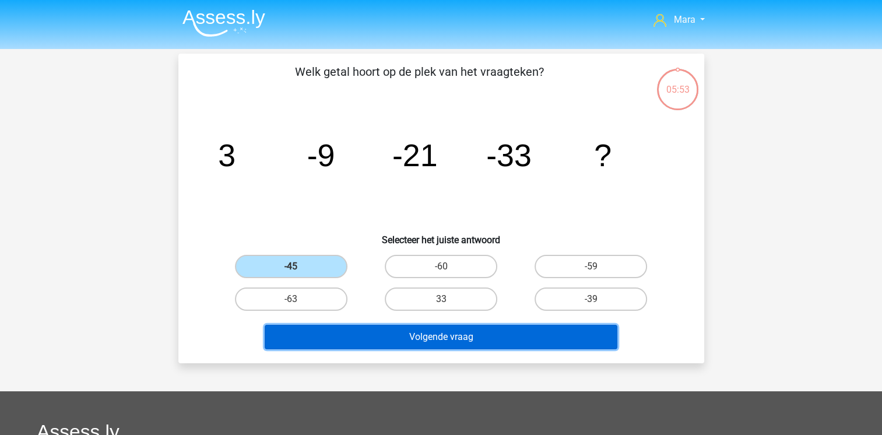
click at [346, 332] on button "Volgende vraag" at bounding box center [441, 337] width 353 height 24
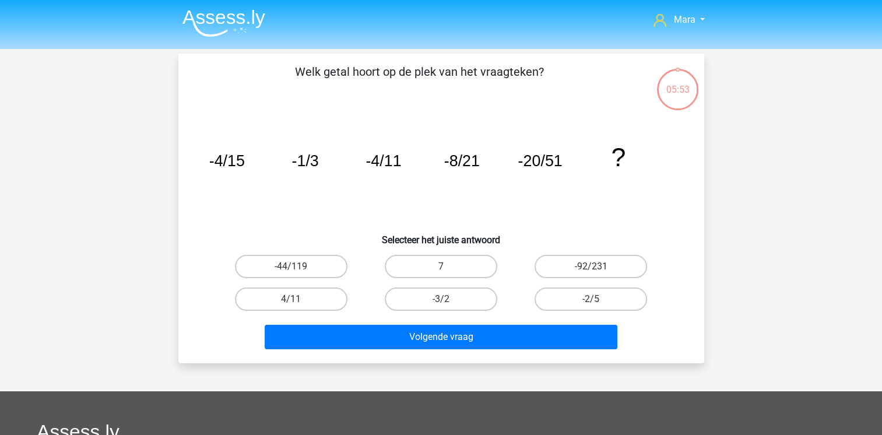
scroll to position [54, 0]
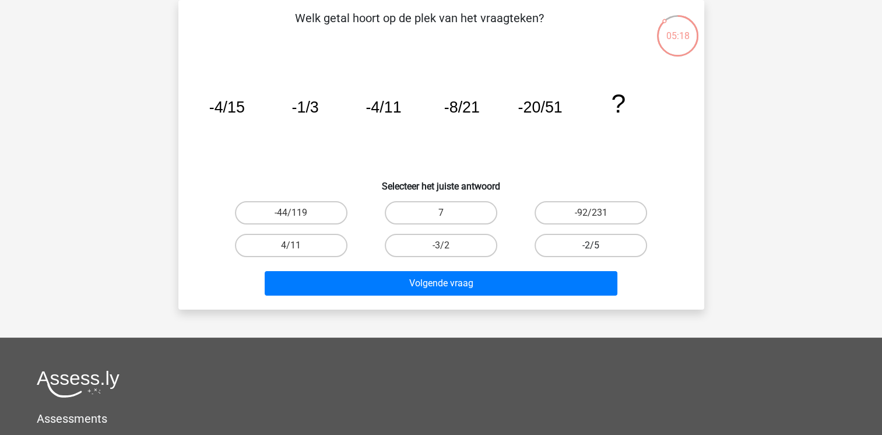
click at [546, 244] on label "-2/5" at bounding box center [591, 245] width 113 height 23
click at [591, 245] on input "-2/5" at bounding box center [595, 249] width 8 height 8
radio input "true"
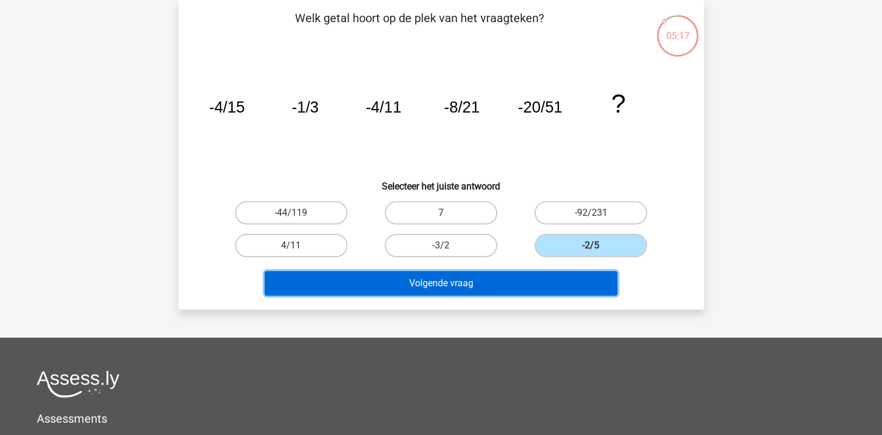
click at [515, 279] on button "Volgende vraag" at bounding box center [441, 283] width 353 height 24
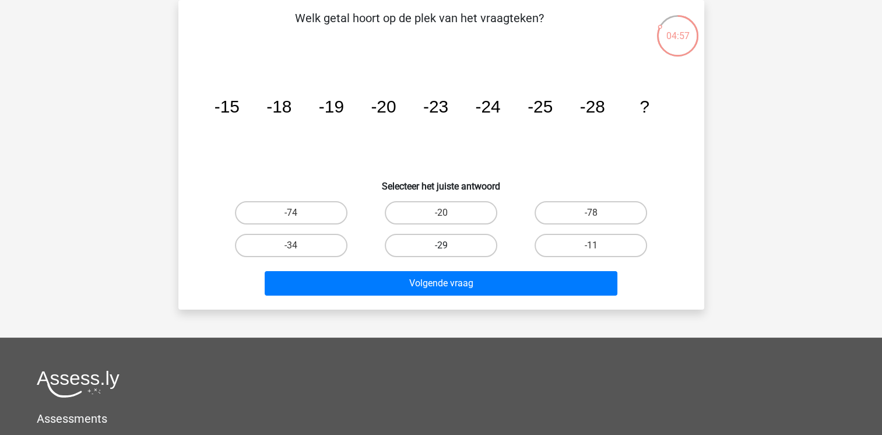
click at [476, 238] on label "-29" at bounding box center [441, 245] width 113 height 23
click at [448, 245] on input "-29" at bounding box center [445, 249] width 8 height 8
radio input "true"
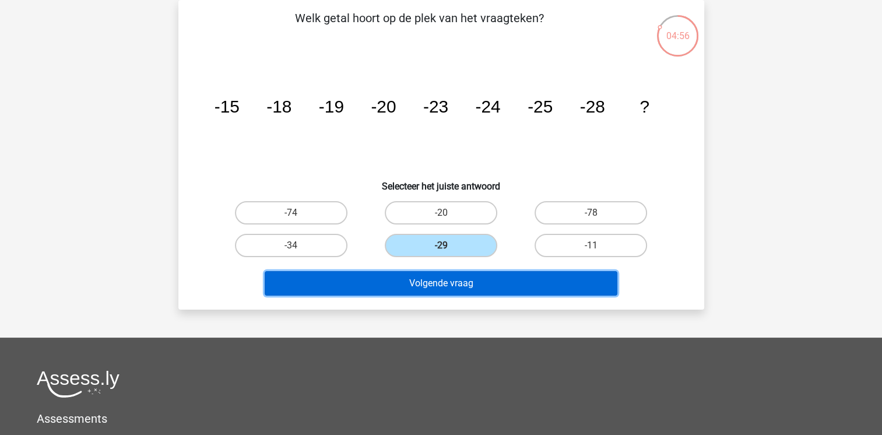
click at [479, 277] on button "Volgende vraag" at bounding box center [441, 283] width 353 height 24
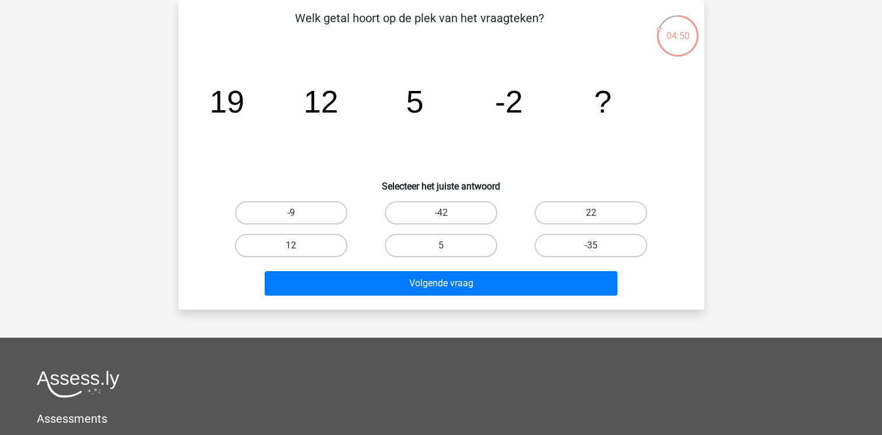
click at [322, 208] on label "-9" at bounding box center [291, 212] width 113 height 23
click at [298, 213] on input "-9" at bounding box center [295, 217] width 8 height 8
radio input "true"
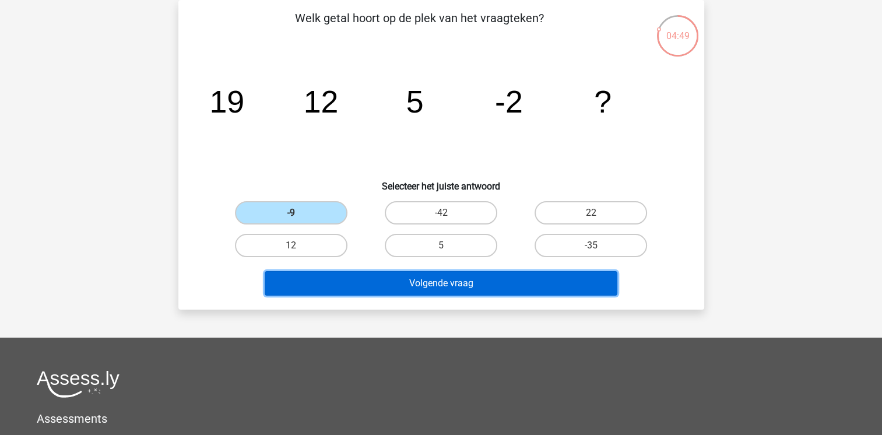
click at [350, 272] on button "Volgende vraag" at bounding box center [441, 283] width 353 height 24
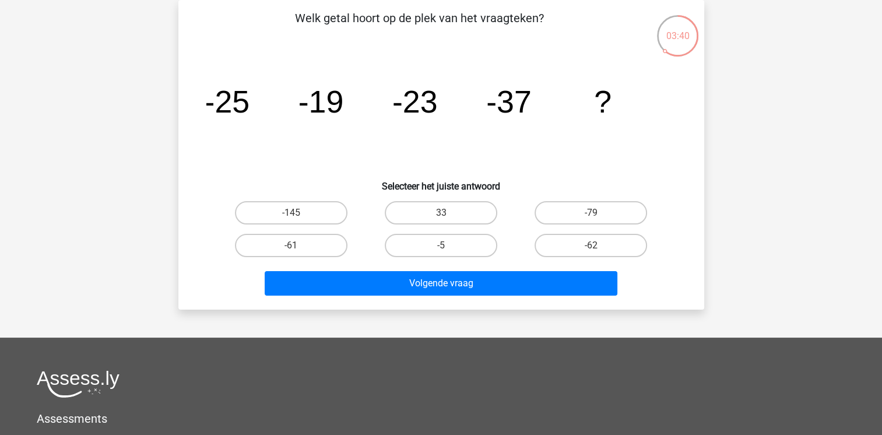
click at [295, 265] on div "Volgende vraag" at bounding box center [441, 281] width 489 height 38
click at [307, 246] on label "-61" at bounding box center [291, 245] width 113 height 23
click at [298, 246] on input "-61" at bounding box center [295, 249] width 8 height 8
radio input "true"
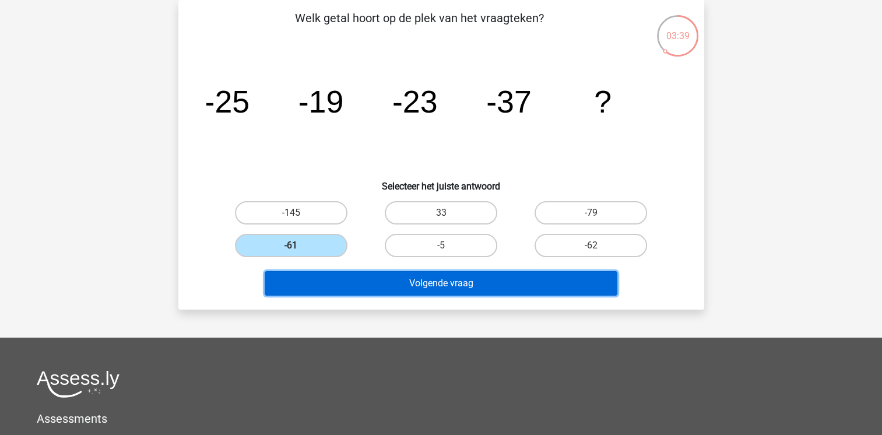
click at [321, 272] on button "Volgende vraag" at bounding box center [441, 283] width 353 height 24
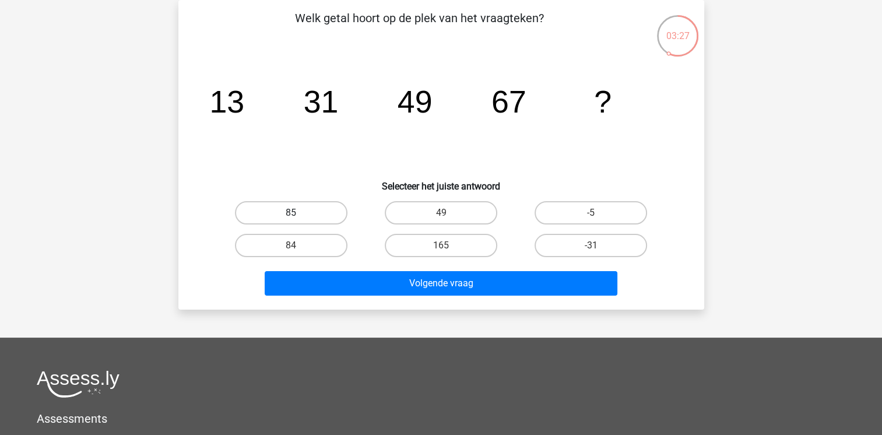
click at [315, 213] on label "85" at bounding box center [291, 212] width 113 height 23
click at [298, 213] on input "85" at bounding box center [295, 217] width 8 height 8
radio input "true"
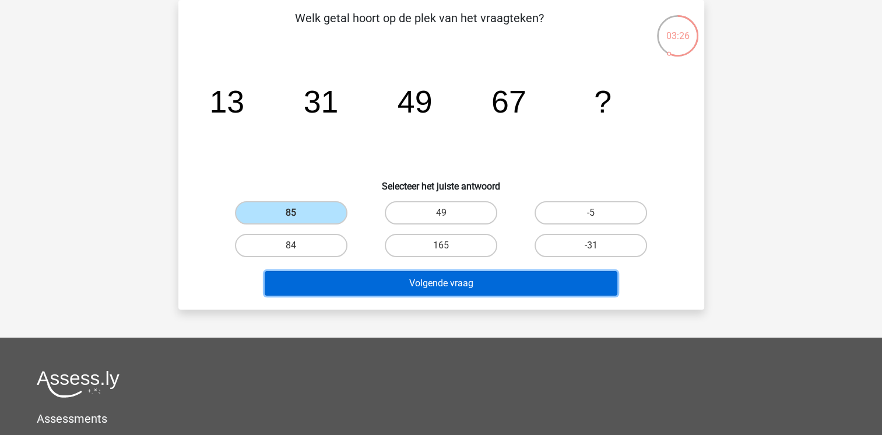
click at [371, 286] on button "Volgende vraag" at bounding box center [441, 283] width 353 height 24
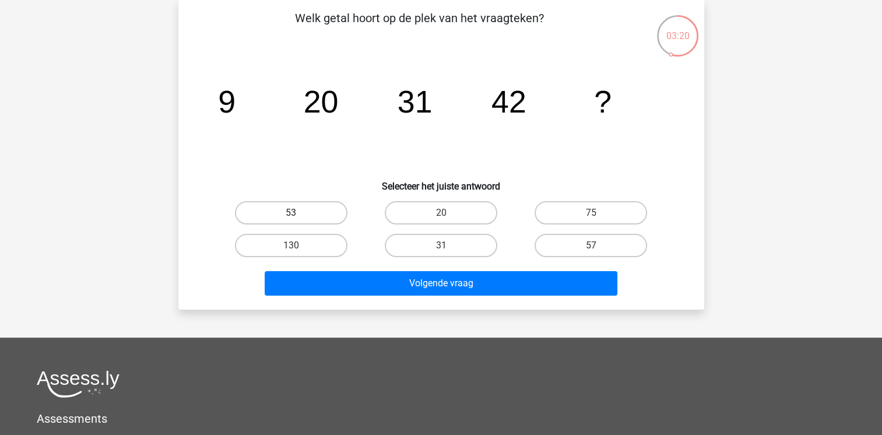
click at [321, 222] on label "53" at bounding box center [291, 212] width 113 height 23
click at [298, 220] on input "53" at bounding box center [295, 217] width 8 height 8
radio input "true"
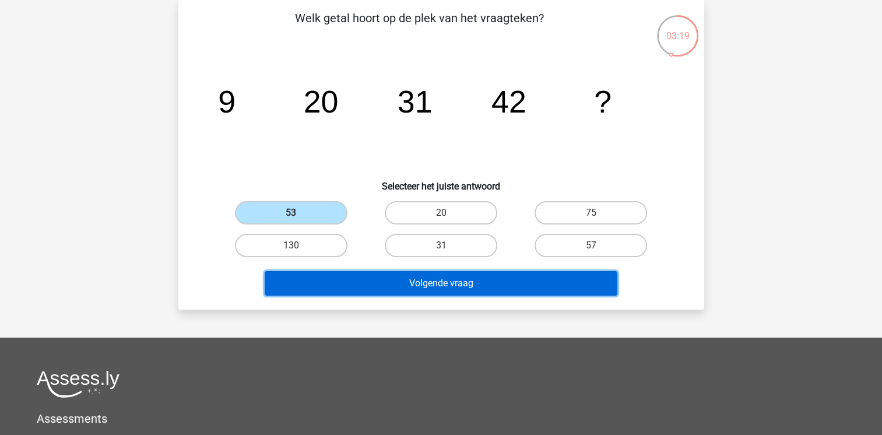
click at [350, 284] on button "Volgende vraag" at bounding box center [441, 283] width 353 height 24
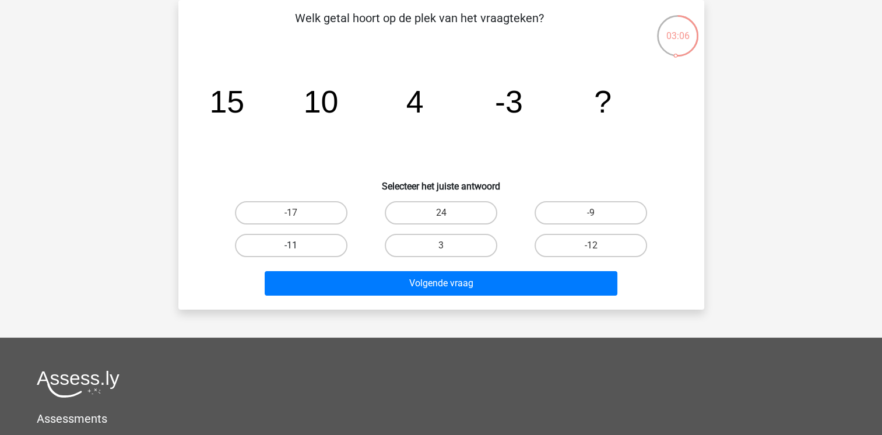
click at [312, 246] on label "-11" at bounding box center [291, 245] width 113 height 23
click at [298, 246] on input "-11" at bounding box center [295, 249] width 8 height 8
radio input "true"
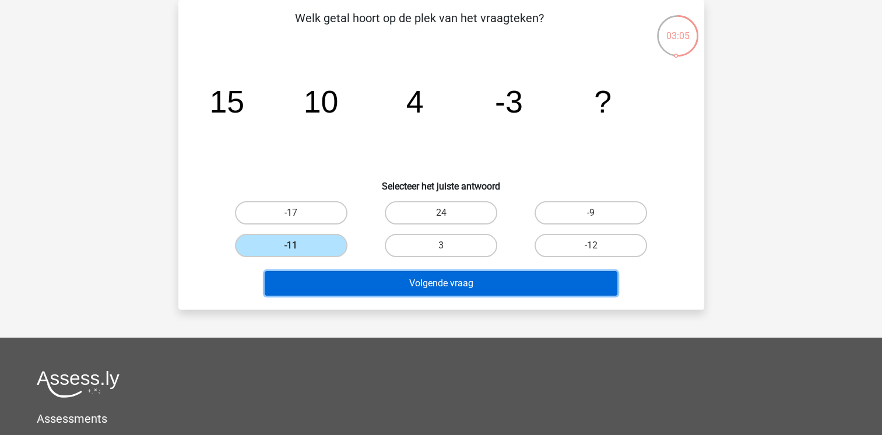
click at [328, 280] on button "Volgende vraag" at bounding box center [441, 283] width 353 height 24
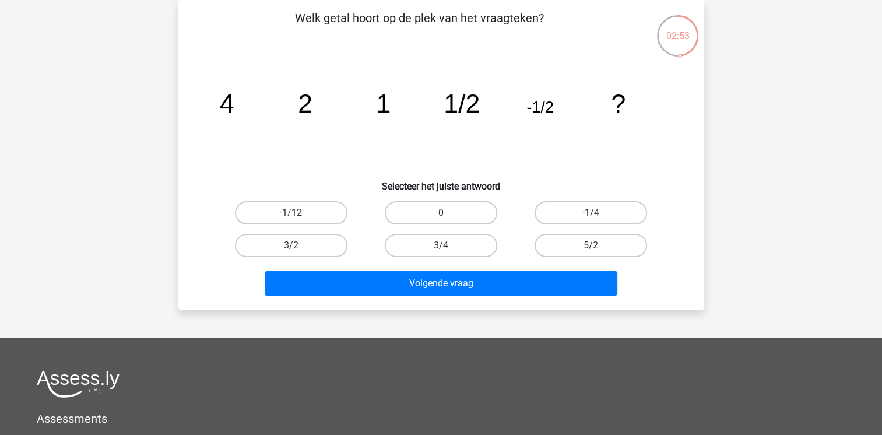
click at [595, 218] on input "-1/4" at bounding box center [595, 217] width 8 height 8
radio input "true"
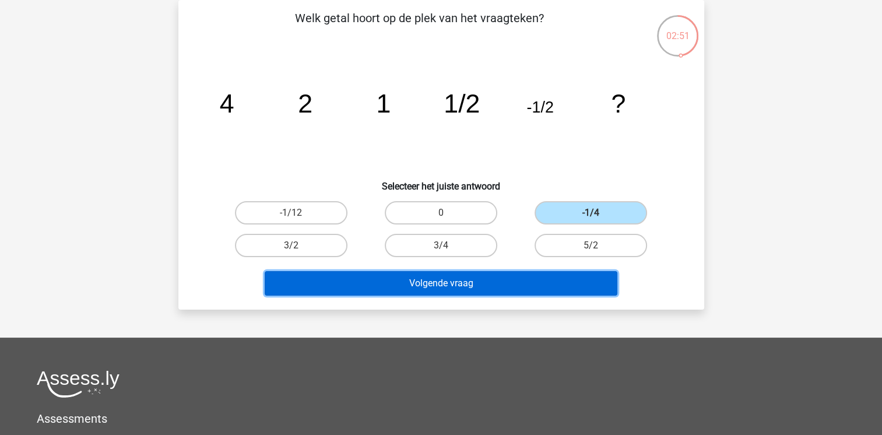
click at [511, 290] on button "Volgende vraag" at bounding box center [441, 283] width 353 height 24
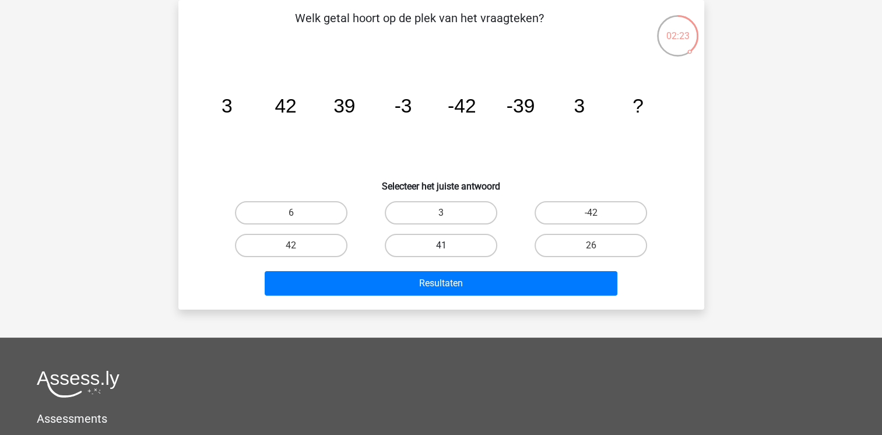
click at [452, 234] on label "41" at bounding box center [441, 245] width 113 height 23
click at [448, 245] on input "41" at bounding box center [445, 249] width 8 height 8
radio input "true"
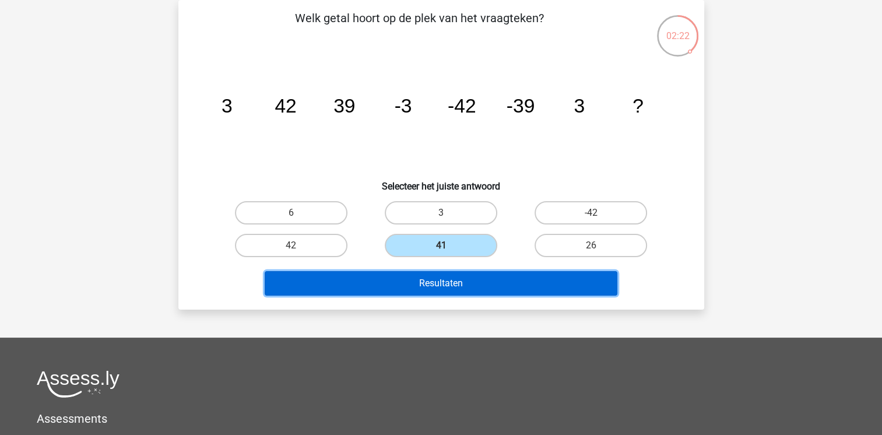
click at [463, 280] on button "Resultaten" at bounding box center [441, 283] width 353 height 24
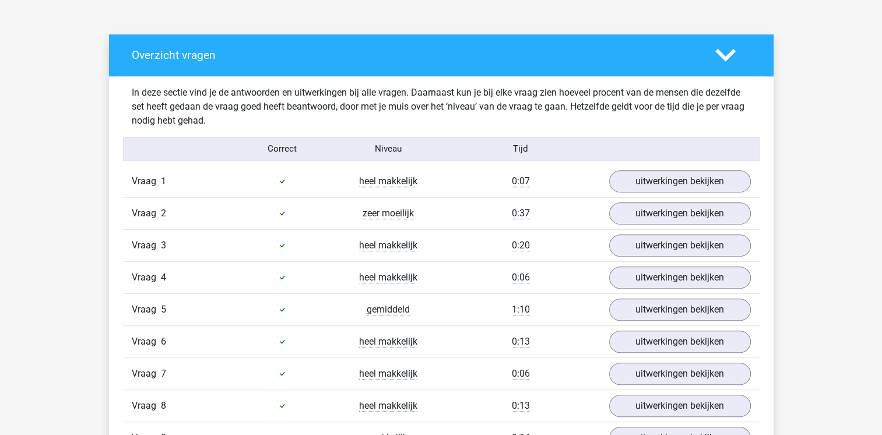
scroll to position [746, 0]
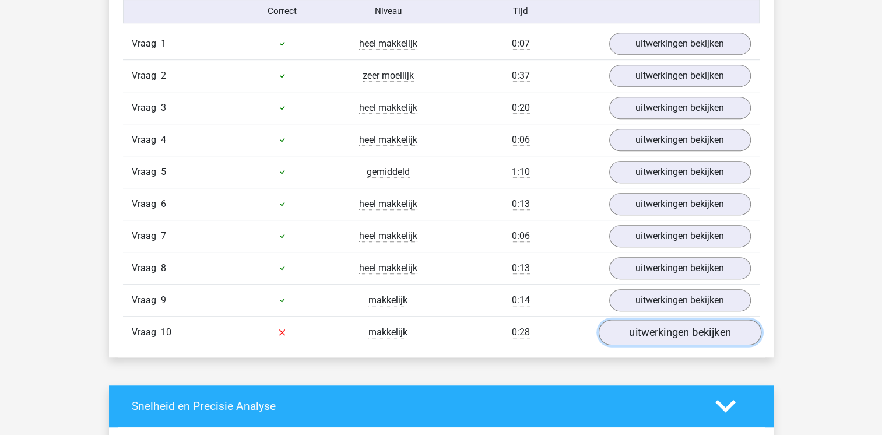
click at [682, 329] on link "uitwerkingen bekijken" at bounding box center [679, 332] width 163 height 26
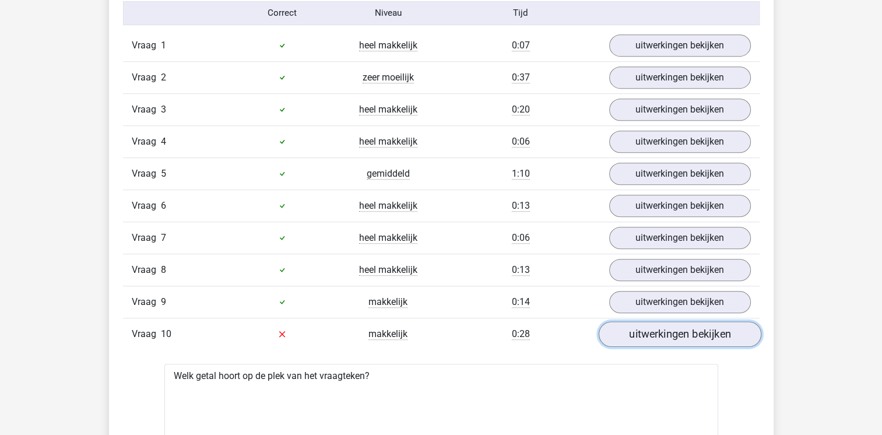
scroll to position [723, 0]
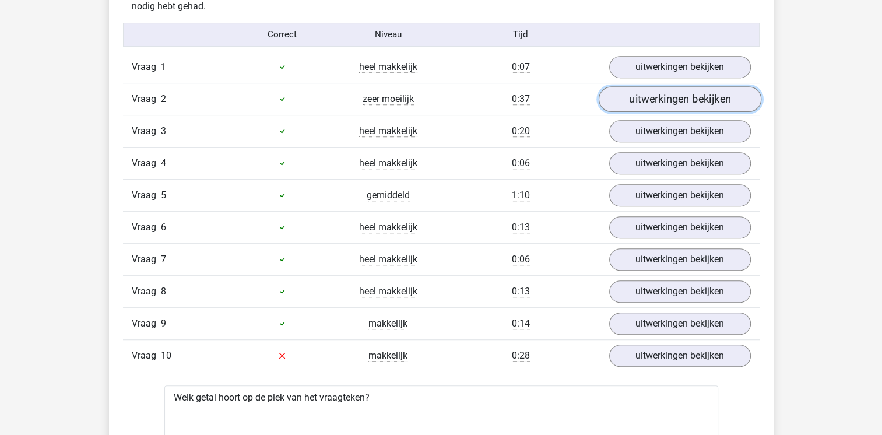
click at [682, 87] on link "uitwerkingen bekijken" at bounding box center [679, 99] width 163 height 26
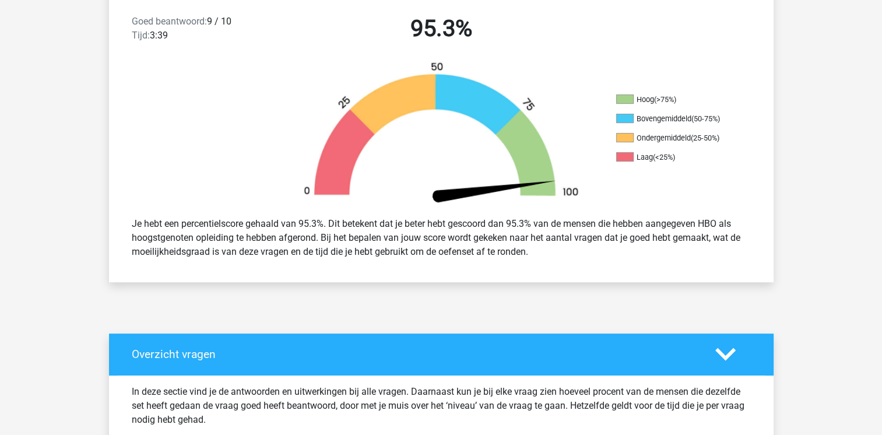
scroll to position [303, 0]
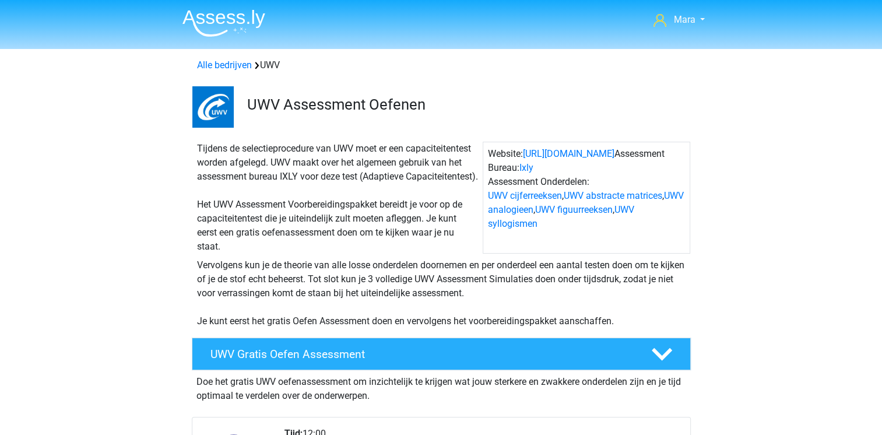
drag, startPoint x: 0, startPoint y: 0, endPoint x: 397, endPoint y: 294, distance: 494.2
click at [397, 294] on div "Vervolgens kun je de theorie van alle losse onderdelen doornemen en per onderde…" at bounding box center [441, 293] width 498 height 70
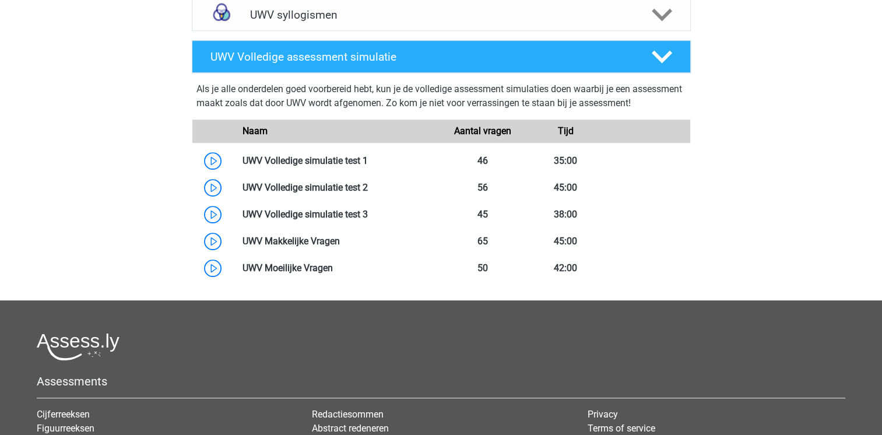
scroll to position [747, 0]
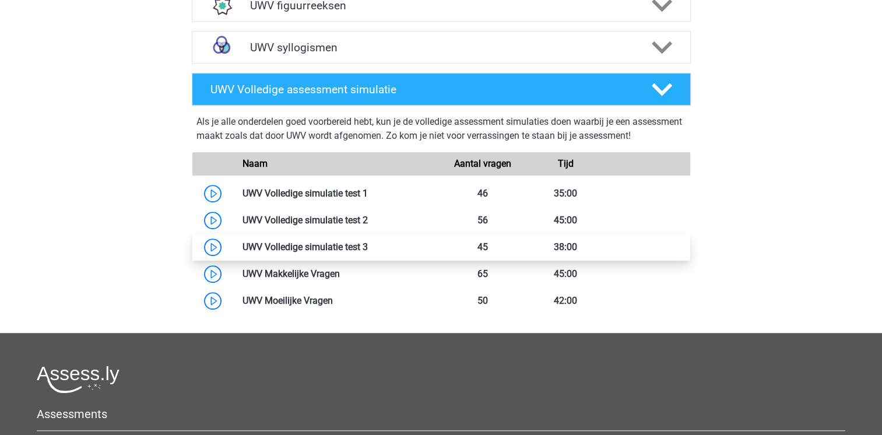
click at [368, 252] on link at bounding box center [368, 246] width 0 height 11
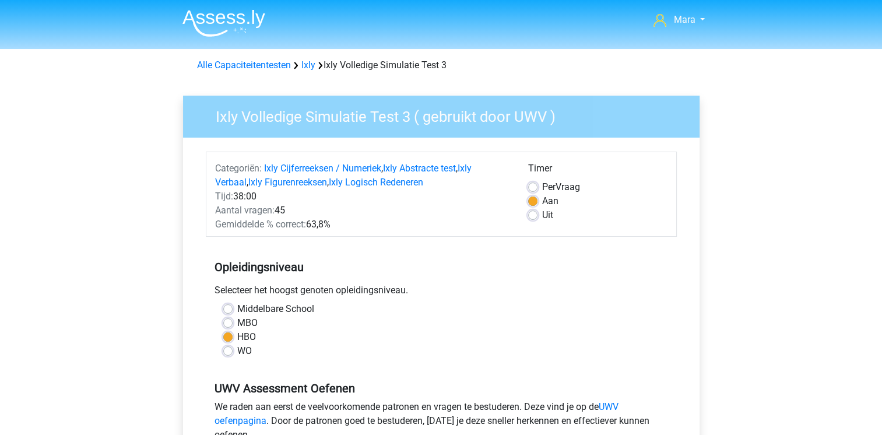
click at [196, 276] on div "Categoriën: Ixly Cijferreeksen / Numeriek , Ixly Abstracte test , Ixly Verbaal …" at bounding box center [441, 357] width 499 height 438
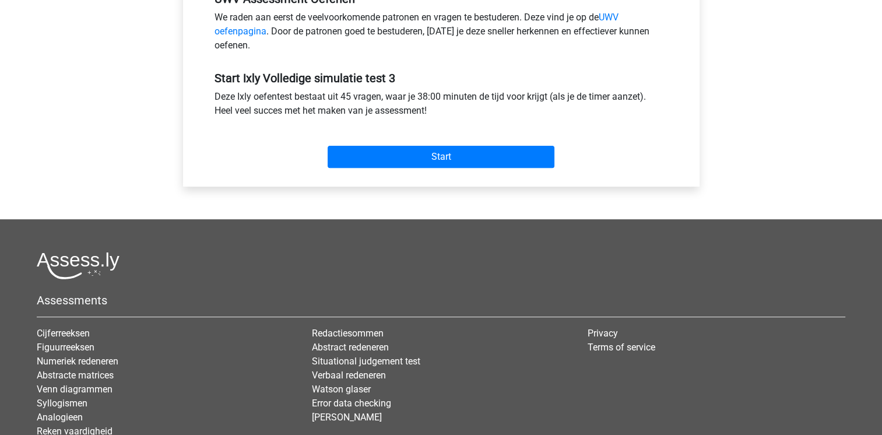
scroll to position [396, 0]
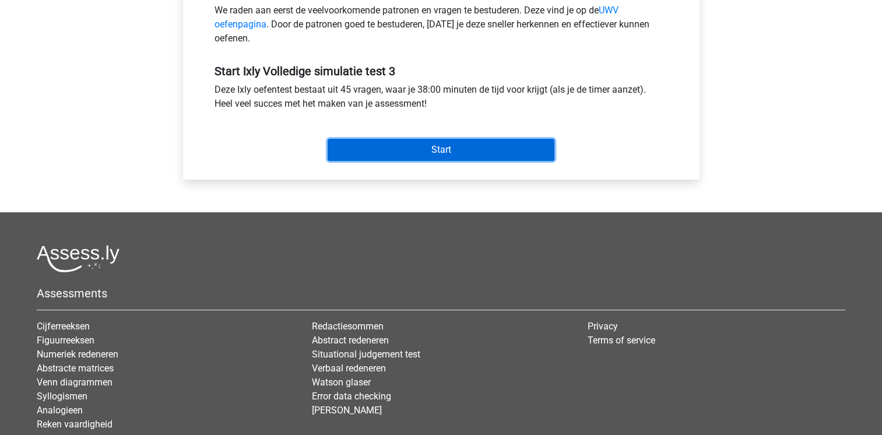
click at [399, 146] on input "Start" at bounding box center [441, 150] width 227 height 22
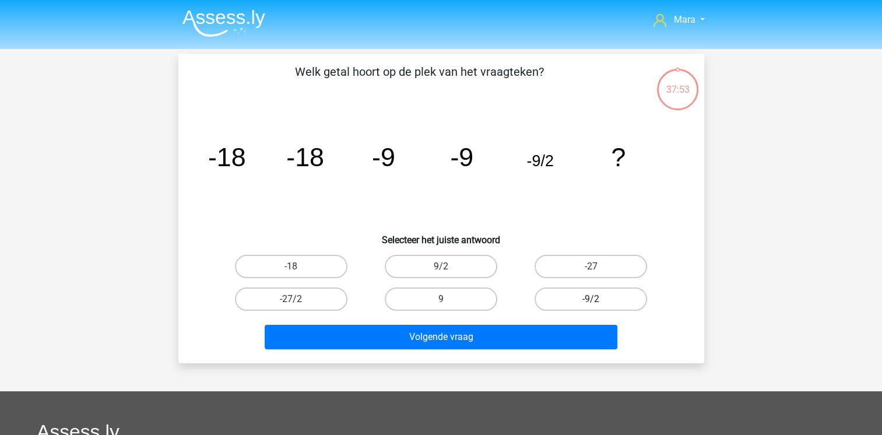
click at [580, 301] on label "-9/2" at bounding box center [591, 298] width 113 height 23
click at [591, 301] on input "-9/2" at bounding box center [595, 303] width 8 height 8
radio input "true"
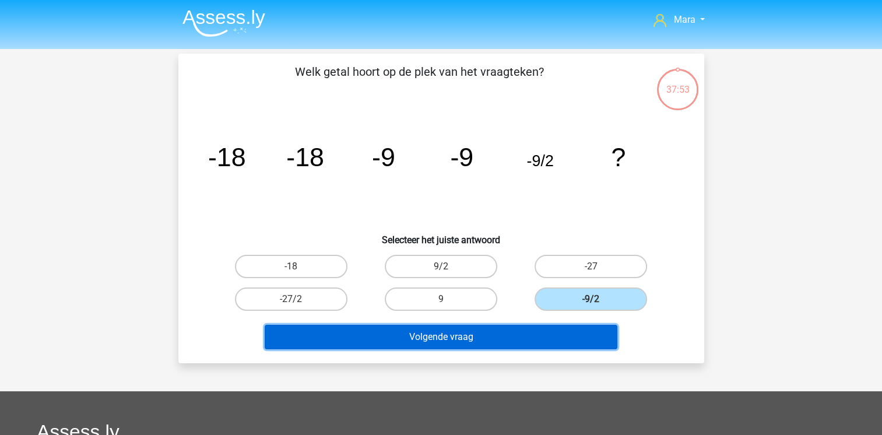
click at [504, 339] on button "Volgende vraag" at bounding box center [441, 337] width 353 height 24
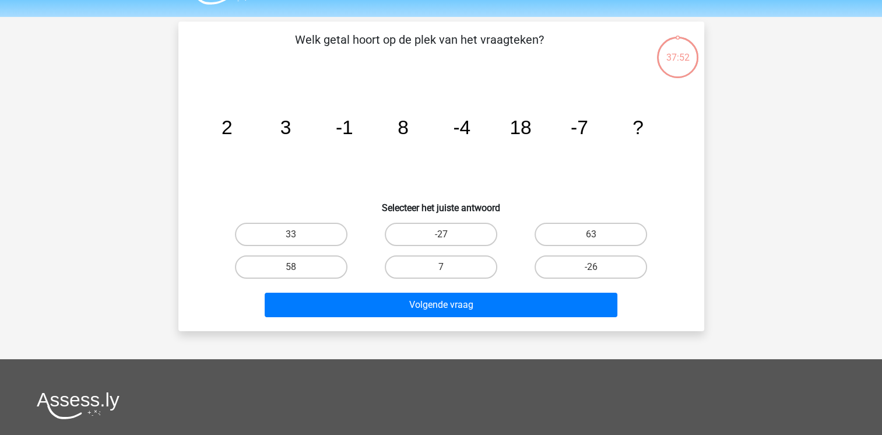
scroll to position [54, 0]
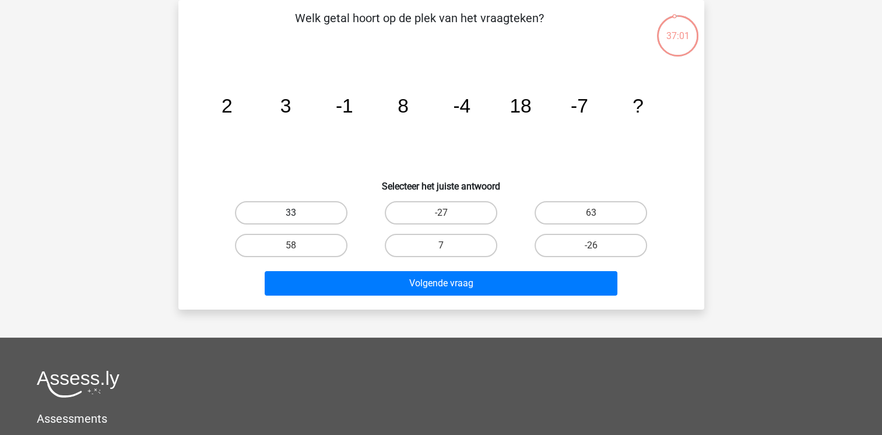
click at [269, 205] on label "33" at bounding box center [291, 212] width 113 height 23
click at [291, 213] on input "33" at bounding box center [295, 217] width 8 height 8
radio input "true"
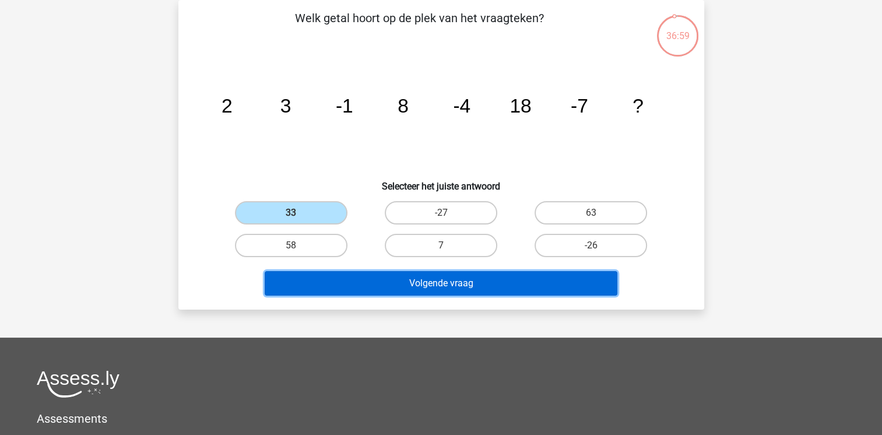
click at [336, 272] on button "Volgende vraag" at bounding box center [441, 283] width 353 height 24
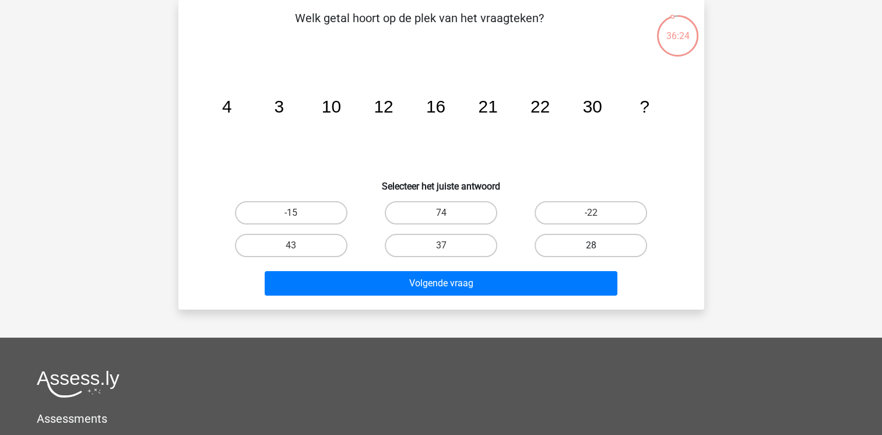
click at [563, 251] on label "28" at bounding box center [591, 245] width 113 height 23
click at [591, 251] on input "28" at bounding box center [595, 249] width 8 height 8
radio input "true"
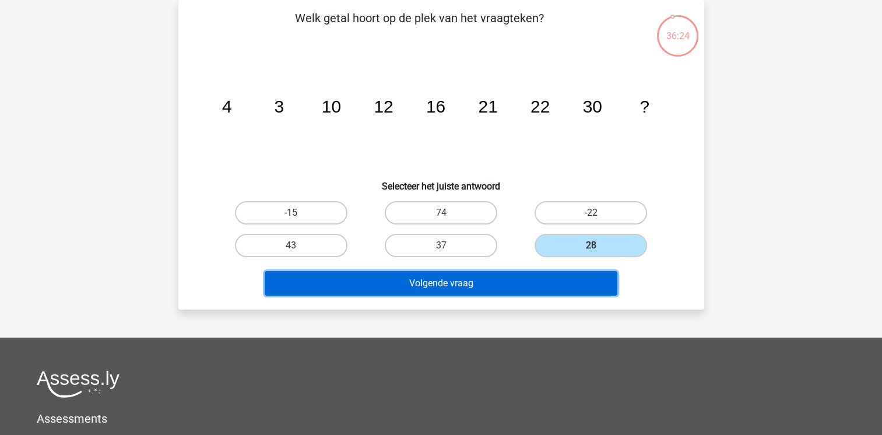
click at [541, 273] on button "Volgende vraag" at bounding box center [441, 283] width 353 height 24
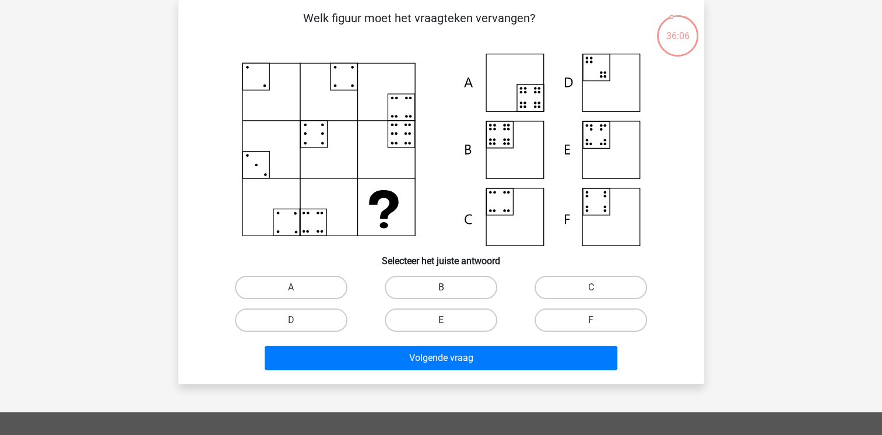
click at [455, 291] on label "B" at bounding box center [441, 287] width 113 height 23
click at [448, 291] on input "B" at bounding box center [445, 291] width 8 height 8
radio input "true"
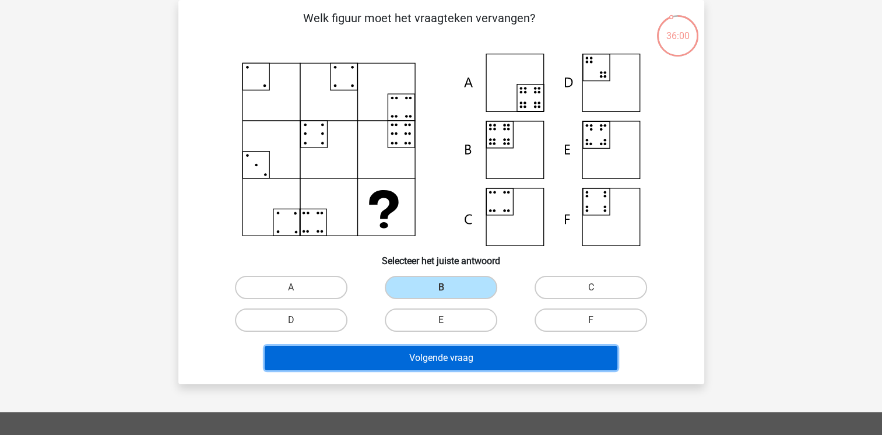
click at [478, 357] on button "Volgende vraag" at bounding box center [441, 358] width 353 height 24
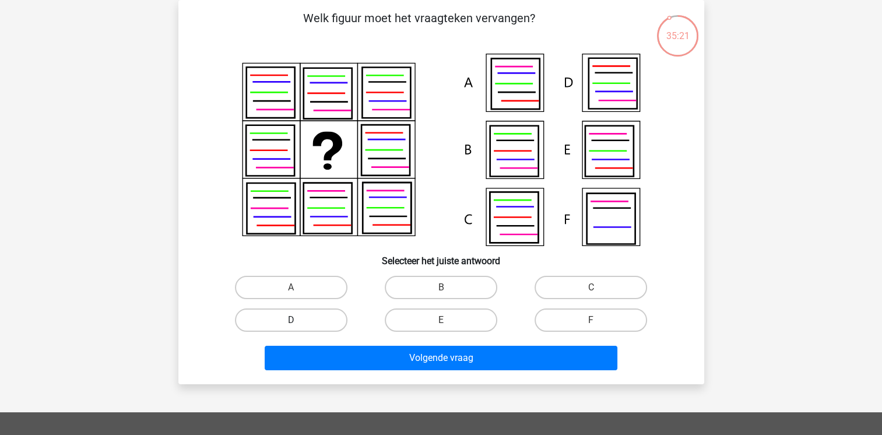
click at [268, 318] on label "D" at bounding box center [291, 319] width 113 height 23
click at [291, 320] on input "D" at bounding box center [295, 324] width 8 height 8
radio input "true"
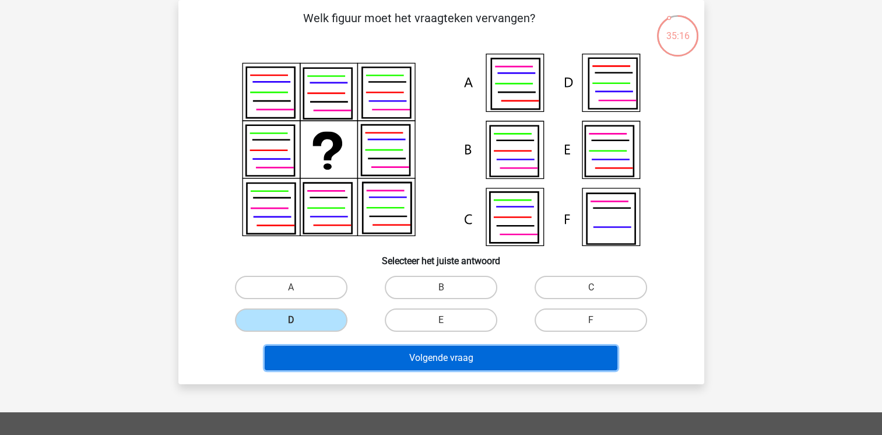
click at [360, 367] on button "Volgende vraag" at bounding box center [441, 358] width 353 height 24
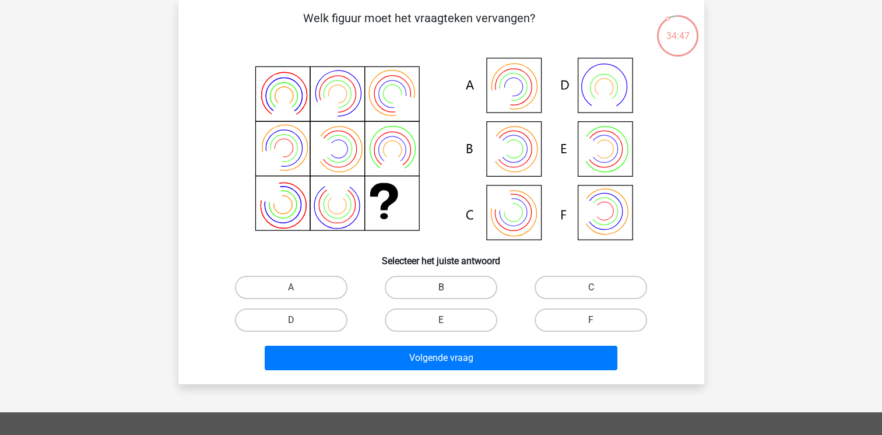
click at [470, 288] on label "B" at bounding box center [441, 287] width 113 height 23
click at [448, 288] on input "B" at bounding box center [445, 291] width 8 height 8
radio input "true"
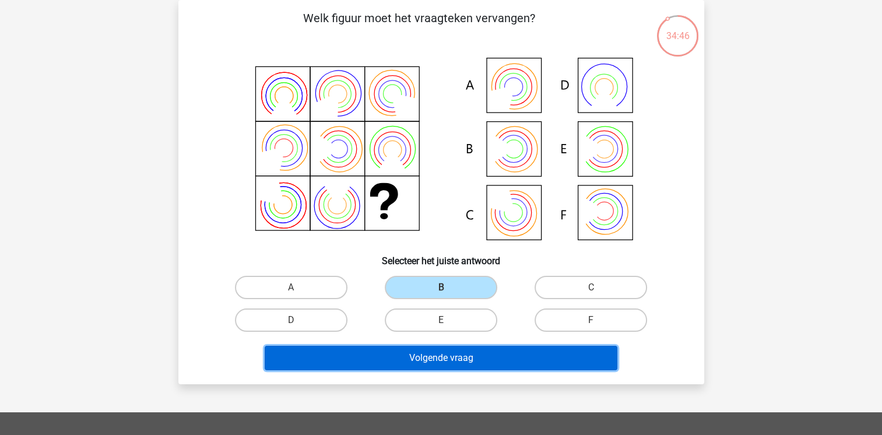
click at [449, 351] on button "Volgende vraag" at bounding box center [441, 358] width 353 height 24
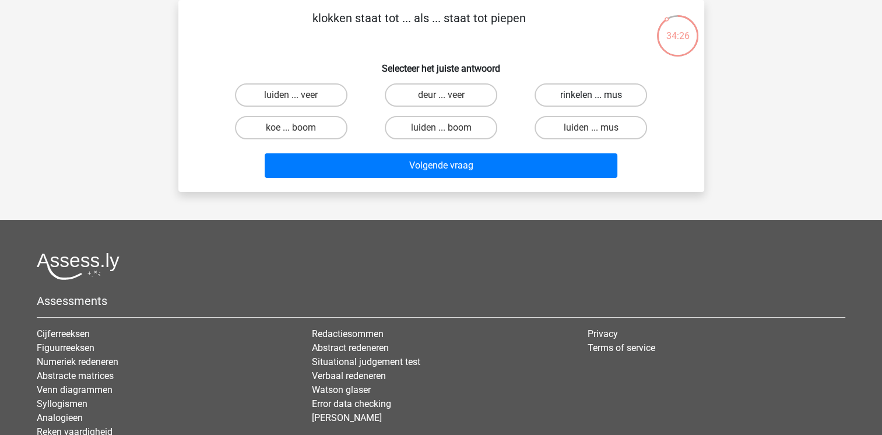
click at [582, 94] on label "rinkelen ... mus" at bounding box center [591, 94] width 113 height 23
click at [591, 95] on input "rinkelen ... mus" at bounding box center [595, 99] width 8 height 8
radio input "true"
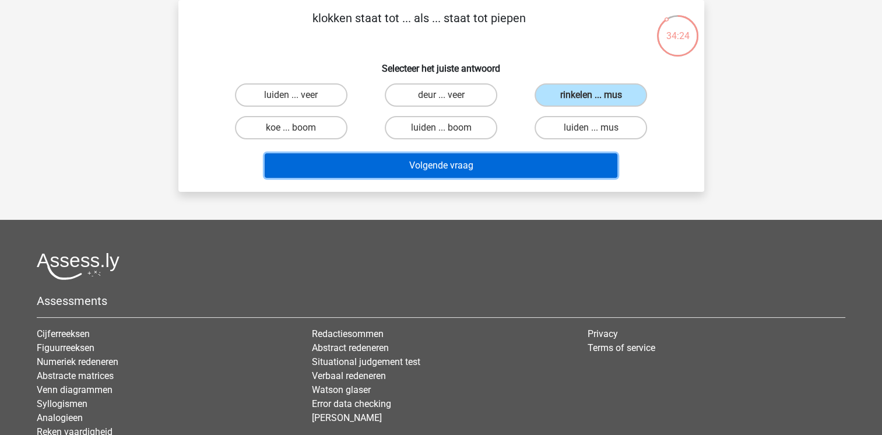
click at [536, 163] on button "Volgende vraag" at bounding box center [441, 165] width 353 height 24
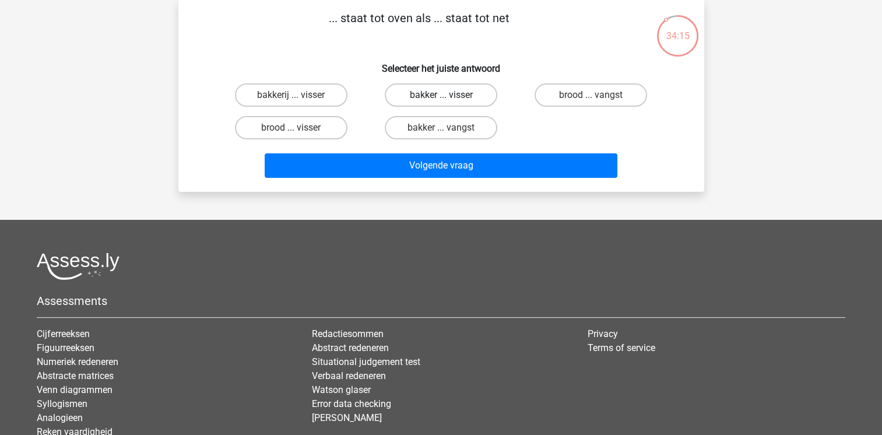
click at [464, 87] on label "bakker ... visser" at bounding box center [441, 94] width 113 height 23
click at [448, 95] on input "bakker ... visser" at bounding box center [445, 99] width 8 height 8
radio input "true"
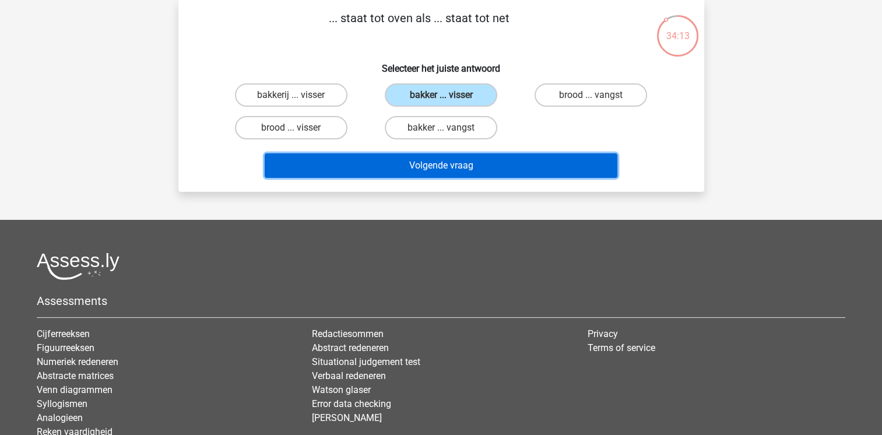
click at [472, 162] on button "Volgende vraag" at bounding box center [441, 165] width 353 height 24
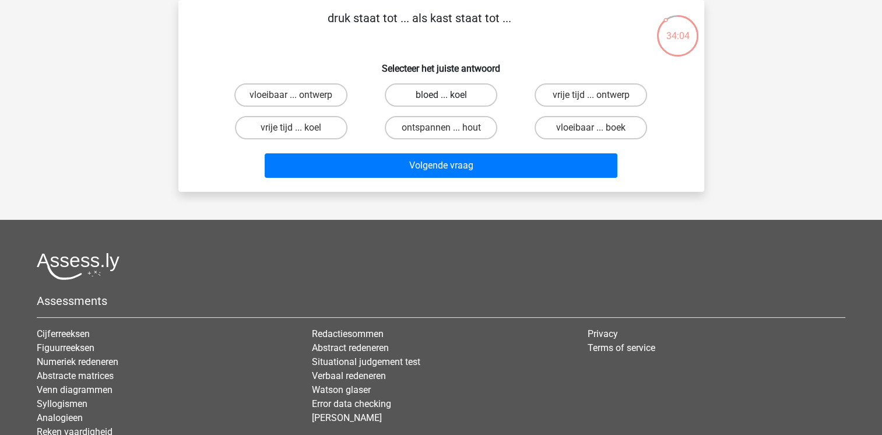
click at [460, 92] on label "bloed ... koel" at bounding box center [441, 94] width 113 height 23
click at [448, 95] on input "bloed ... koel" at bounding box center [445, 99] width 8 height 8
radio input "true"
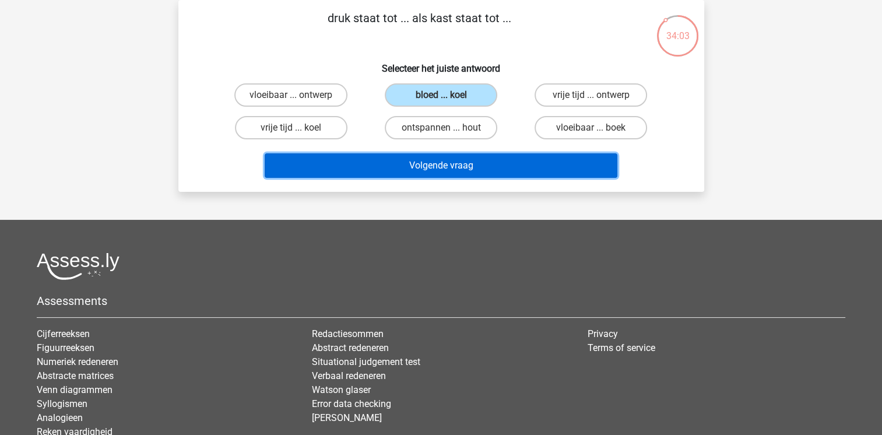
click at [459, 160] on button "Volgende vraag" at bounding box center [441, 165] width 353 height 24
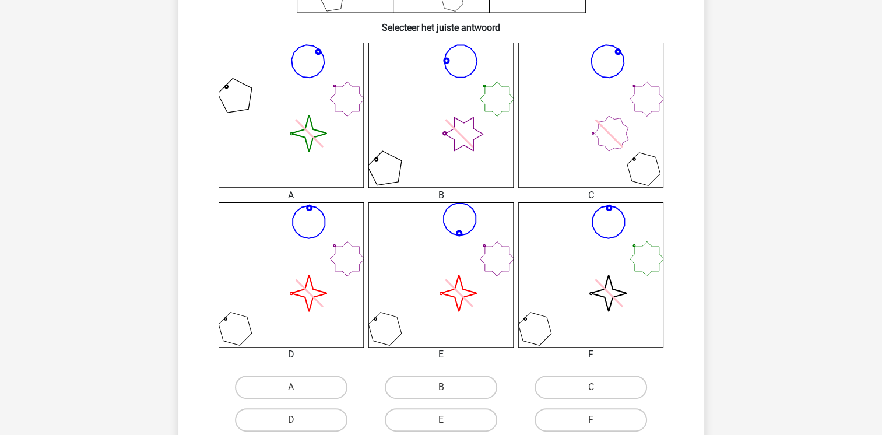
scroll to position [310, 0]
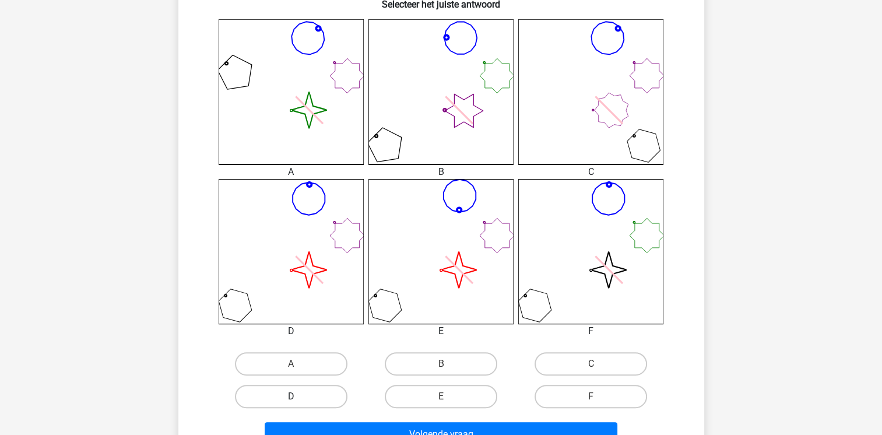
click at [317, 386] on label "D" at bounding box center [291, 396] width 113 height 23
click at [298, 396] on input "D" at bounding box center [295, 400] width 8 height 8
radio input "true"
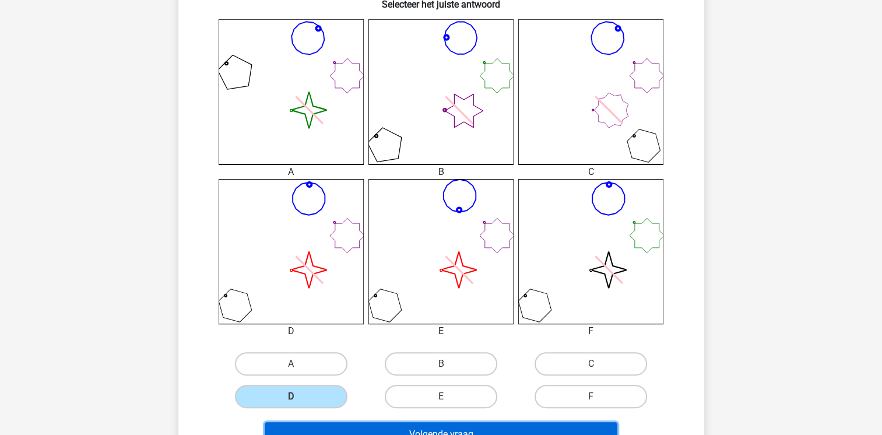
click at [356, 423] on button "Volgende vraag" at bounding box center [441, 434] width 353 height 24
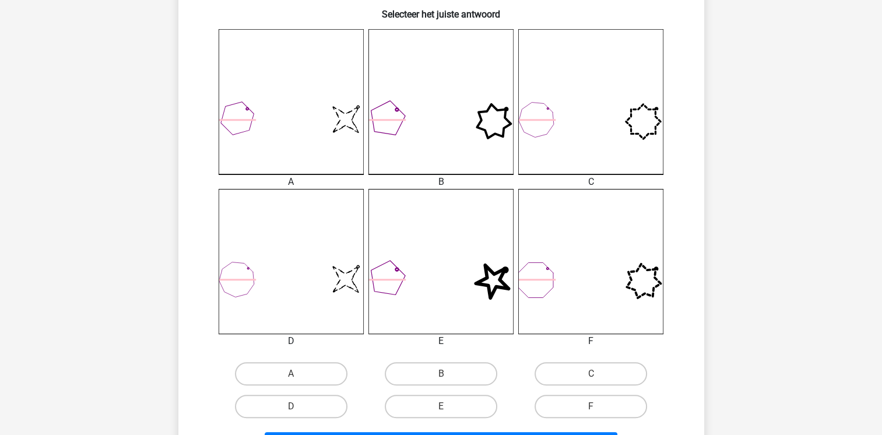
scroll to position [333, 0]
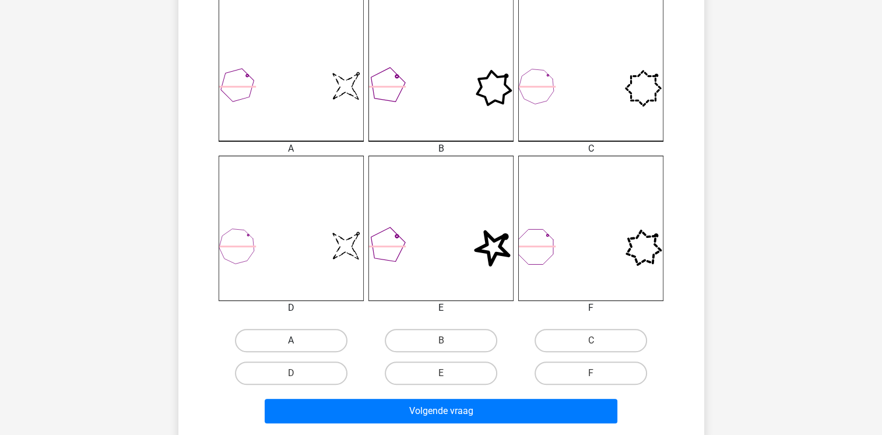
click at [315, 340] on label "A" at bounding box center [291, 340] width 113 height 23
click at [298, 340] on input "A" at bounding box center [295, 344] width 8 height 8
radio input "true"
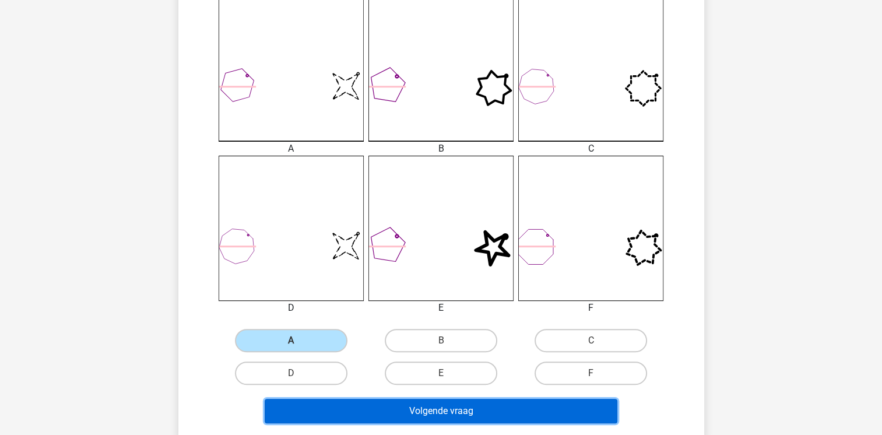
click at [372, 408] on button "Volgende vraag" at bounding box center [441, 411] width 353 height 24
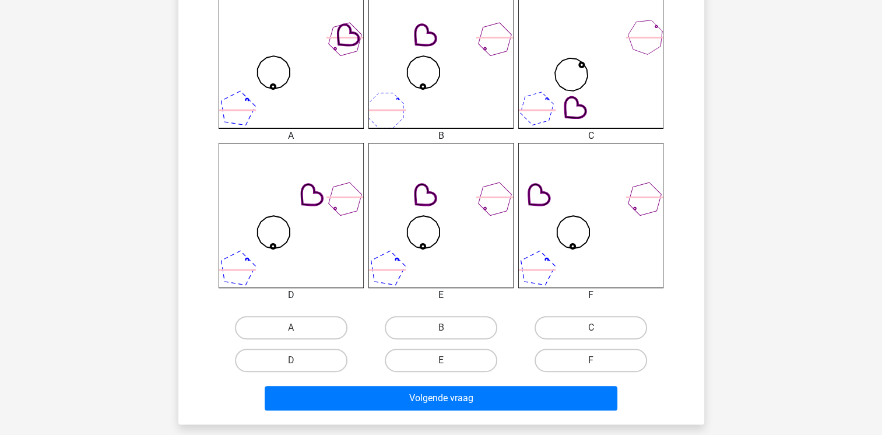
scroll to position [427, 0]
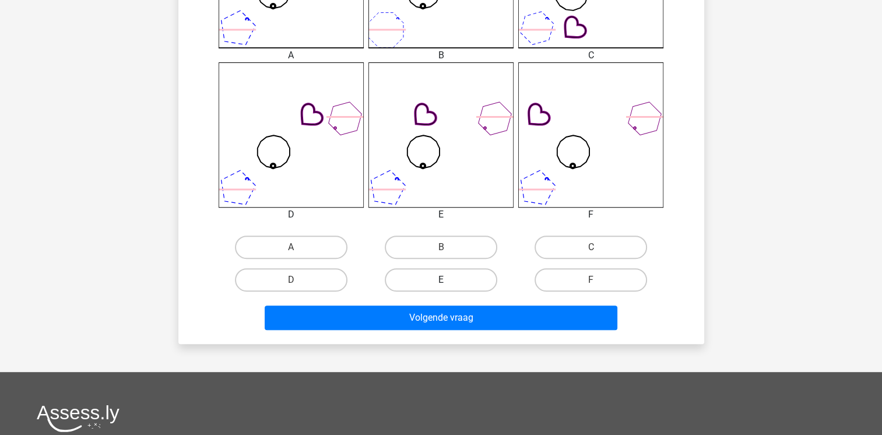
click at [463, 286] on label "E" at bounding box center [441, 279] width 113 height 23
click at [448, 286] on input "E" at bounding box center [445, 284] width 8 height 8
radio input "true"
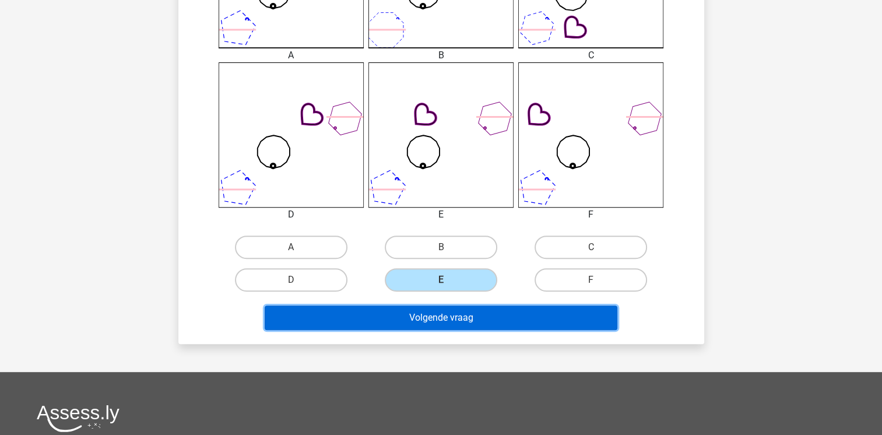
click at [461, 314] on button "Volgende vraag" at bounding box center [441, 317] width 353 height 24
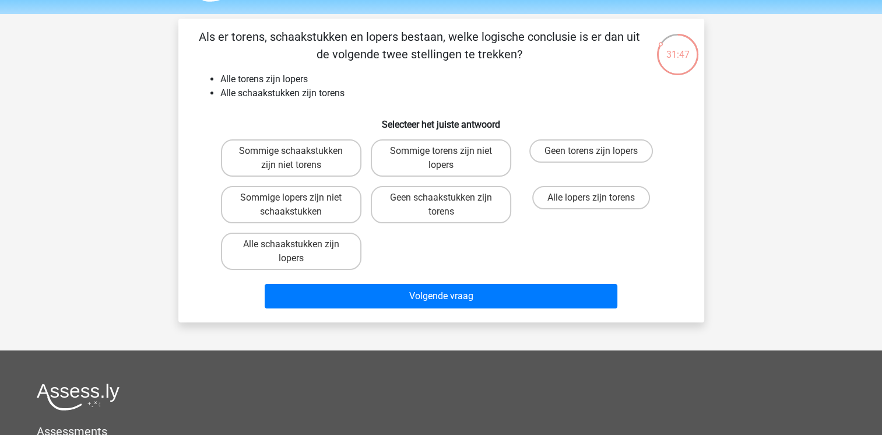
scroll to position [30, 0]
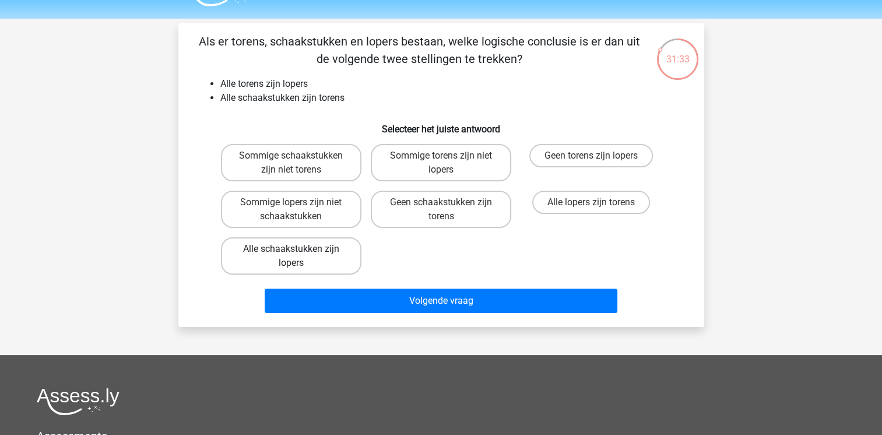
click at [336, 257] on label "Alle schaakstukken zijn lopers" at bounding box center [291, 255] width 140 height 37
click at [298, 257] on input "Alle schaakstukken zijn lopers" at bounding box center [295, 253] width 8 height 8
radio input "true"
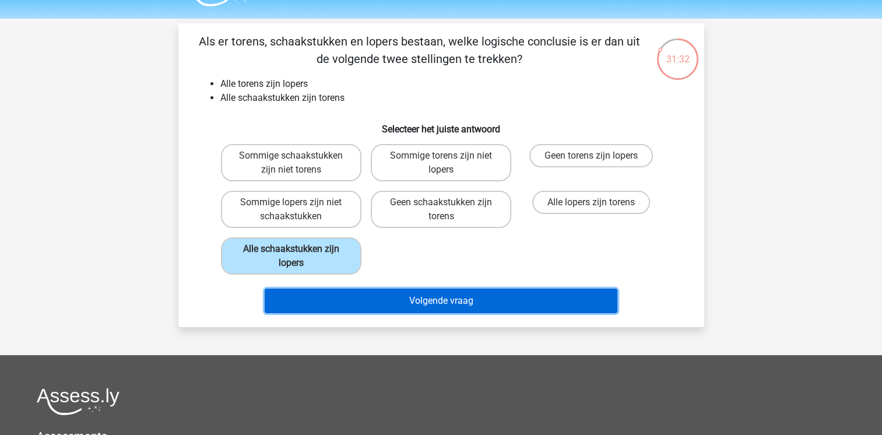
click at [349, 311] on button "Volgende vraag" at bounding box center [441, 301] width 353 height 24
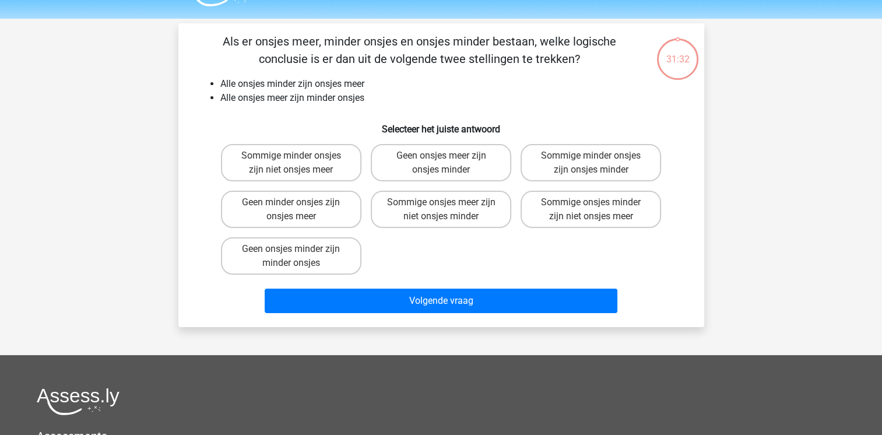
scroll to position [54, 0]
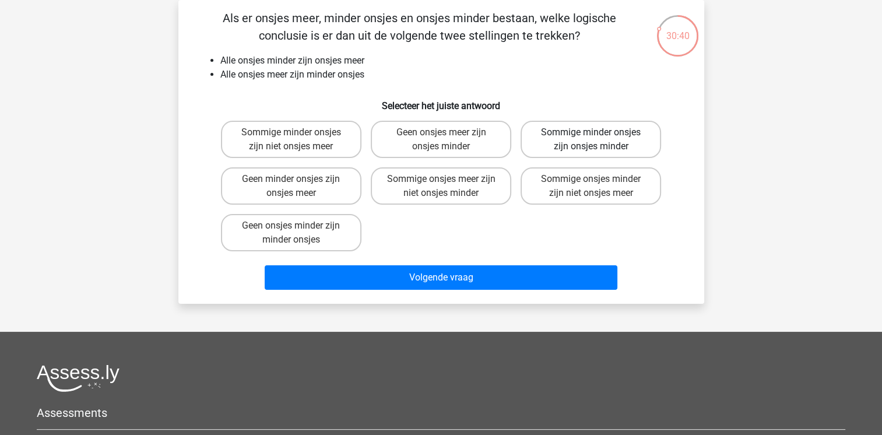
click at [583, 143] on label "Sommige minder onsjes zijn onsjes minder" at bounding box center [591, 139] width 140 height 37
click at [591, 140] on input "Sommige minder onsjes zijn onsjes minder" at bounding box center [595, 136] width 8 height 8
radio input "true"
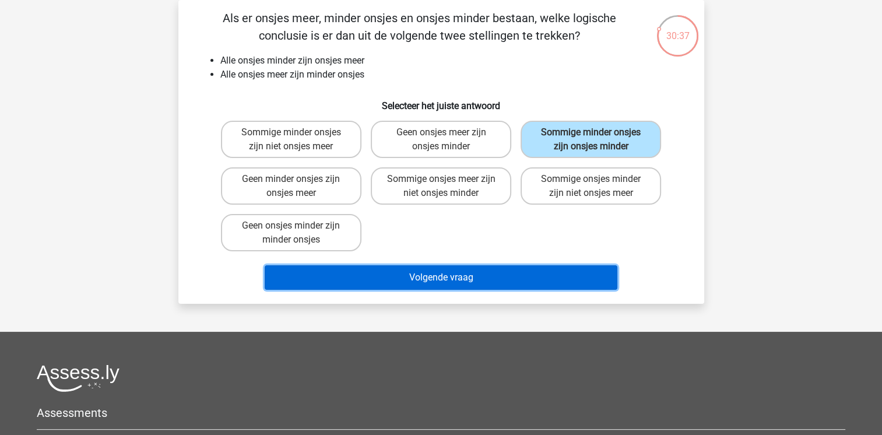
click at [448, 281] on button "Volgende vraag" at bounding box center [441, 277] width 353 height 24
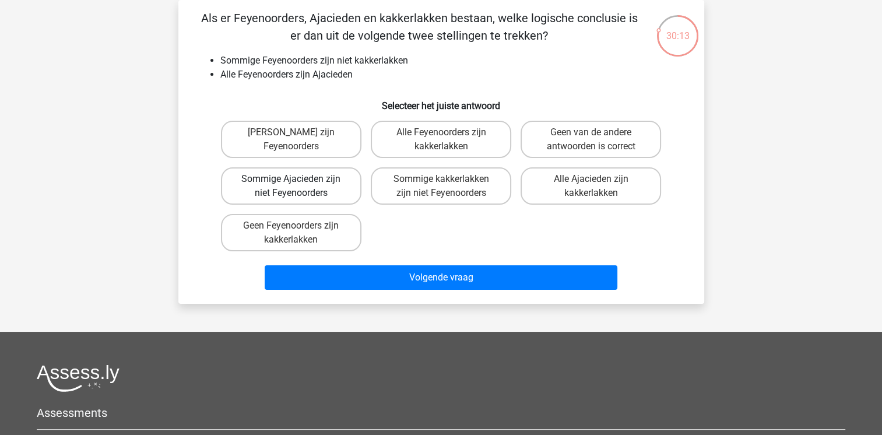
click at [311, 188] on label "Sommige Ajacieden zijn niet Feyenoorders" at bounding box center [291, 185] width 140 height 37
click at [298, 187] on input "Sommige Ajacieden zijn niet Feyenoorders" at bounding box center [295, 183] width 8 height 8
radio input "true"
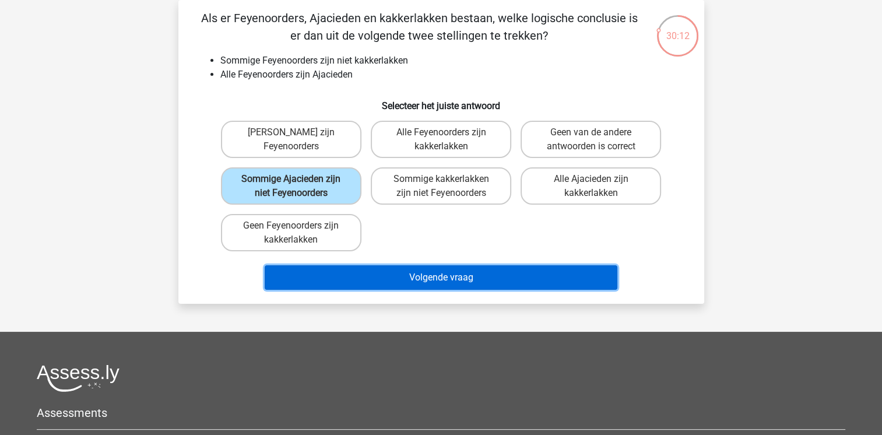
click at [405, 273] on button "Volgende vraag" at bounding box center [441, 277] width 353 height 24
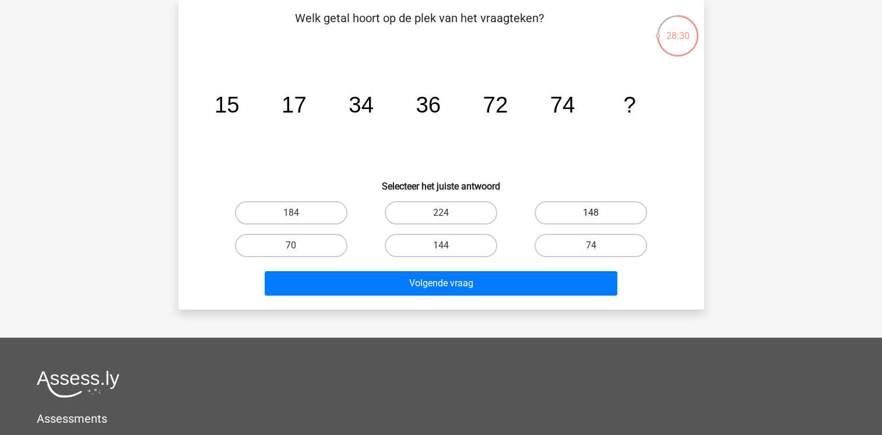
click at [567, 221] on label "148" at bounding box center [591, 212] width 113 height 23
click at [591, 220] on input "148" at bounding box center [595, 217] width 8 height 8
radio input "true"
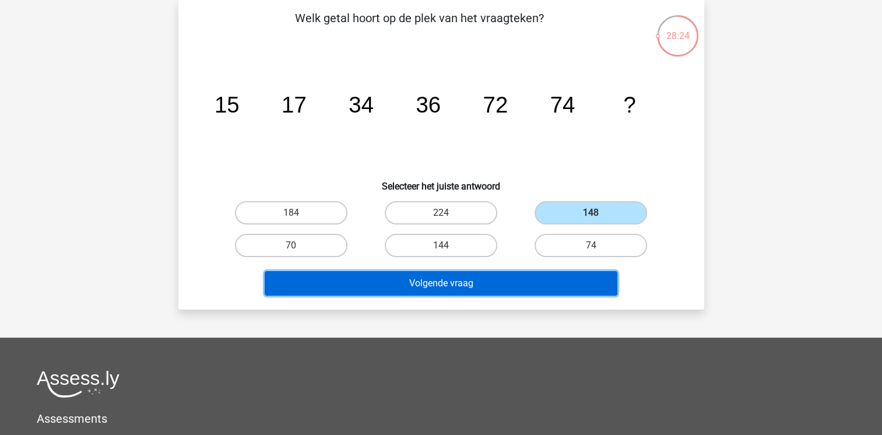
click at [443, 279] on button "Volgende vraag" at bounding box center [441, 283] width 353 height 24
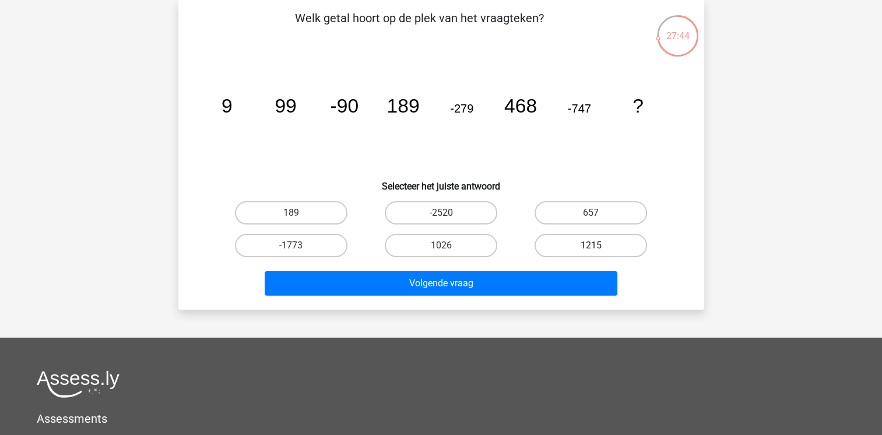
click at [588, 239] on label "1215" at bounding box center [591, 245] width 113 height 23
click at [591, 245] on input "1215" at bounding box center [595, 249] width 8 height 8
radio input "true"
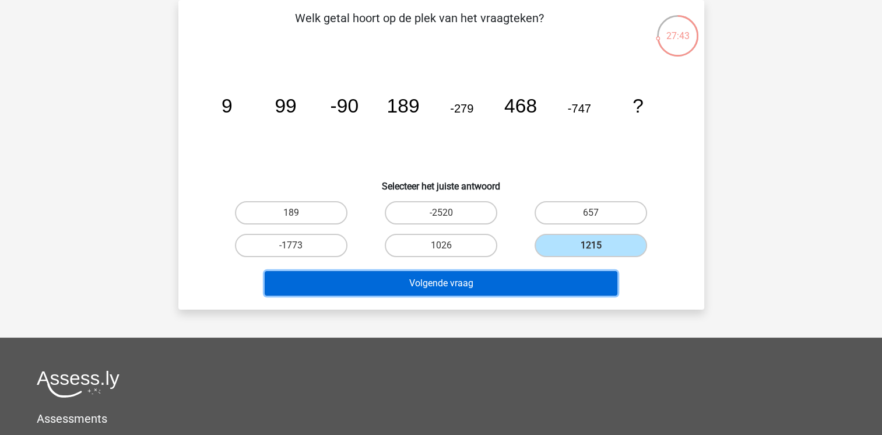
click at [553, 274] on button "Volgende vraag" at bounding box center [441, 283] width 353 height 24
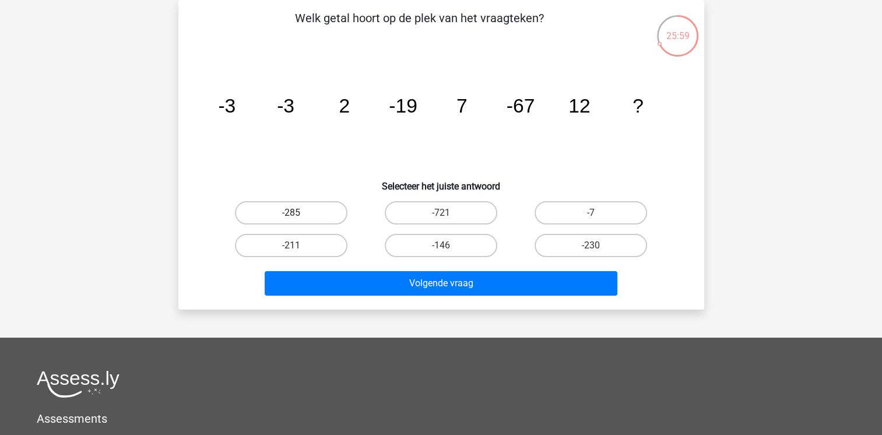
click at [301, 212] on label "-285" at bounding box center [291, 212] width 113 height 23
click at [298, 213] on input "-285" at bounding box center [295, 217] width 8 height 8
radio input "true"
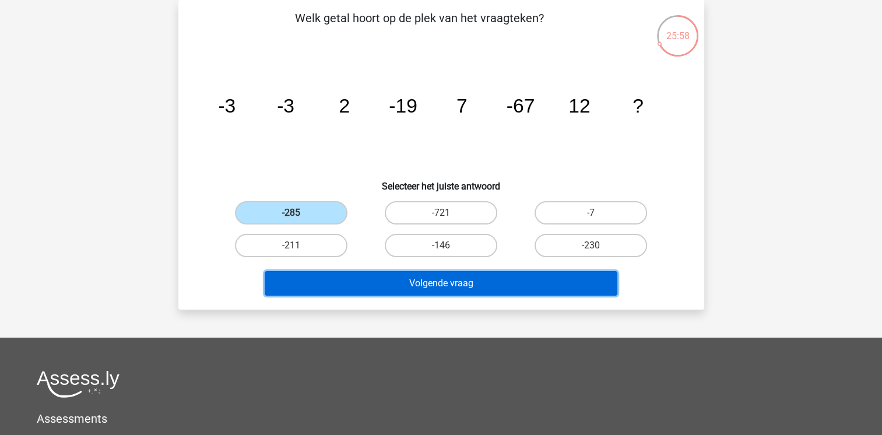
click at [364, 283] on button "Volgende vraag" at bounding box center [441, 283] width 353 height 24
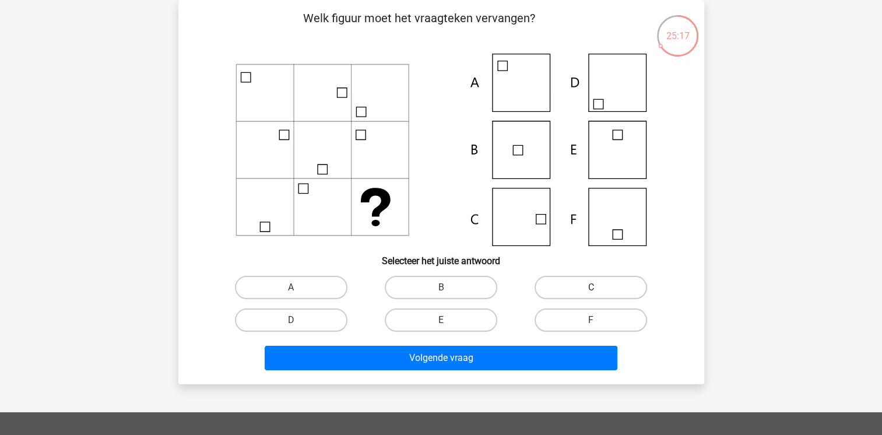
click at [606, 291] on label "C" at bounding box center [591, 287] width 113 height 23
click at [599, 291] on input "C" at bounding box center [595, 291] width 8 height 8
radio input "true"
click at [537, 312] on label "F" at bounding box center [591, 319] width 113 height 23
click at [591, 320] on input "F" at bounding box center [595, 324] width 8 height 8
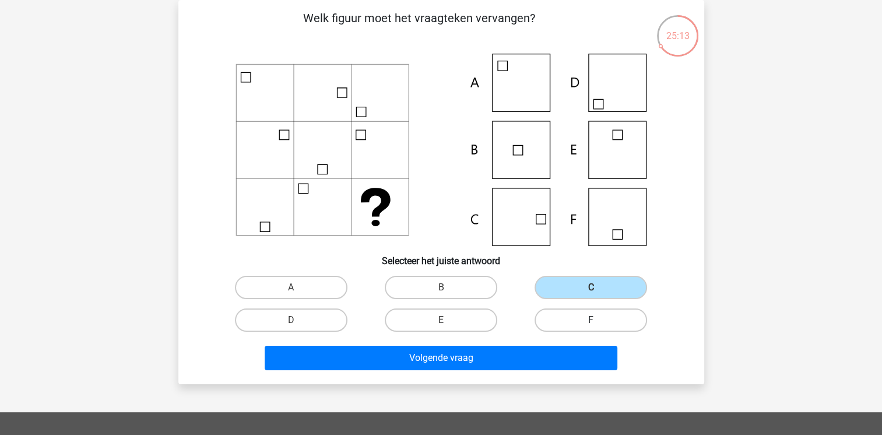
radio input "true"
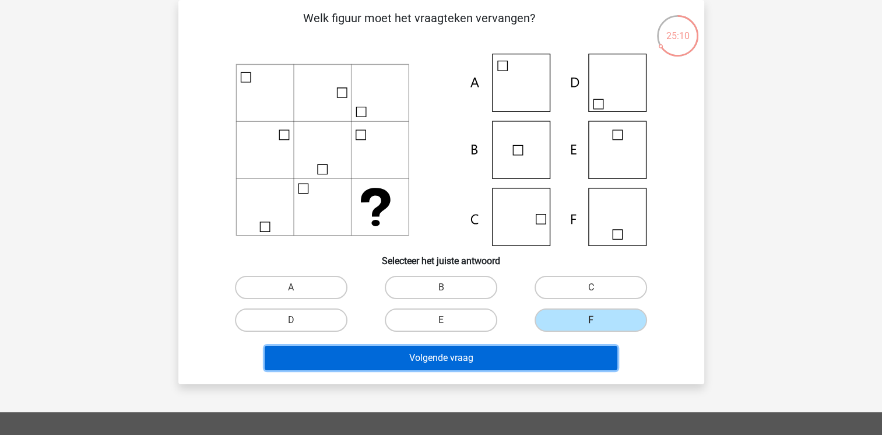
click at [525, 356] on button "Volgende vraag" at bounding box center [441, 358] width 353 height 24
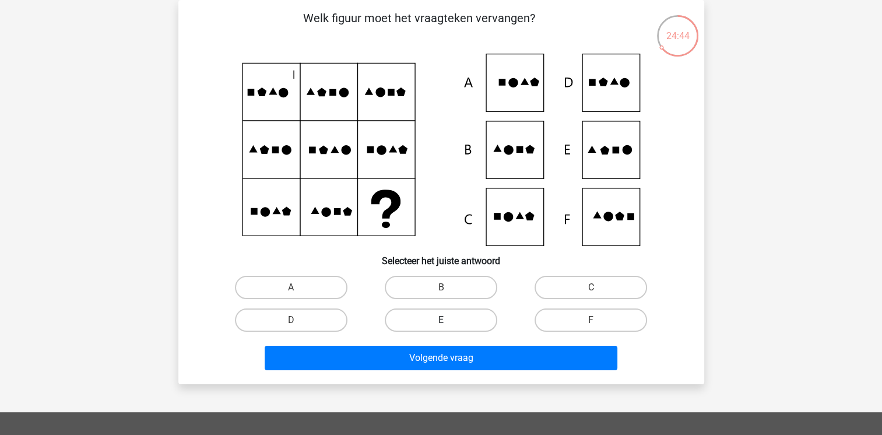
click at [426, 322] on label "E" at bounding box center [441, 319] width 113 height 23
click at [441, 322] on input "E" at bounding box center [445, 324] width 8 height 8
radio input "true"
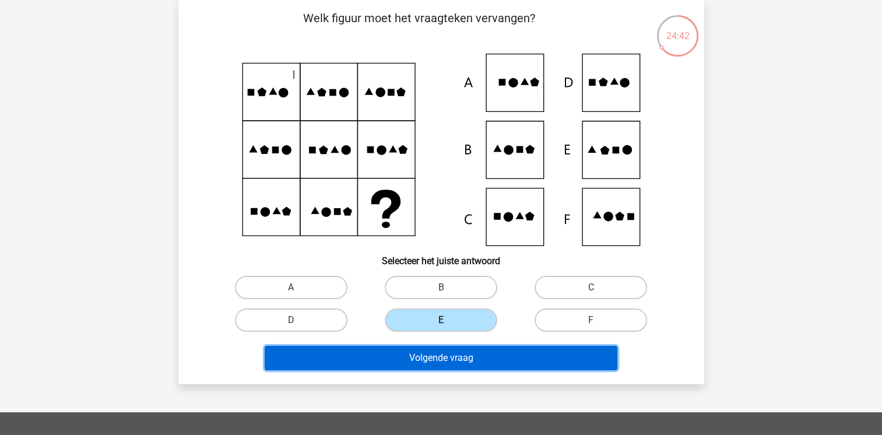
click at [424, 354] on button "Volgende vraag" at bounding box center [441, 358] width 353 height 24
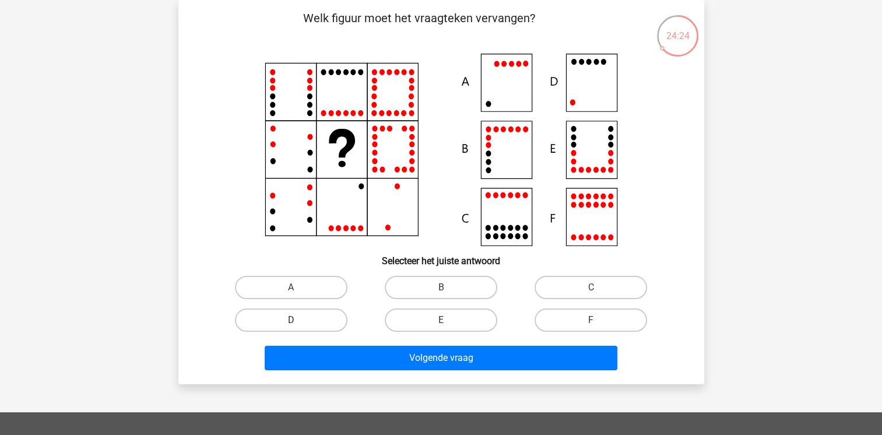
click at [305, 321] on label "D" at bounding box center [291, 319] width 113 height 23
click at [298, 321] on input "D" at bounding box center [295, 324] width 8 height 8
radio input "true"
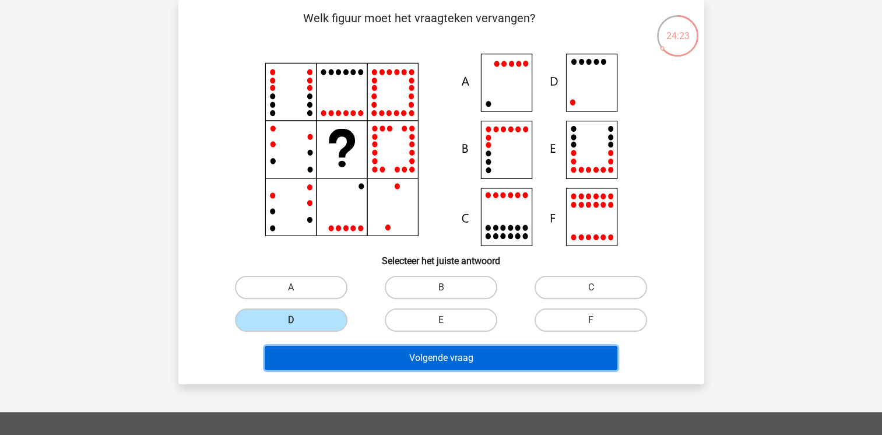
click at [332, 349] on button "Volgende vraag" at bounding box center [441, 358] width 353 height 24
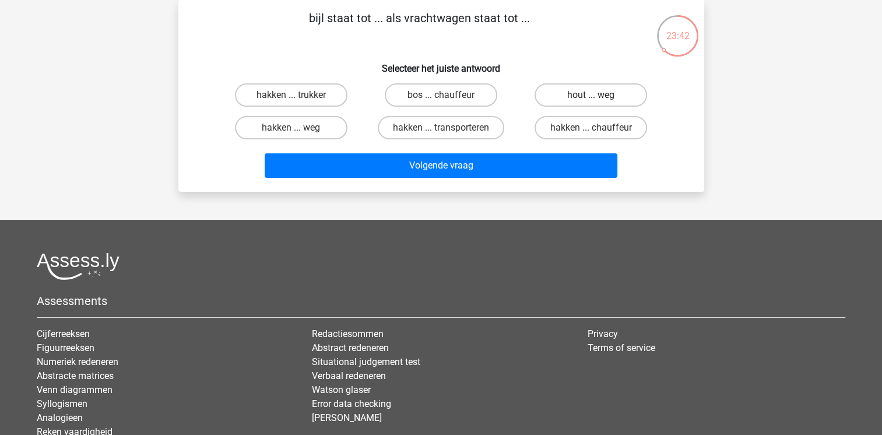
click at [581, 90] on label "hout ... weg" at bounding box center [591, 94] width 113 height 23
click at [591, 95] on input "hout ... weg" at bounding box center [595, 99] width 8 height 8
radio input "true"
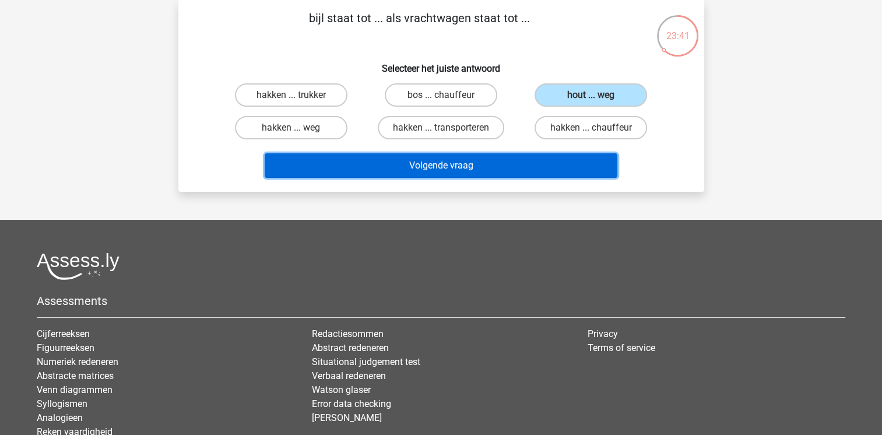
click at [517, 167] on button "Volgende vraag" at bounding box center [441, 165] width 353 height 24
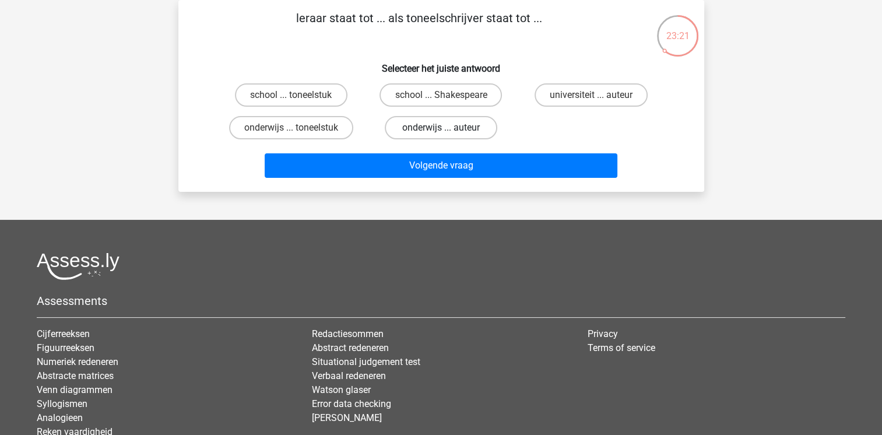
click at [417, 127] on label "onderwijs ... auteur" at bounding box center [441, 127] width 113 height 23
click at [441, 128] on input "onderwijs ... auteur" at bounding box center [445, 132] width 8 height 8
radio input "true"
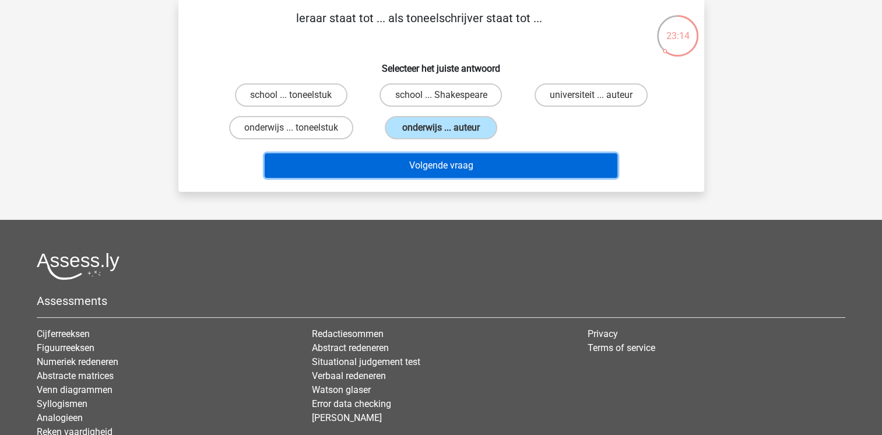
click at [508, 157] on button "Volgende vraag" at bounding box center [441, 165] width 353 height 24
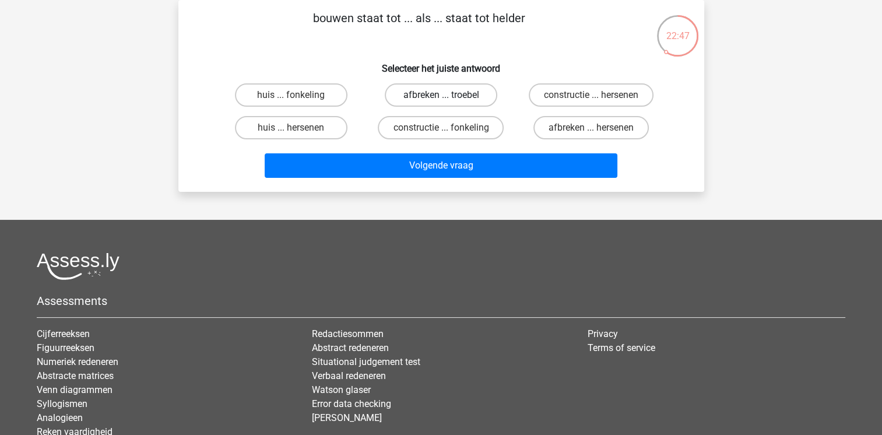
click at [463, 86] on label "afbreken ... troebel" at bounding box center [441, 94] width 113 height 23
click at [448, 95] on input "afbreken ... troebel" at bounding box center [445, 99] width 8 height 8
radio input "true"
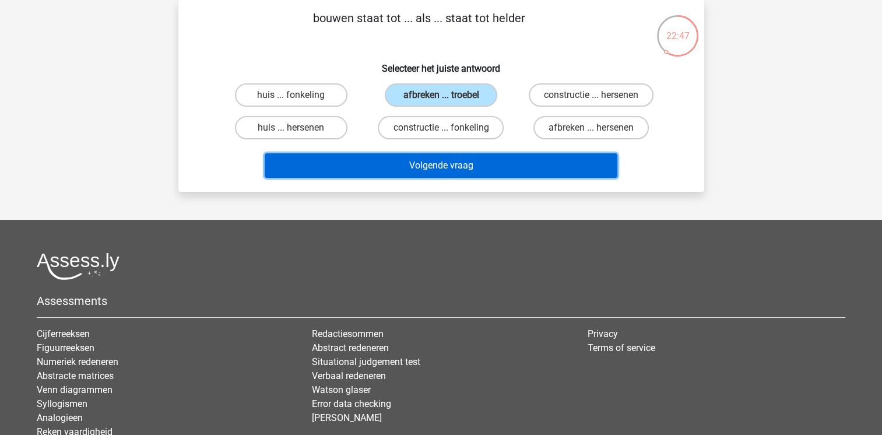
click at [447, 163] on button "Volgende vraag" at bounding box center [441, 165] width 353 height 24
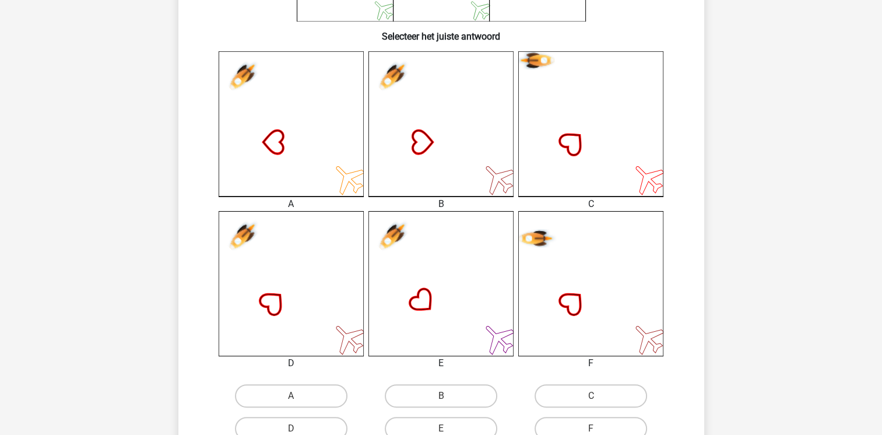
scroll to position [287, 0]
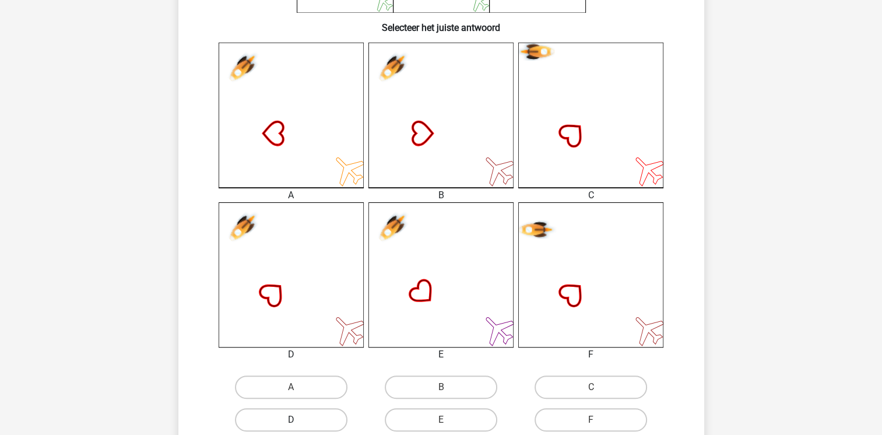
click at [319, 424] on label "D" at bounding box center [291, 419] width 113 height 23
click at [298, 424] on input "D" at bounding box center [295, 424] width 8 height 8
radio input "true"
click at [366, 407] on div "E" at bounding box center [441, 419] width 150 height 33
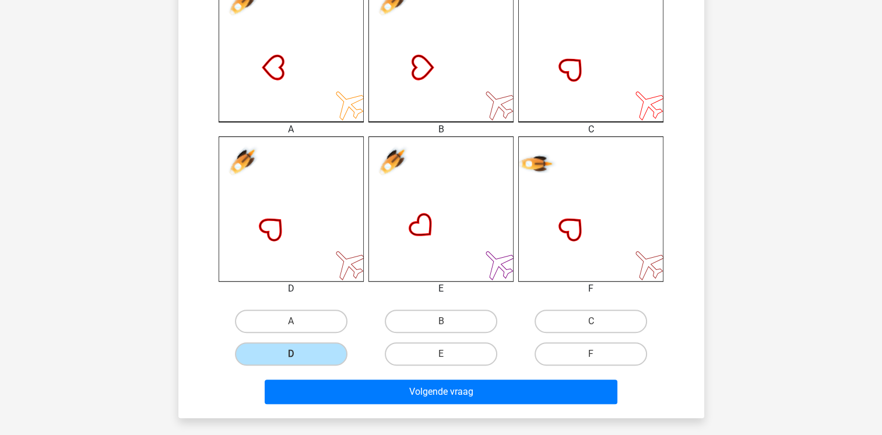
scroll to position [450, 0]
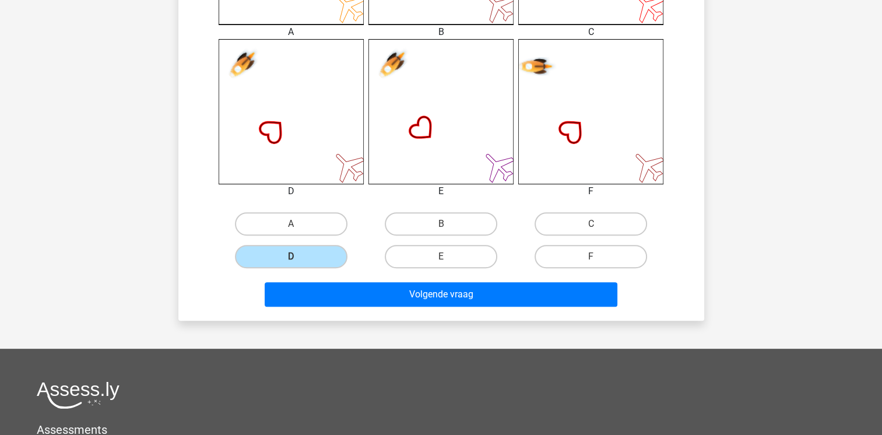
click at [422, 307] on div "Volgende vraag" at bounding box center [441, 296] width 450 height 29
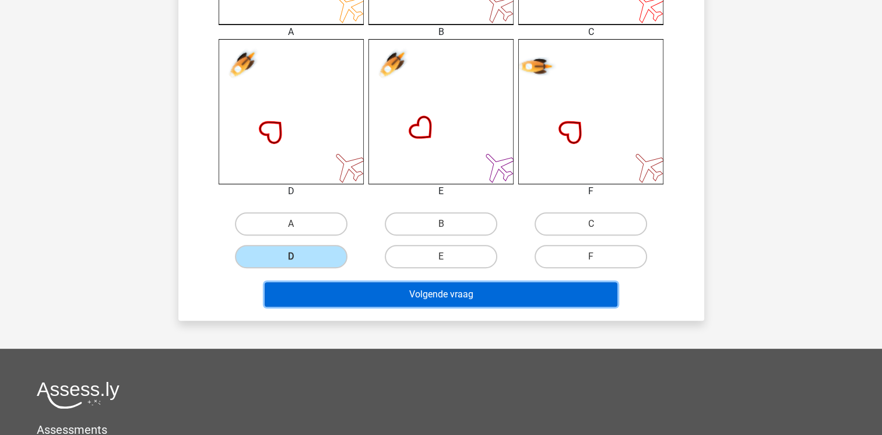
click at [425, 302] on button "Volgende vraag" at bounding box center [441, 294] width 353 height 24
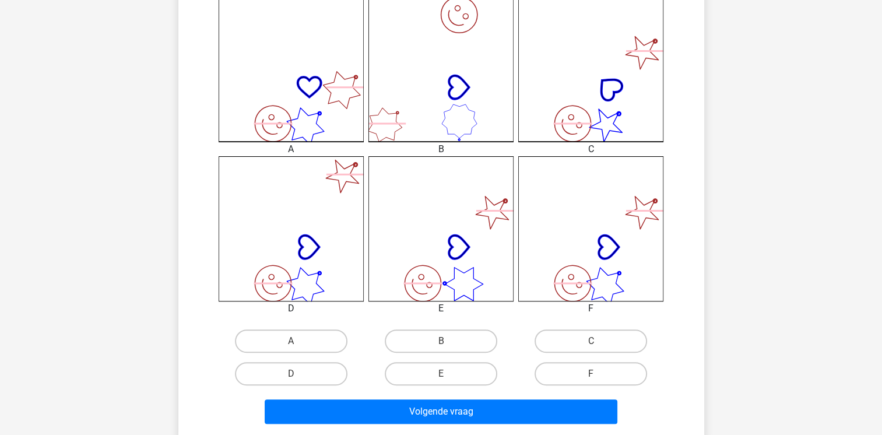
scroll to position [333, 0]
click at [611, 376] on label "F" at bounding box center [591, 372] width 113 height 23
click at [599, 376] on input "F" at bounding box center [595, 377] width 8 height 8
radio input "true"
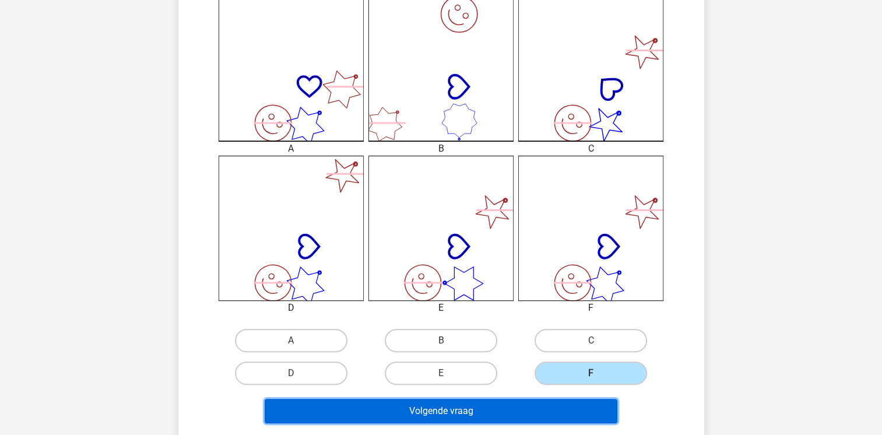
click at [583, 413] on button "Volgende vraag" at bounding box center [441, 411] width 353 height 24
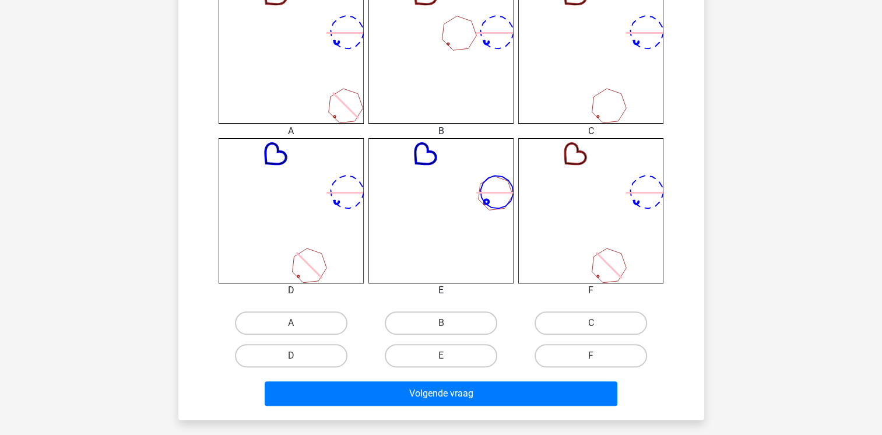
scroll to position [357, 0]
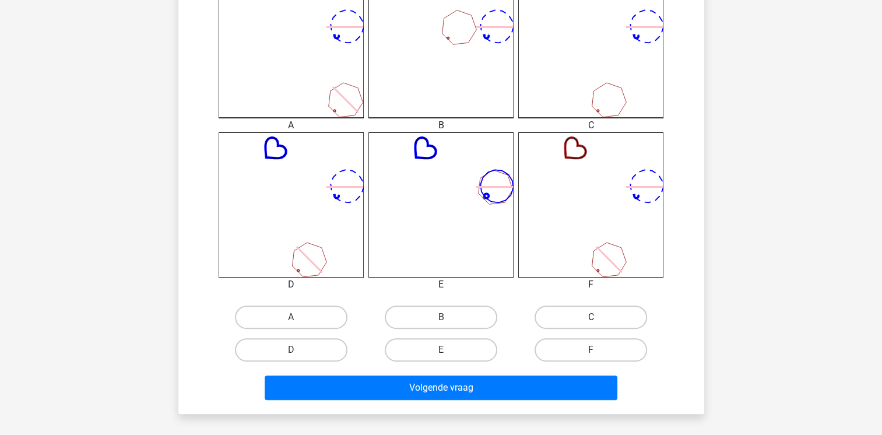
click at [590, 318] on label "C" at bounding box center [591, 316] width 113 height 23
click at [591, 318] on input "C" at bounding box center [595, 321] width 8 height 8
radio input "true"
click at [687, 291] on div "Wat is de meest logische volgende figuur in de reeks? 1 2 3 4 5 6 Selecteer het…" at bounding box center [441, 55] width 517 height 698
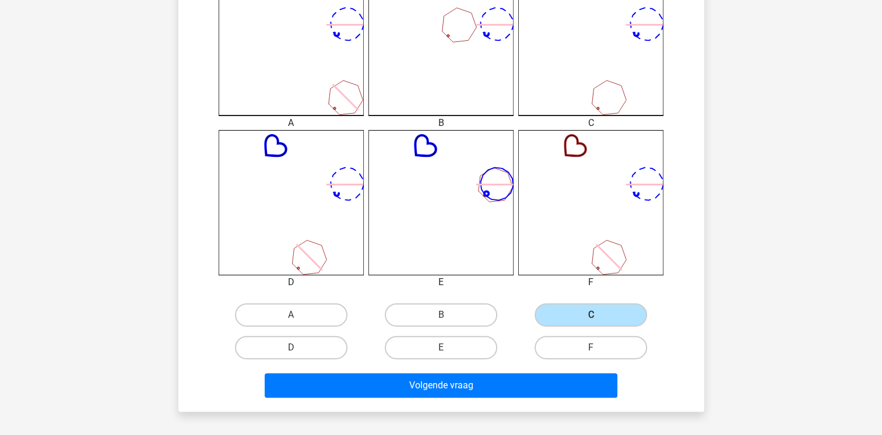
scroll to position [427, 0]
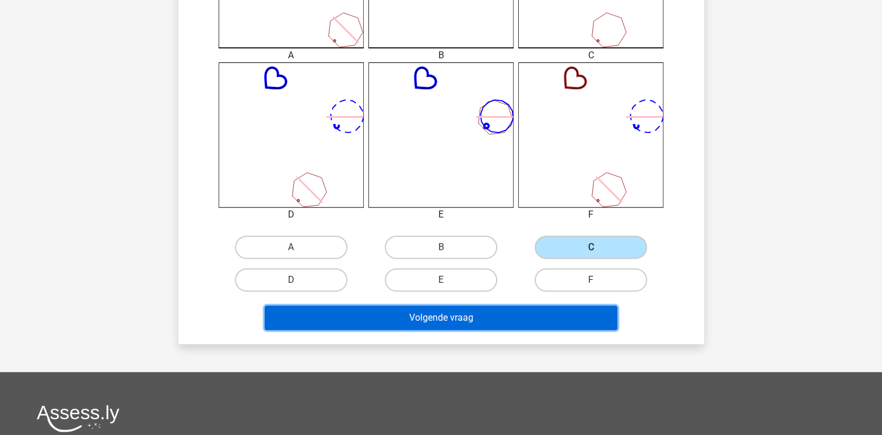
click at [435, 325] on button "Volgende vraag" at bounding box center [441, 317] width 353 height 24
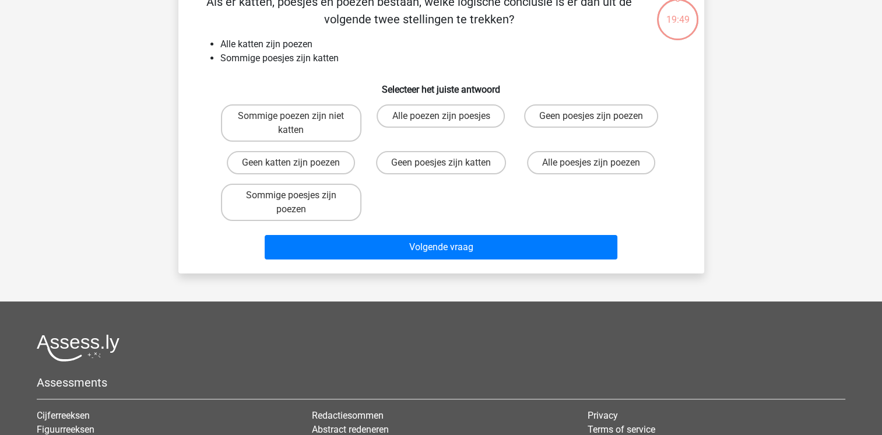
scroll to position [54, 0]
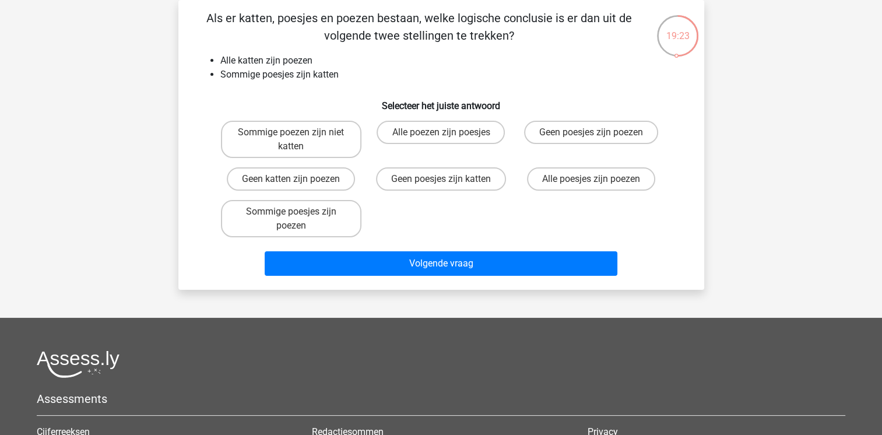
click at [291, 212] on input "Sommige poesjes zijn poezen" at bounding box center [295, 216] width 8 height 8
radio input "true"
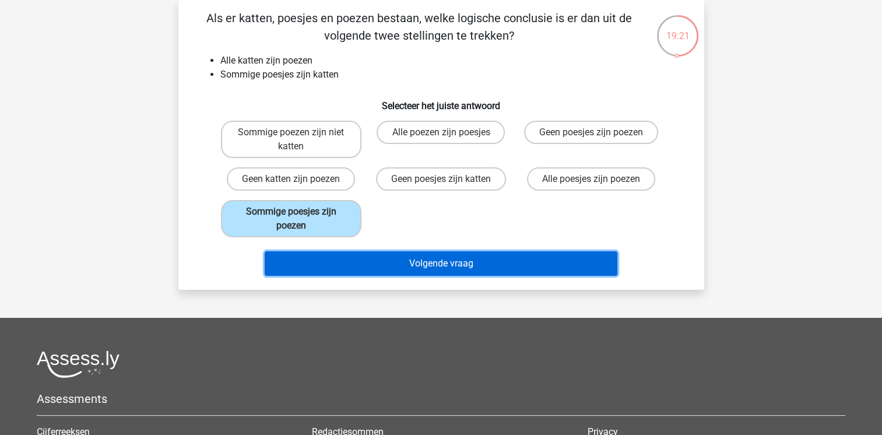
click at [356, 251] on button "Volgende vraag" at bounding box center [441, 263] width 353 height 24
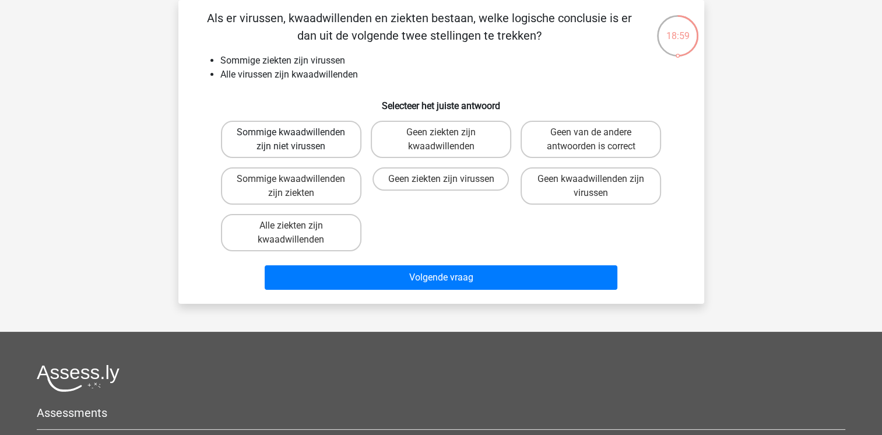
click at [321, 140] on label "Sommige kwaadwillenden zijn niet virussen" at bounding box center [291, 139] width 140 height 37
click at [298, 140] on input "Sommige kwaadwillenden zijn niet virussen" at bounding box center [295, 136] width 8 height 8
radio input "true"
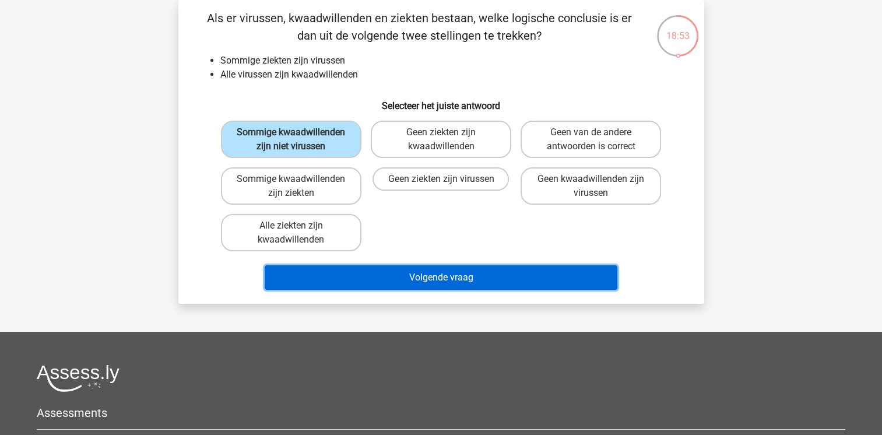
click at [387, 272] on button "Volgende vraag" at bounding box center [441, 277] width 353 height 24
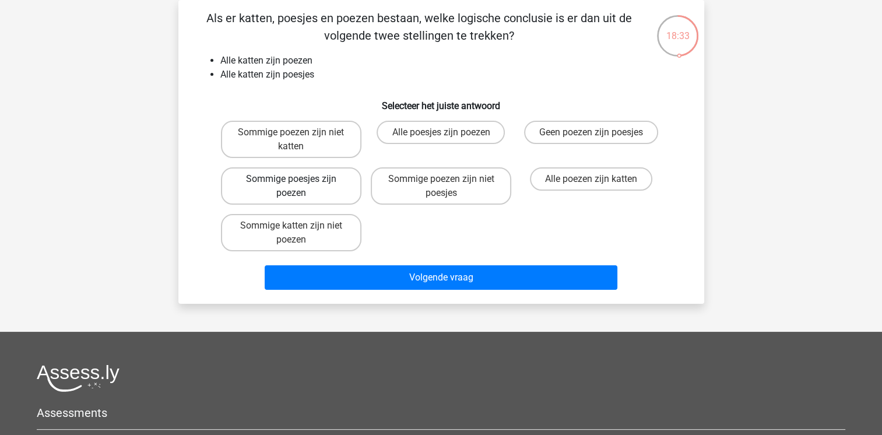
click at [328, 178] on label "Sommige poesjes zijn poezen" at bounding box center [291, 185] width 140 height 37
click at [298, 179] on input "Sommige poesjes zijn poezen" at bounding box center [295, 183] width 8 height 8
radio input "true"
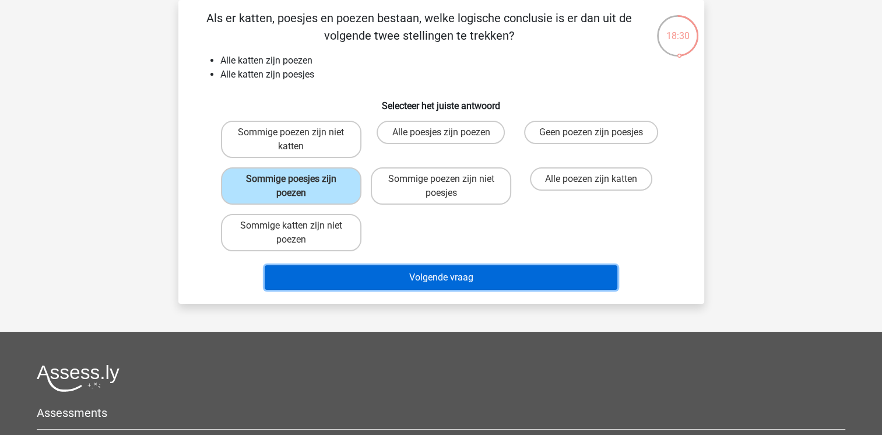
click at [386, 279] on button "Volgende vraag" at bounding box center [441, 277] width 353 height 24
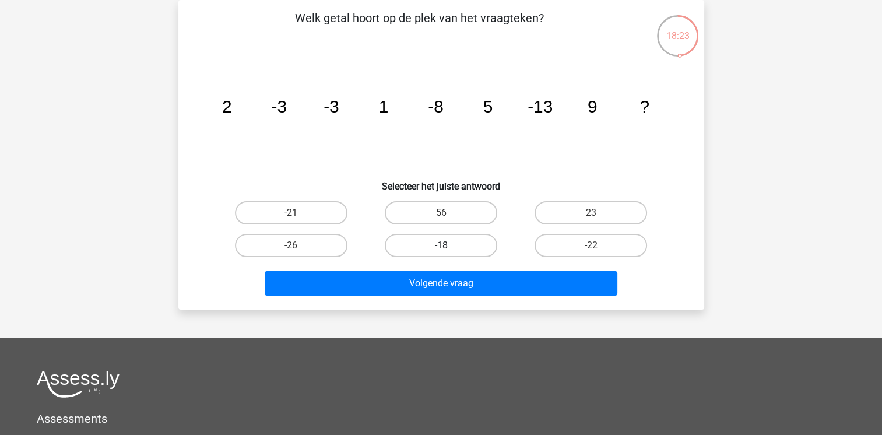
click at [417, 247] on label "-18" at bounding box center [441, 245] width 113 height 23
click at [441, 247] on input "-18" at bounding box center [445, 249] width 8 height 8
radio input "true"
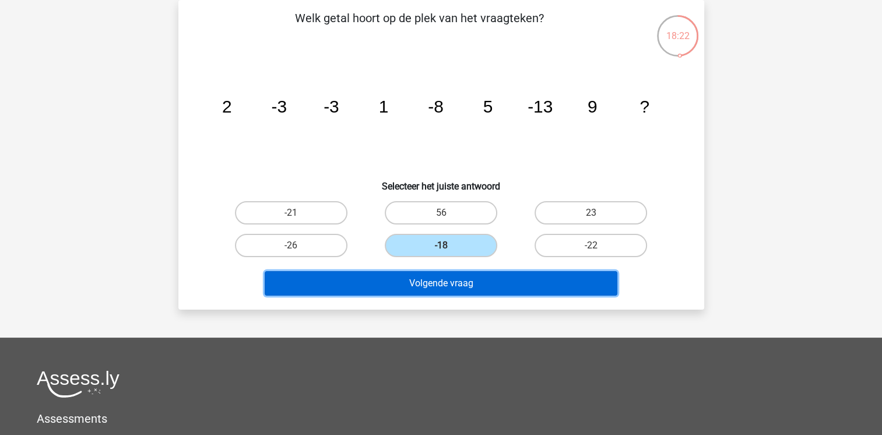
click at [413, 282] on button "Volgende vraag" at bounding box center [441, 283] width 353 height 24
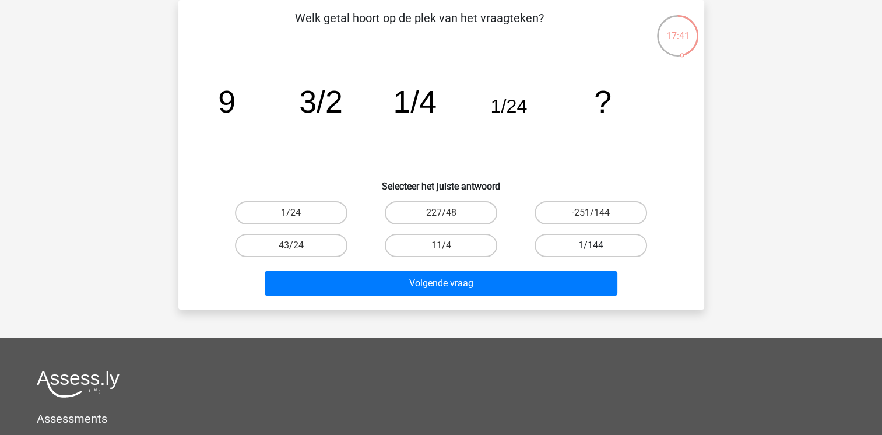
click at [583, 240] on label "1/144" at bounding box center [591, 245] width 113 height 23
click at [591, 245] on input "1/144" at bounding box center [595, 249] width 8 height 8
radio input "true"
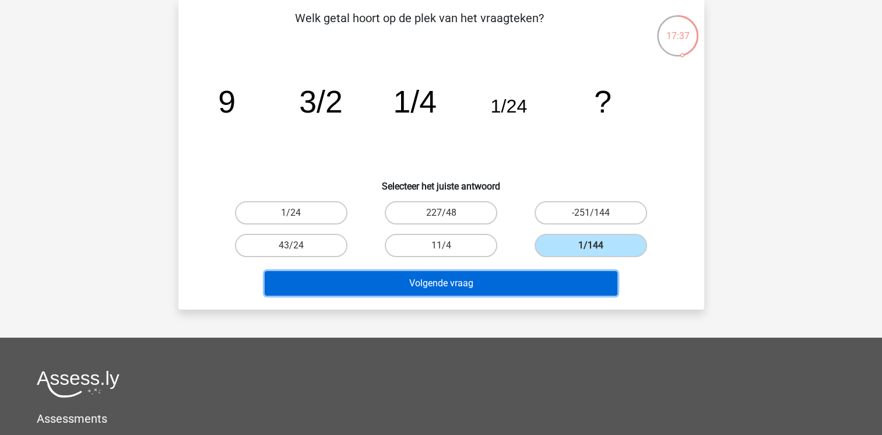
click at [528, 287] on button "Volgende vraag" at bounding box center [441, 283] width 353 height 24
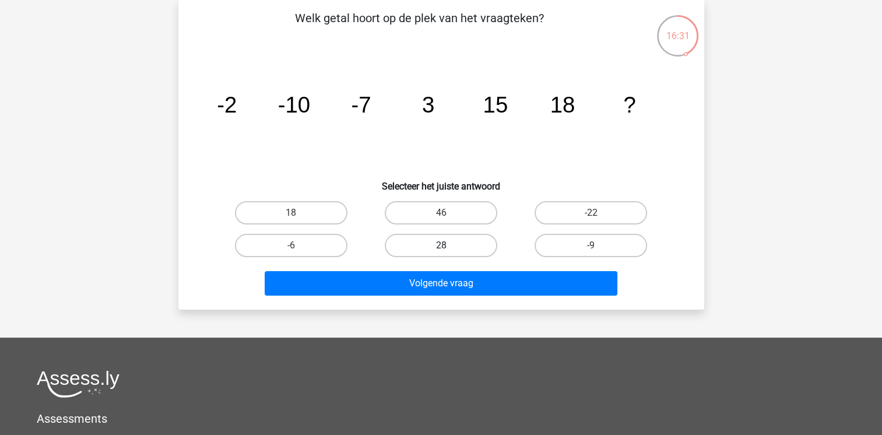
click at [404, 247] on label "28" at bounding box center [441, 245] width 113 height 23
click at [441, 247] on input "28" at bounding box center [445, 249] width 8 height 8
radio input "true"
click at [452, 208] on label "46" at bounding box center [441, 212] width 113 height 23
click at [448, 213] on input "46" at bounding box center [445, 217] width 8 height 8
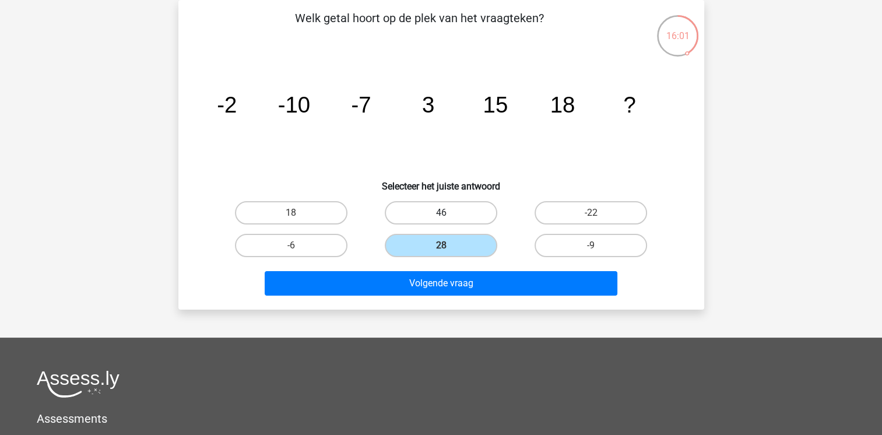
radio input "true"
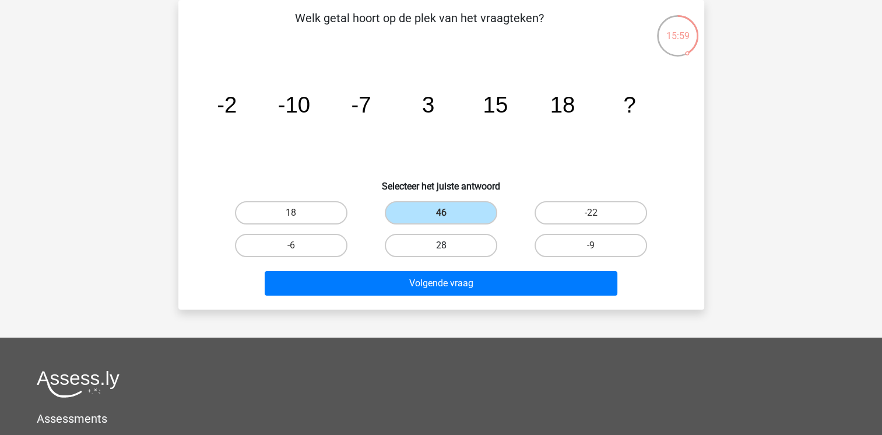
click at [419, 237] on label "28" at bounding box center [441, 245] width 113 height 23
click at [441, 245] on input "28" at bounding box center [445, 249] width 8 height 8
radio input "true"
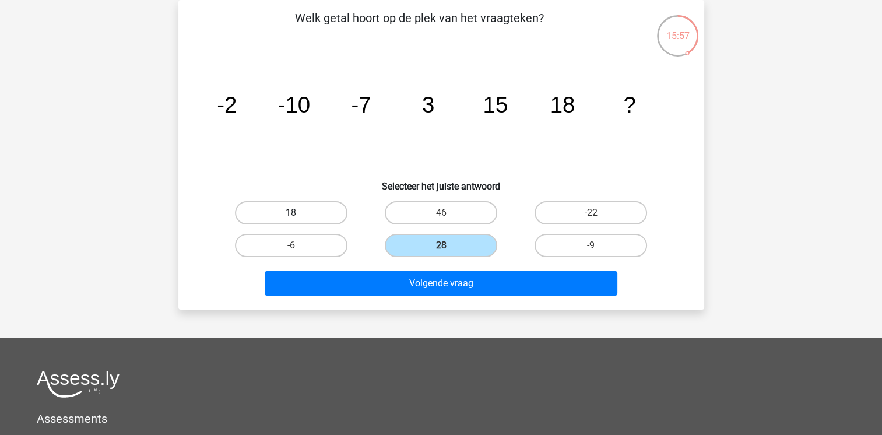
click at [325, 203] on label "18" at bounding box center [291, 212] width 113 height 23
click at [298, 213] on input "18" at bounding box center [295, 217] width 8 height 8
radio input "true"
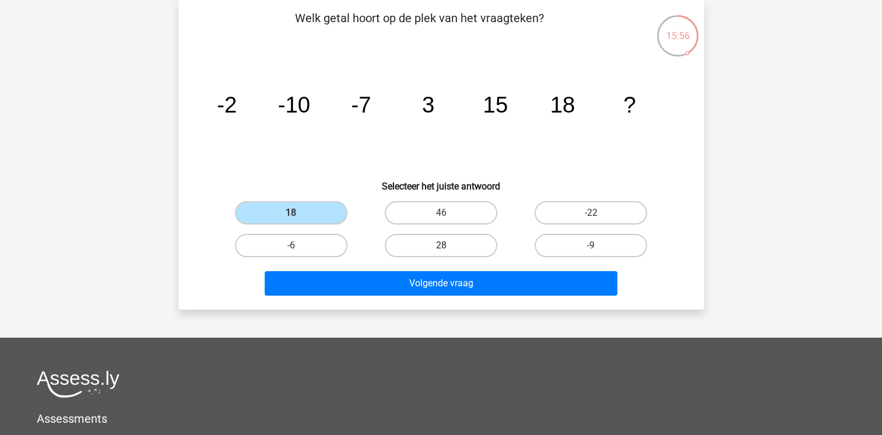
click at [418, 234] on label "28" at bounding box center [441, 245] width 113 height 23
click at [441, 245] on input "28" at bounding box center [445, 249] width 8 height 8
radio input "true"
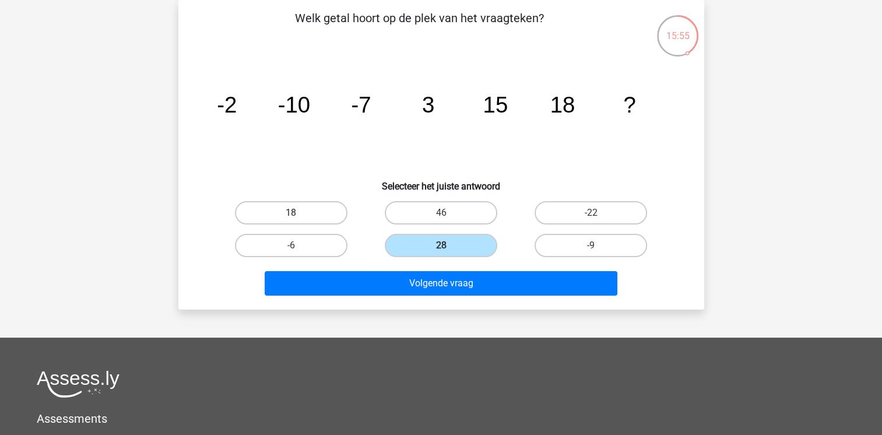
click at [310, 211] on label "18" at bounding box center [291, 212] width 113 height 23
click at [298, 213] on input "18" at bounding box center [295, 217] width 8 height 8
radio input "true"
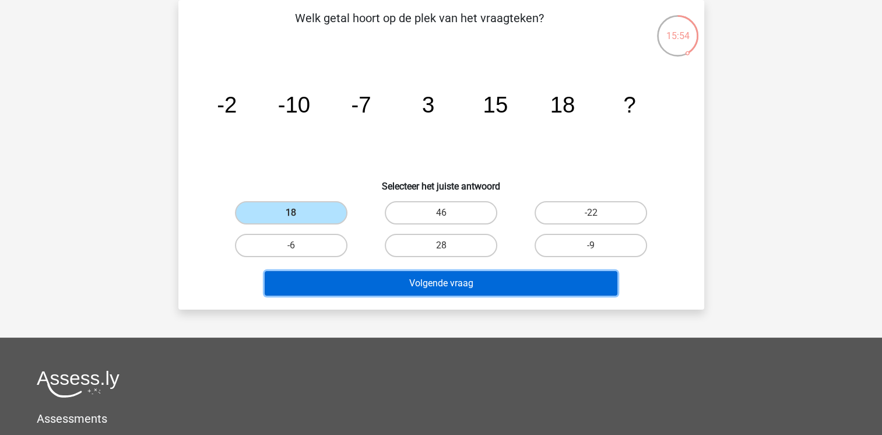
click at [347, 272] on button "Volgende vraag" at bounding box center [441, 283] width 353 height 24
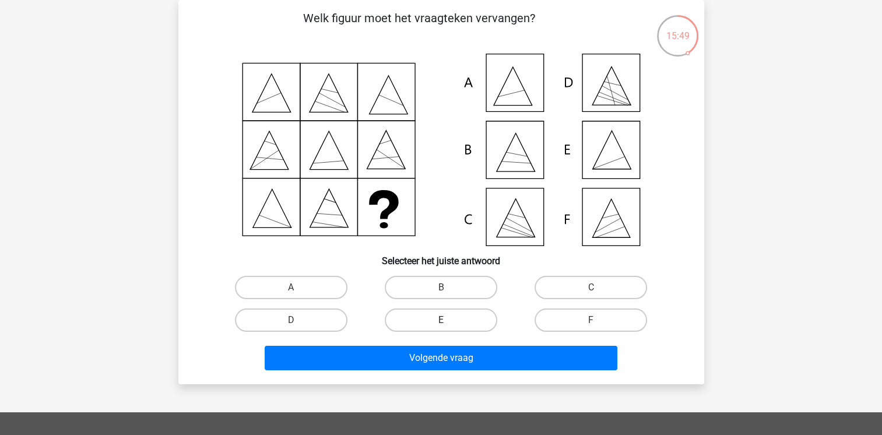
click at [456, 312] on label "E" at bounding box center [441, 319] width 113 height 23
click at [448, 320] on input "E" at bounding box center [445, 324] width 8 height 8
radio input "true"
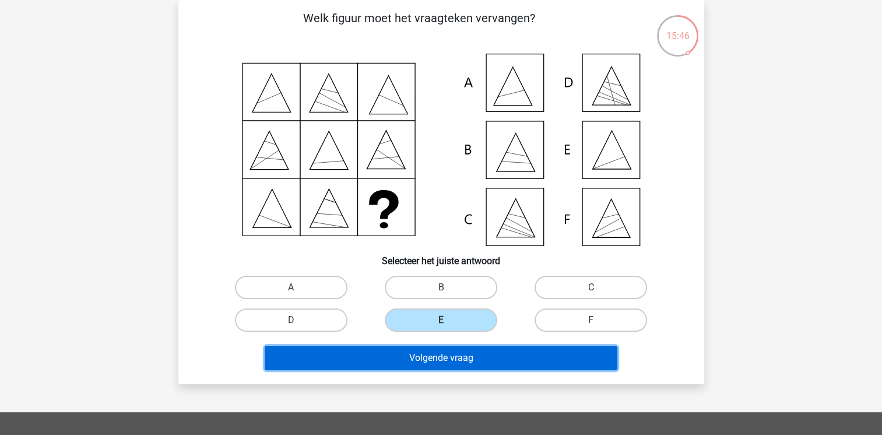
click at [459, 357] on button "Volgende vraag" at bounding box center [441, 358] width 353 height 24
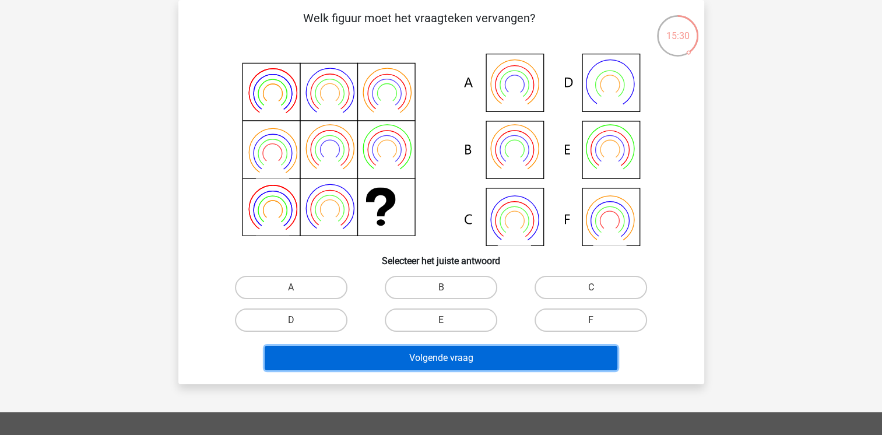
click at [459, 357] on button "Volgende vraag" at bounding box center [441, 358] width 353 height 24
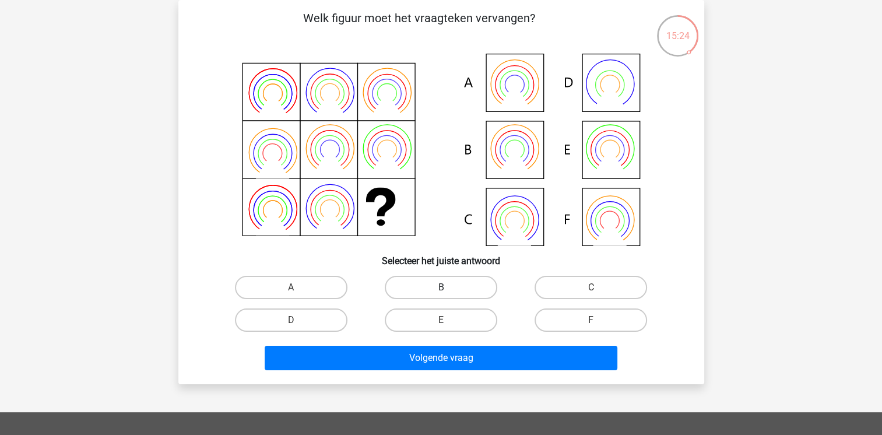
click at [459, 295] on label "B" at bounding box center [441, 287] width 113 height 23
click at [448, 295] on input "B" at bounding box center [445, 291] width 8 height 8
radio input "true"
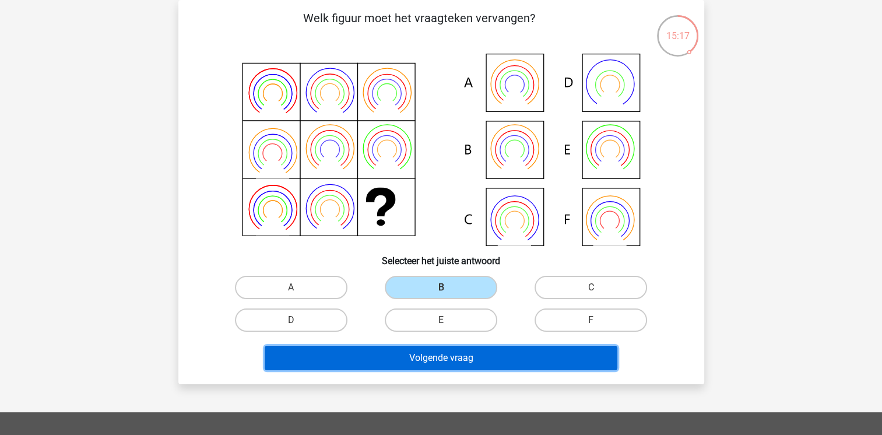
click at [422, 354] on button "Volgende vraag" at bounding box center [441, 358] width 353 height 24
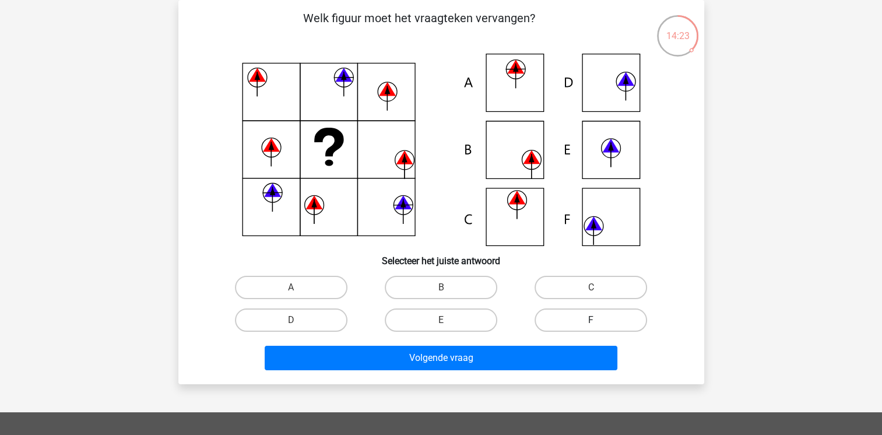
click at [557, 316] on label "F" at bounding box center [591, 319] width 113 height 23
click at [591, 320] on input "F" at bounding box center [595, 324] width 8 height 8
radio input "true"
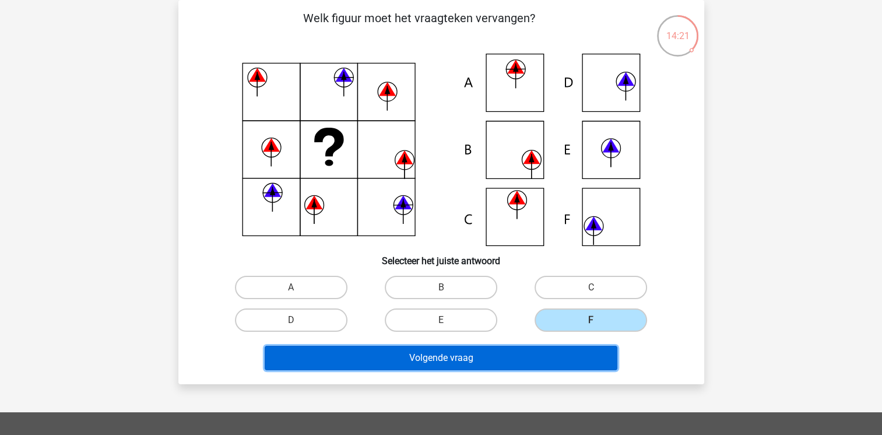
click at [484, 356] on button "Volgende vraag" at bounding box center [441, 358] width 353 height 24
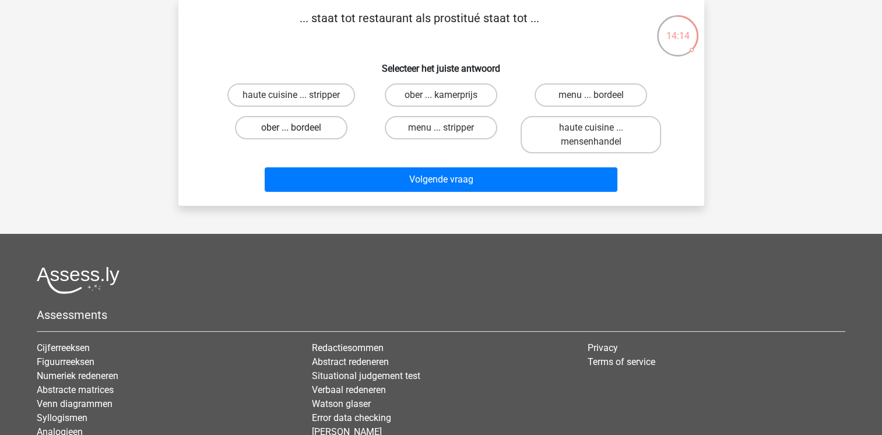
click at [324, 123] on label "ober ... bordeel" at bounding box center [291, 127] width 113 height 23
click at [298, 128] on input "ober ... bordeel" at bounding box center [295, 132] width 8 height 8
radio input "true"
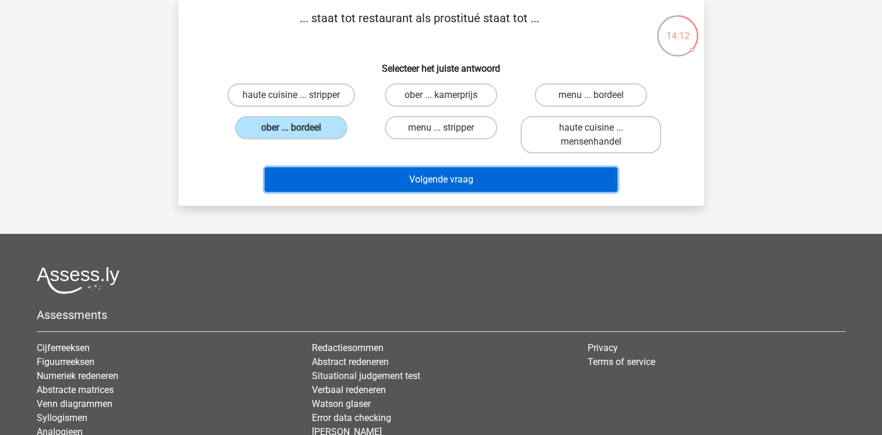
click at [356, 181] on button "Volgende vraag" at bounding box center [441, 179] width 353 height 24
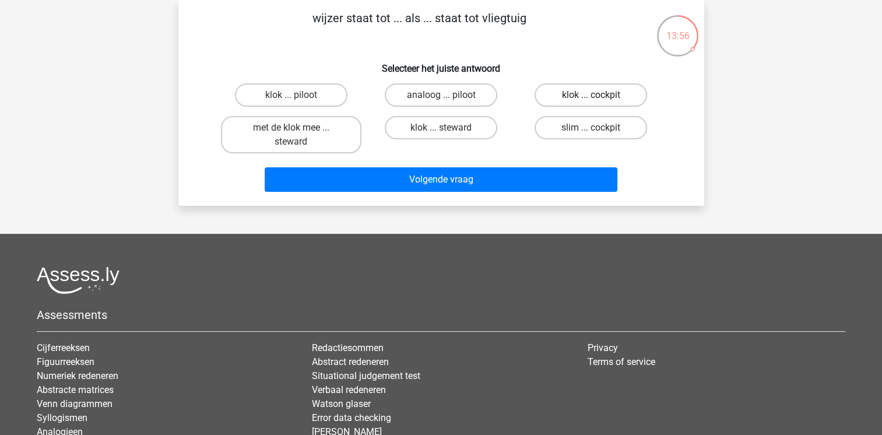
click at [621, 86] on label "klok ... cockpit" at bounding box center [591, 94] width 113 height 23
click at [599, 95] on input "klok ... cockpit" at bounding box center [595, 99] width 8 height 8
radio input "true"
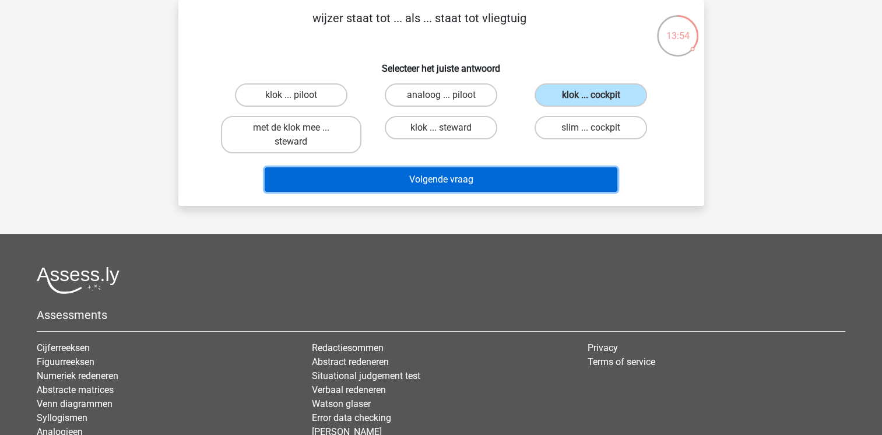
click at [513, 179] on button "Volgende vraag" at bounding box center [441, 179] width 353 height 24
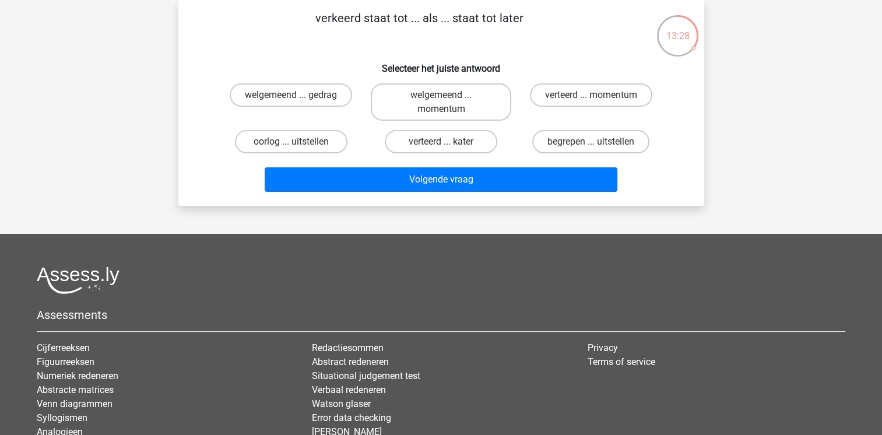
click at [447, 145] on input "verteerd ... kater" at bounding box center [445, 146] width 8 height 8
radio input "true"
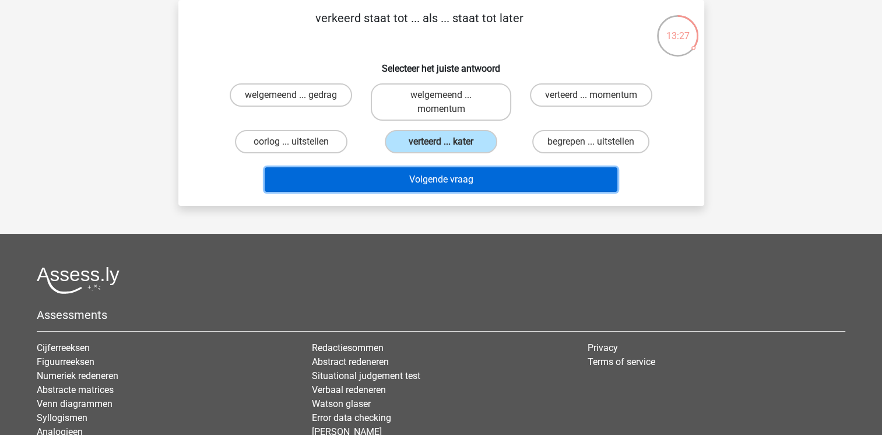
click at [444, 182] on button "Volgende vraag" at bounding box center [441, 179] width 353 height 24
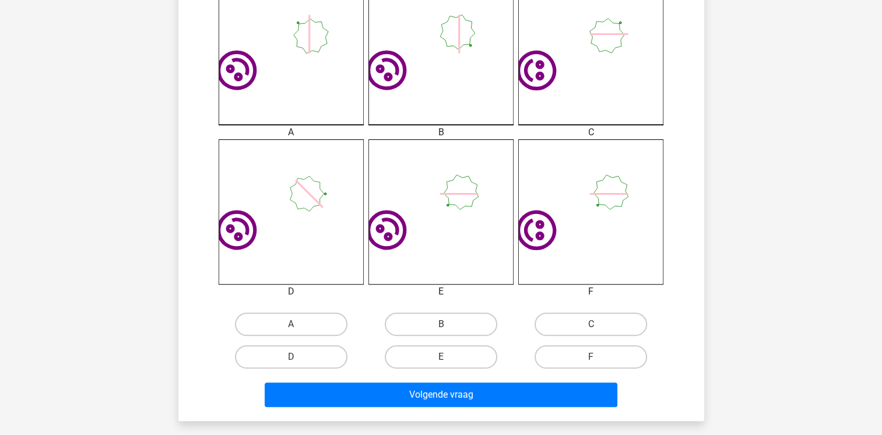
scroll to position [403, 0]
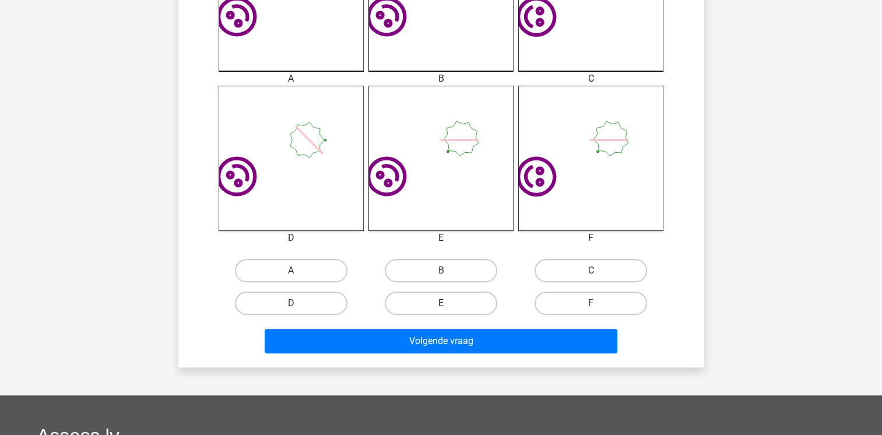
click at [434, 297] on label "E" at bounding box center [441, 302] width 113 height 23
click at [441, 303] on input "E" at bounding box center [445, 307] width 8 height 8
radio input "true"
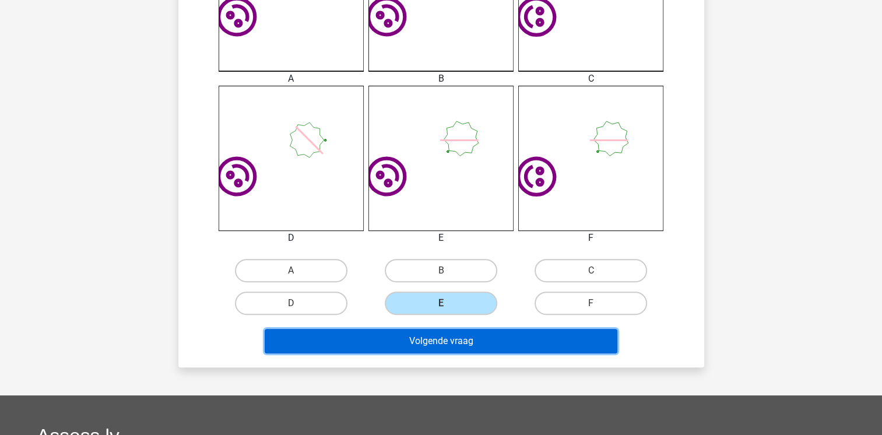
click at [434, 340] on button "Volgende vraag" at bounding box center [441, 341] width 353 height 24
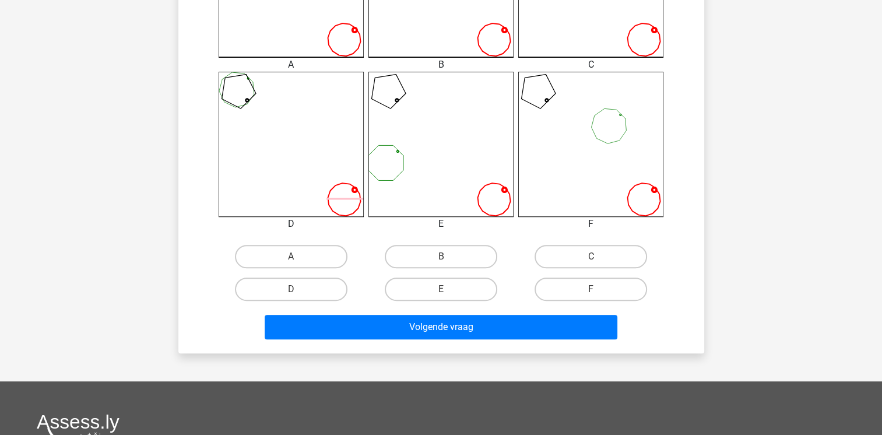
scroll to position [427, 0]
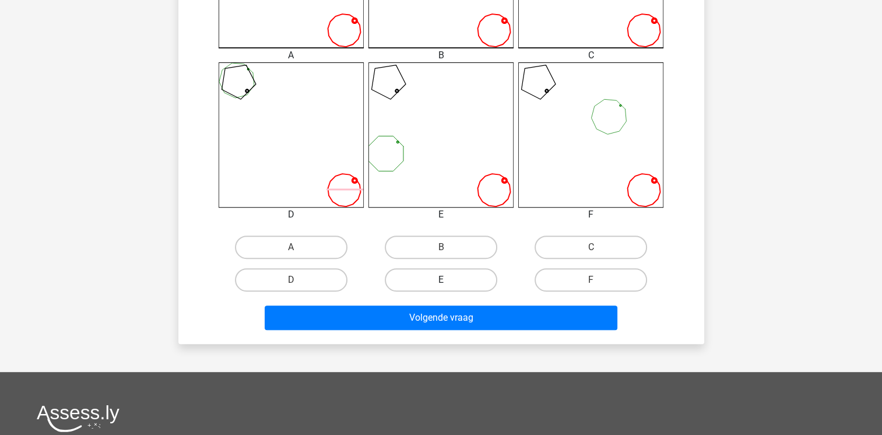
click at [427, 271] on label "E" at bounding box center [441, 279] width 113 height 23
click at [441, 280] on input "E" at bounding box center [445, 284] width 8 height 8
radio input "true"
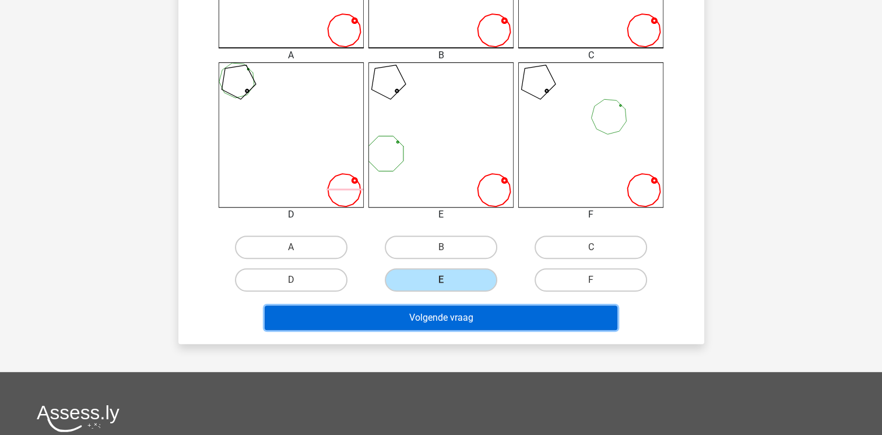
click at [444, 319] on button "Volgende vraag" at bounding box center [441, 317] width 353 height 24
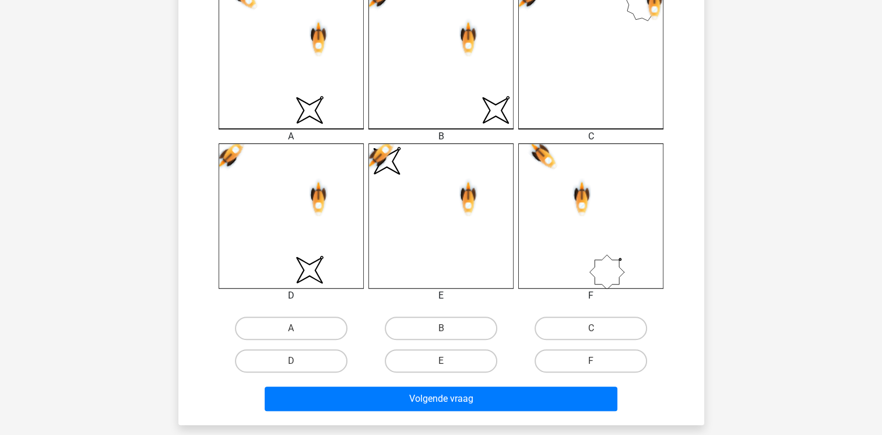
scroll to position [373, 0]
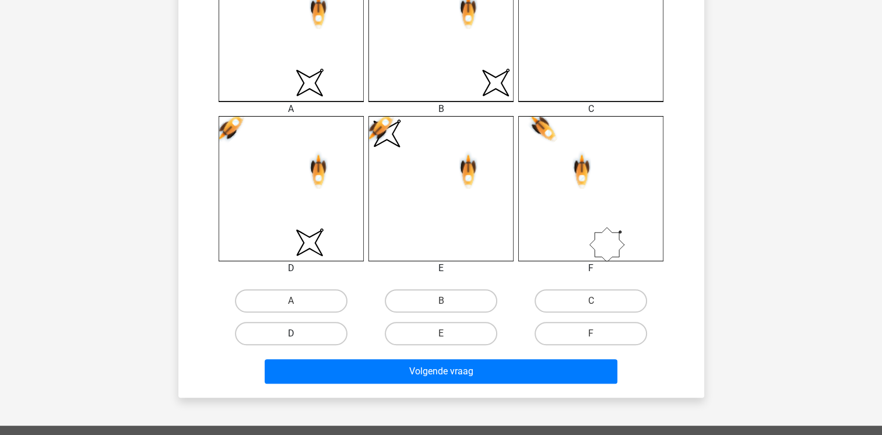
click at [325, 328] on label "D" at bounding box center [291, 333] width 113 height 23
click at [298, 333] on input "D" at bounding box center [295, 337] width 8 height 8
radio input "true"
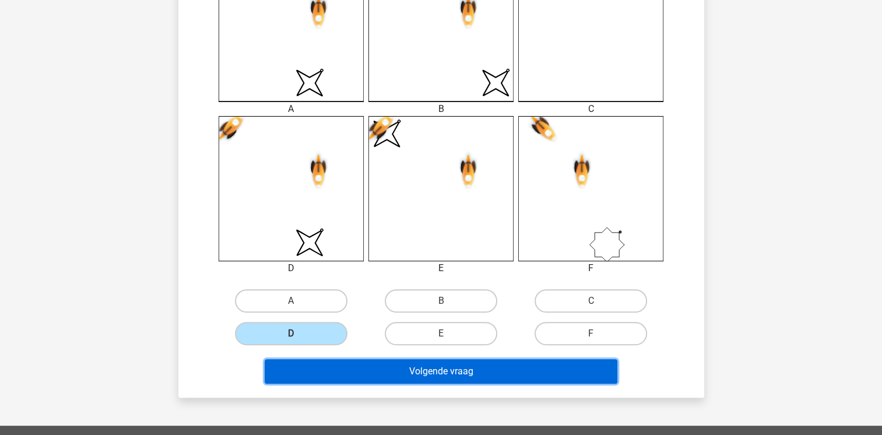
click at [333, 365] on button "Volgende vraag" at bounding box center [441, 371] width 353 height 24
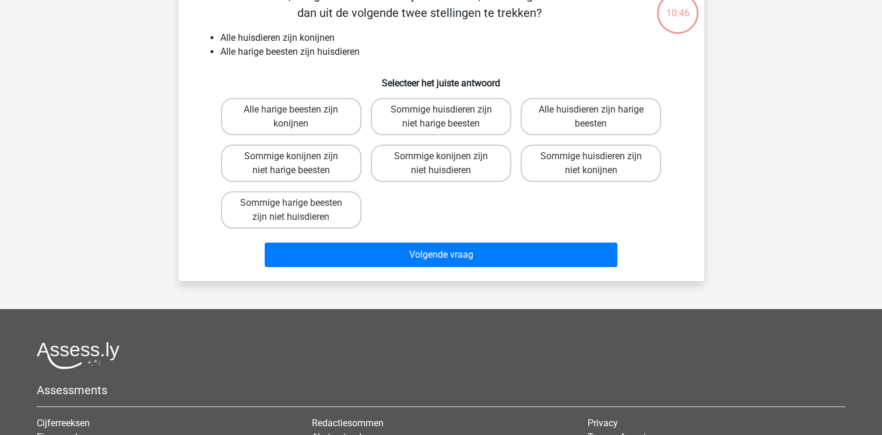
scroll to position [54, 0]
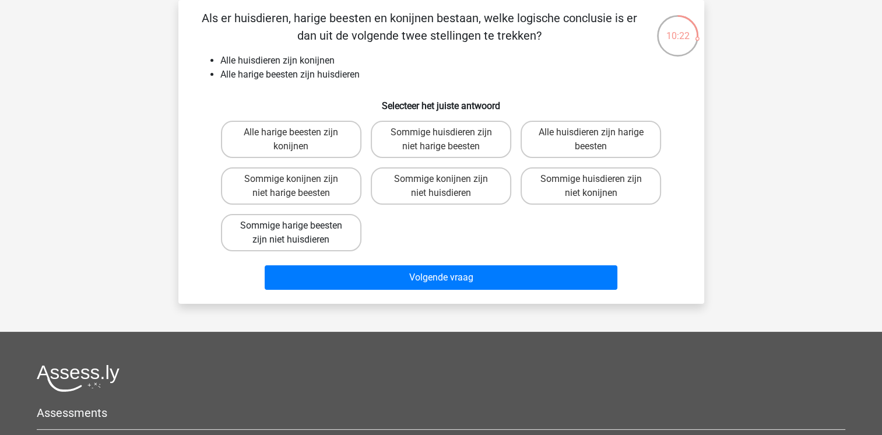
click at [326, 240] on label "Sommige harige beesten zijn niet huisdieren" at bounding box center [291, 232] width 140 height 37
click at [298, 233] on input "Sommige harige beesten zijn niet huisdieren" at bounding box center [295, 230] width 8 height 8
radio input "true"
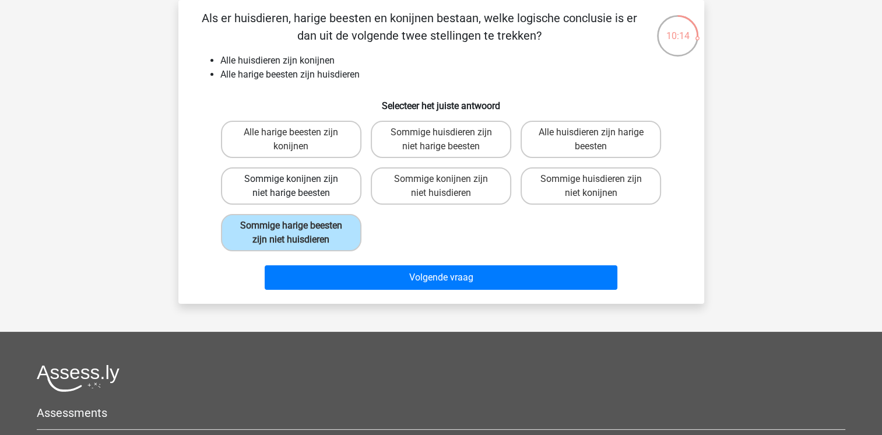
click at [335, 195] on label "Sommige konijnen zijn niet harige beesten" at bounding box center [291, 185] width 140 height 37
click at [298, 187] on input "Sommige konijnen zijn niet harige beesten" at bounding box center [295, 183] width 8 height 8
radio input "true"
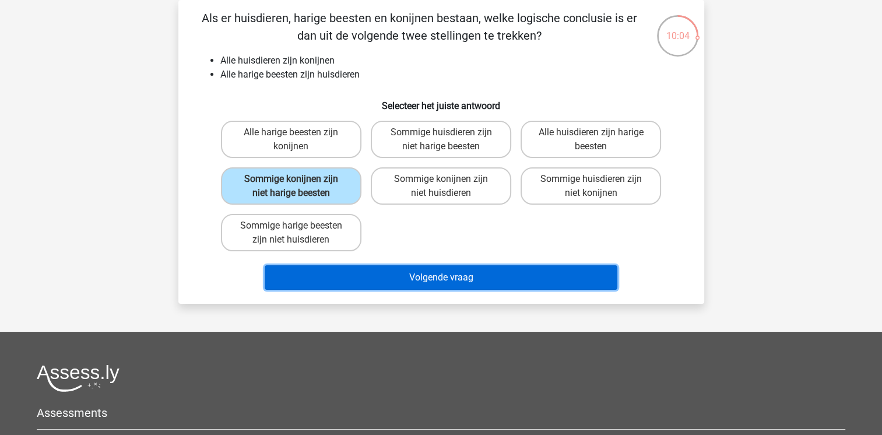
click at [366, 270] on button "Volgende vraag" at bounding box center [441, 277] width 353 height 24
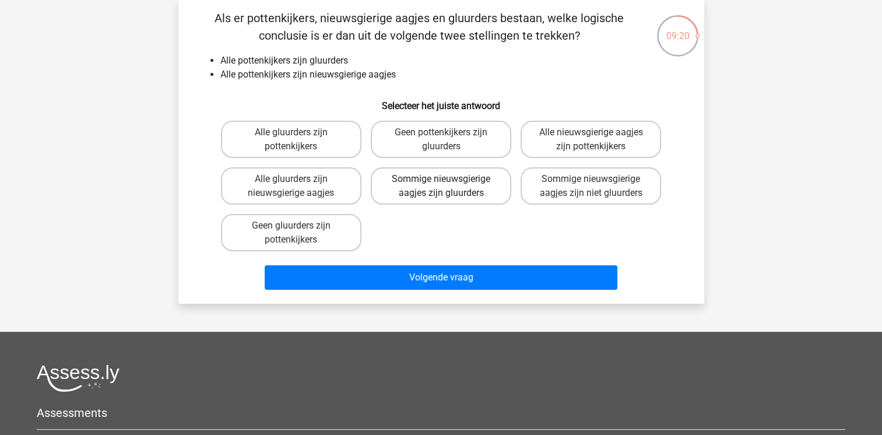
click at [474, 185] on label "Sommige nieuwsgierige aagjes zijn gluurders" at bounding box center [441, 185] width 140 height 37
click at [448, 185] on input "Sommige nieuwsgierige aagjes zijn gluurders" at bounding box center [445, 183] width 8 height 8
radio input "true"
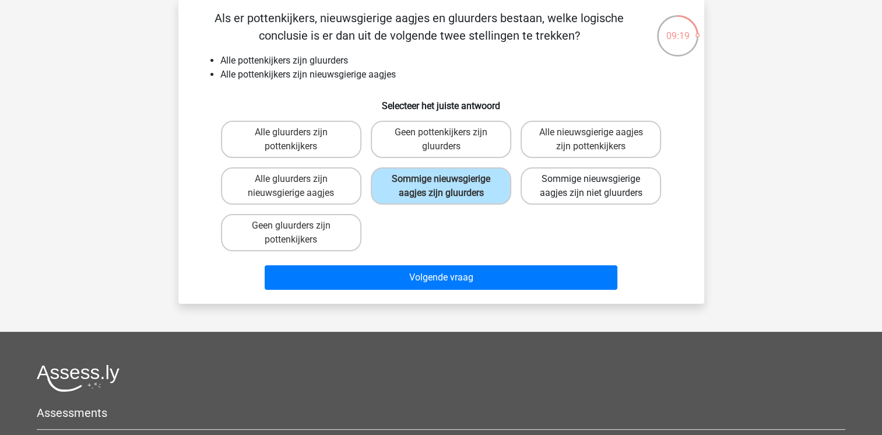
click at [564, 188] on label "Sommige nieuwsgierige aagjes zijn niet gluurders" at bounding box center [591, 185] width 140 height 37
click at [591, 187] on input "Sommige nieuwsgierige aagjes zijn niet gluurders" at bounding box center [595, 183] width 8 height 8
radio input "true"
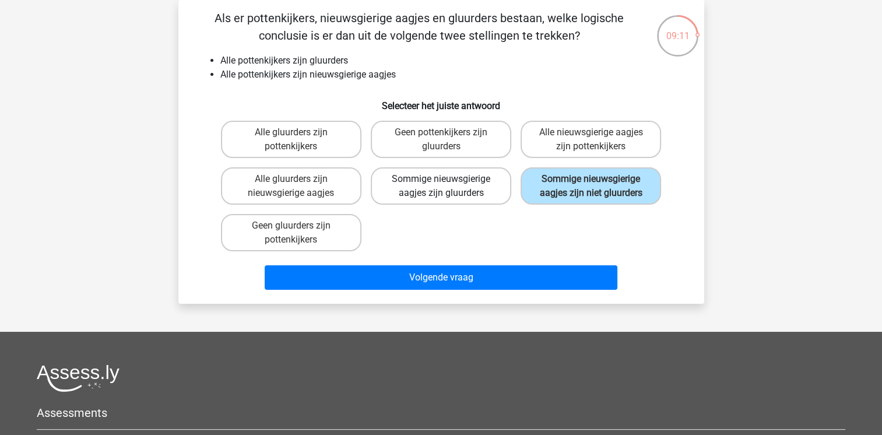
click at [459, 189] on label "Sommige nieuwsgierige aagjes zijn gluurders" at bounding box center [441, 185] width 140 height 37
click at [448, 187] on input "Sommige nieuwsgierige aagjes zijn gluurders" at bounding box center [445, 183] width 8 height 8
radio input "true"
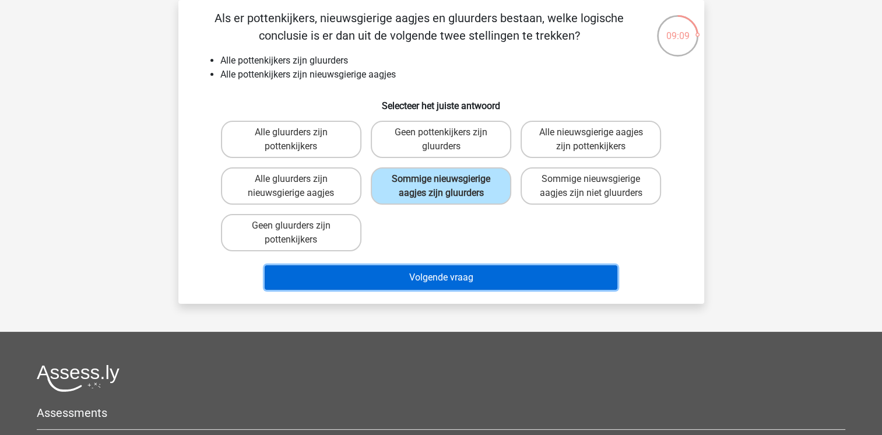
click at [457, 270] on button "Volgende vraag" at bounding box center [441, 277] width 353 height 24
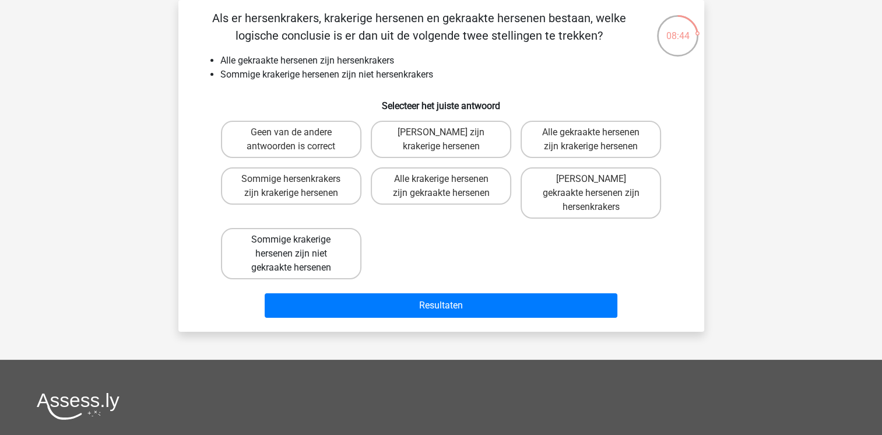
click at [252, 229] on label "Sommige krakerige hersenen zijn niet gekraakte hersenen" at bounding box center [291, 253] width 140 height 51
click at [291, 240] on input "Sommige krakerige hersenen zijn niet gekraakte hersenen" at bounding box center [295, 244] width 8 height 8
radio input "true"
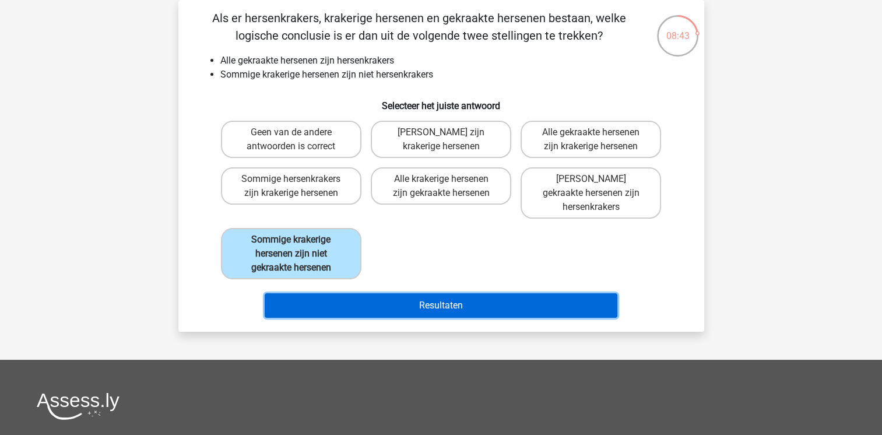
click at [335, 293] on button "Resultaten" at bounding box center [441, 305] width 353 height 24
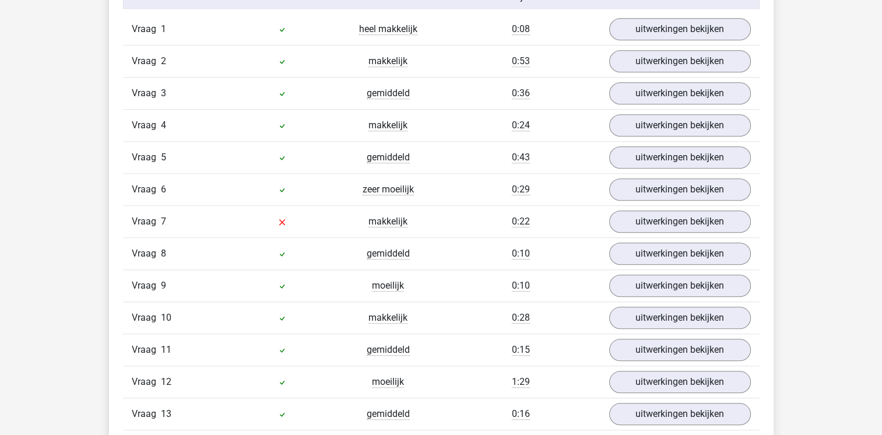
scroll to position [1096, 0]
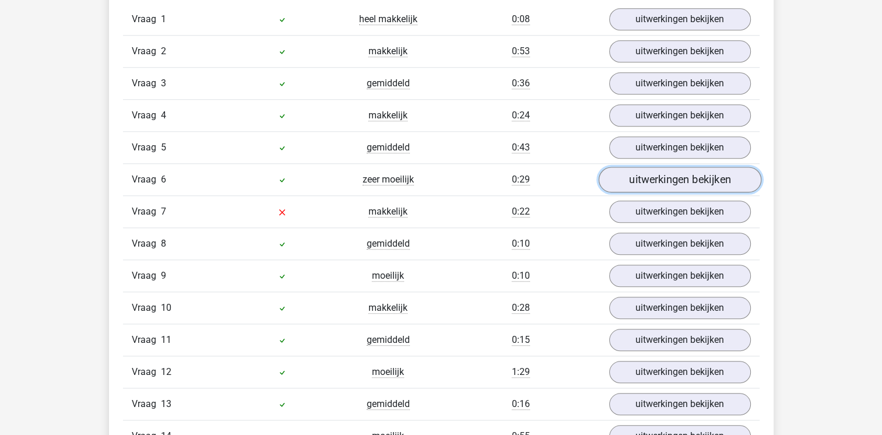
click at [644, 167] on link "uitwerkingen bekijken" at bounding box center [679, 180] width 163 height 26
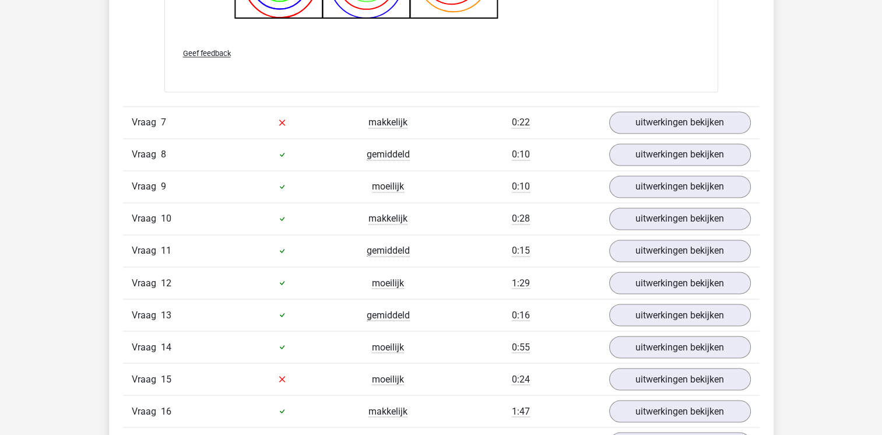
scroll to position [1959, 0]
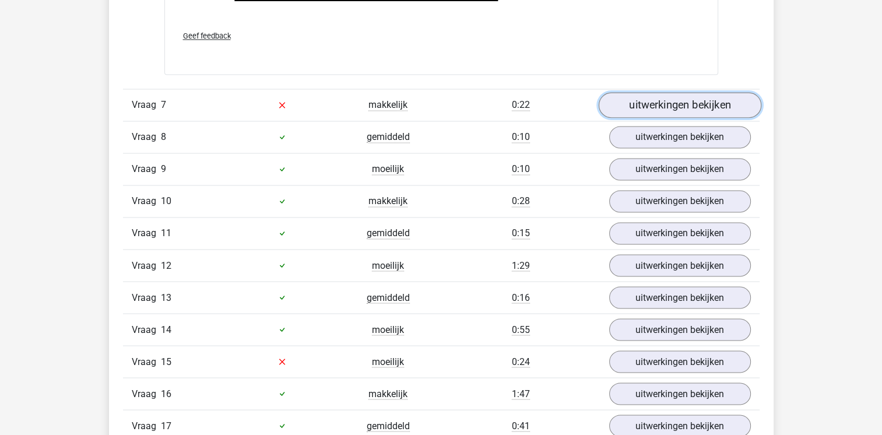
click at [663, 108] on link "uitwerkingen bekijken" at bounding box center [679, 105] width 163 height 26
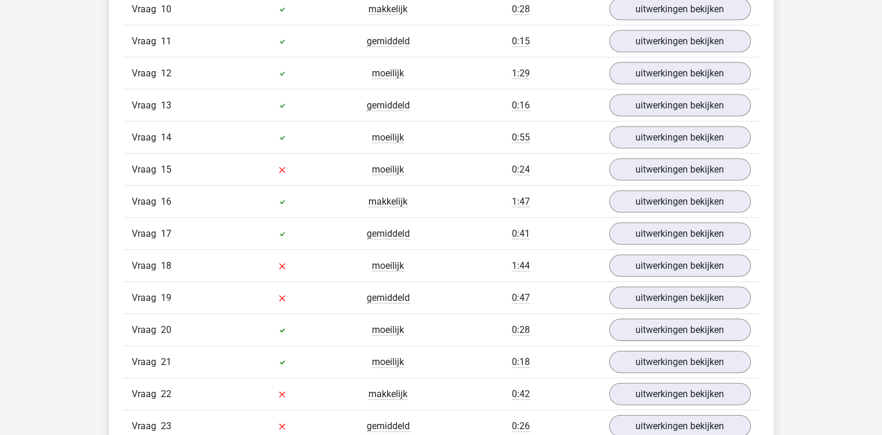
scroll to position [2448, 0]
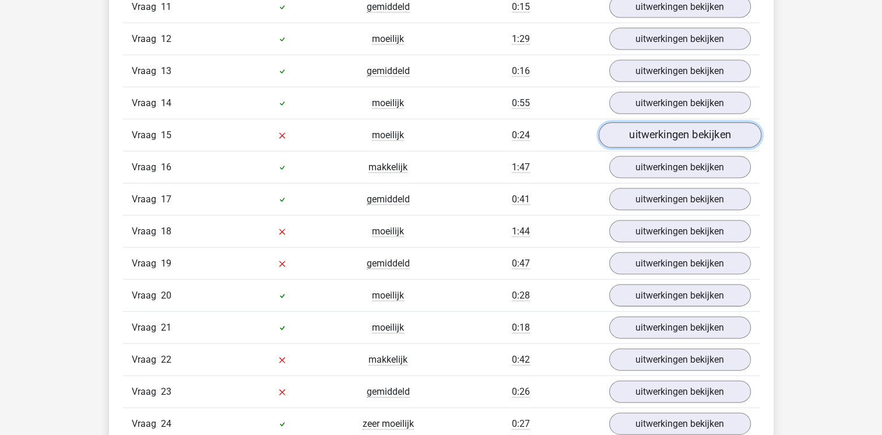
click at [650, 131] on link "uitwerkingen bekijken" at bounding box center [679, 135] width 163 height 26
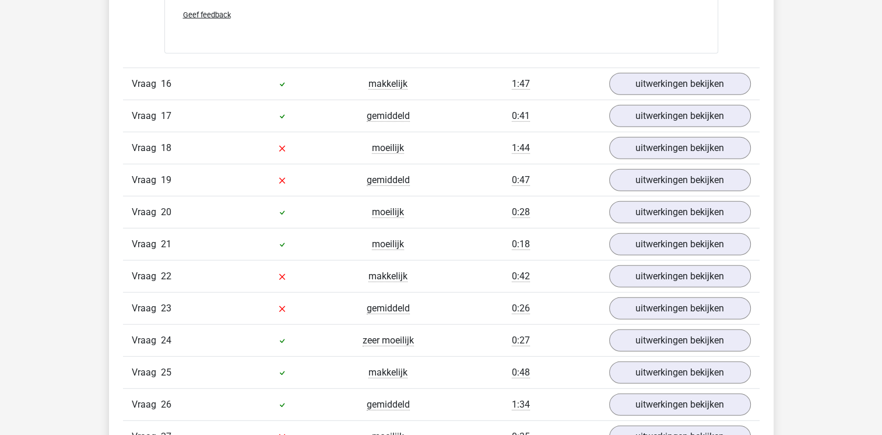
scroll to position [3031, 0]
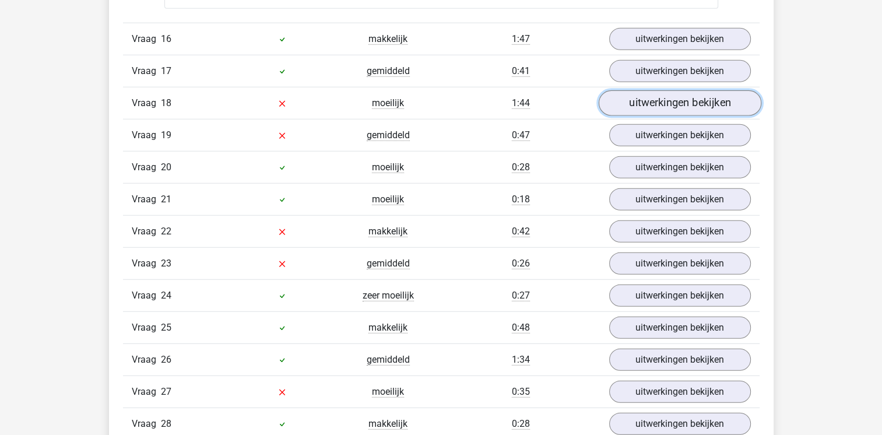
click at [654, 101] on link "uitwerkingen bekijken" at bounding box center [679, 103] width 163 height 26
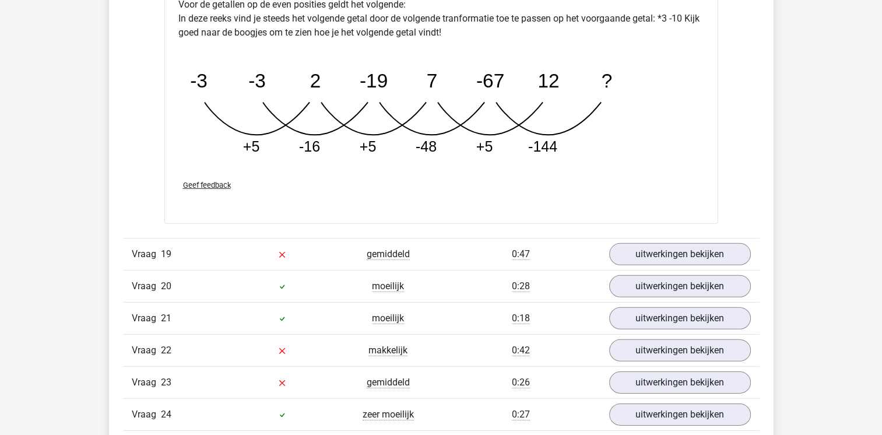
scroll to position [3591, 0]
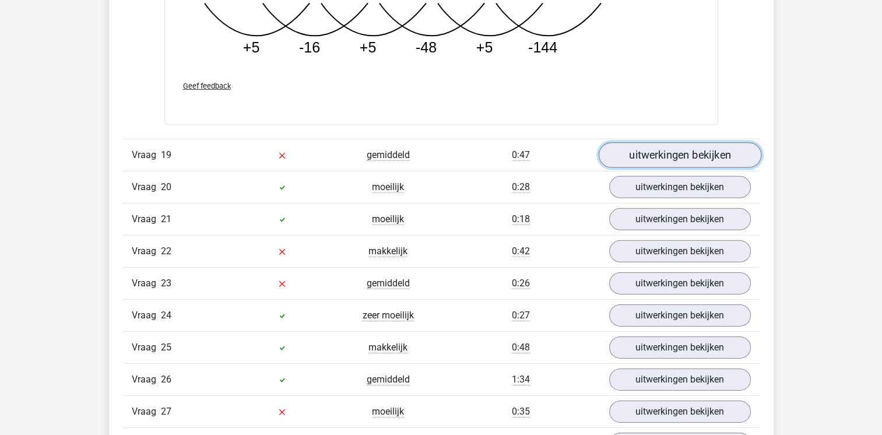
click at [666, 150] on link "uitwerkingen bekijken" at bounding box center [679, 155] width 163 height 26
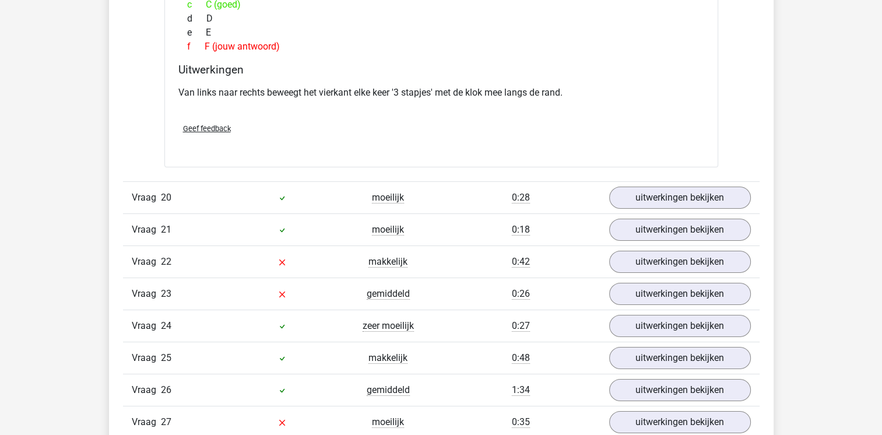
scroll to position [4057, 0]
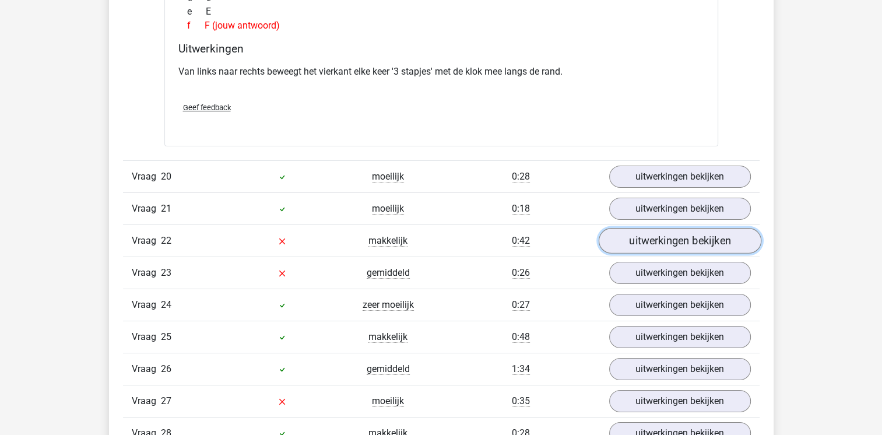
click at [667, 228] on link "uitwerkingen bekijken" at bounding box center [679, 241] width 163 height 26
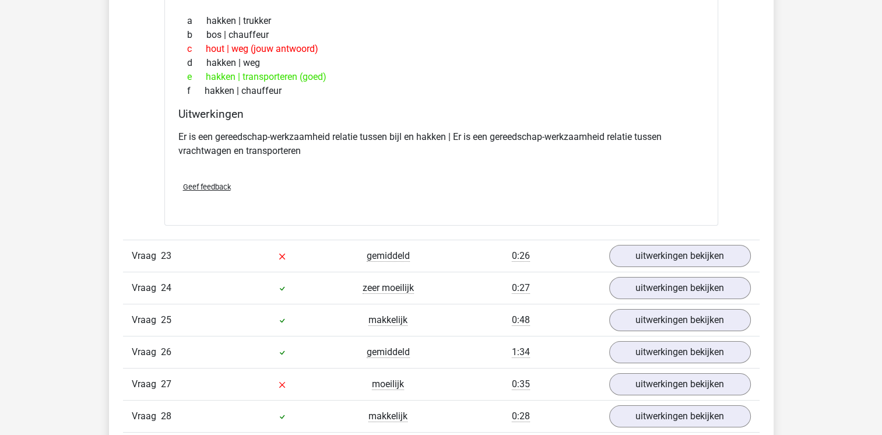
scroll to position [4361, 0]
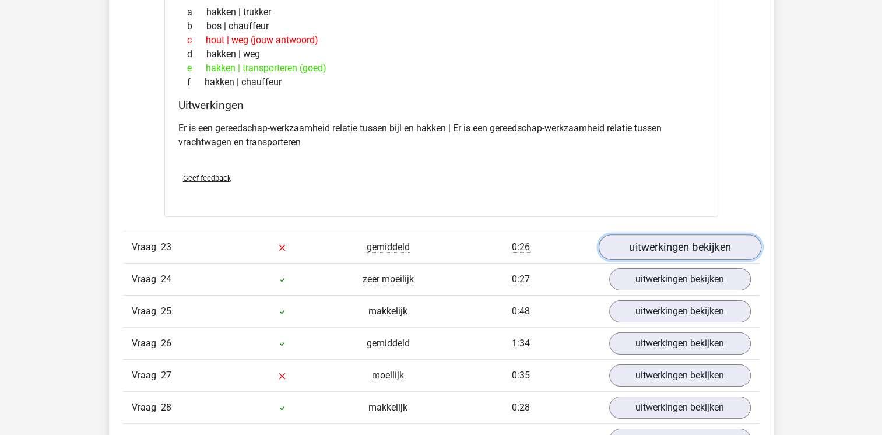
click at [708, 234] on link "uitwerkingen bekijken" at bounding box center [679, 247] width 163 height 26
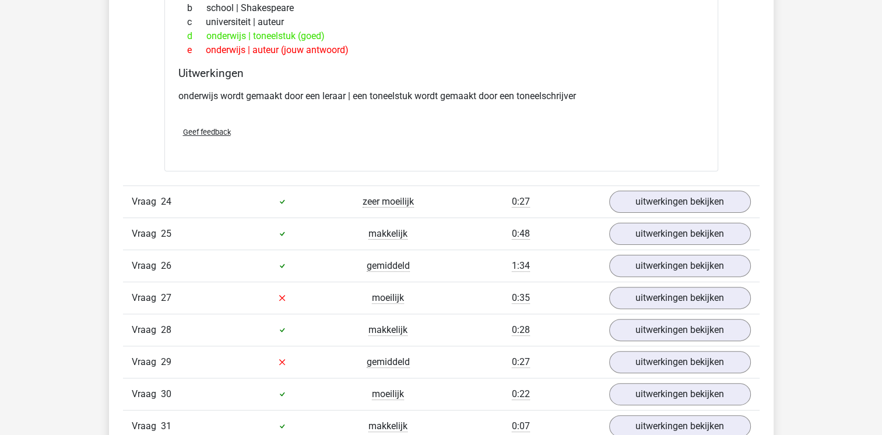
scroll to position [4757, 0]
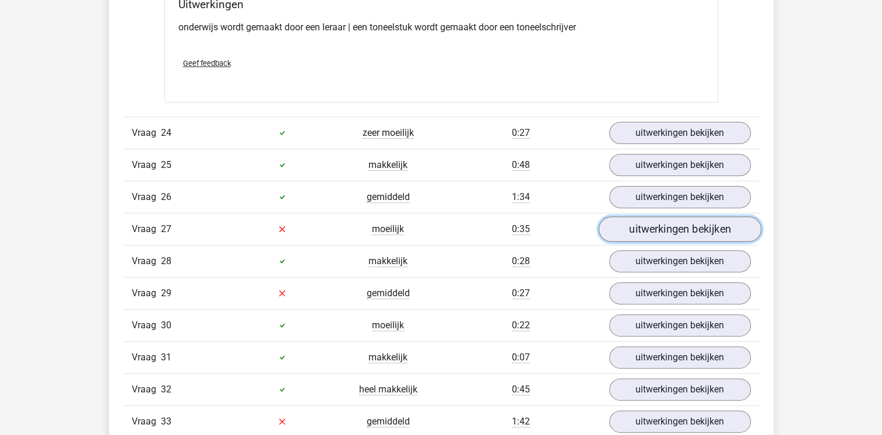
click at [684, 217] on link "uitwerkingen bekijken" at bounding box center [679, 229] width 163 height 26
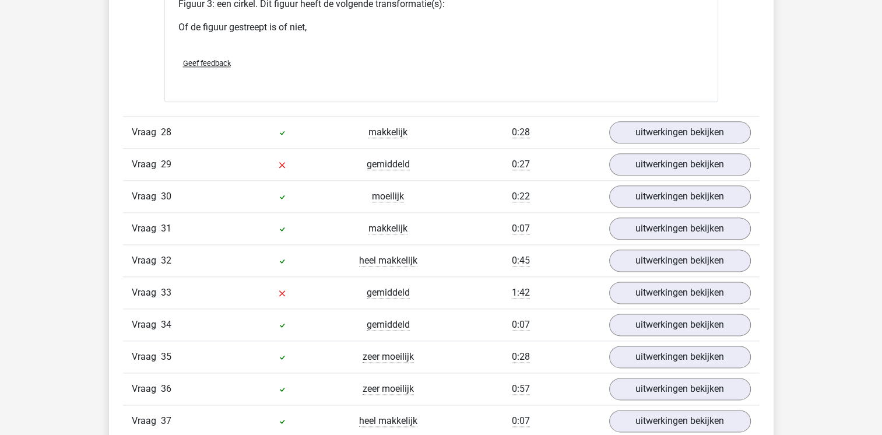
scroll to position [5876, 0]
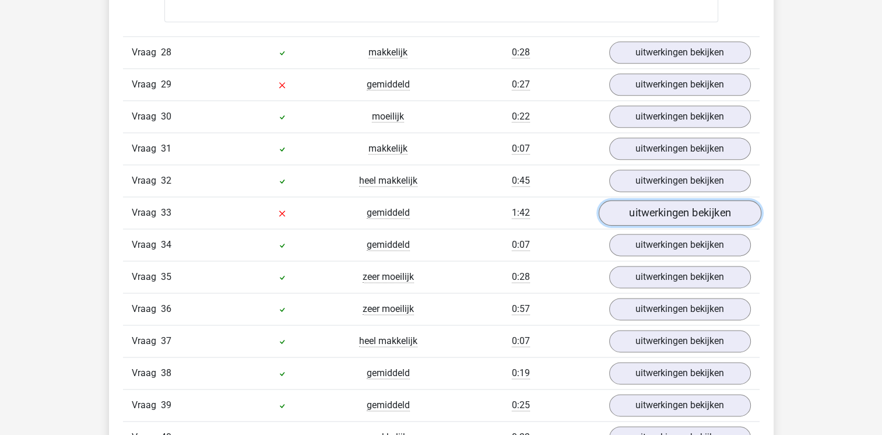
click at [684, 206] on link "uitwerkingen bekijken" at bounding box center [679, 213] width 163 height 26
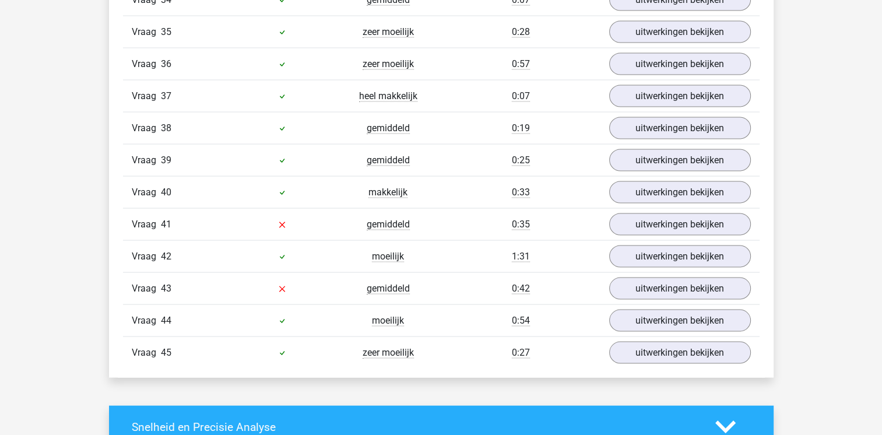
scroll to position [6692, 0]
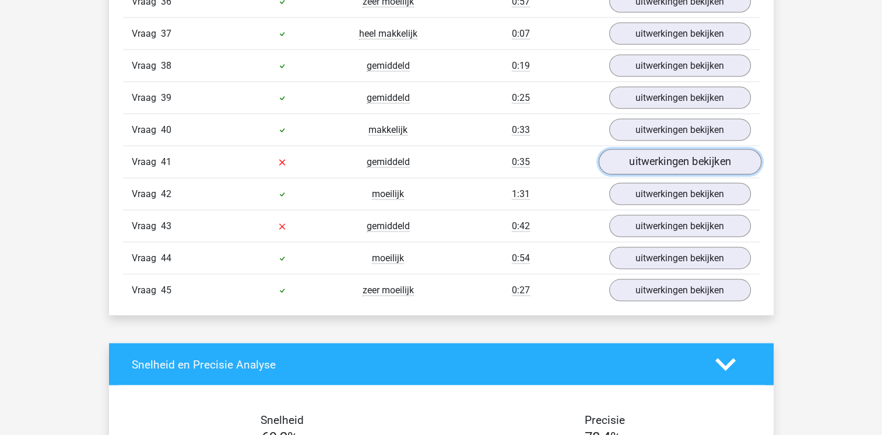
click at [670, 150] on link "uitwerkingen bekijken" at bounding box center [679, 163] width 163 height 26
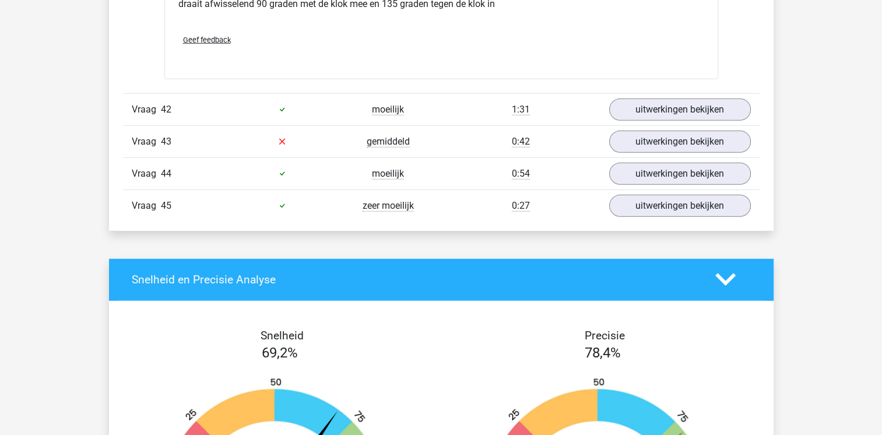
scroll to position [7719, 0]
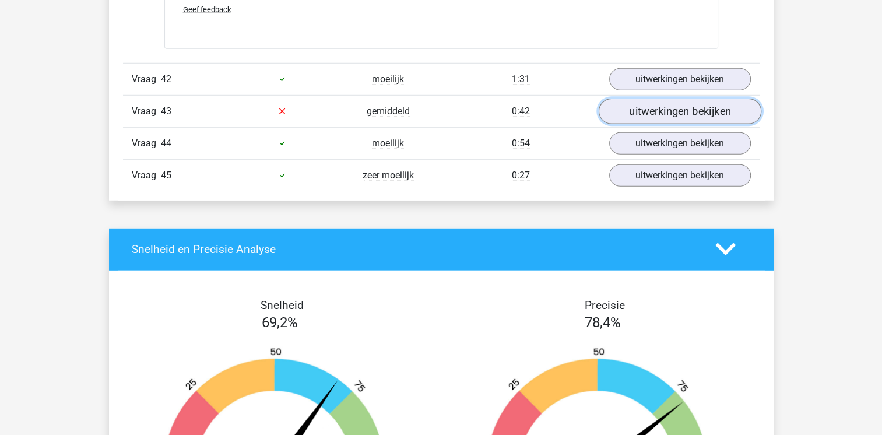
click at [669, 99] on link "uitwerkingen bekijken" at bounding box center [679, 112] width 163 height 26
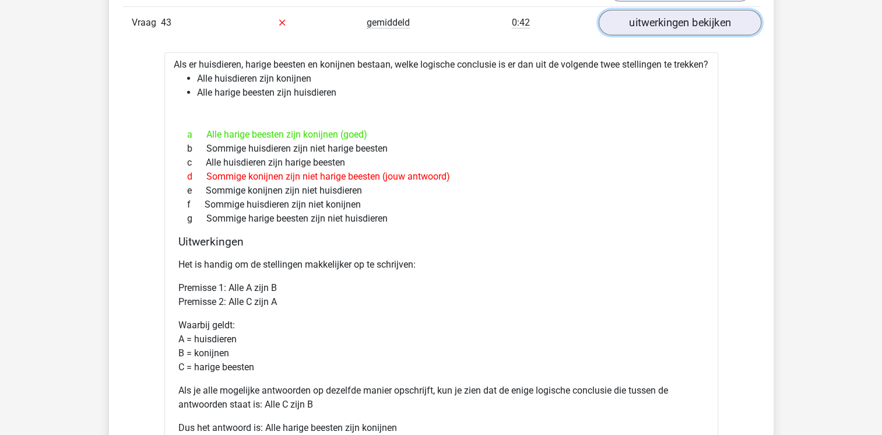
scroll to position [7835, 0]
